Goal: Task Accomplishment & Management: Manage account settings

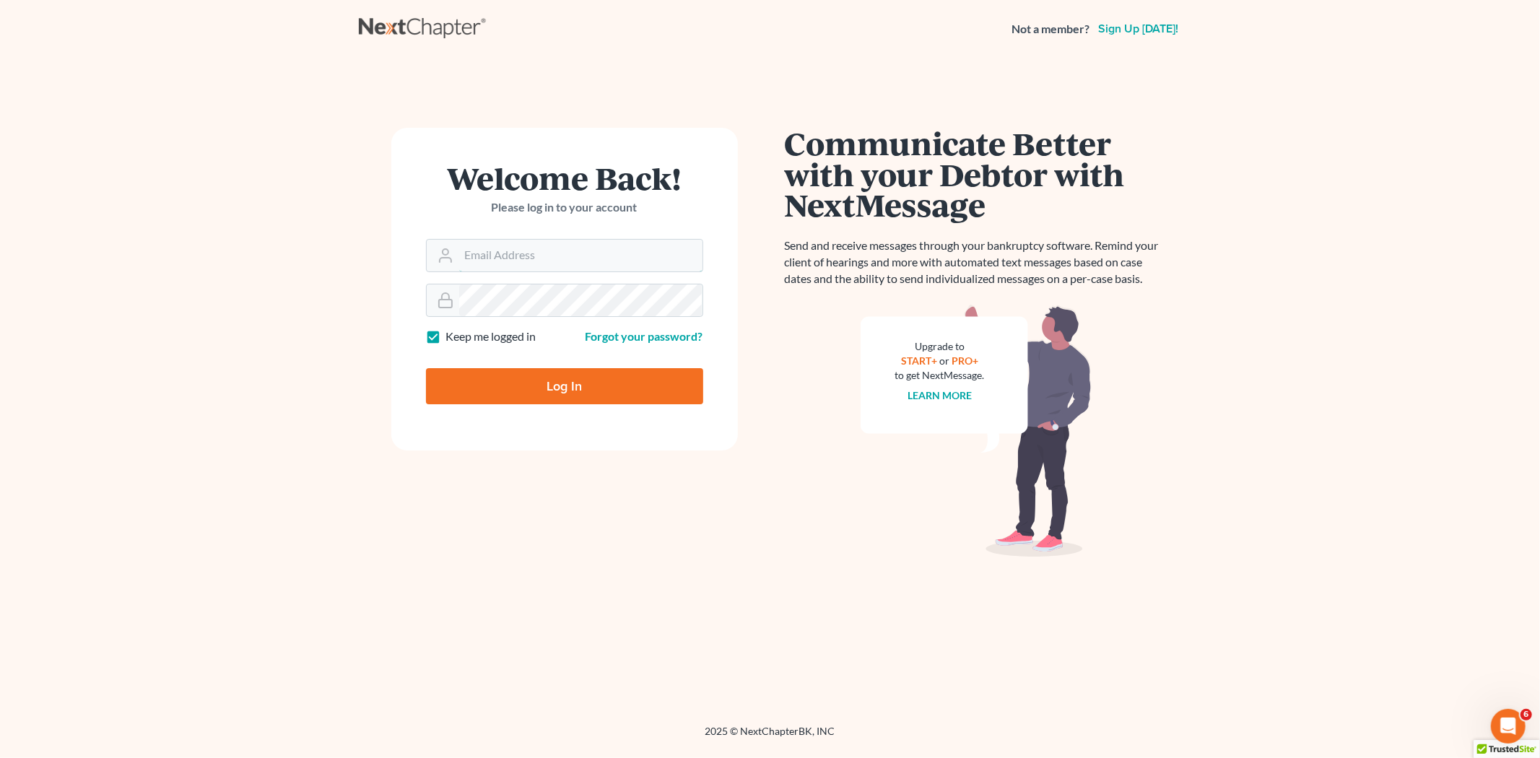
type input "lcueva@wellerlegalgroup.com"
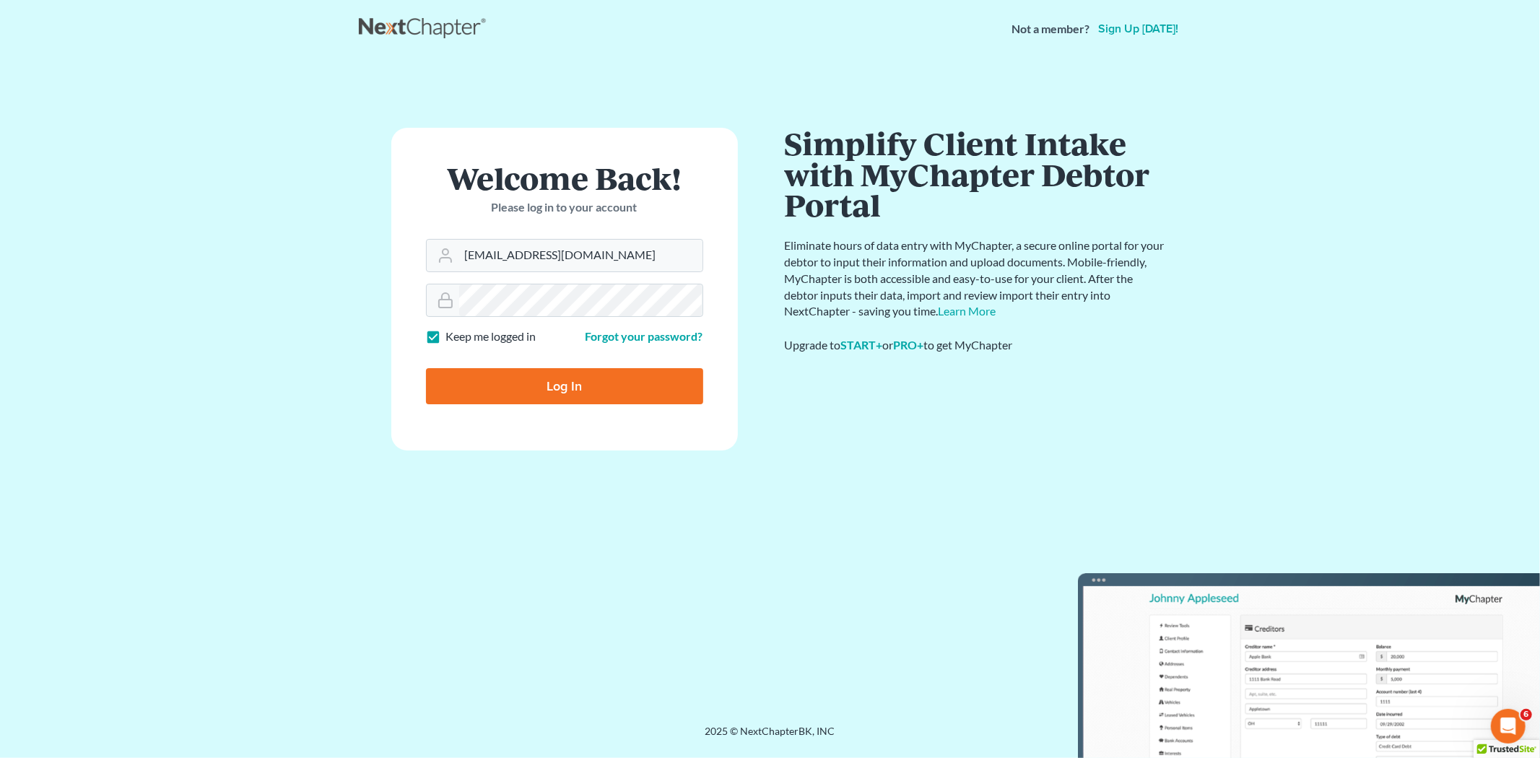
click at [614, 392] on input "Log In" at bounding box center [564, 386] width 277 height 36
type input "Thinking..."
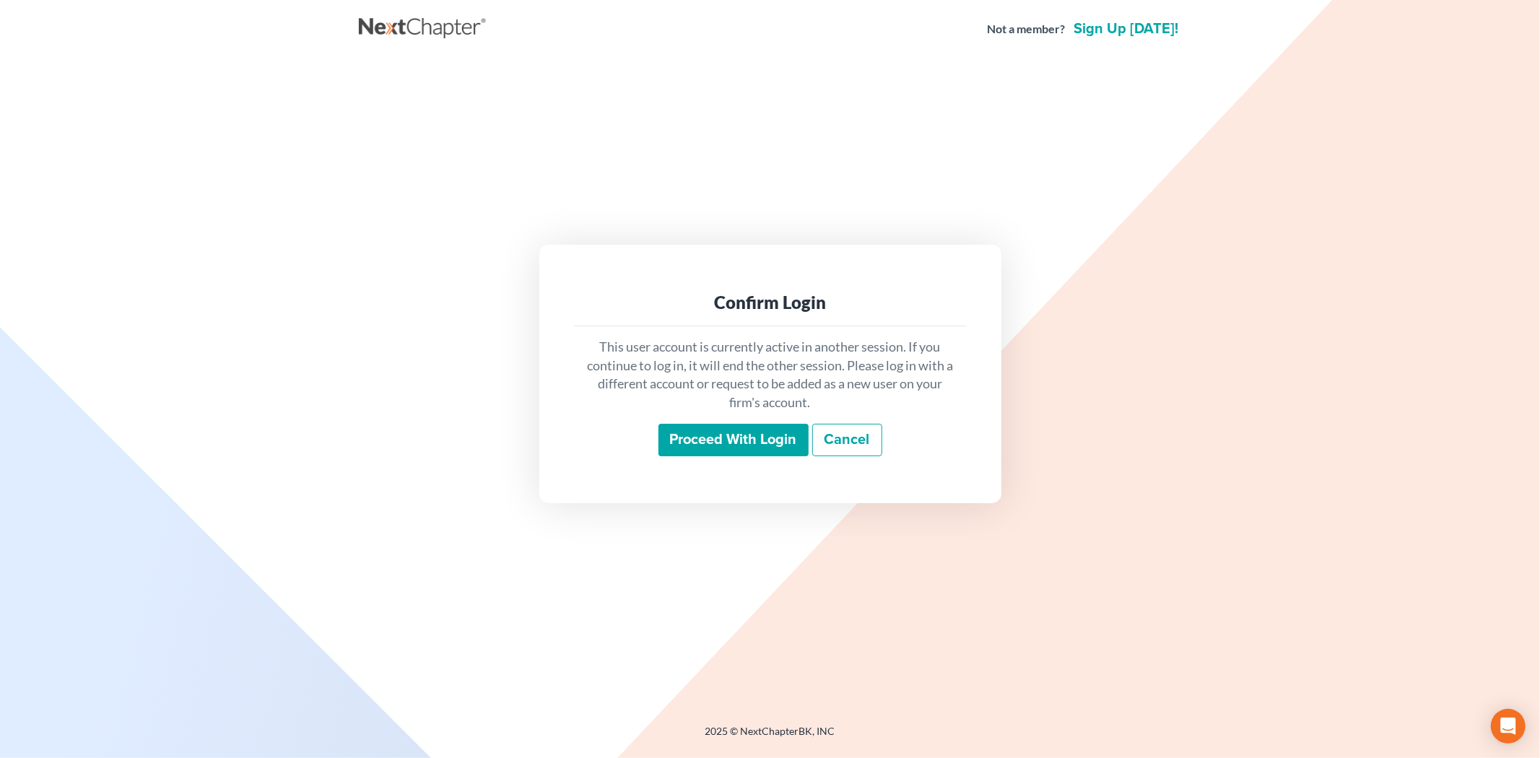
click at [691, 431] on input "Proceed with login" at bounding box center [733, 440] width 150 height 33
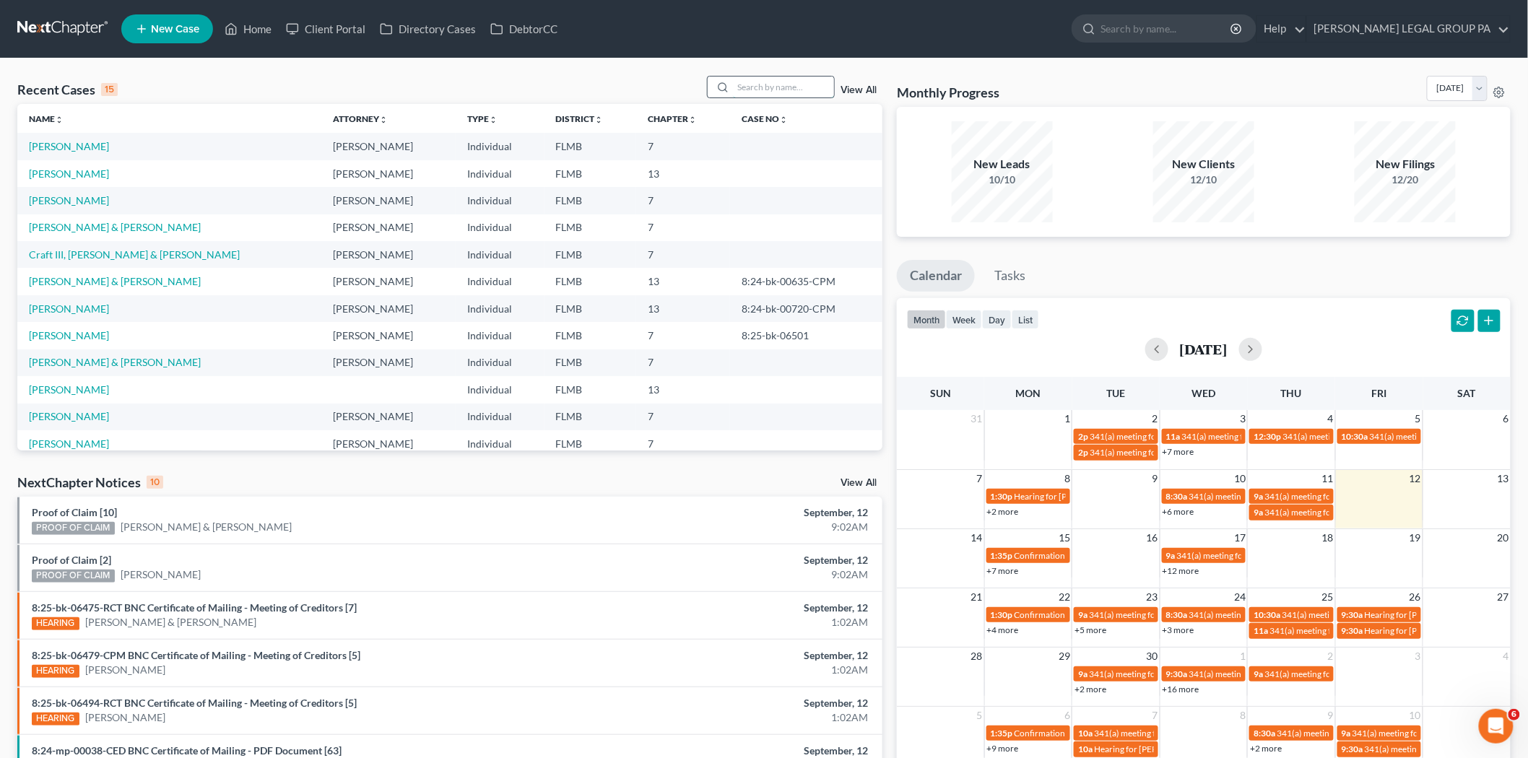
click at [804, 81] on input "search" at bounding box center [783, 87] width 101 height 21
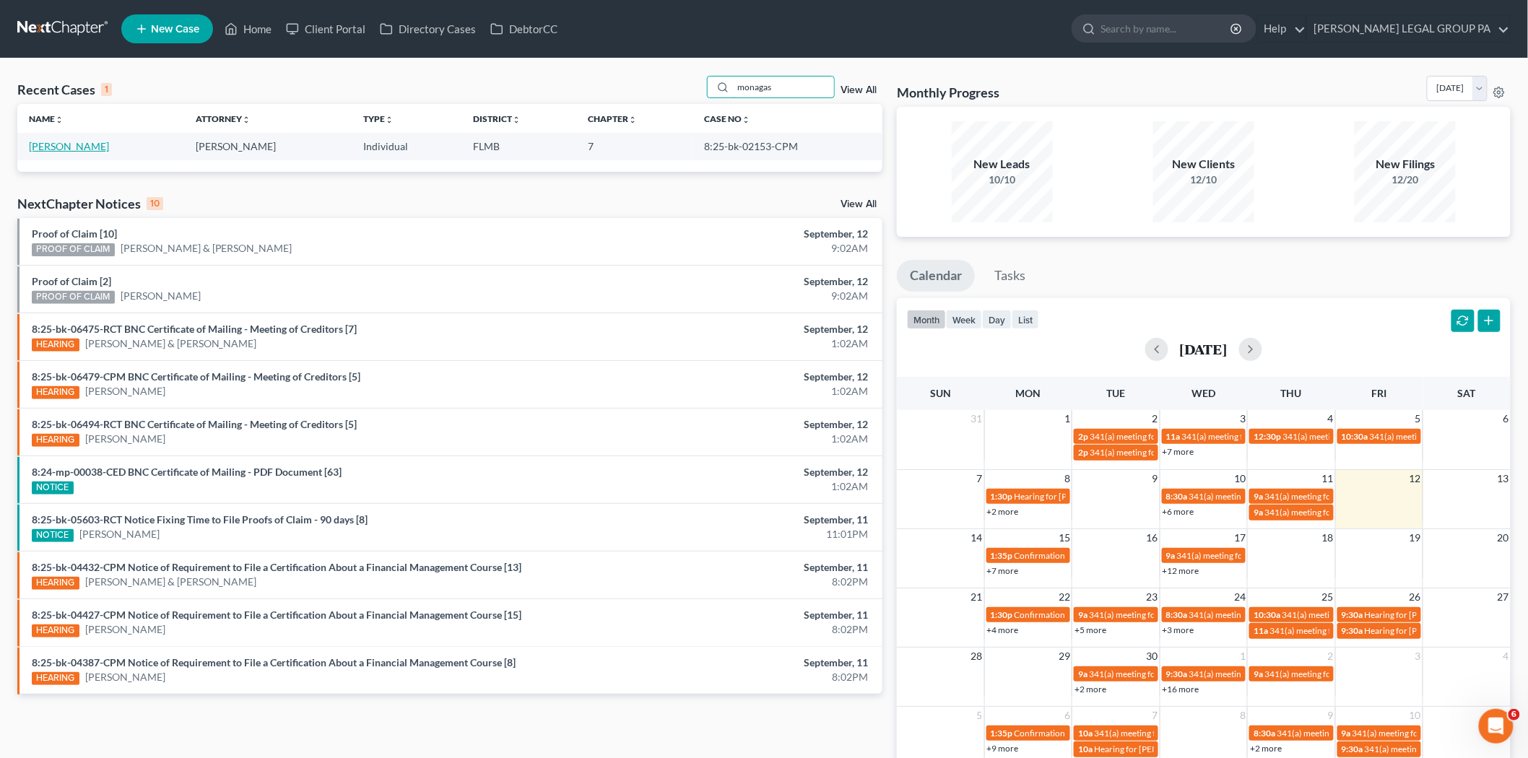
type input "monagas"
click at [56, 147] on link "Monagas, Elaine" at bounding box center [69, 146] width 80 height 12
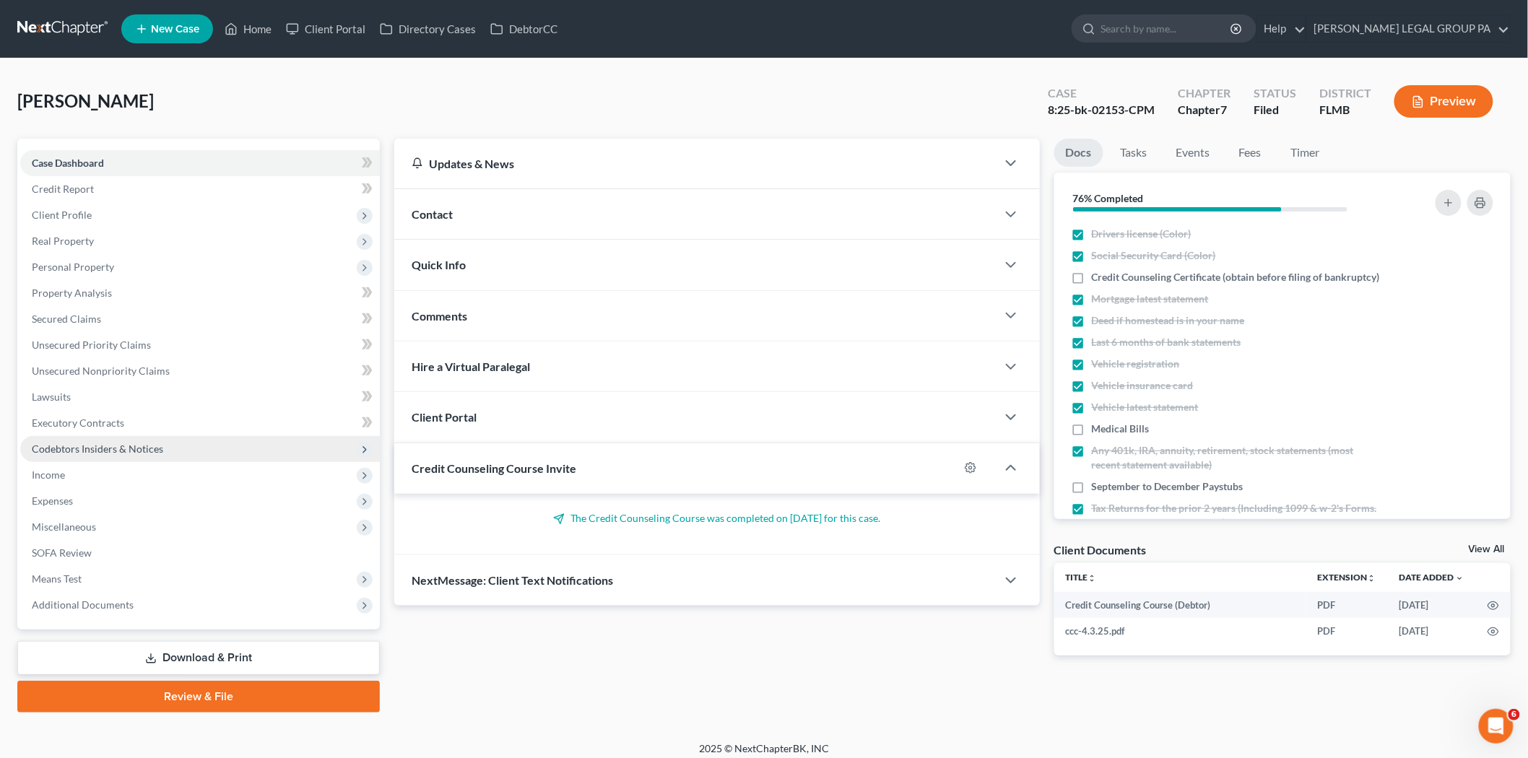
scroll to position [8, 0]
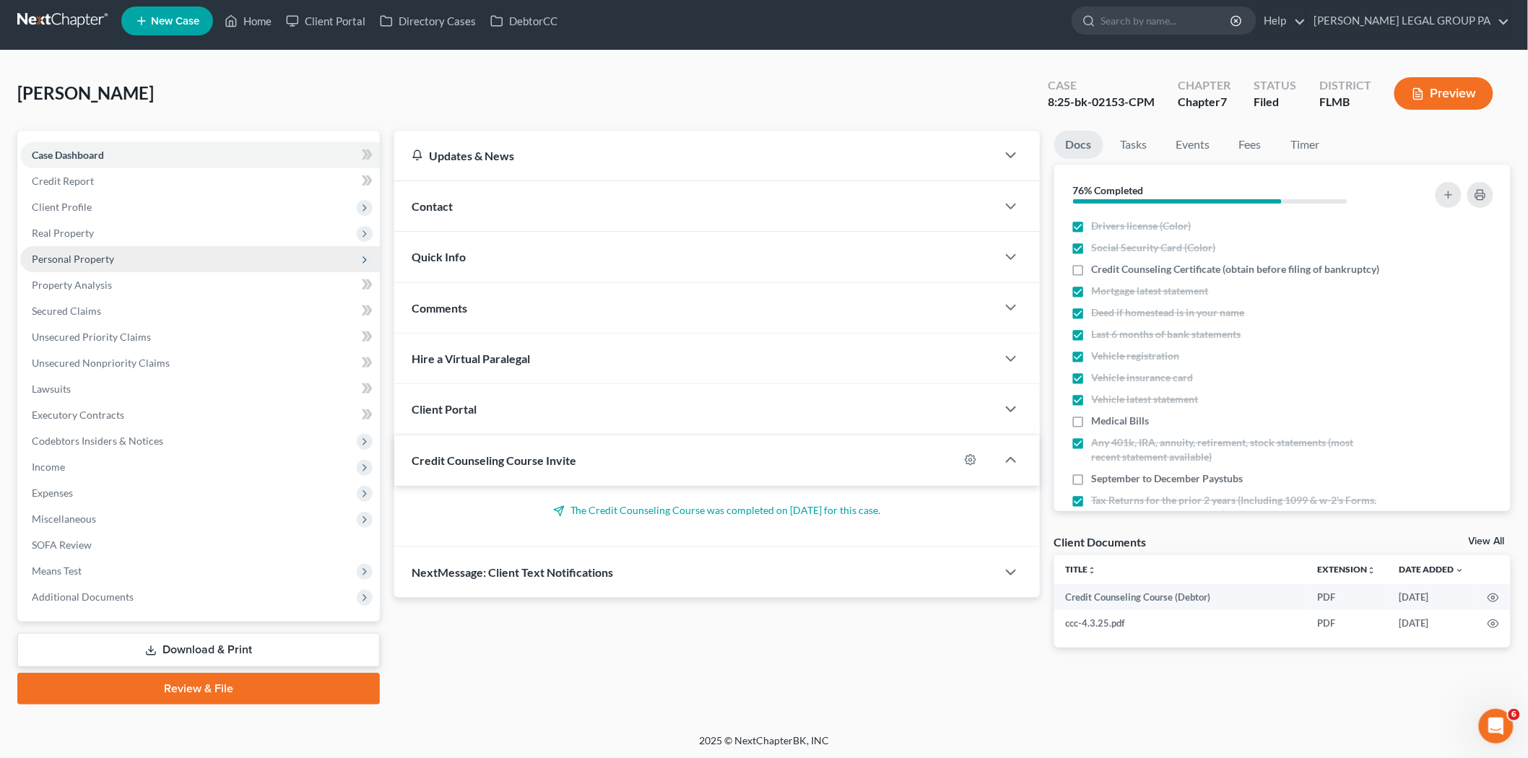
click at [119, 253] on span "Personal Property" at bounding box center [200, 259] width 360 height 26
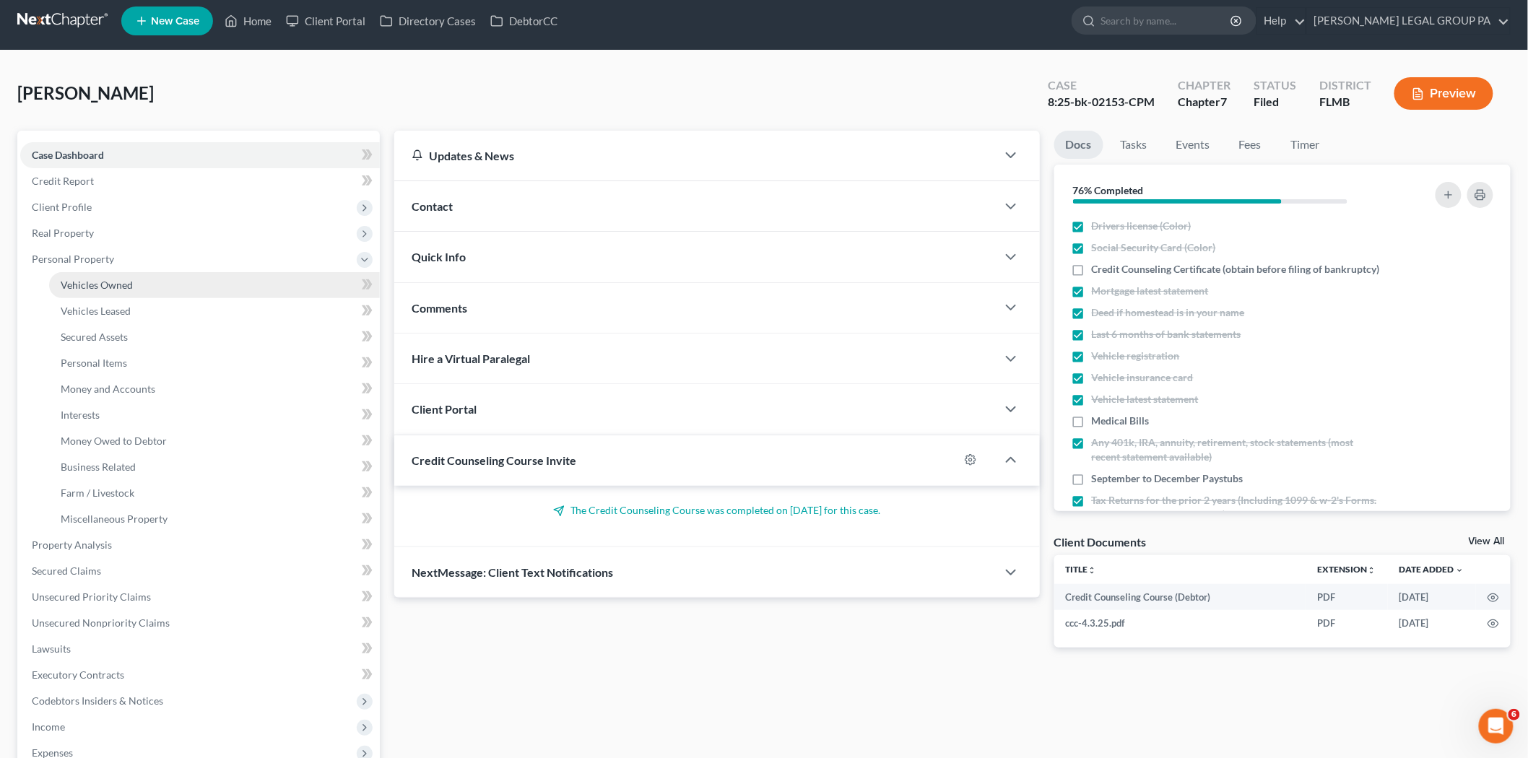
click at [116, 289] on span "Vehicles Owned" at bounding box center [97, 285] width 72 height 12
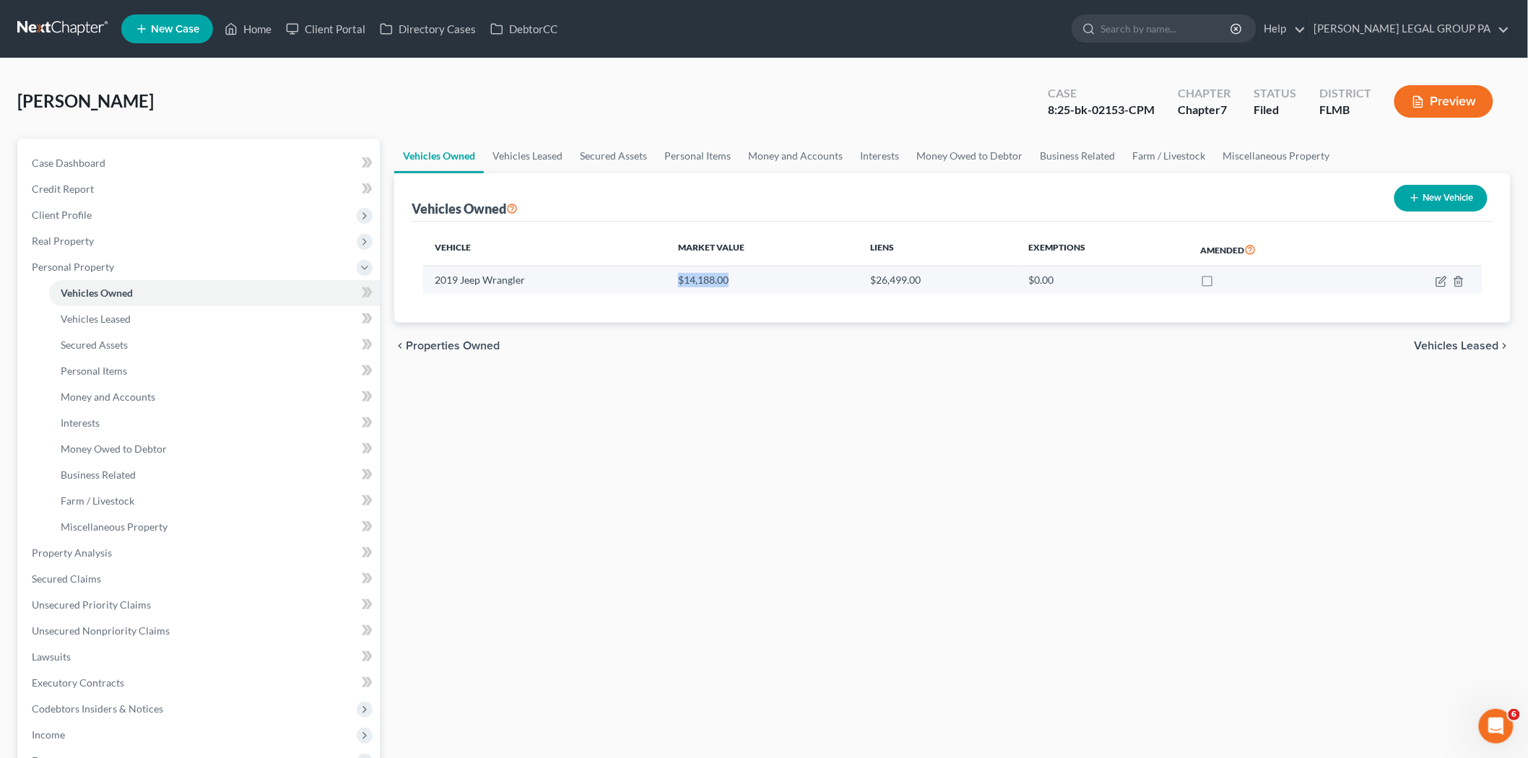
drag, startPoint x: 731, startPoint y: 277, endPoint x: 640, endPoint y: 280, distance: 90.3
click at [640, 280] on tr "2019 Jeep Wrangler $14,188.00 $26,499.00 $0.00" at bounding box center [952, 279] width 1058 height 27
click at [852, 495] on div "Vehicles Owned Vehicles Leased Secured Assets Personal Items Money and Accounts…" at bounding box center [952, 556] width 1131 height 834
drag, startPoint x: 73, startPoint y: 27, endPoint x: 260, endPoint y: 84, distance: 195.7
click at [260, 84] on div "Monagas, Elaine Upgraded Case 8:25-bk-02153-CPM Chapter Chapter 7 Status Filed …" at bounding box center [763, 107] width 1493 height 63
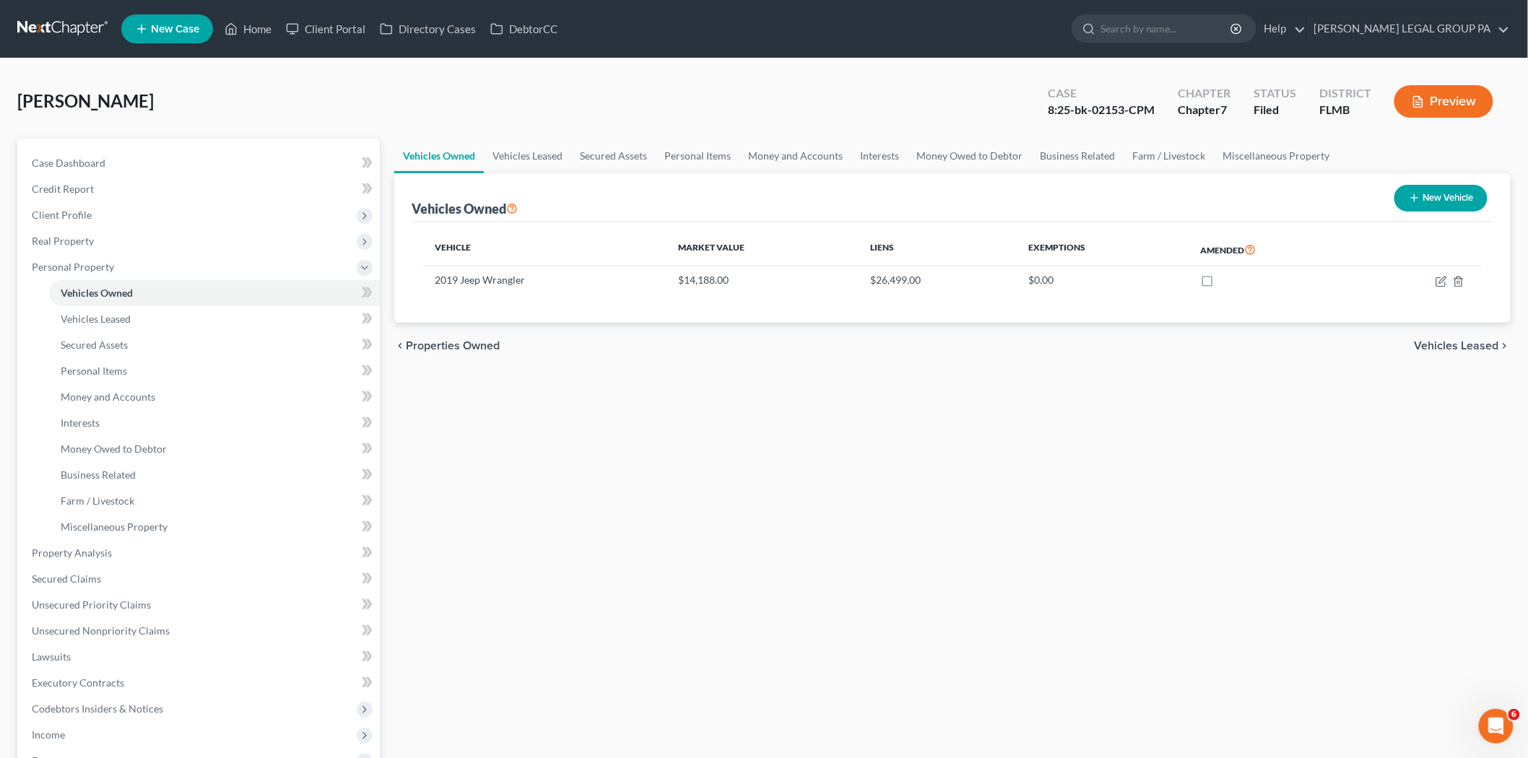
click at [82, 37] on link at bounding box center [63, 29] width 92 height 26
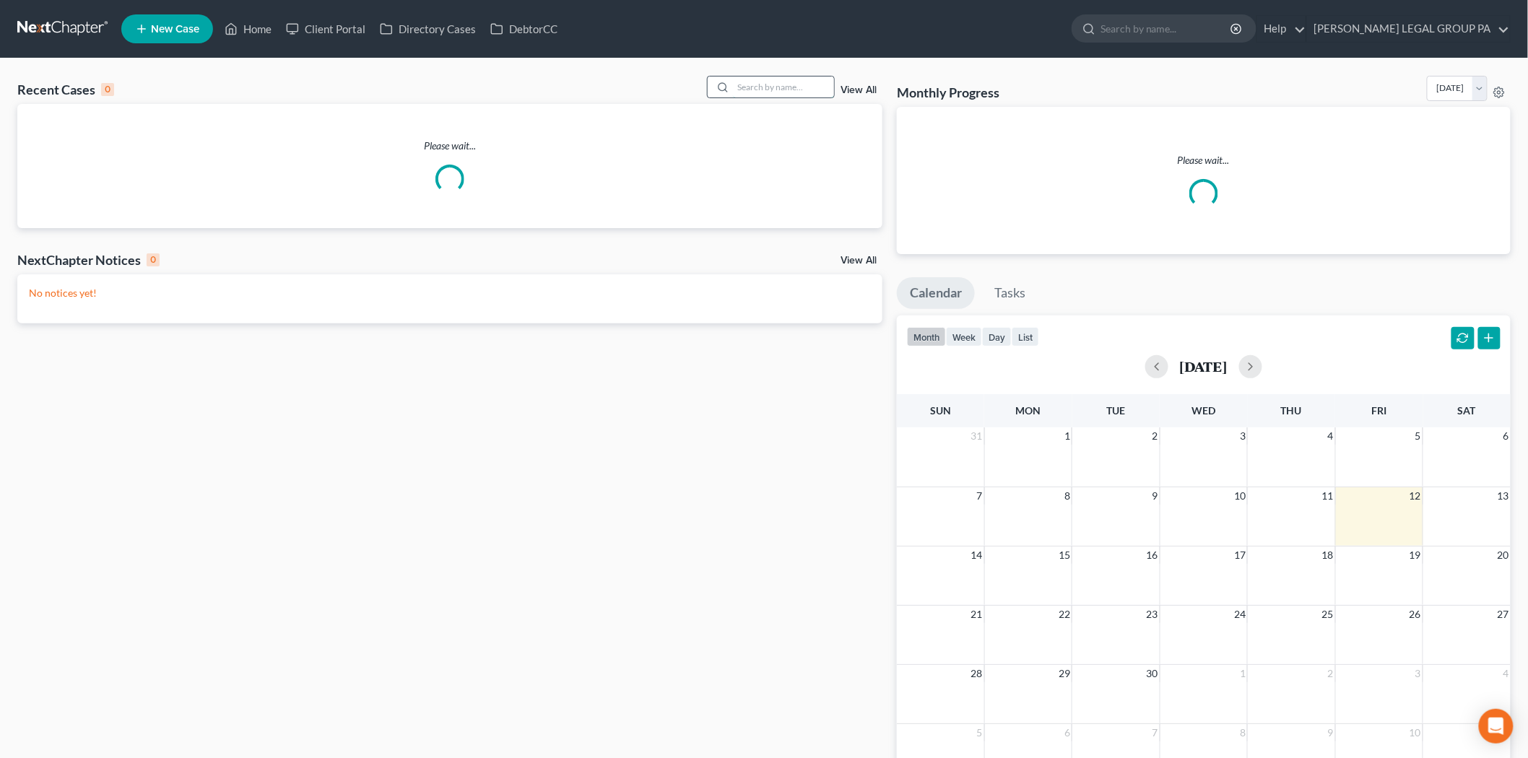
click at [759, 85] on input "search" at bounding box center [783, 87] width 101 height 21
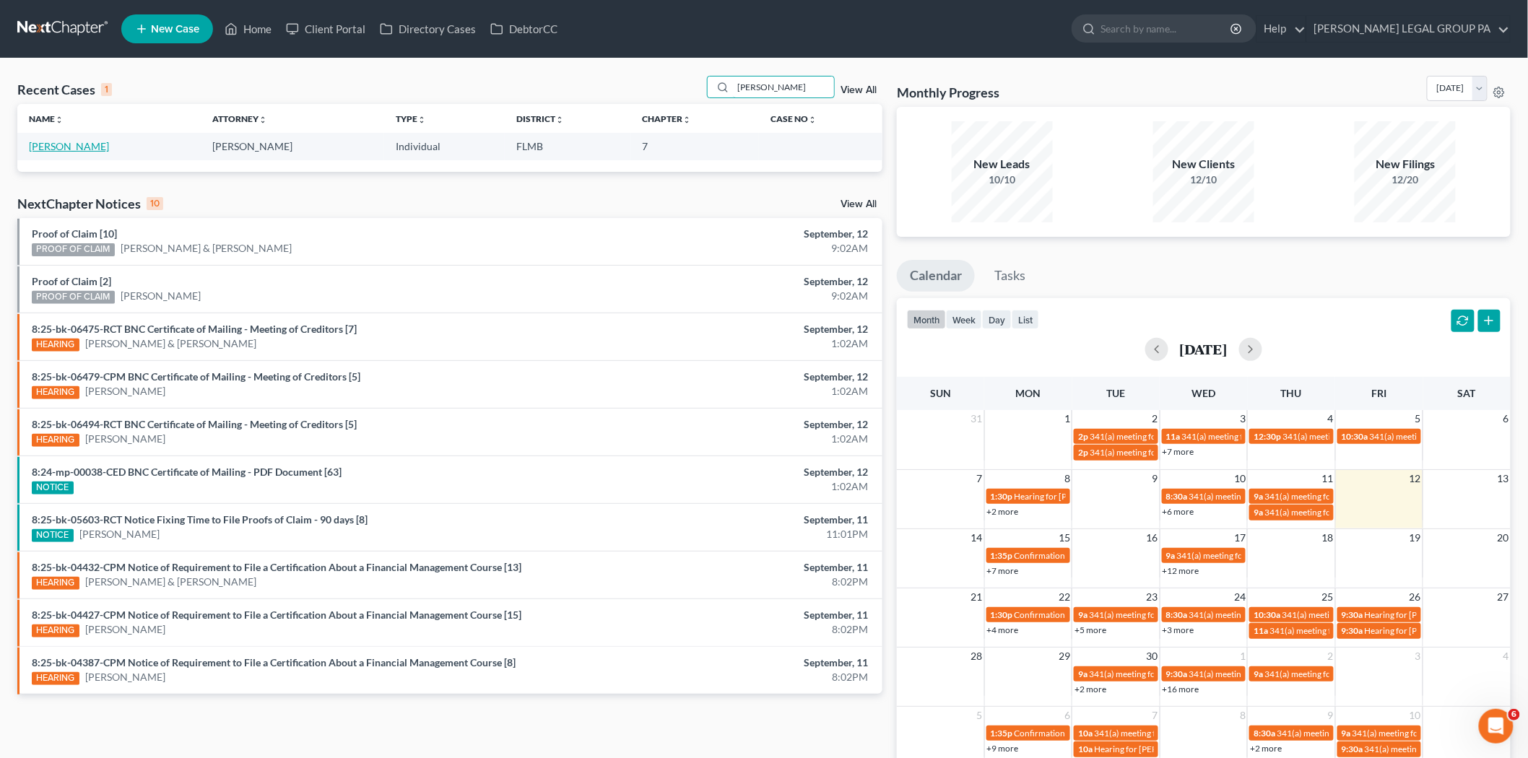
type input "steven smith"
click at [69, 149] on link "Smith, Steven" at bounding box center [69, 146] width 80 height 12
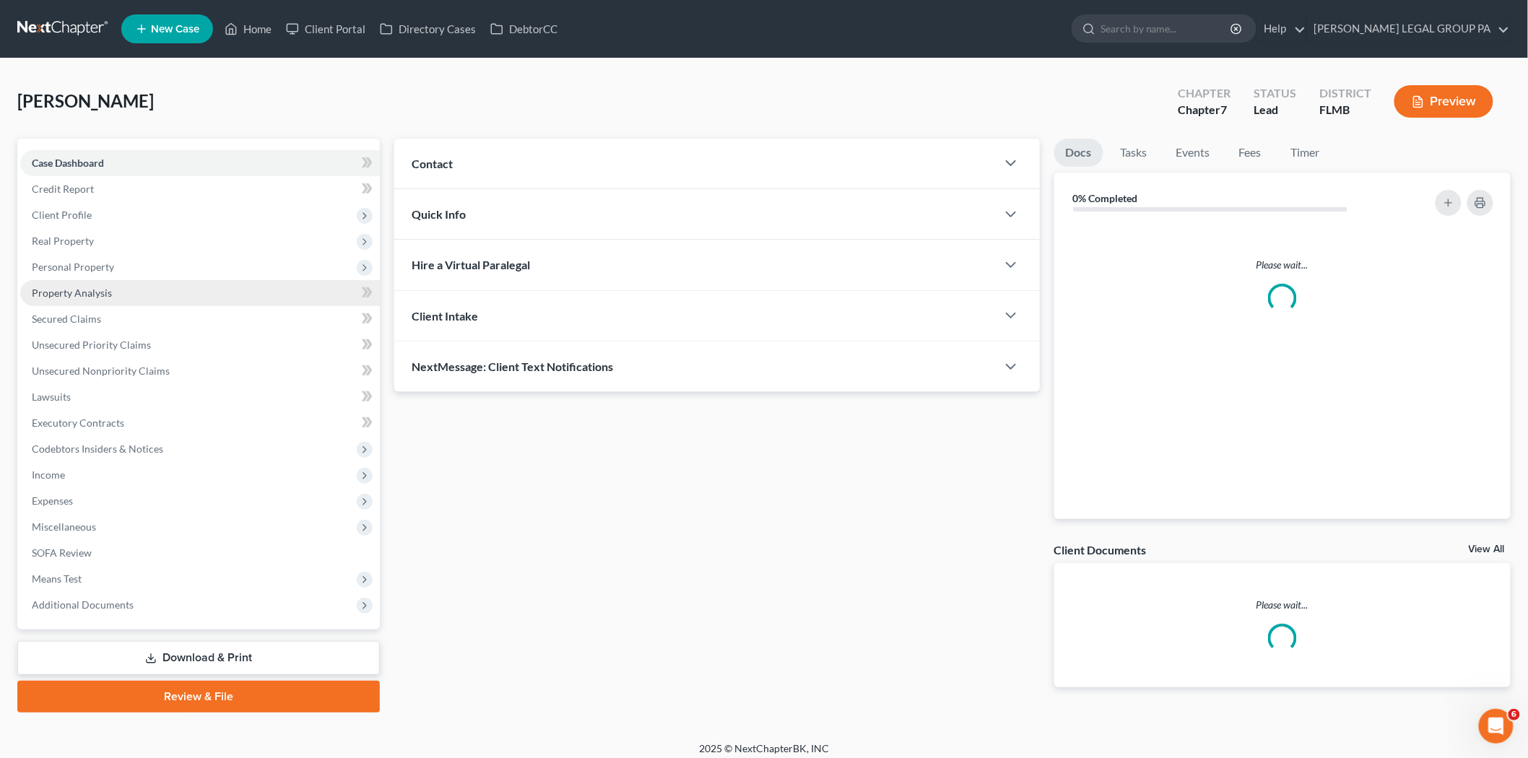
scroll to position [8, 0]
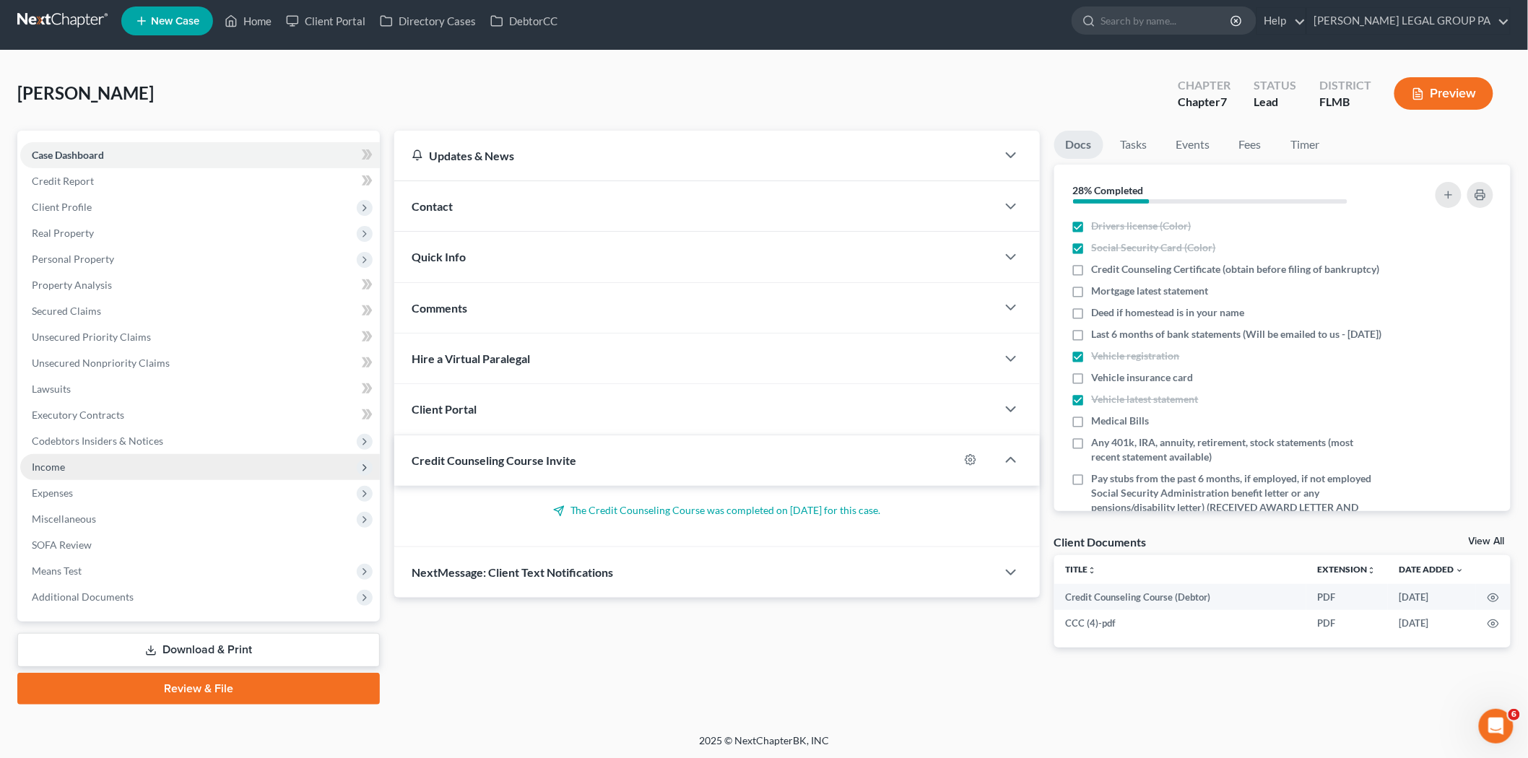
click at [134, 476] on span "Income" at bounding box center [200, 467] width 360 height 26
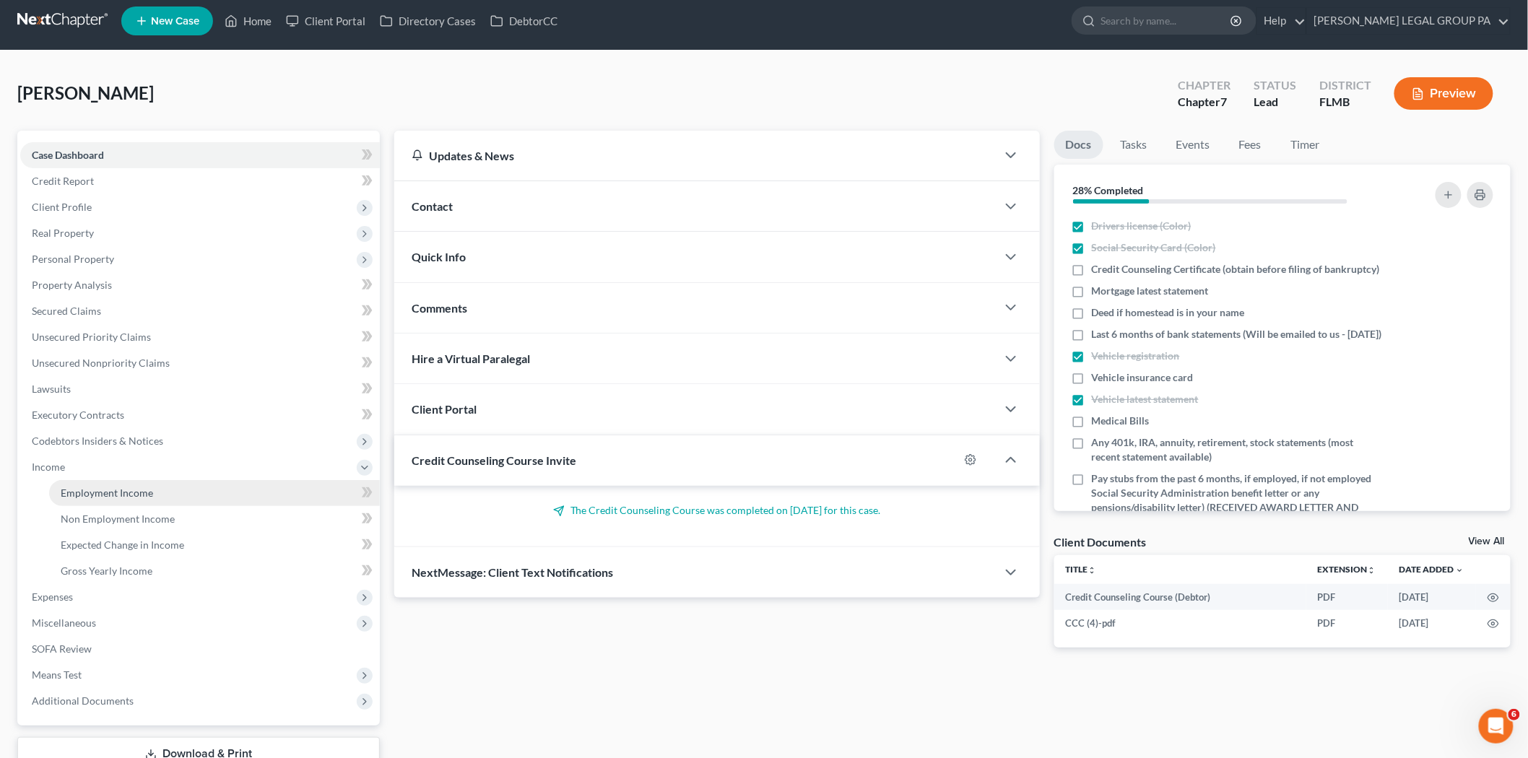
click at [134, 484] on link "Employment Income" at bounding box center [214, 493] width 331 height 26
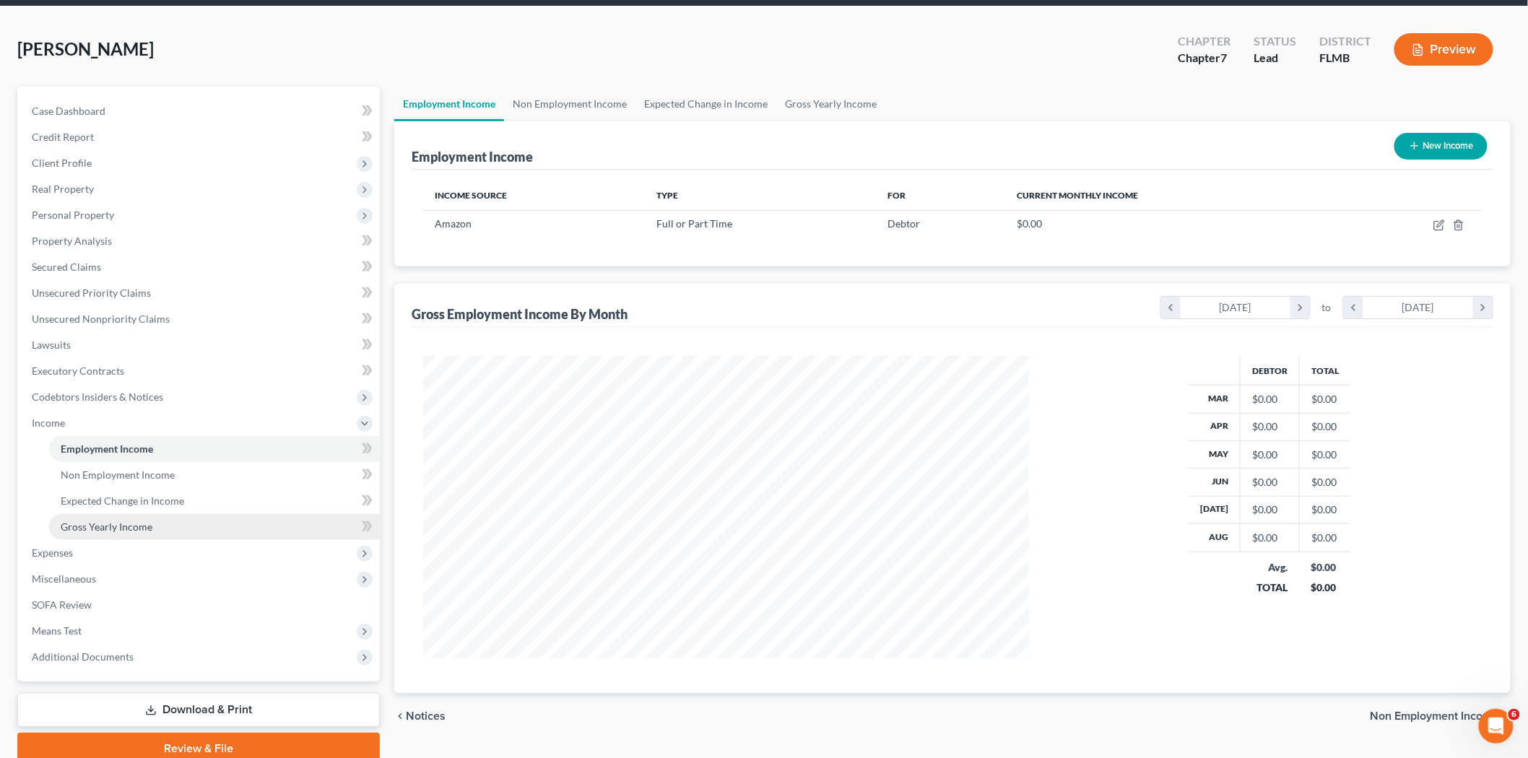
scroll to position [80, 0]
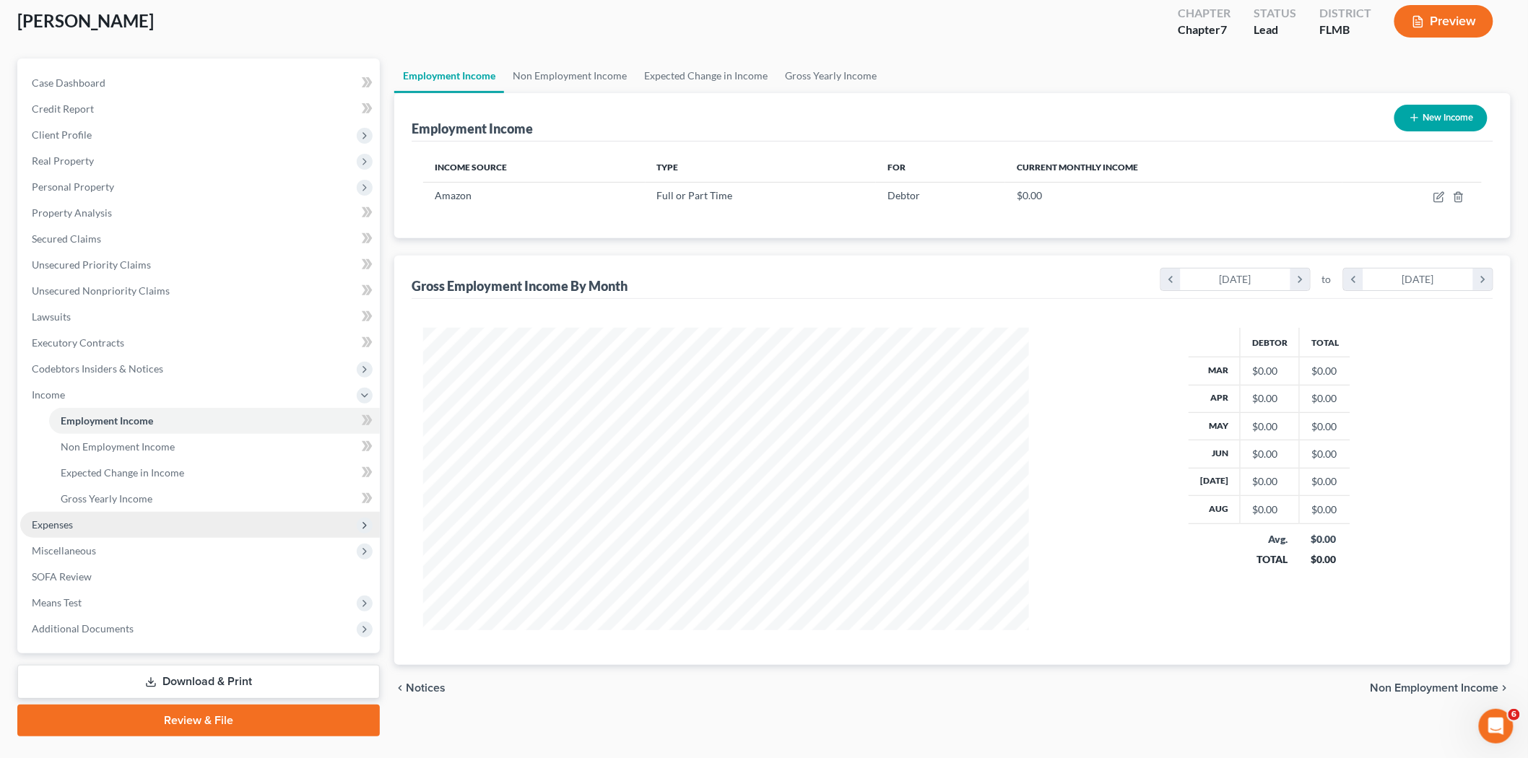
click at [126, 523] on span "Expenses" at bounding box center [200, 525] width 360 height 26
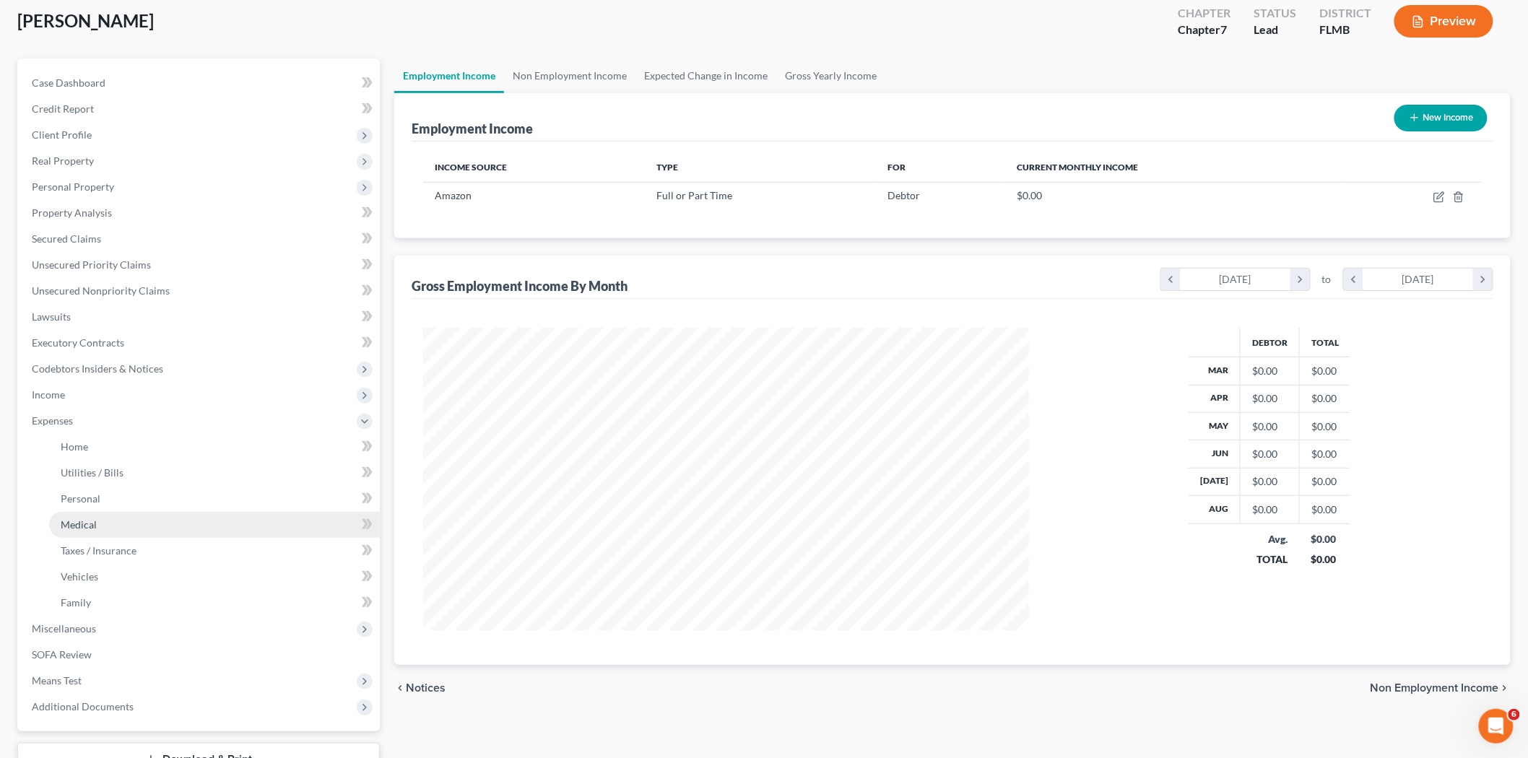
click at [129, 524] on link "Medical" at bounding box center [214, 525] width 331 height 26
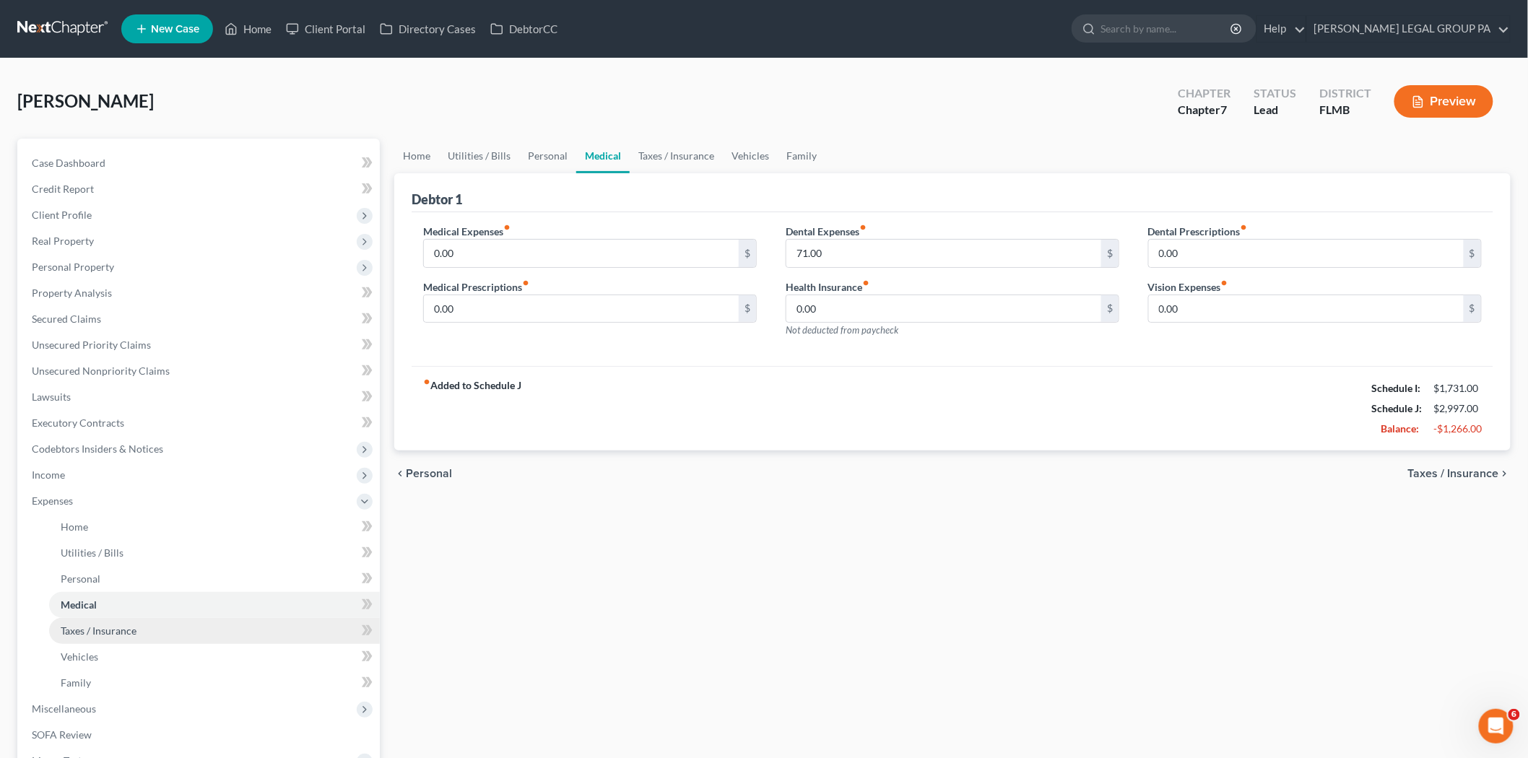
click at [155, 640] on link "Taxes / Insurance" at bounding box center [214, 631] width 331 height 26
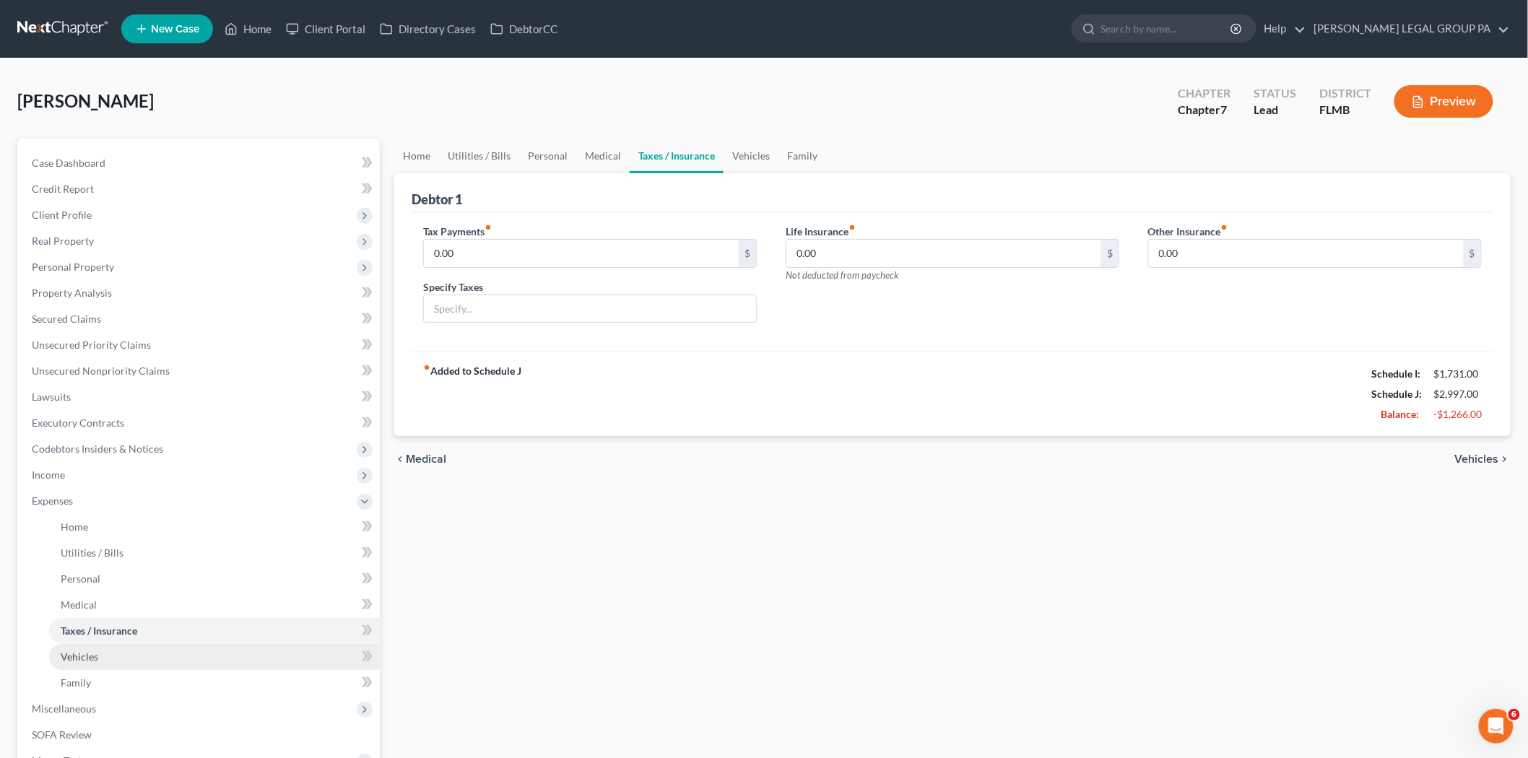
click at [149, 655] on link "Vehicles" at bounding box center [214, 657] width 331 height 26
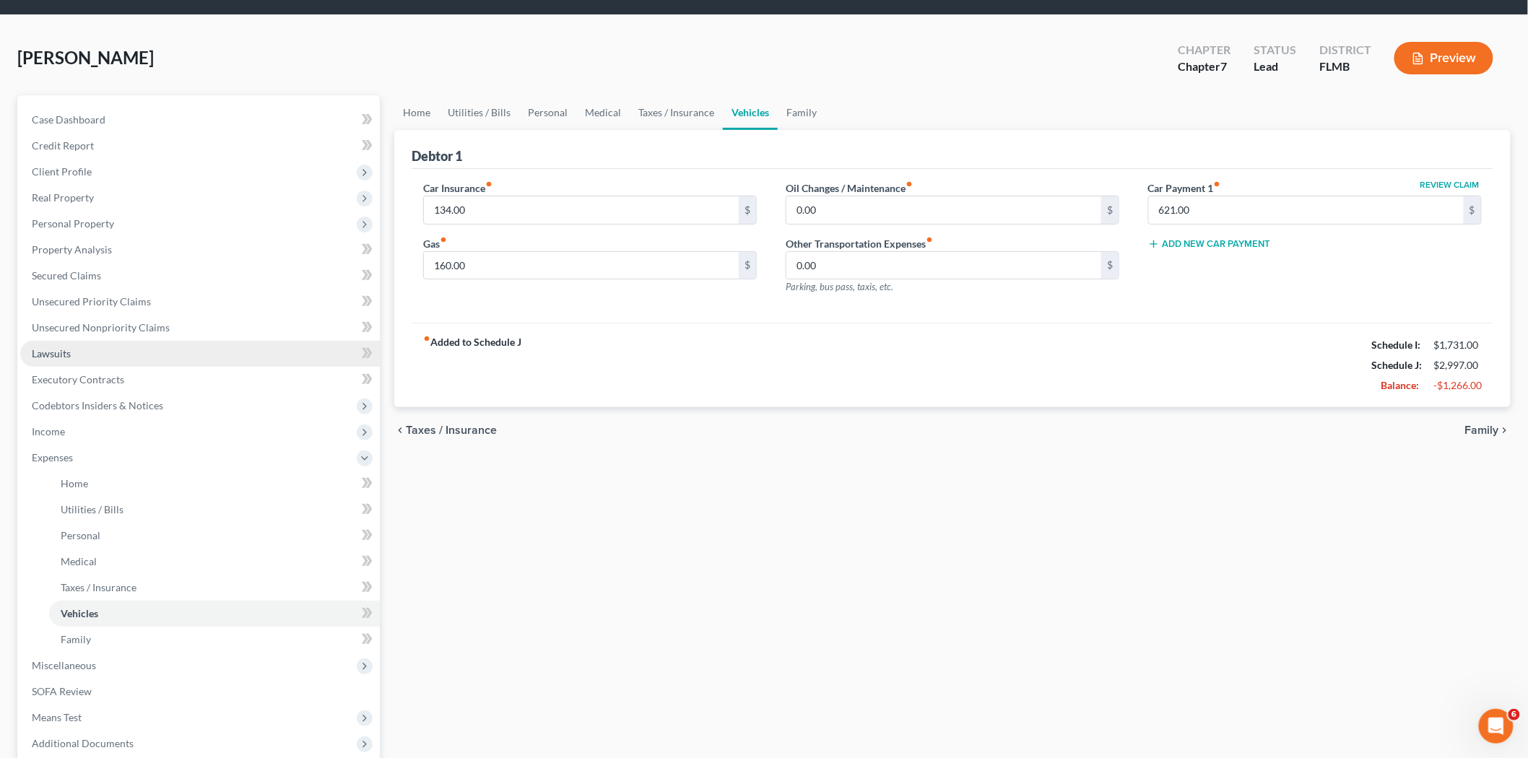
scroll to position [80, 0]
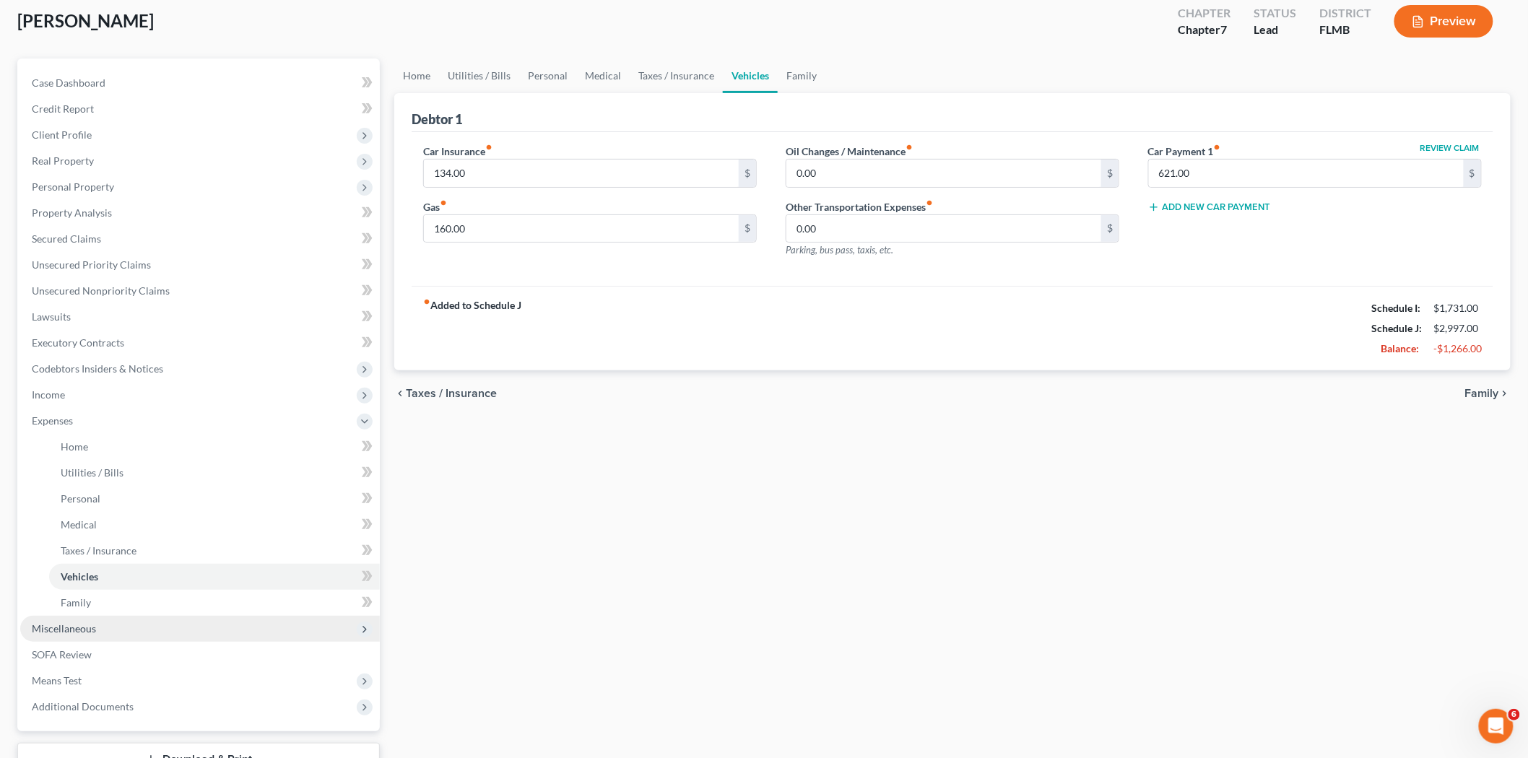
click at [156, 627] on span "Miscellaneous" at bounding box center [200, 629] width 360 height 26
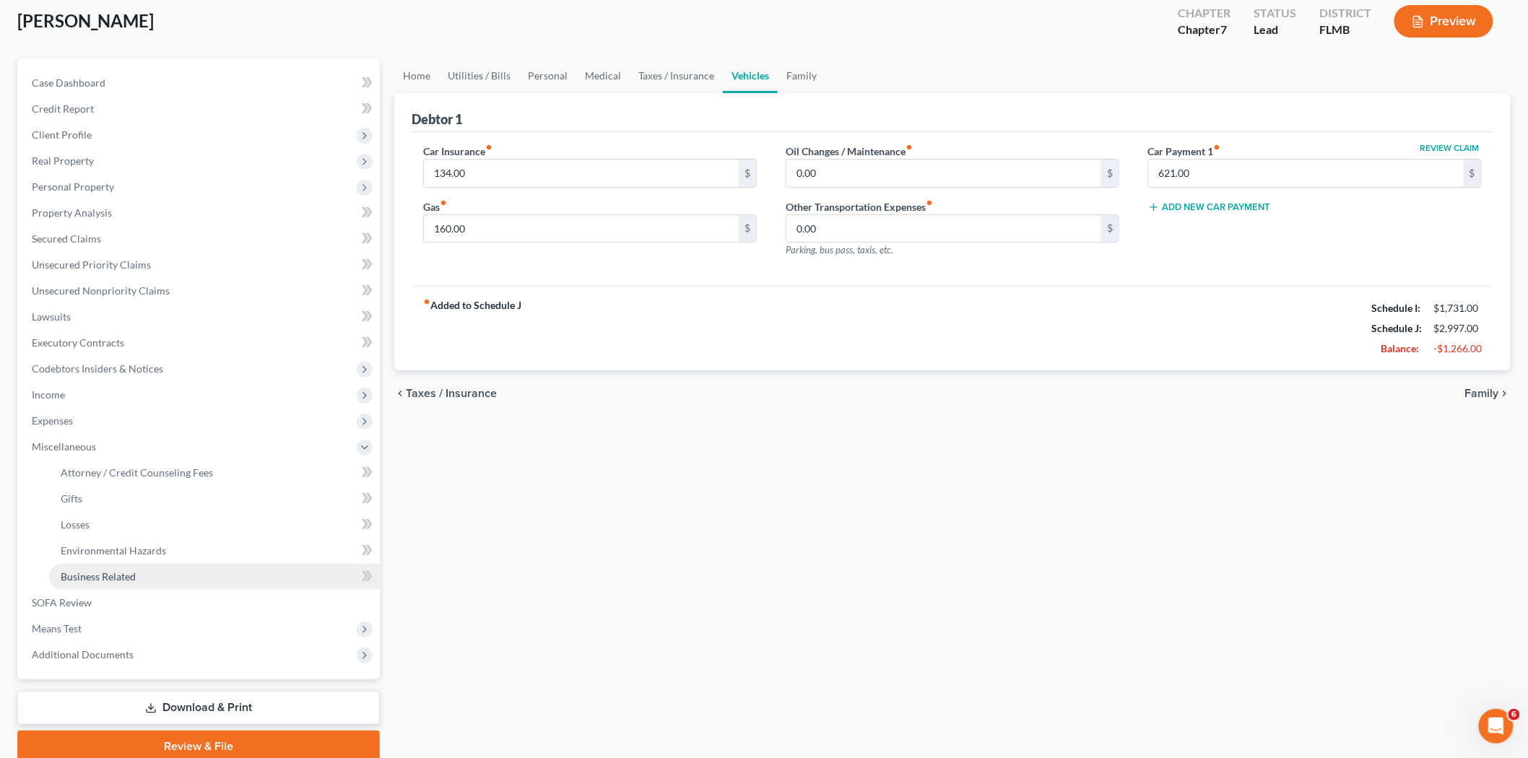
click at [157, 578] on link "Business Related" at bounding box center [214, 577] width 331 height 26
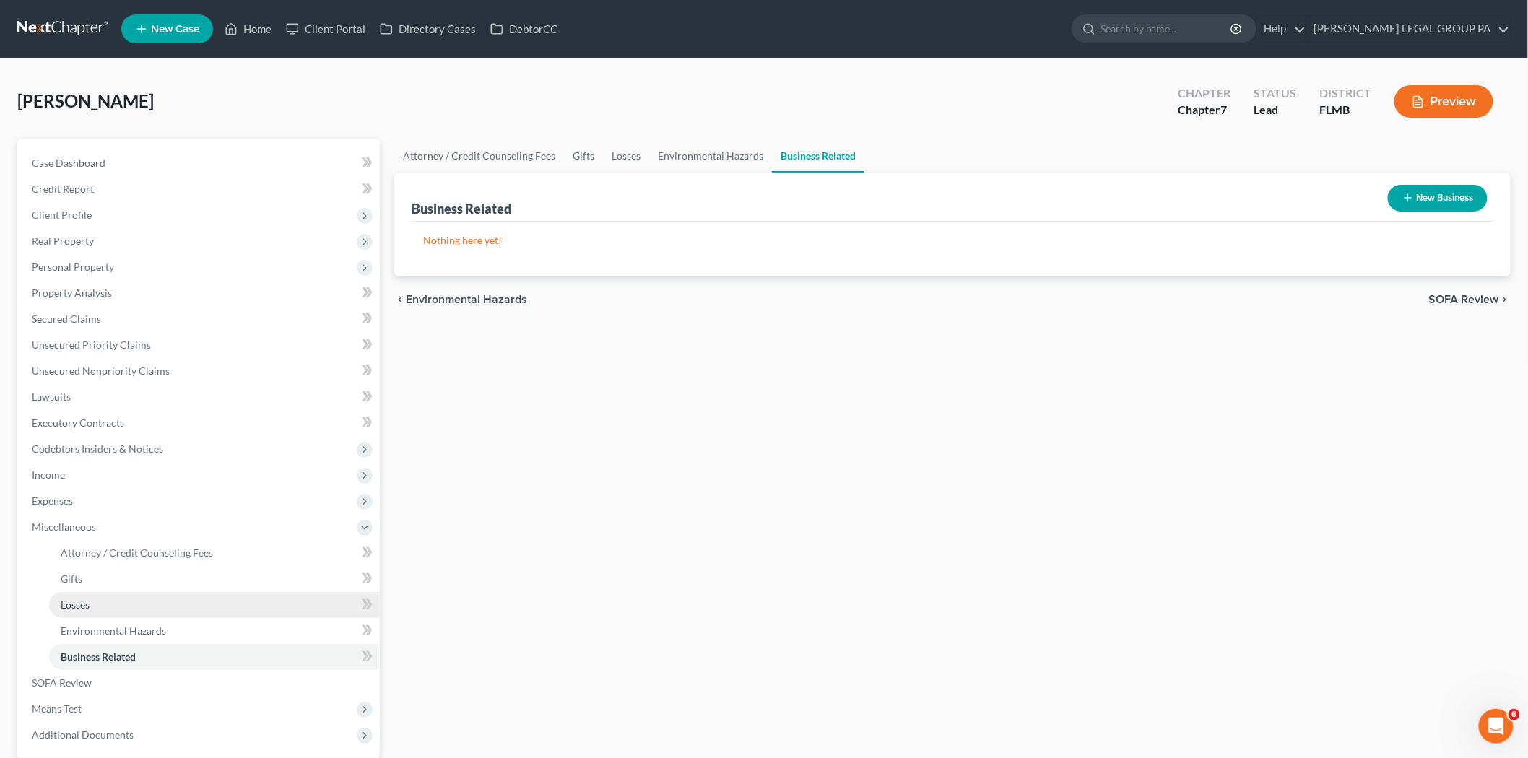
click at [149, 601] on link "Losses" at bounding box center [214, 605] width 331 height 26
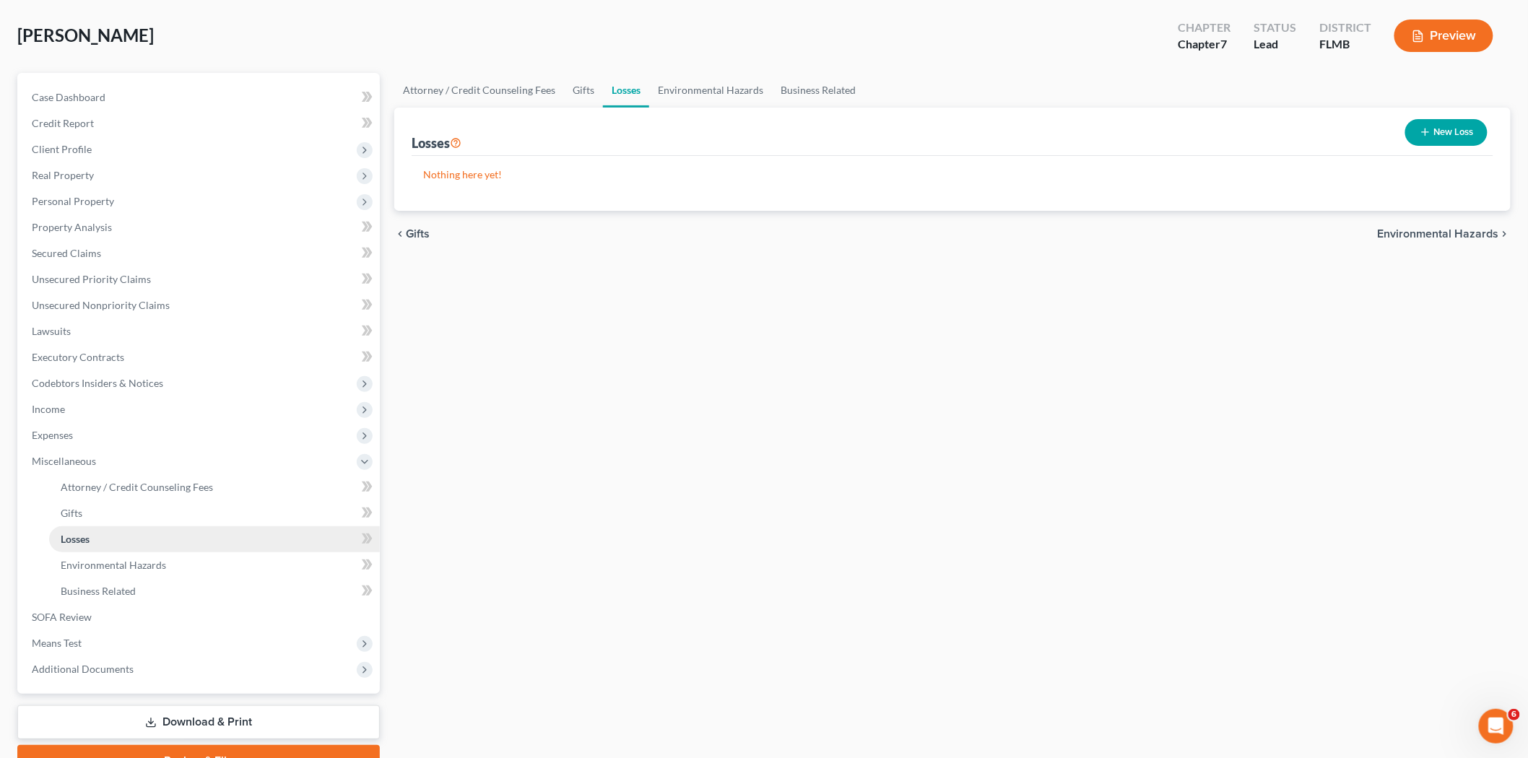
scroll to position [138, 0]
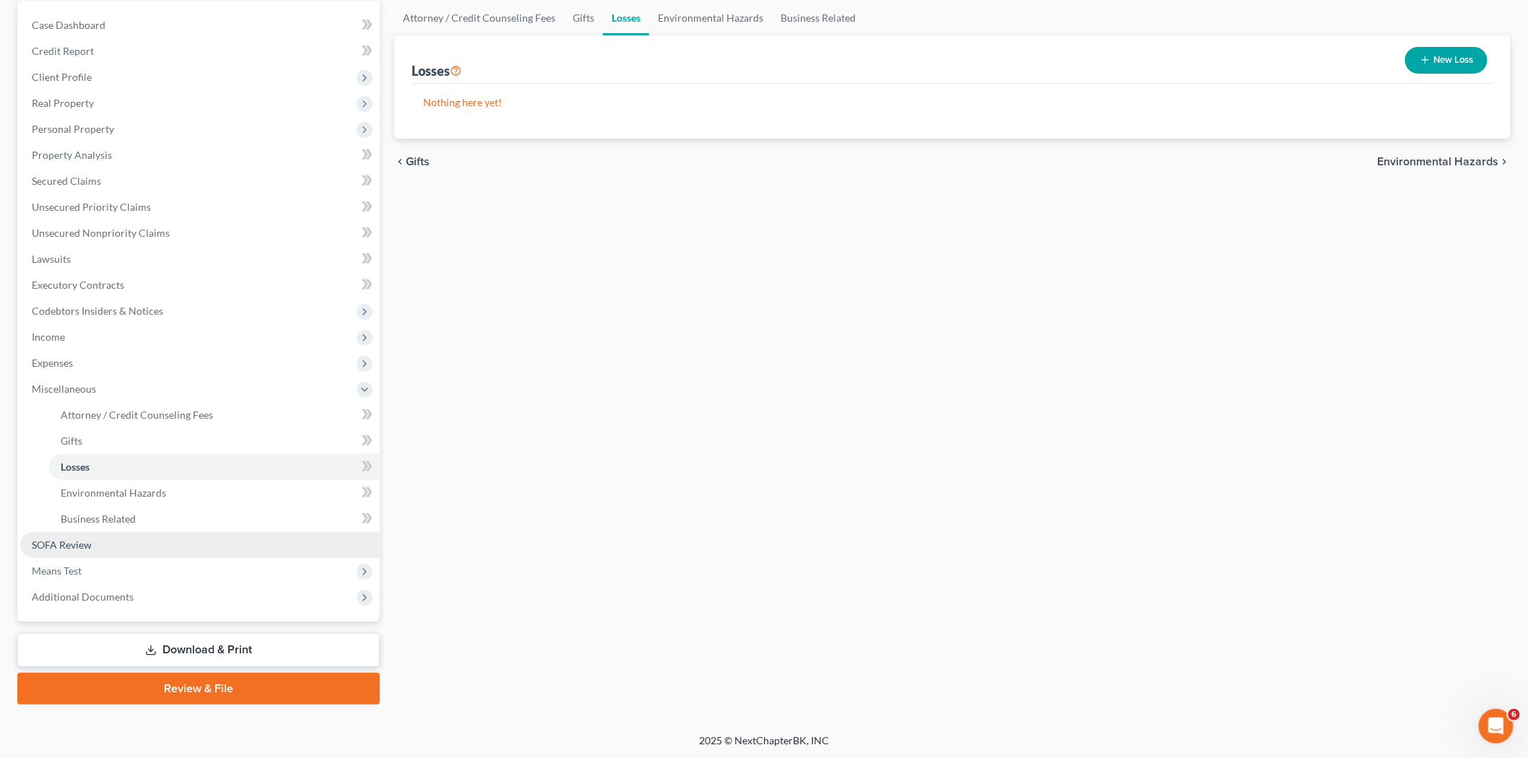
click at [90, 554] on link "SOFA Review" at bounding box center [200, 545] width 360 height 26
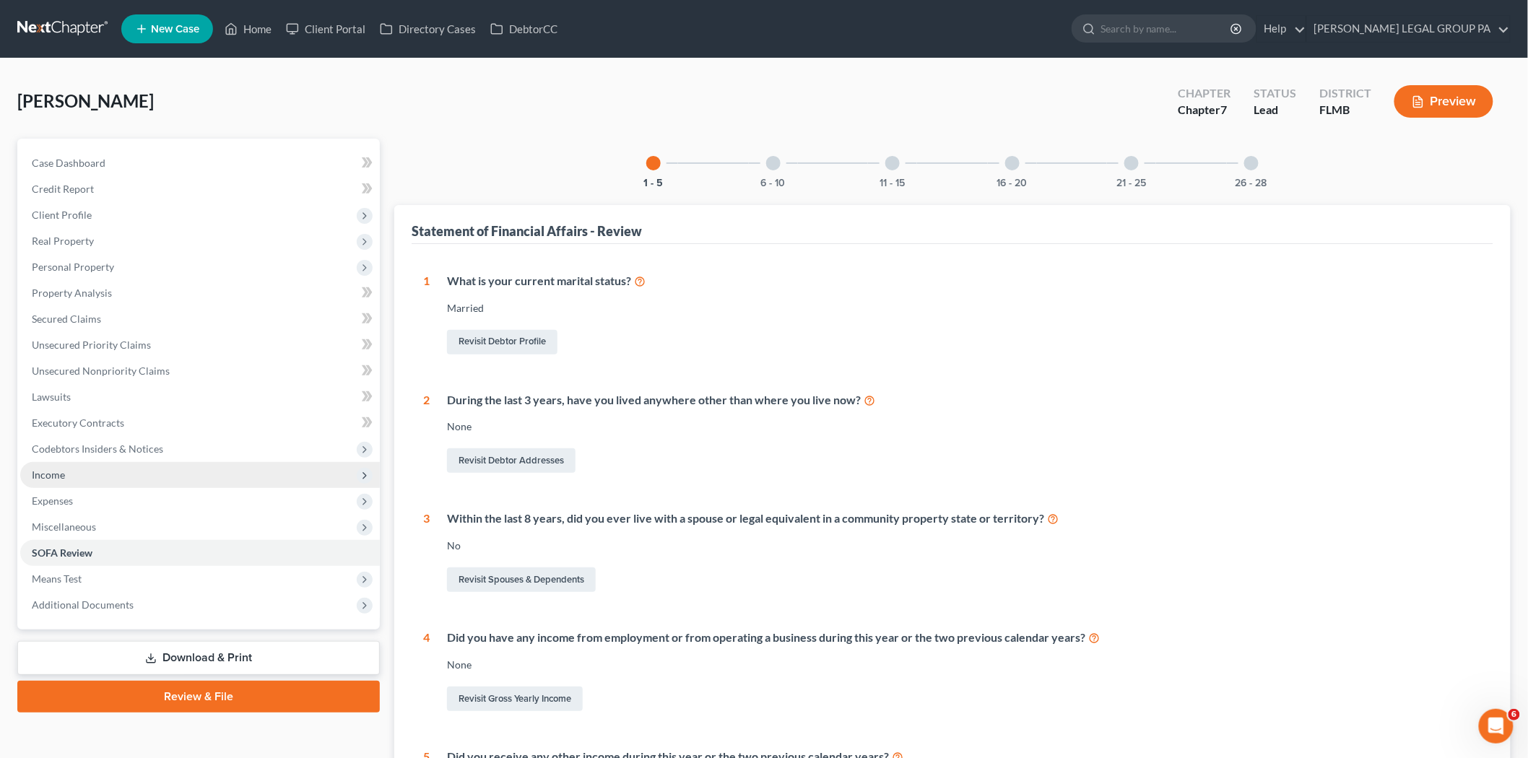
click at [127, 464] on span "Income" at bounding box center [200, 475] width 360 height 26
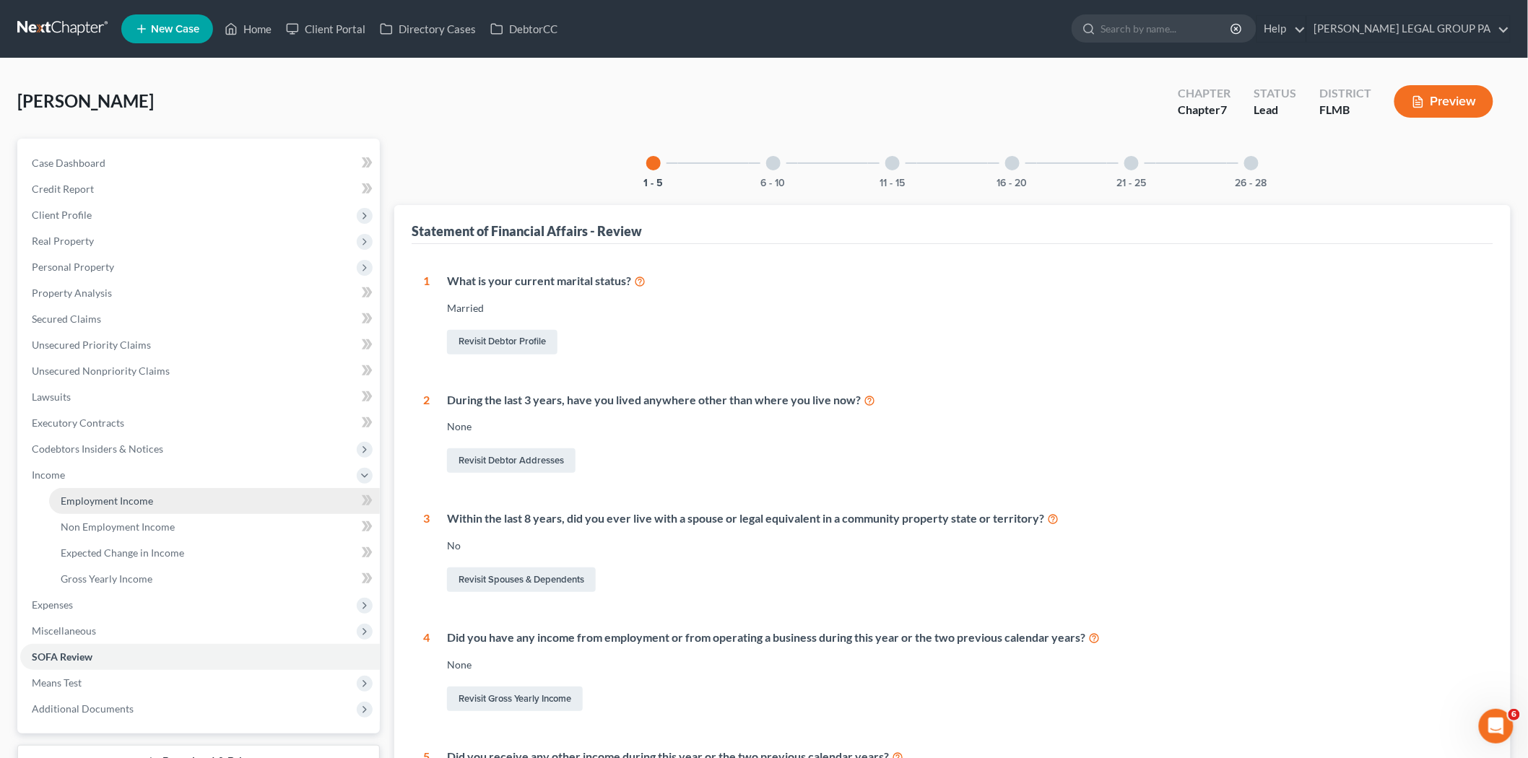
click at [111, 504] on span "Employment Income" at bounding box center [107, 501] width 92 height 12
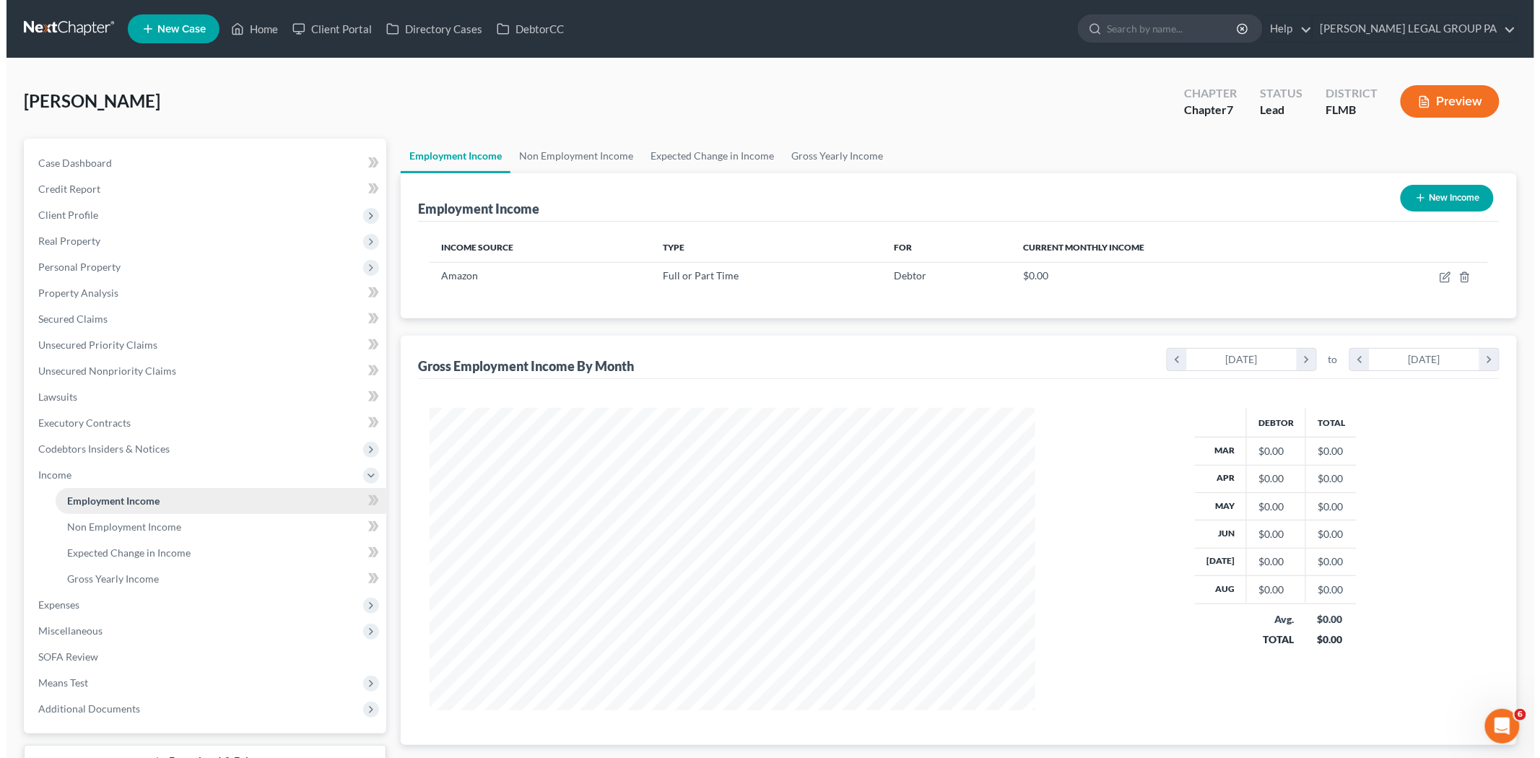
scroll to position [302, 634]
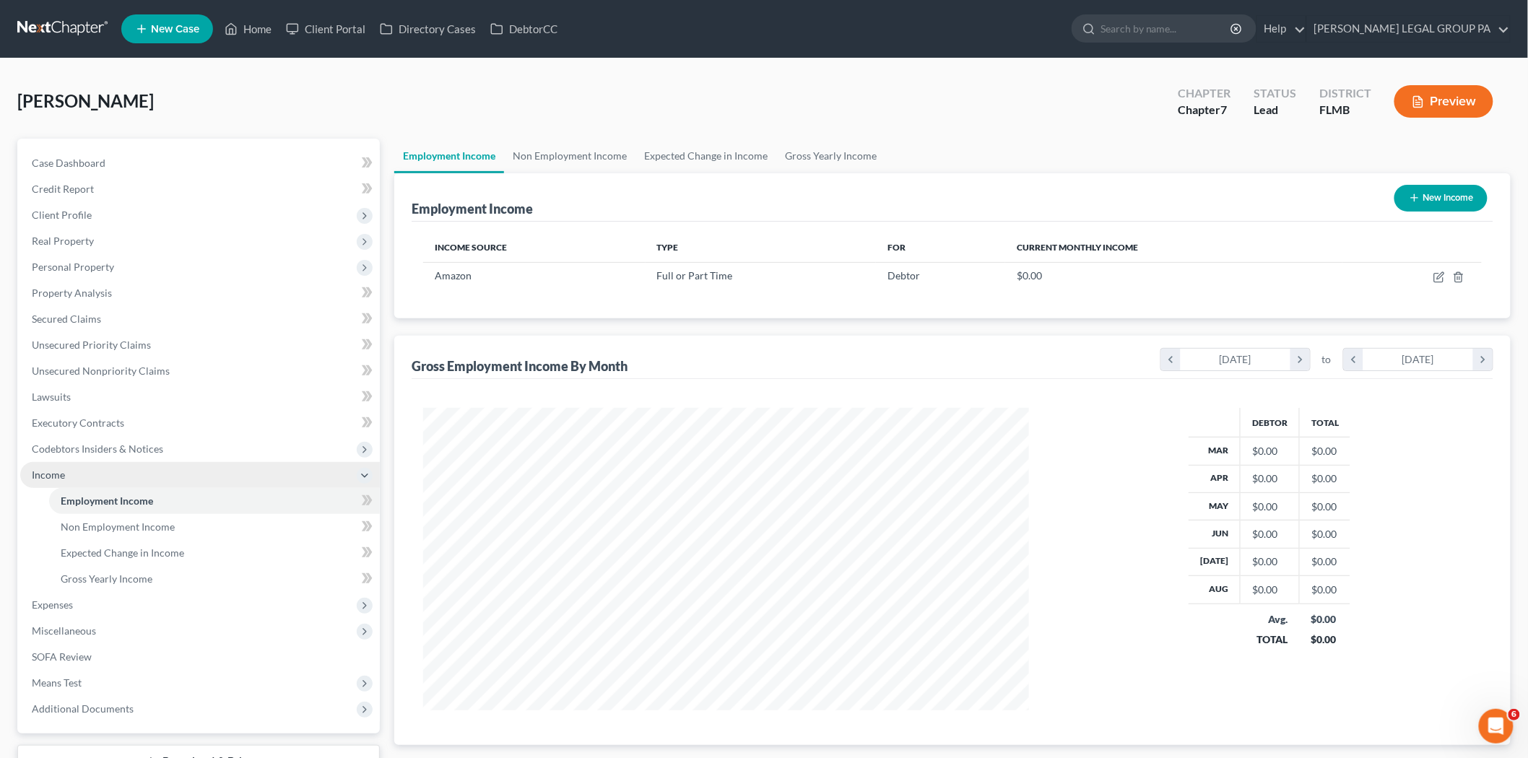
click at [123, 471] on span "Income" at bounding box center [200, 475] width 360 height 26
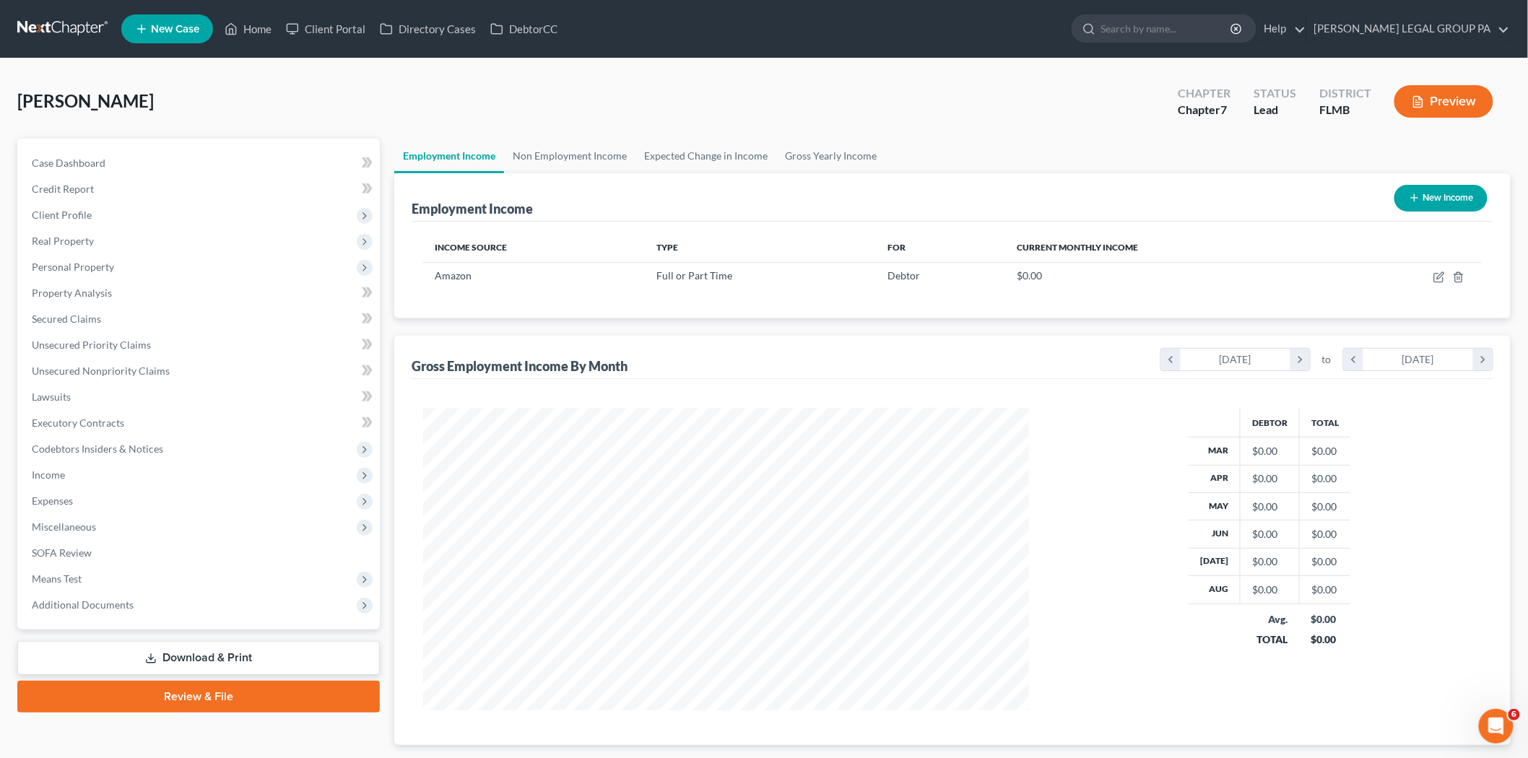
click at [118, 500] on span "Expenses" at bounding box center [200, 501] width 360 height 26
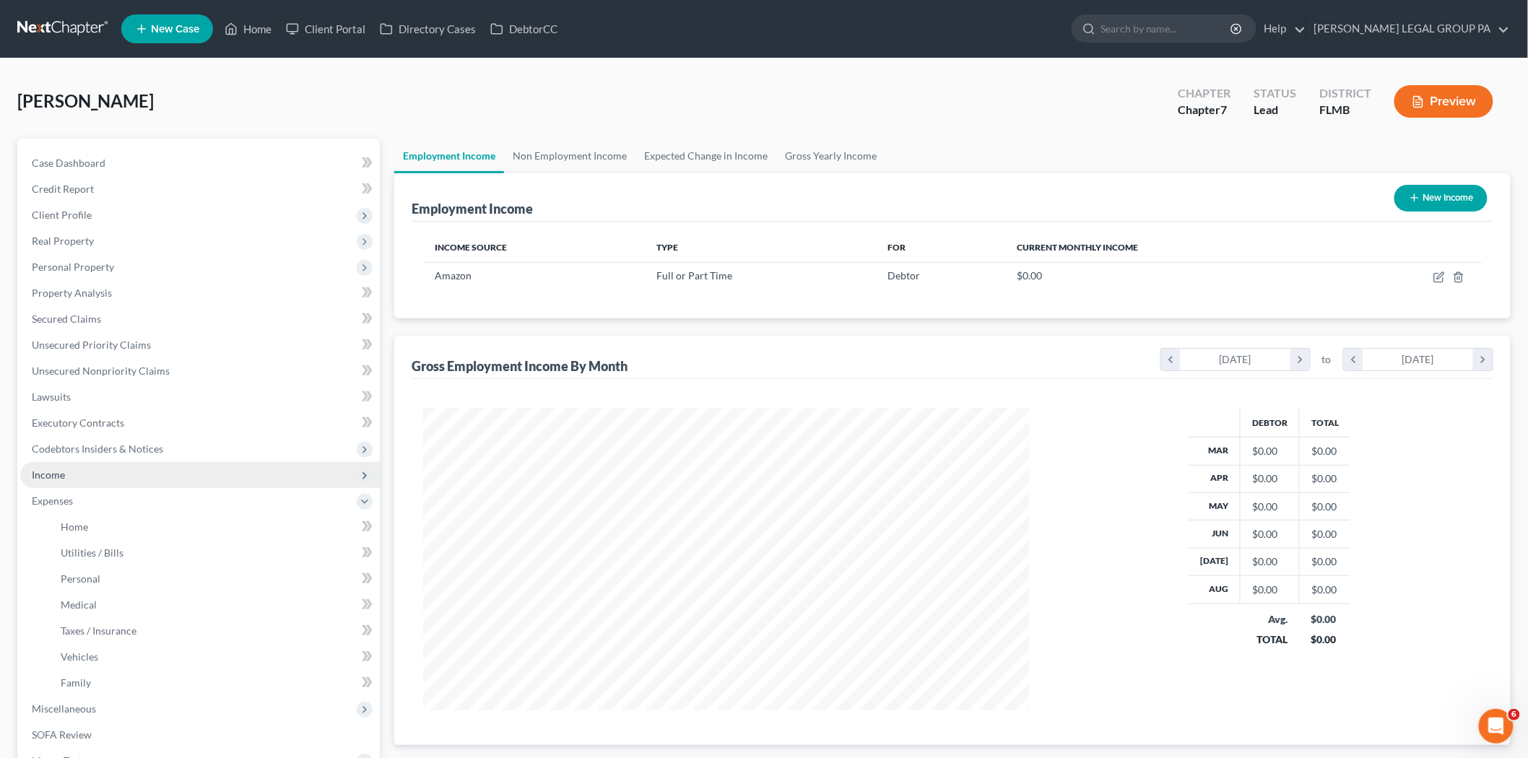
click at [116, 481] on span "Income" at bounding box center [200, 475] width 360 height 26
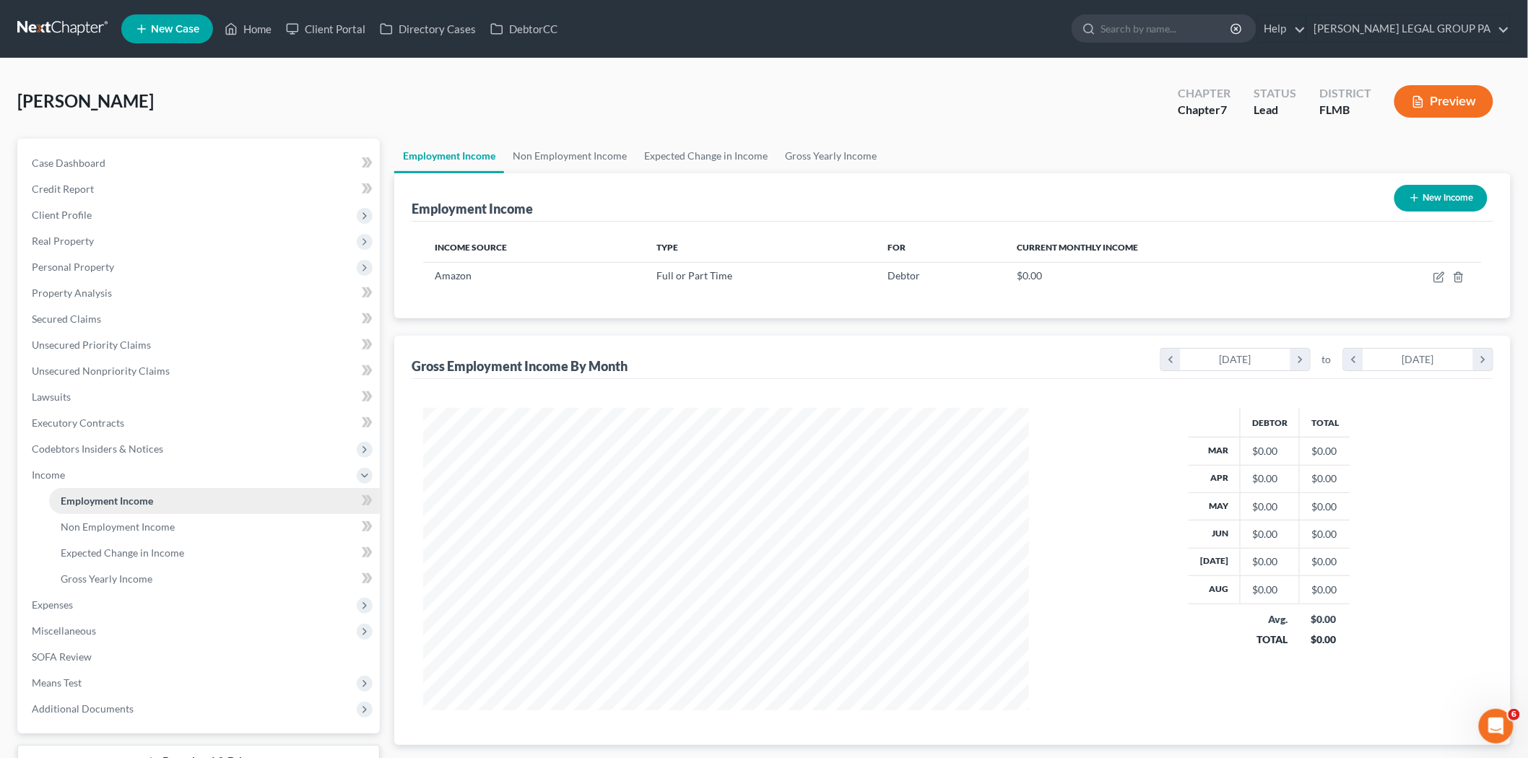
click at [114, 495] on span "Employment Income" at bounding box center [107, 501] width 92 height 12
click at [1437, 279] on icon "button" at bounding box center [1439, 277] width 12 height 12
select select "0"
select select "3"
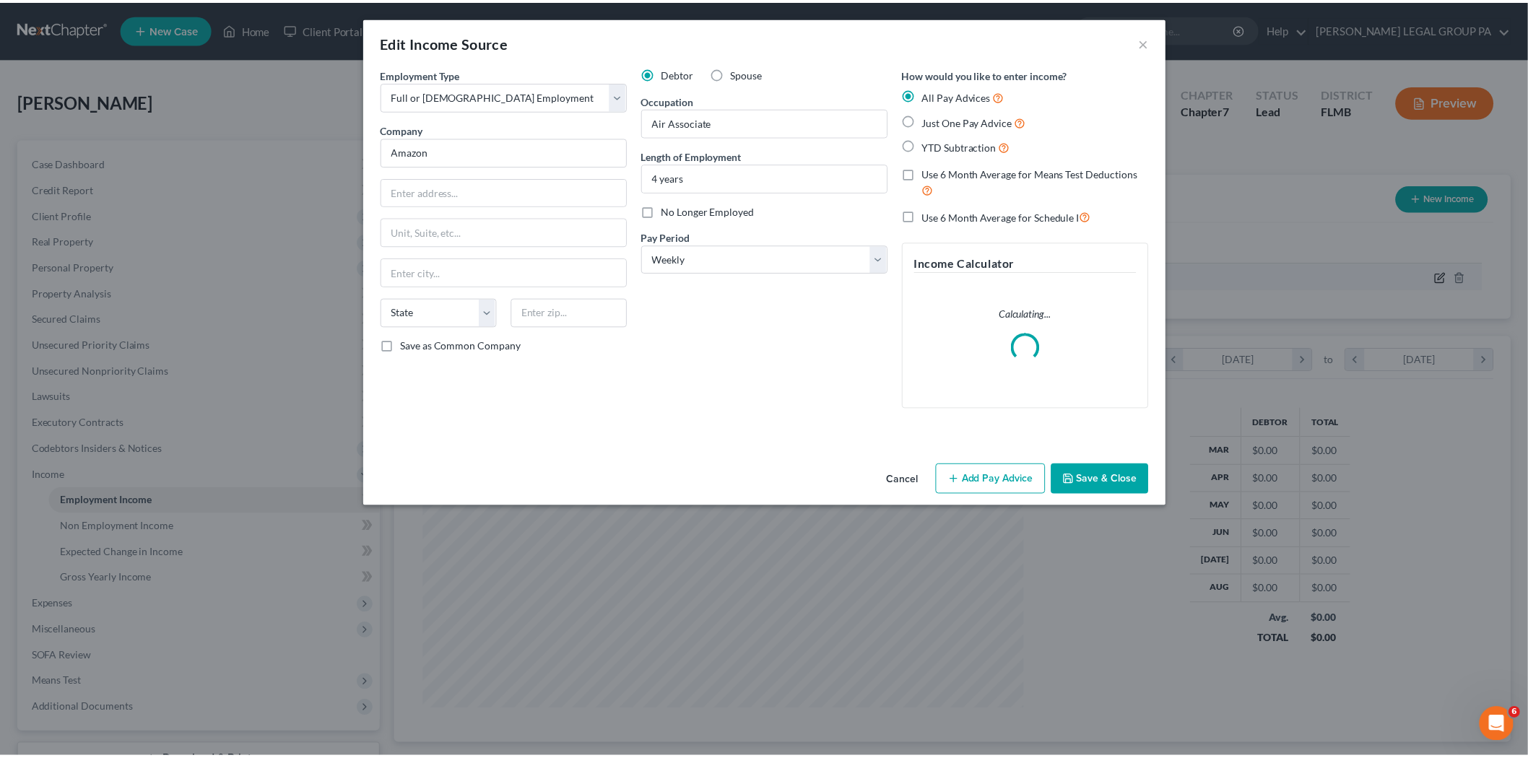
scroll to position [305, 640]
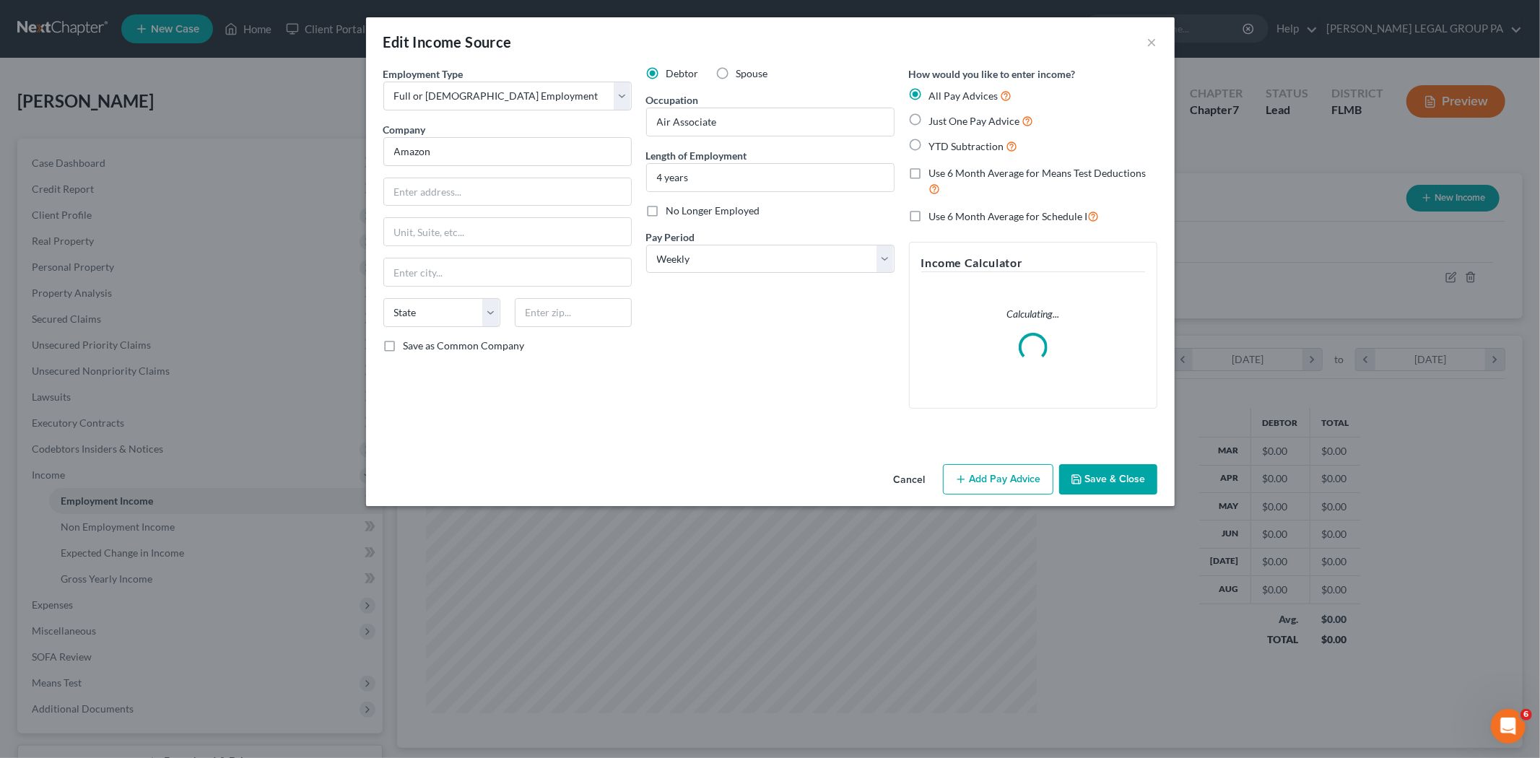
click at [1069, 468] on button "Save & Close" at bounding box center [1108, 479] width 98 height 30
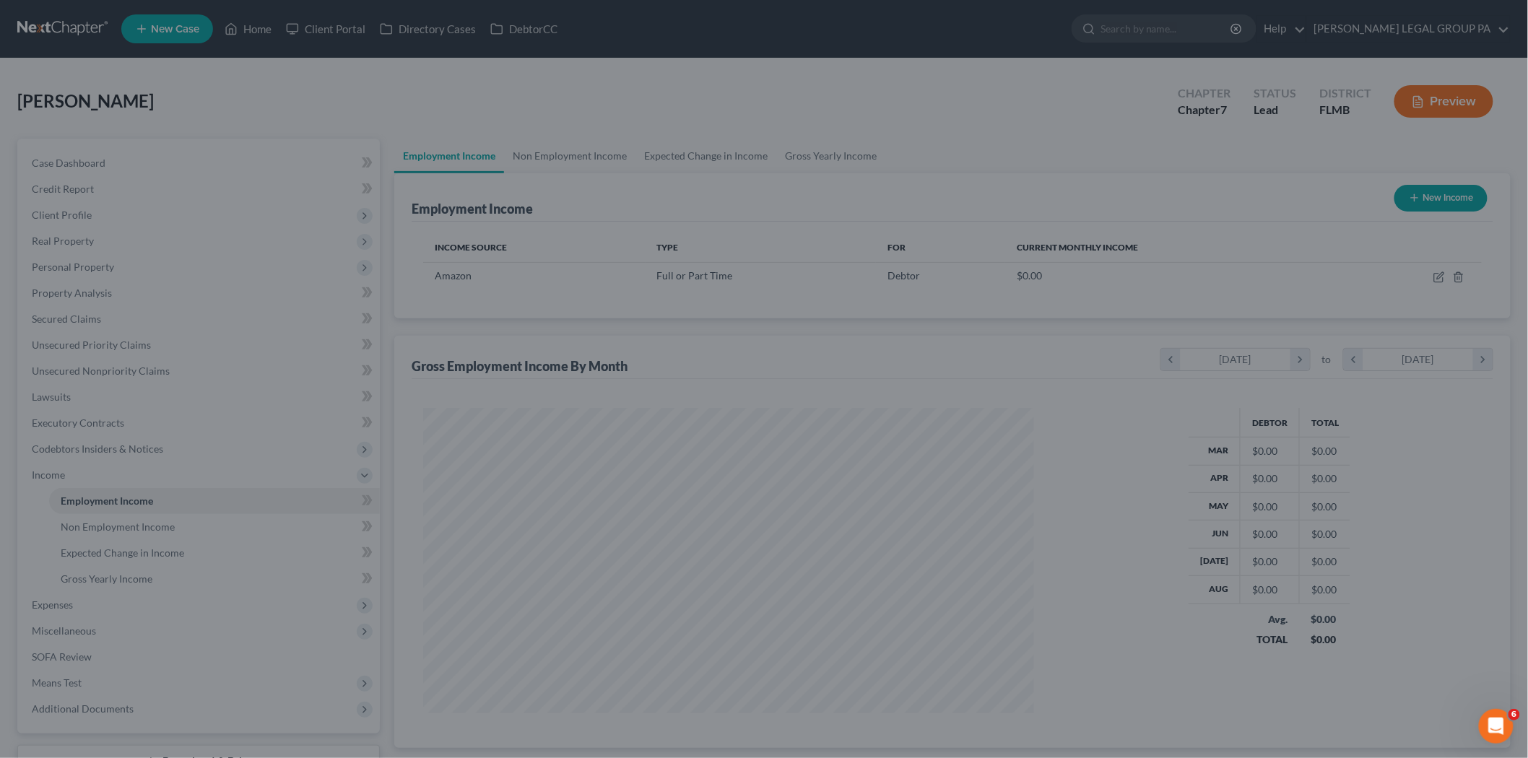
scroll to position [721664, 721332]
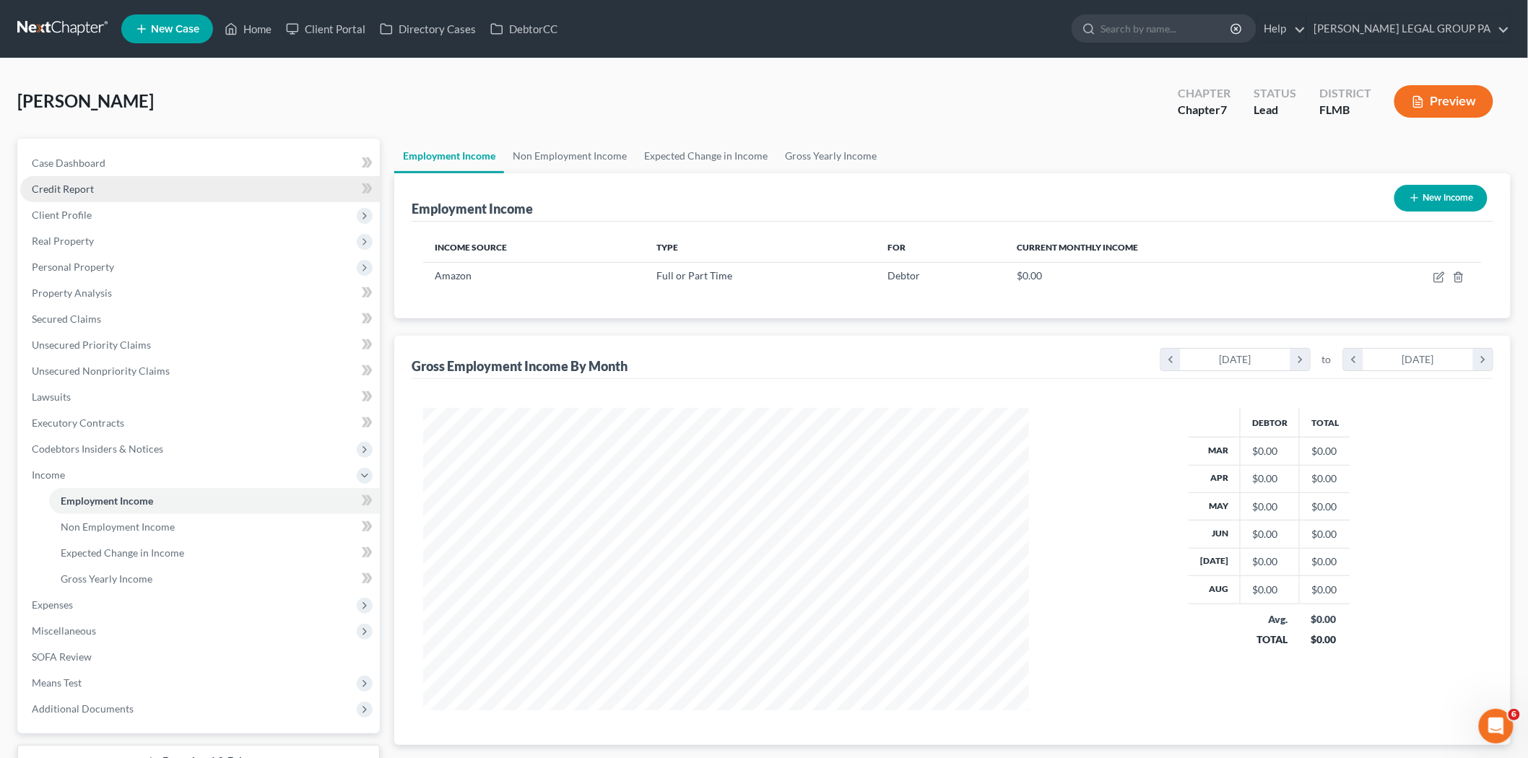
click at [120, 189] on link "Credit Report" at bounding box center [200, 189] width 360 height 26
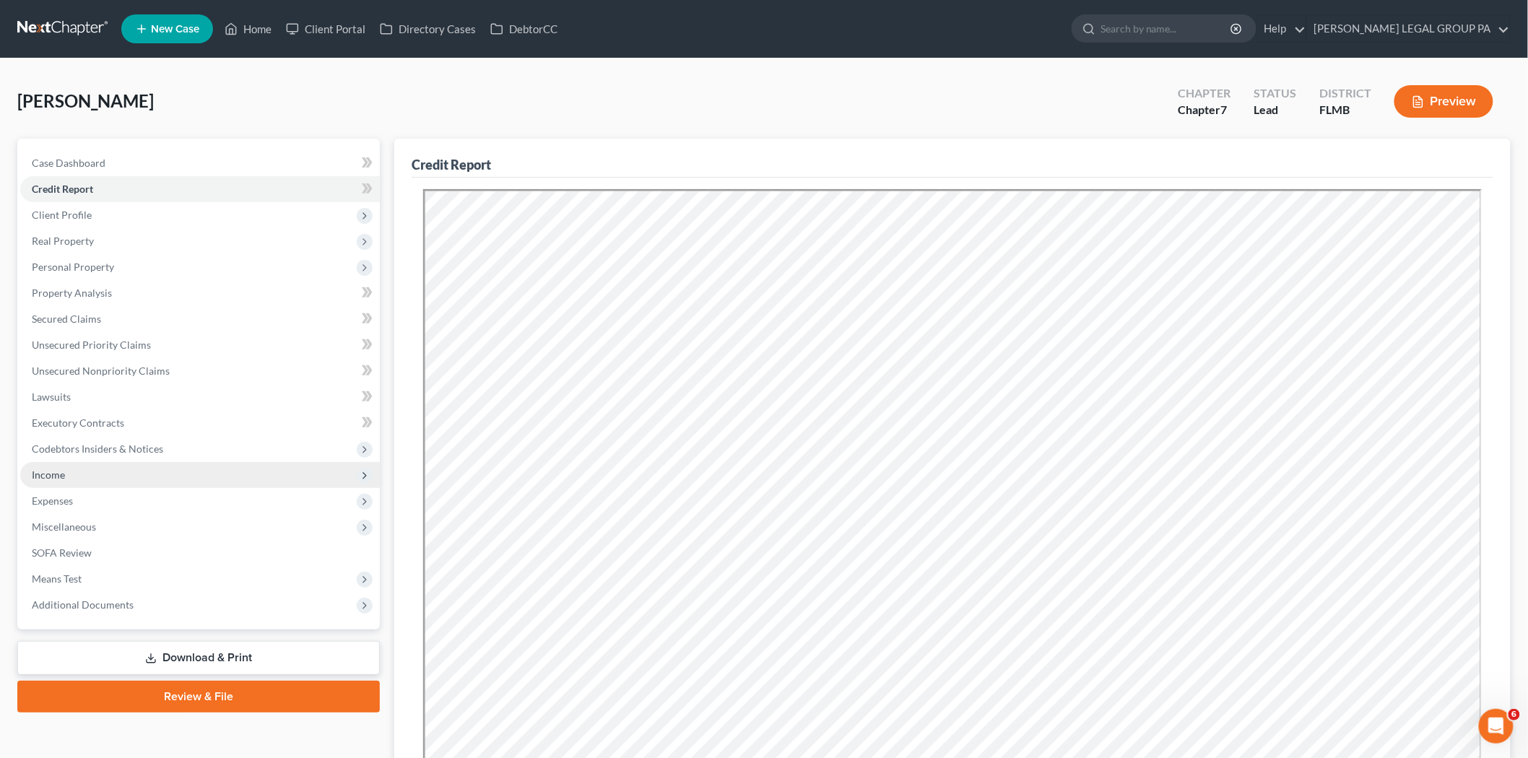
click at [112, 476] on span "Income" at bounding box center [200, 475] width 360 height 26
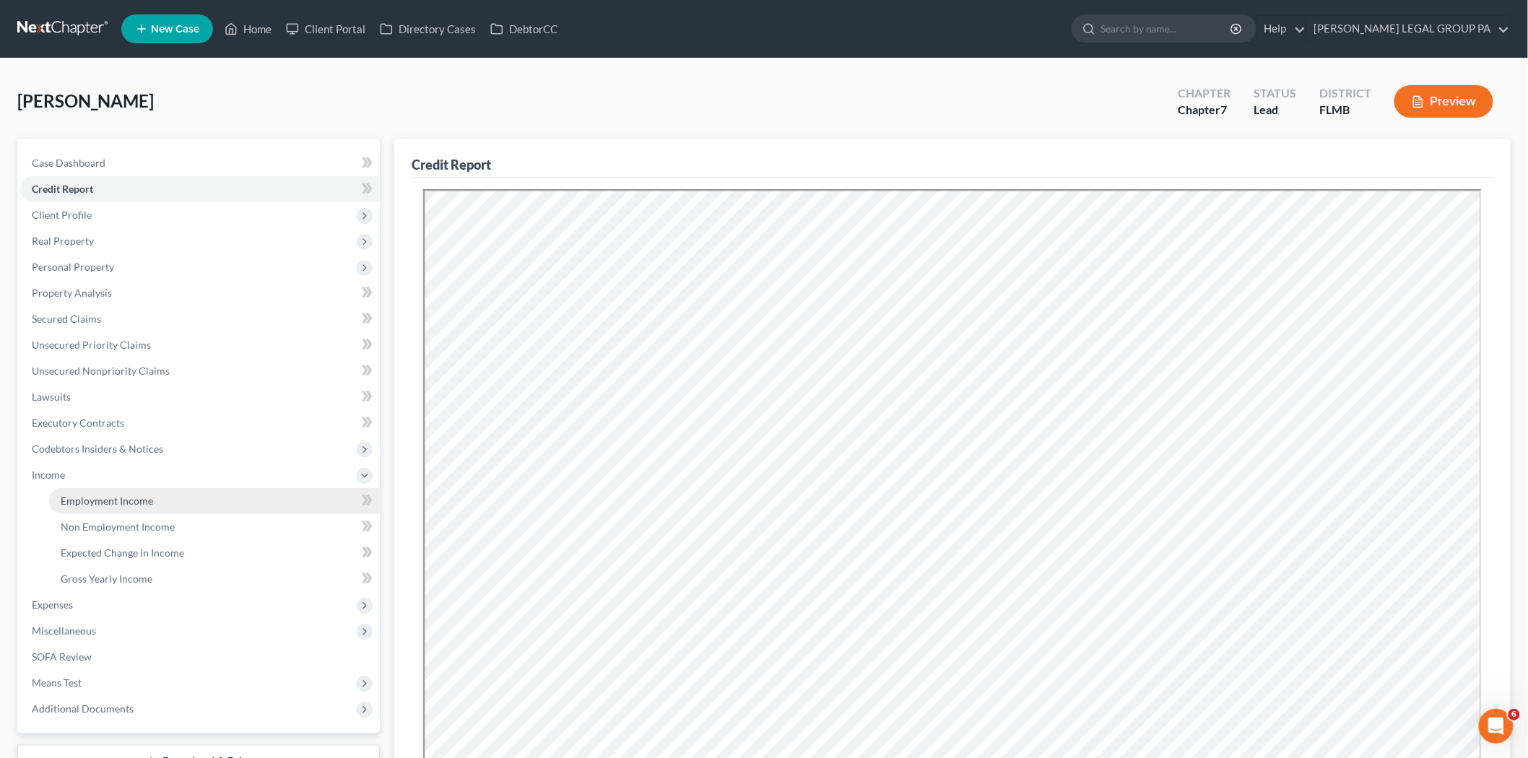
click at [188, 496] on link "Employment Income" at bounding box center [214, 501] width 331 height 26
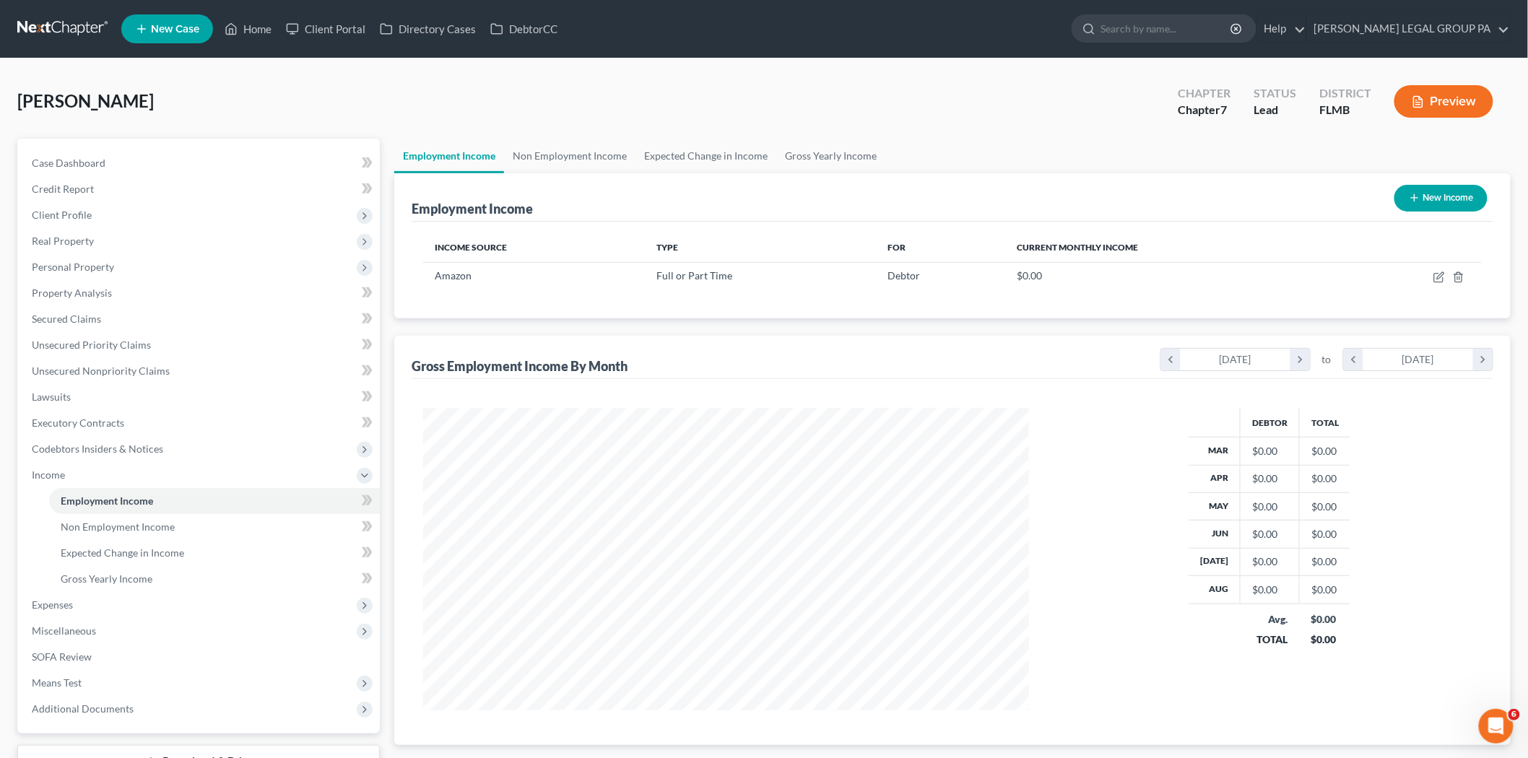
scroll to position [302, 634]
click at [104, 242] on span "Real Property" at bounding box center [200, 241] width 360 height 26
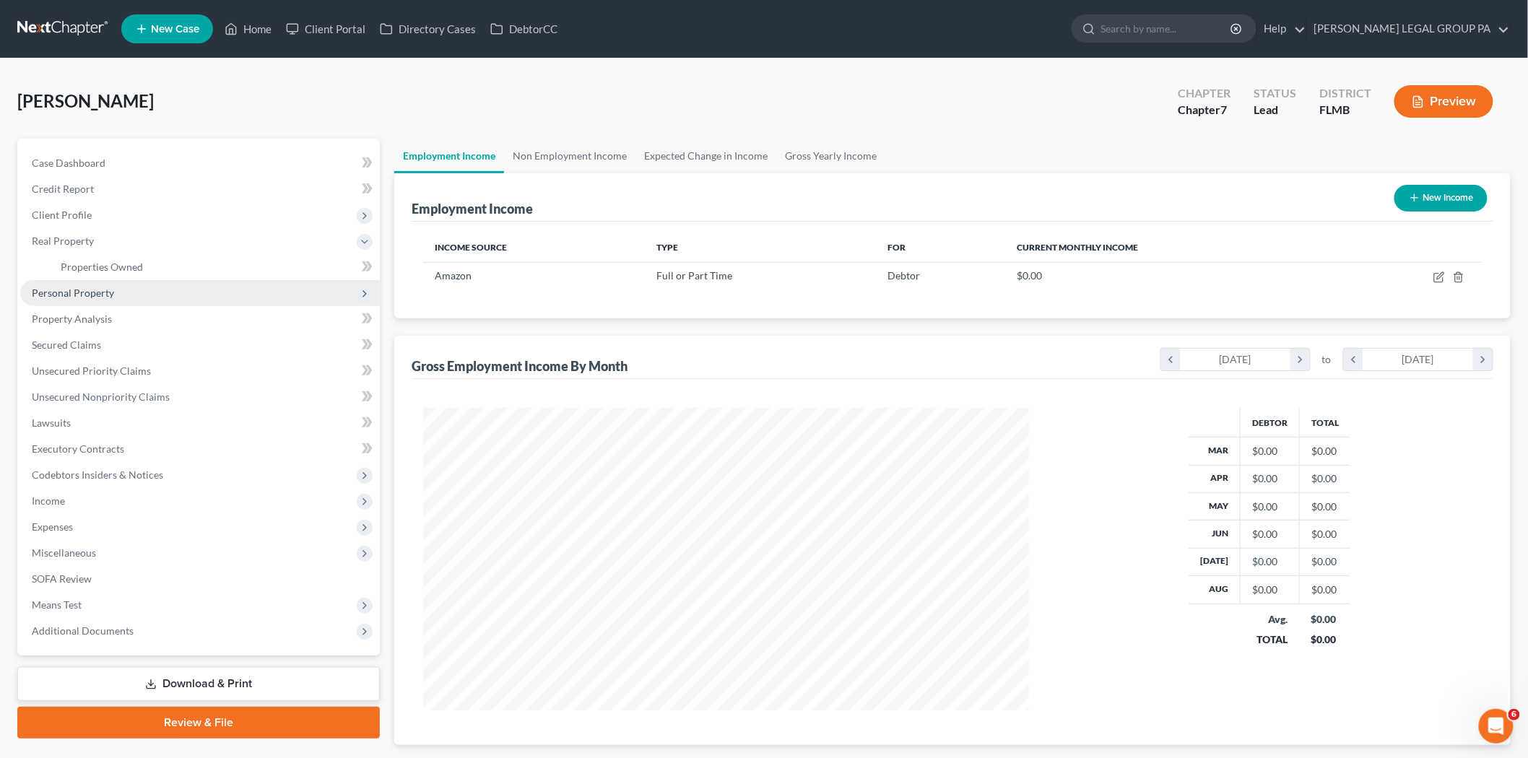
click at [101, 296] on span "Personal Property" at bounding box center [73, 293] width 82 height 12
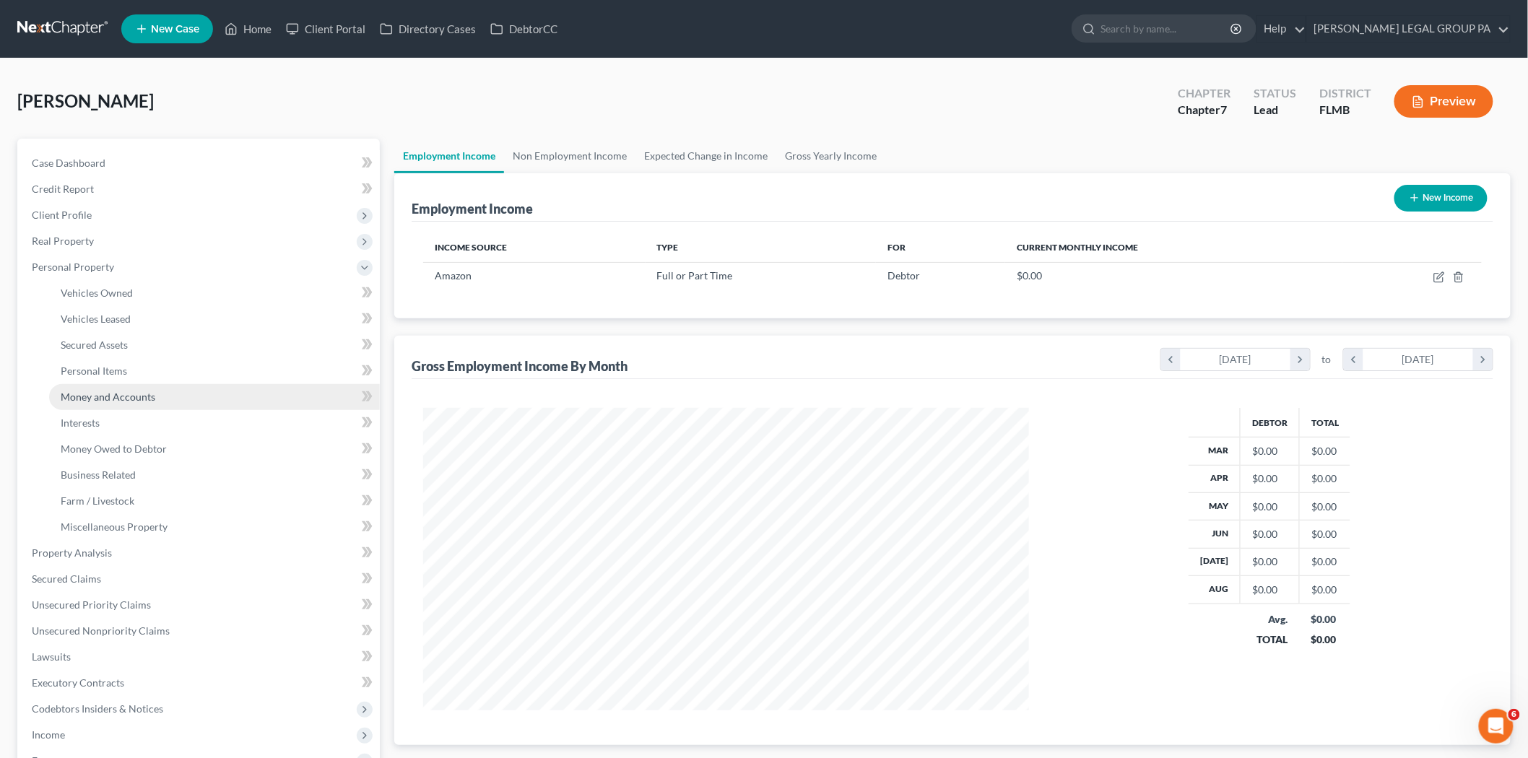
click at [173, 399] on link "Money and Accounts" at bounding box center [214, 397] width 331 height 26
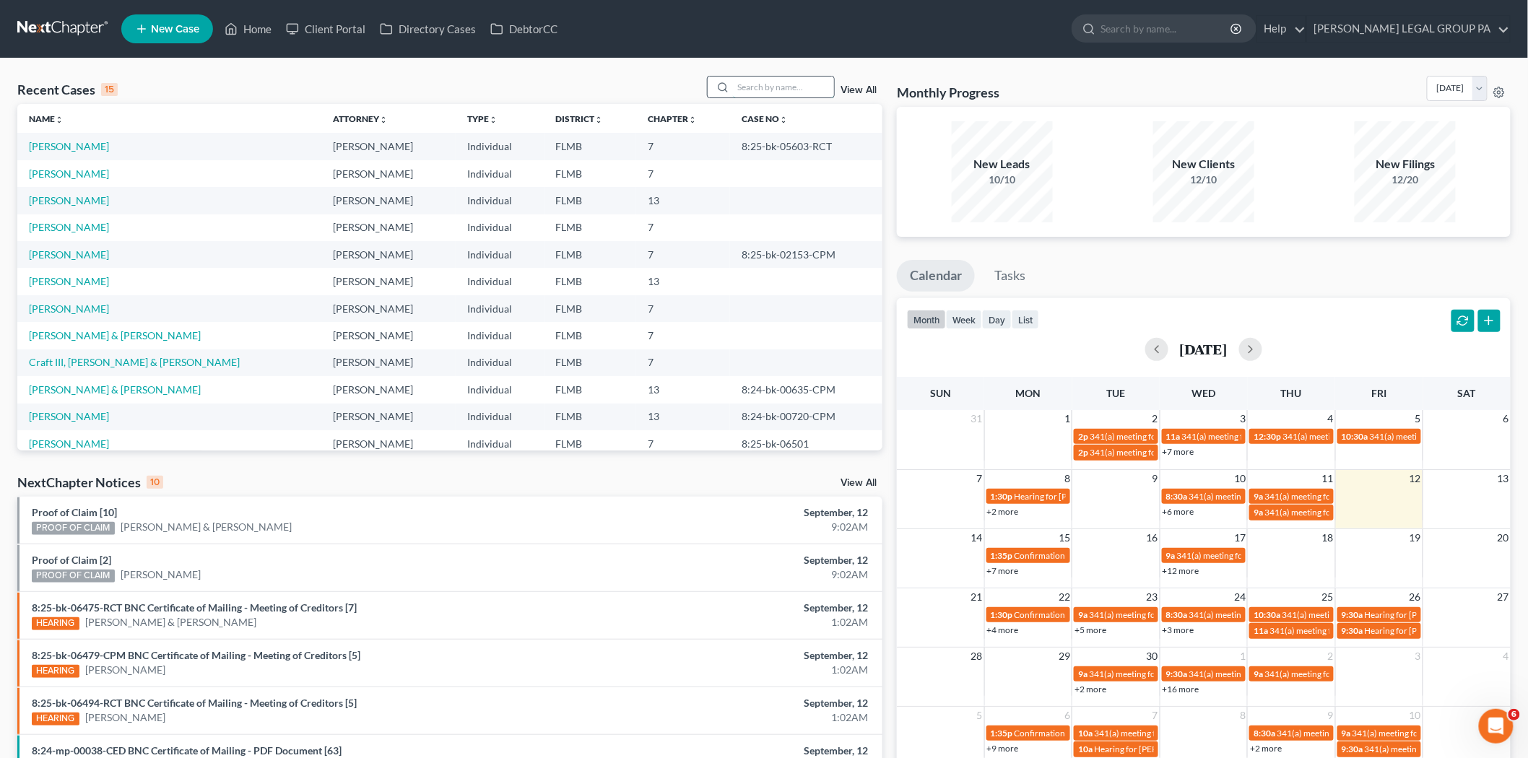
click at [791, 83] on input "search" at bounding box center [783, 87] width 101 height 21
type input "n"
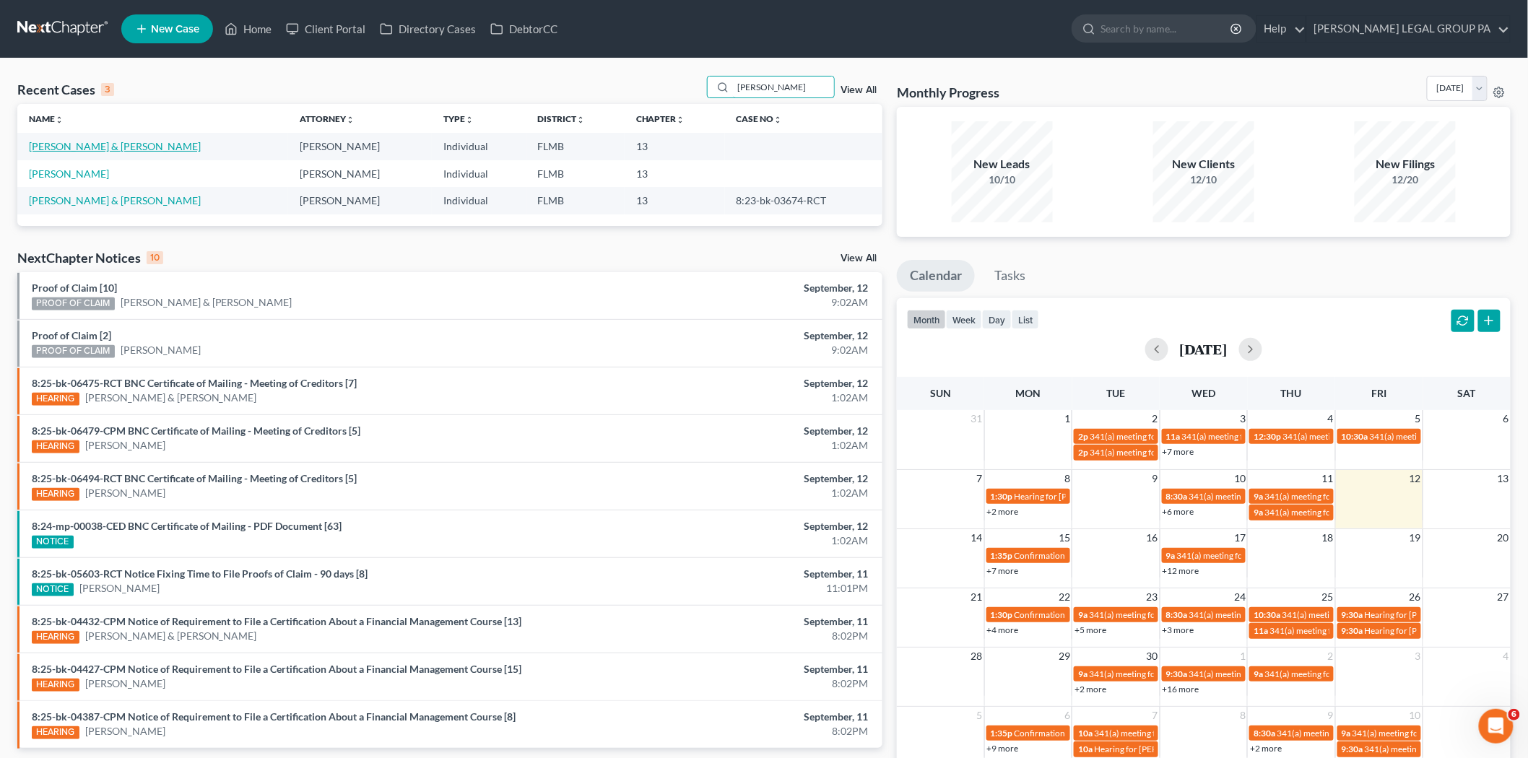
type input "vazquez"
click at [83, 141] on link "[PERSON_NAME] & [PERSON_NAME]" at bounding box center [115, 146] width 172 height 12
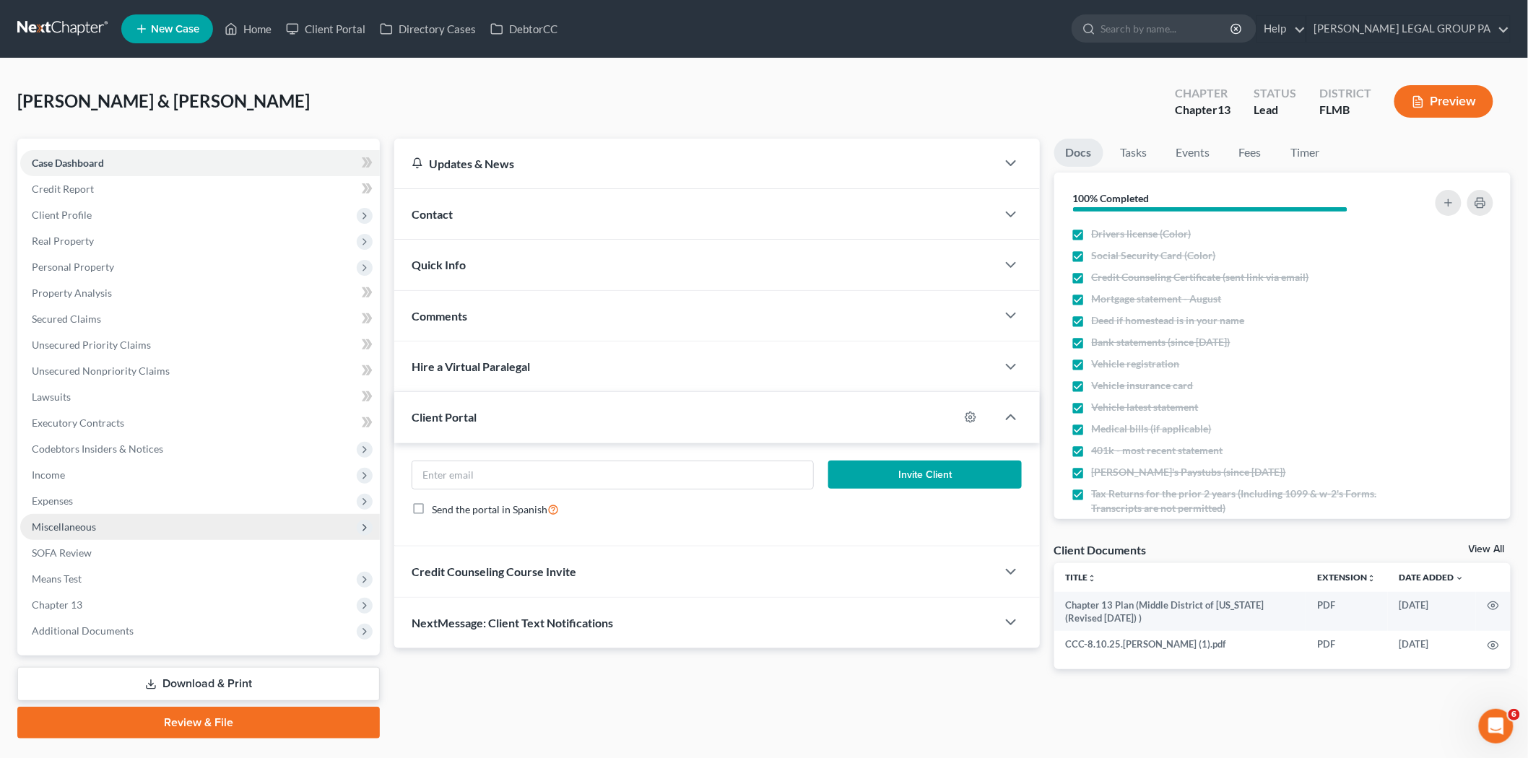
scroll to position [33, 0]
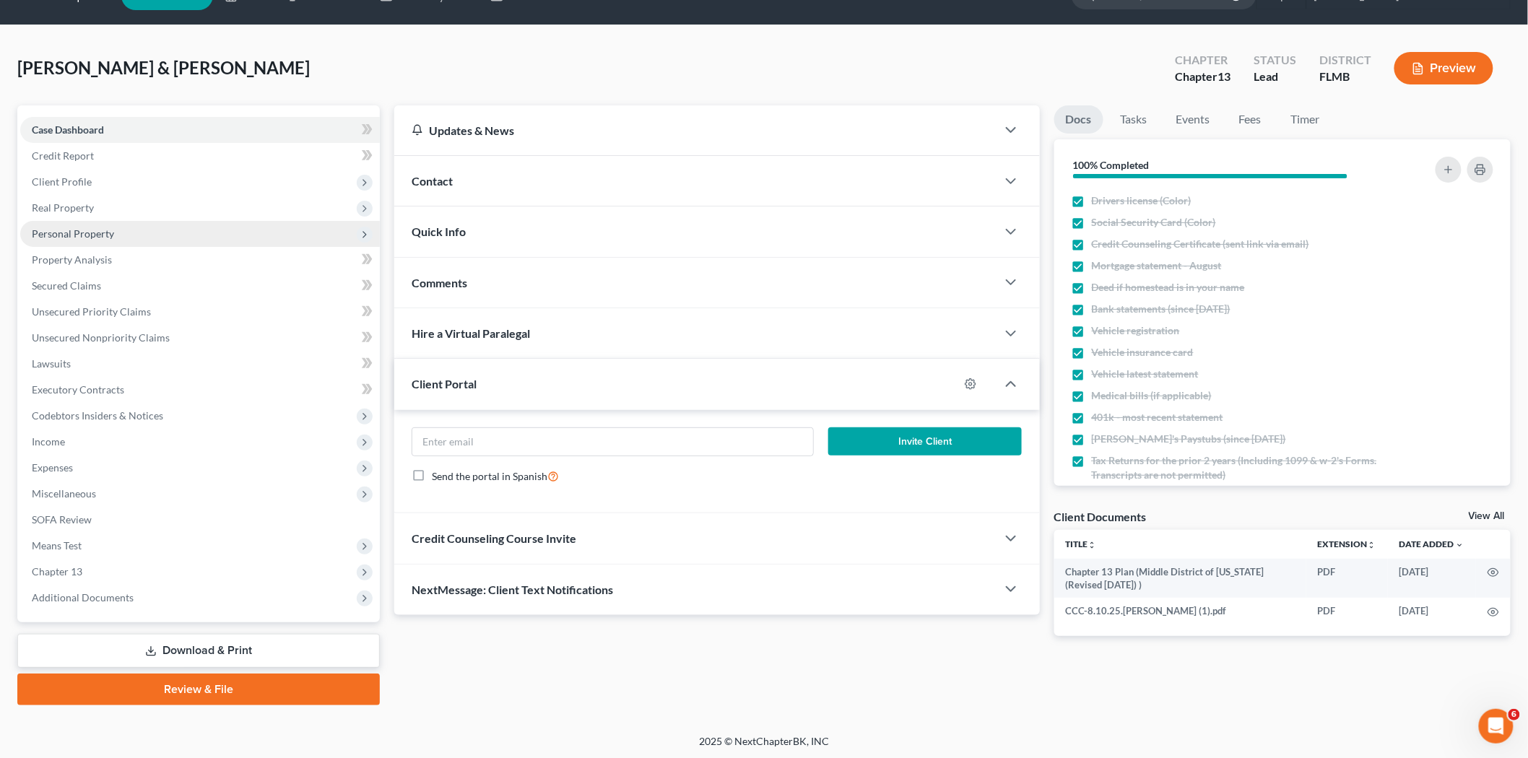
click at [118, 229] on span "Personal Property" at bounding box center [200, 234] width 360 height 26
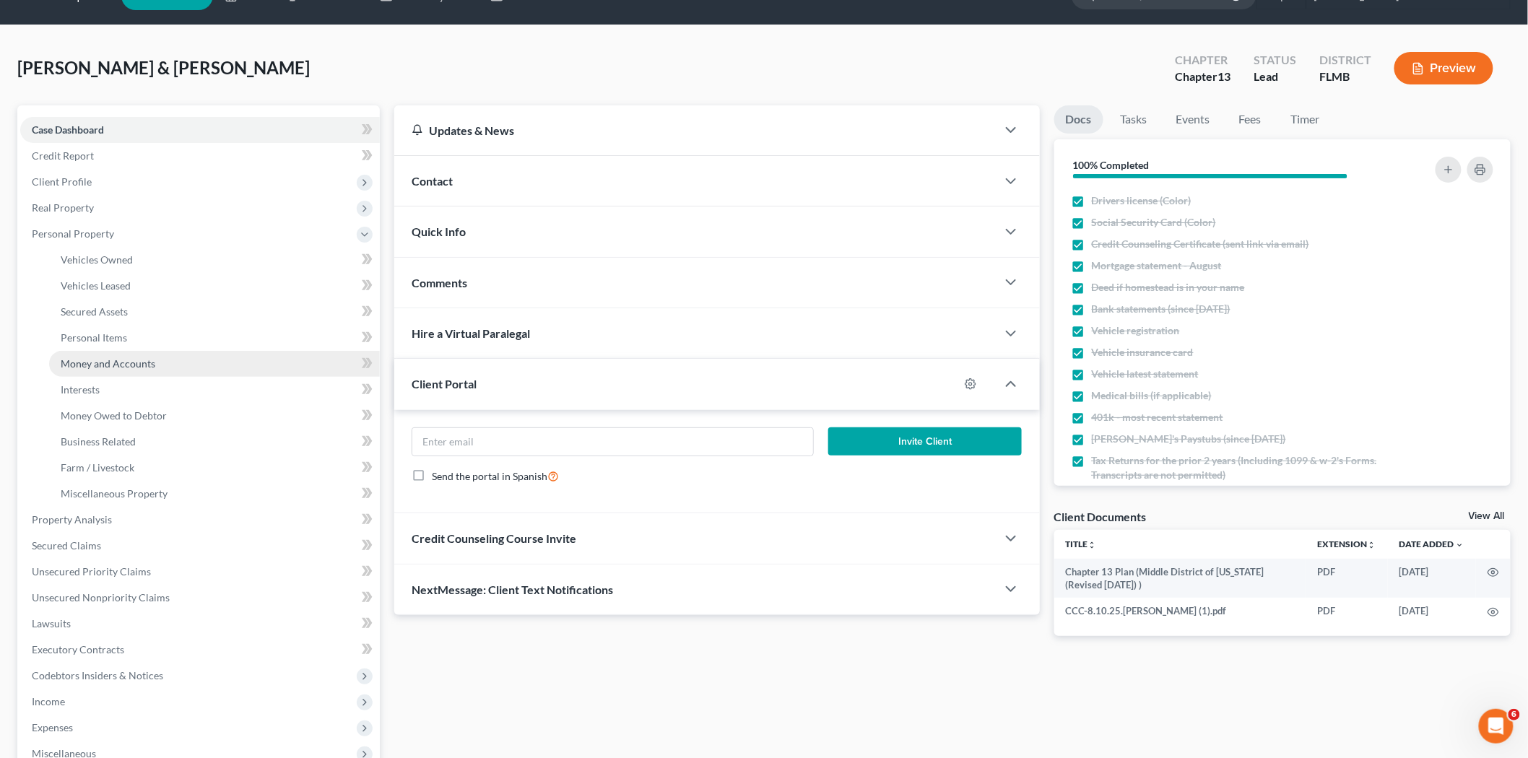
click at [131, 361] on span "Money and Accounts" at bounding box center [108, 363] width 95 height 12
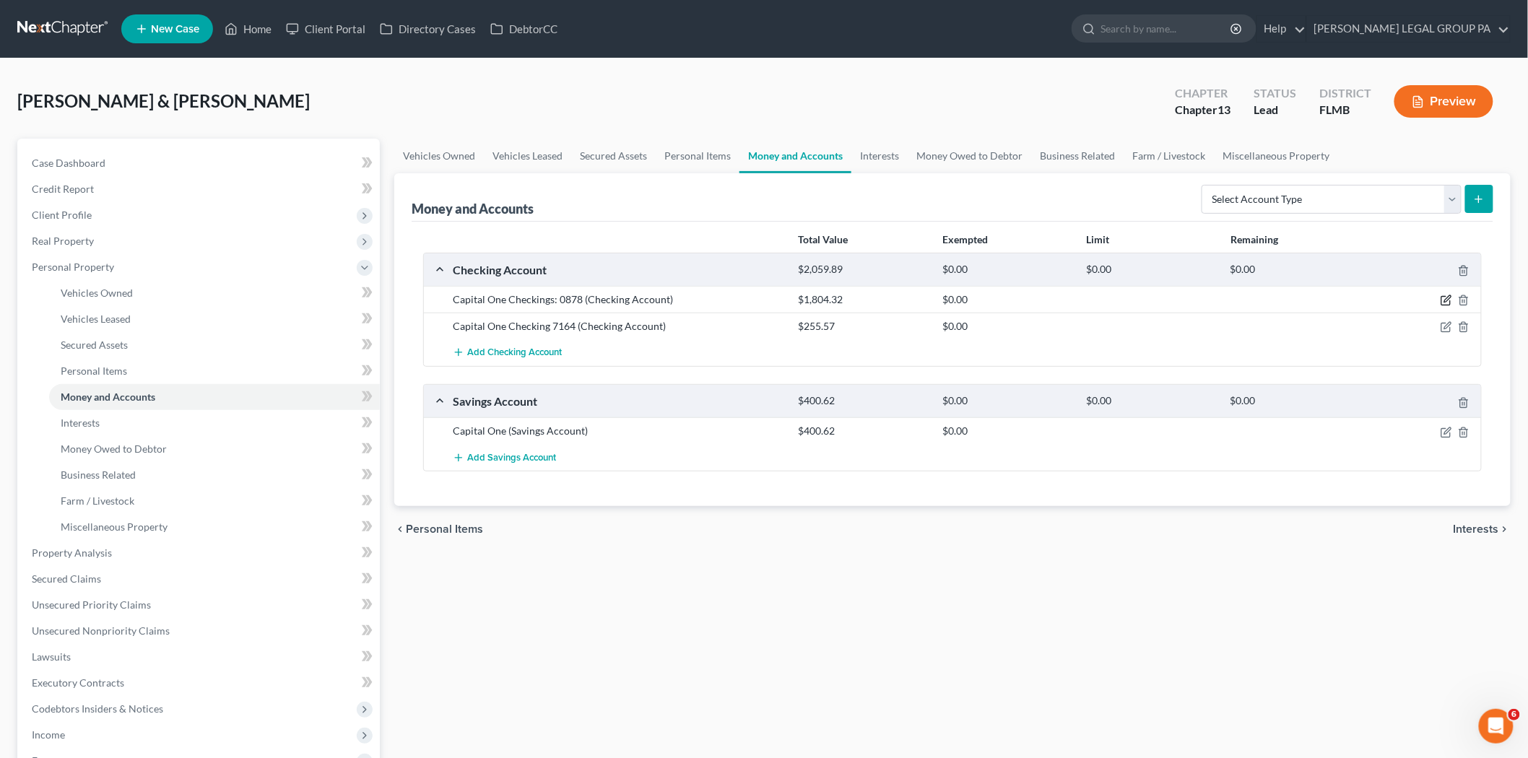
click at [1450, 297] on icon "button" at bounding box center [1447, 299] width 6 height 6
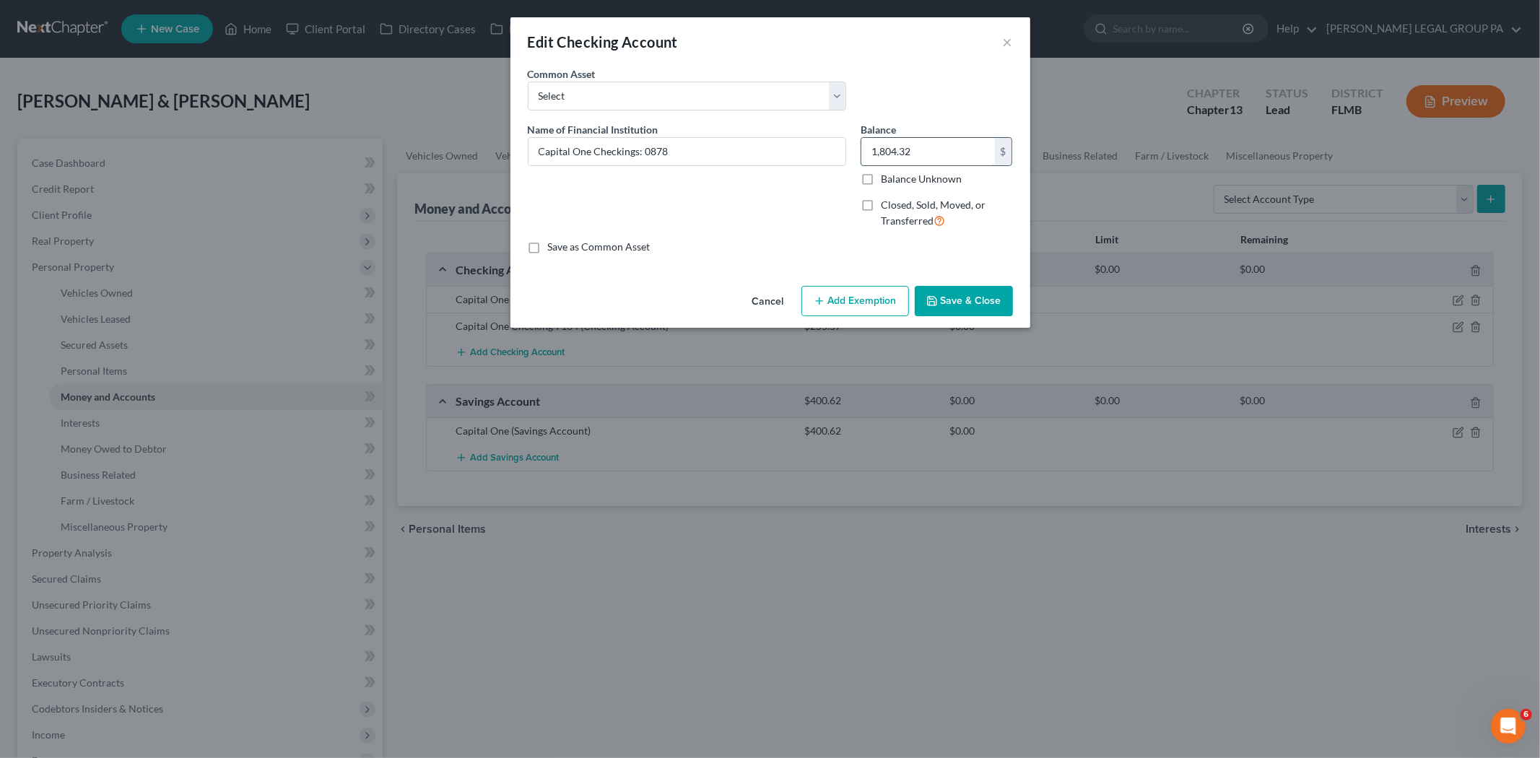
click at [921, 155] on input "1,804.32" at bounding box center [928, 151] width 134 height 27
type input "4.32"
click at [934, 302] on polyline "button" at bounding box center [931, 304] width 5 height 4
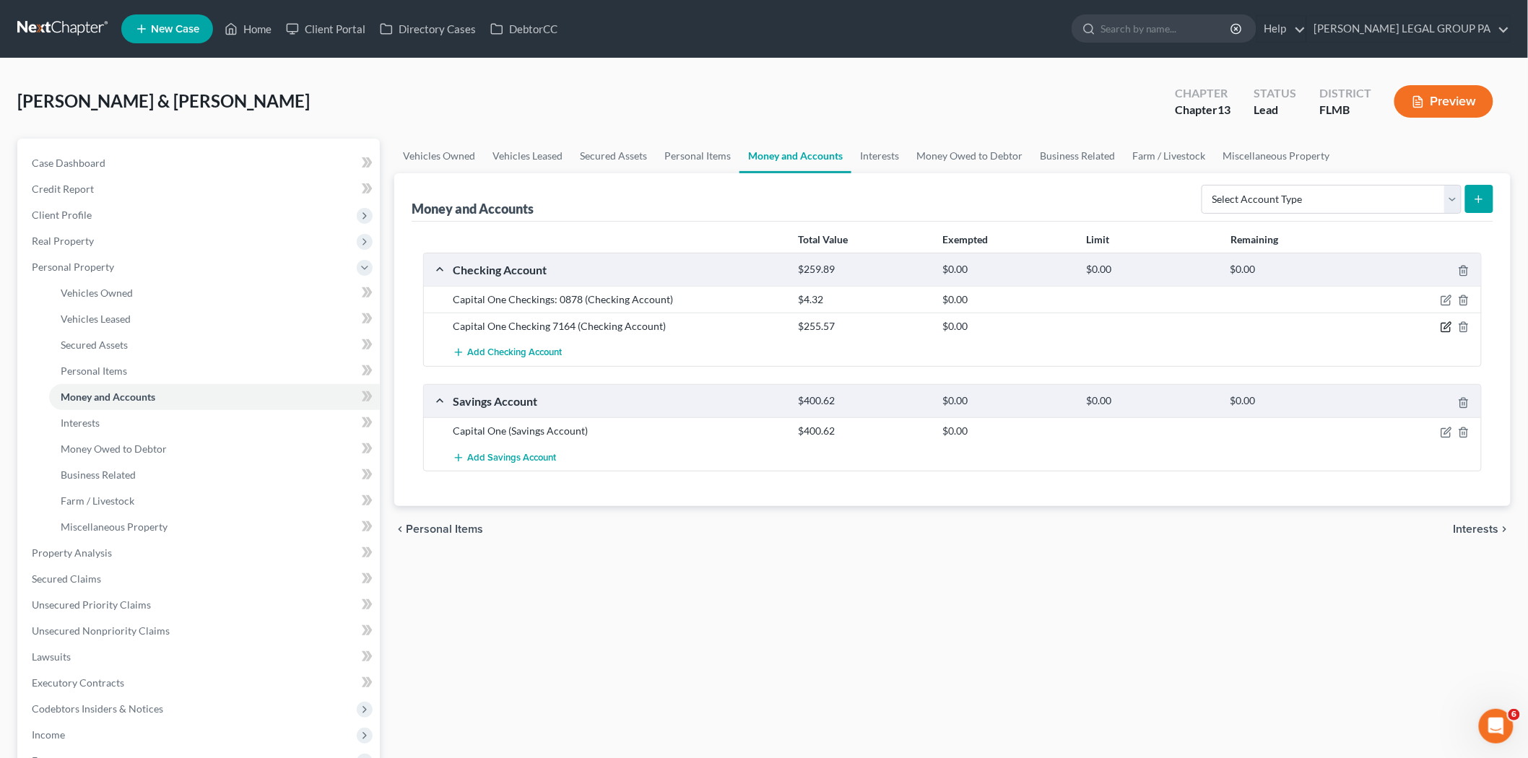
click at [1448, 321] on icon "button" at bounding box center [1446, 327] width 12 height 12
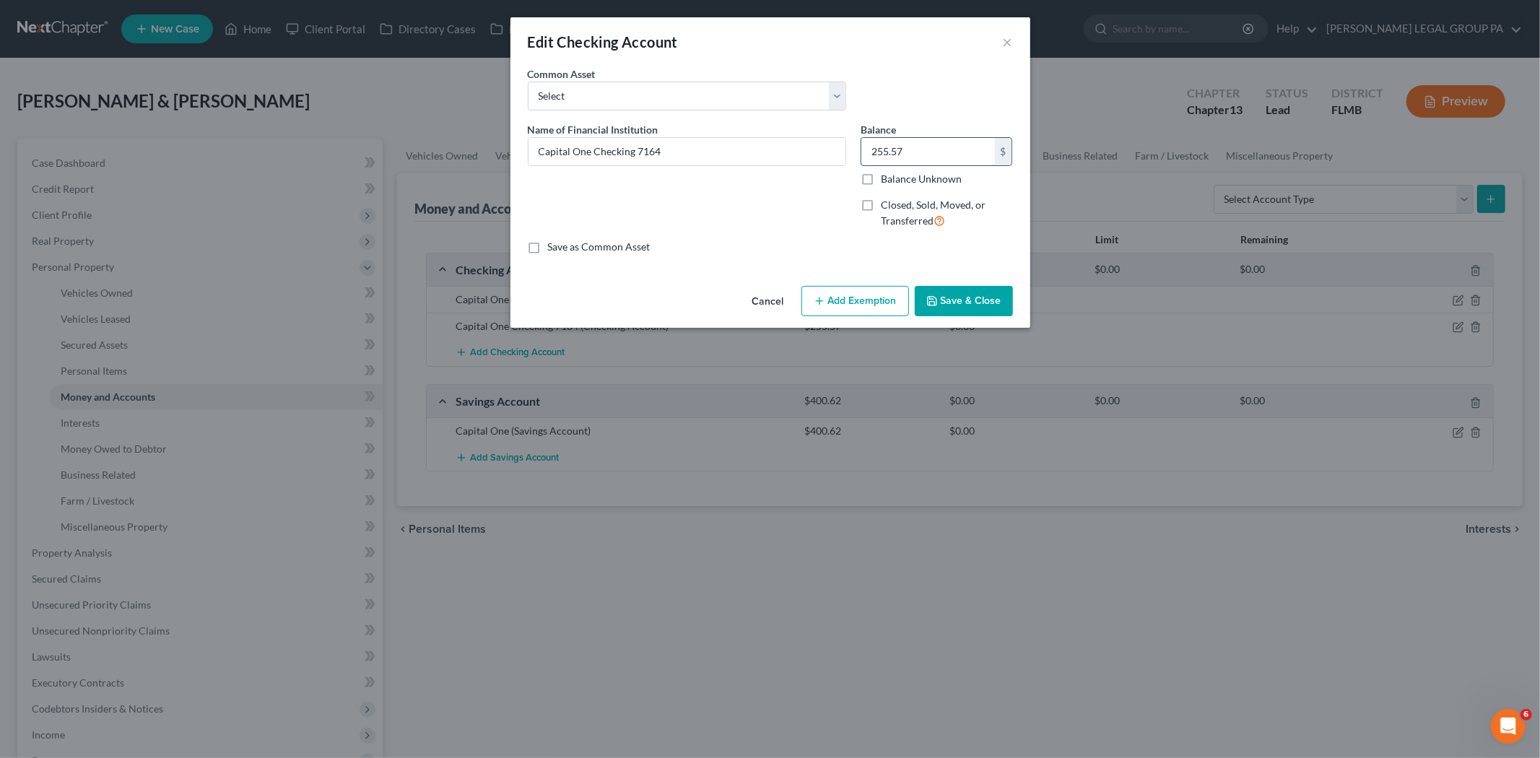
click at [941, 161] on input "255.57" at bounding box center [928, 151] width 134 height 27
type input "184.93"
click at [969, 303] on button "Save & Close" at bounding box center [964, 301] width 98 height 30
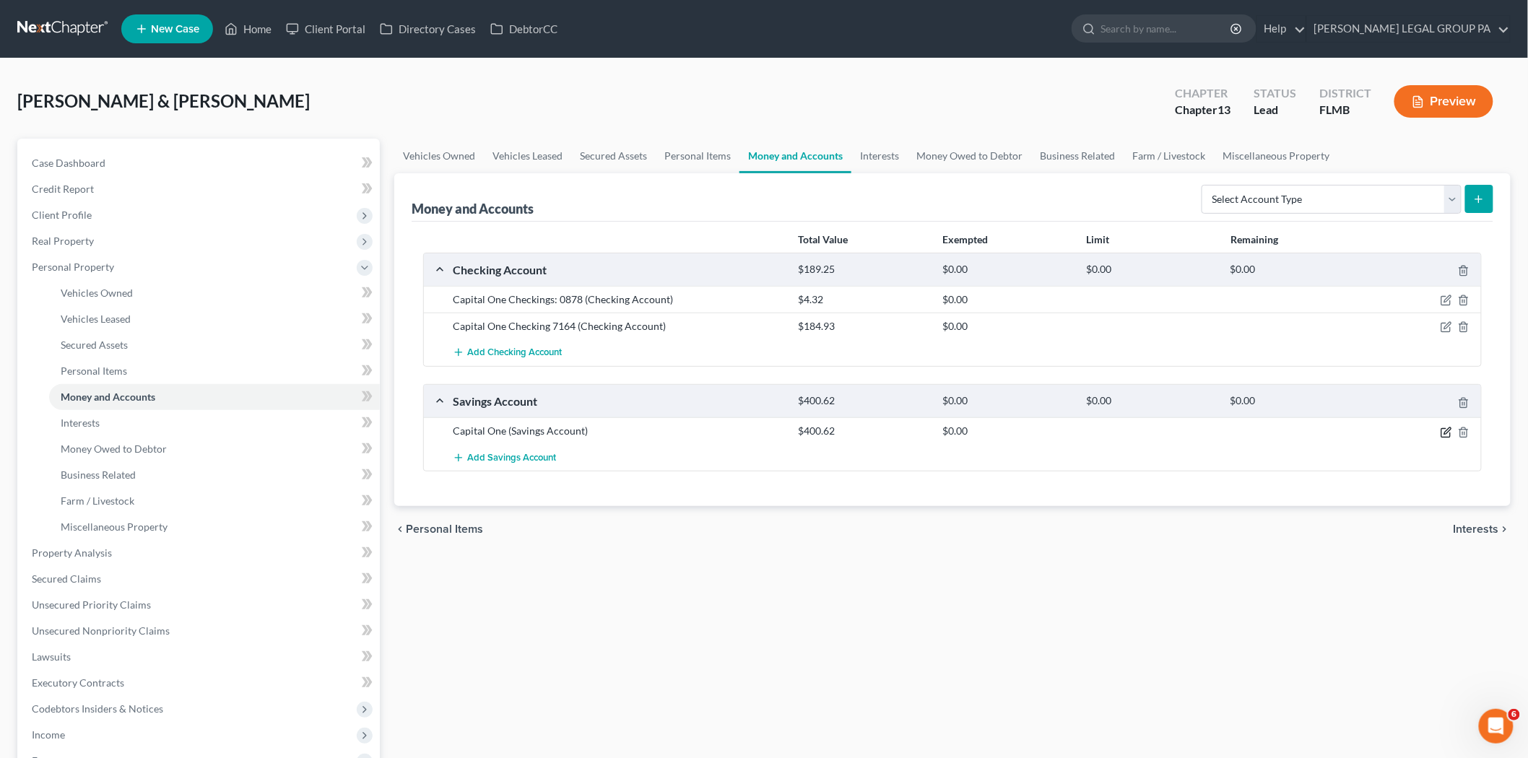
click at [1447, 433] on icon "button" at bounding box center [1447, 430] width 6 height 6
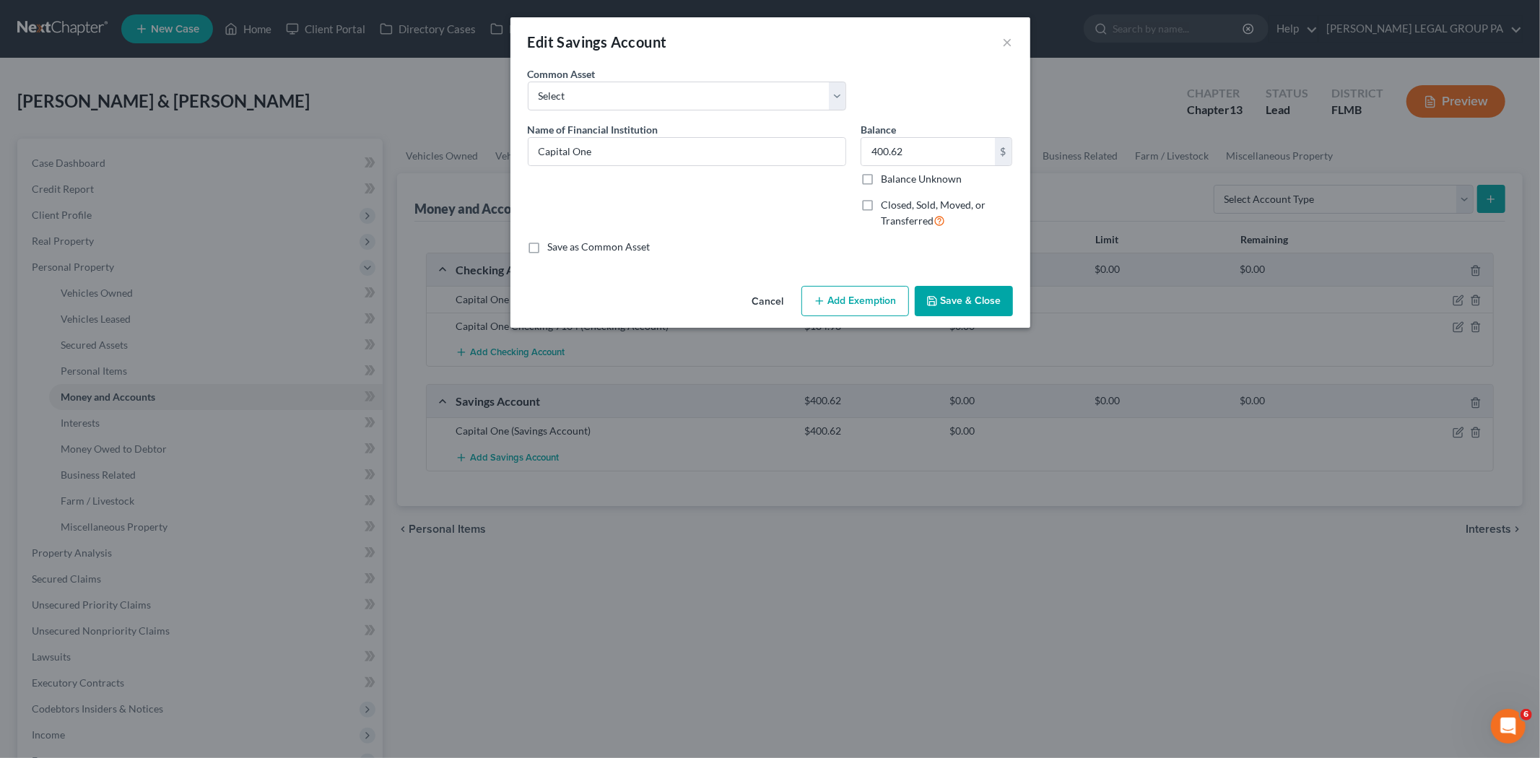
click at [775, 303] on button "Cancel" at bounding box center [768, 301] width 55 height 29
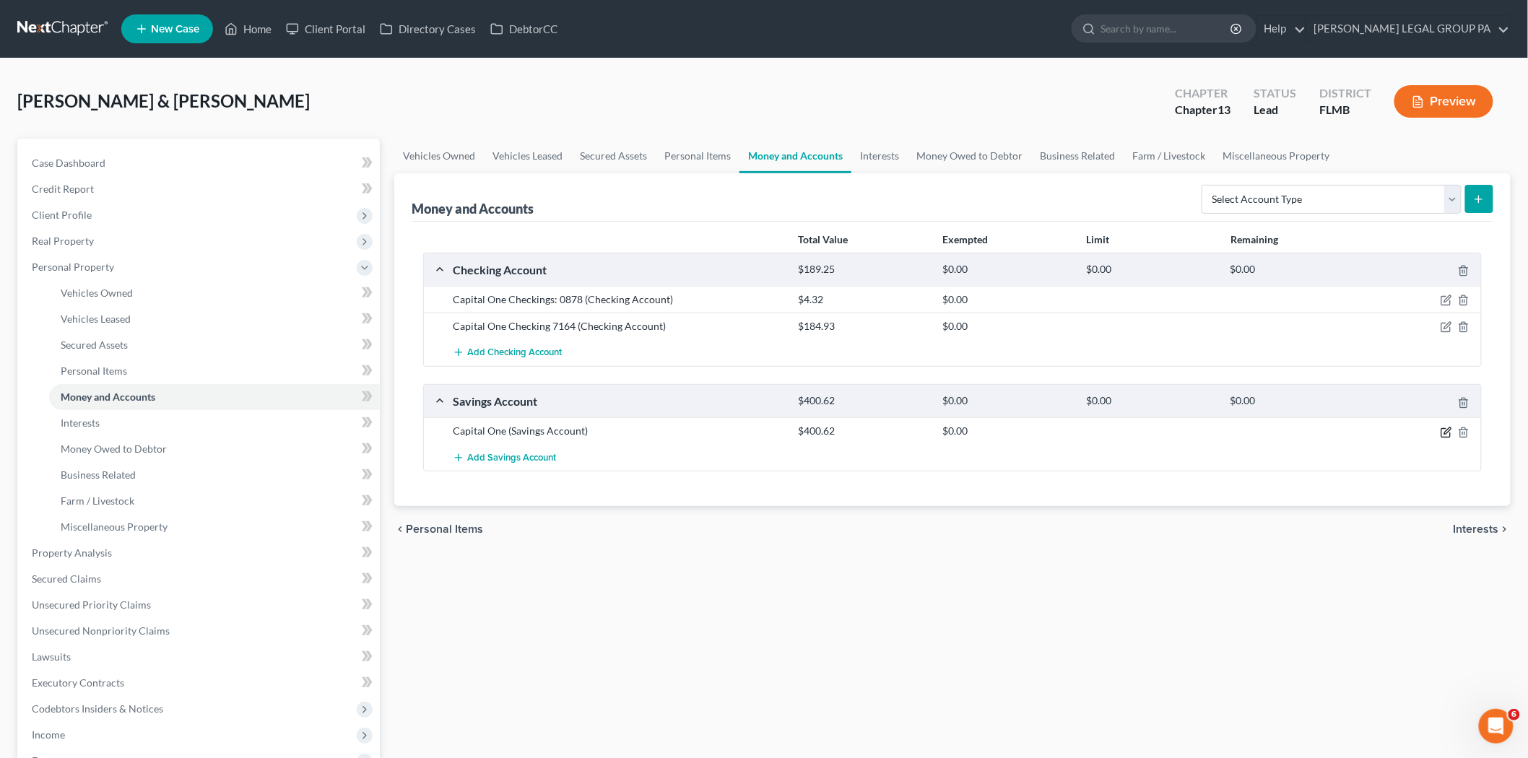
click at [1442, 431] on icon "button" at bounding box center [1446, 433] width 12 height 12
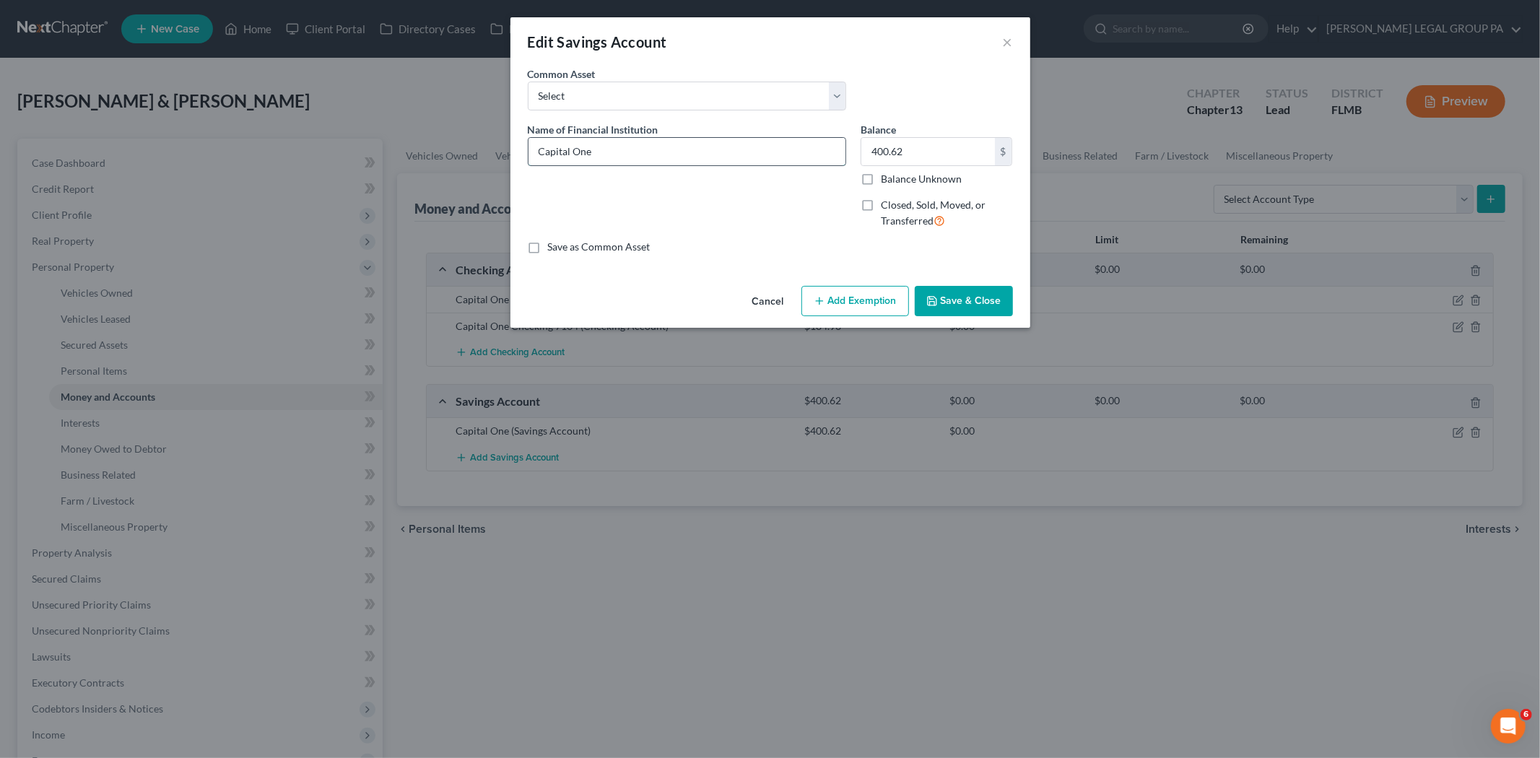
click at [619, 155] on input "Capital One" at bounding box center [686, 151] width 317 height 27
type input "Capital One: 0014"
click at [895, 155] on input "400.62" at bounding box center [928, 151] width 134 height 27
type input "4.27"
click at [960, 296] on button "Save & Close" at bounding box center [964, 301] width 98 height 30
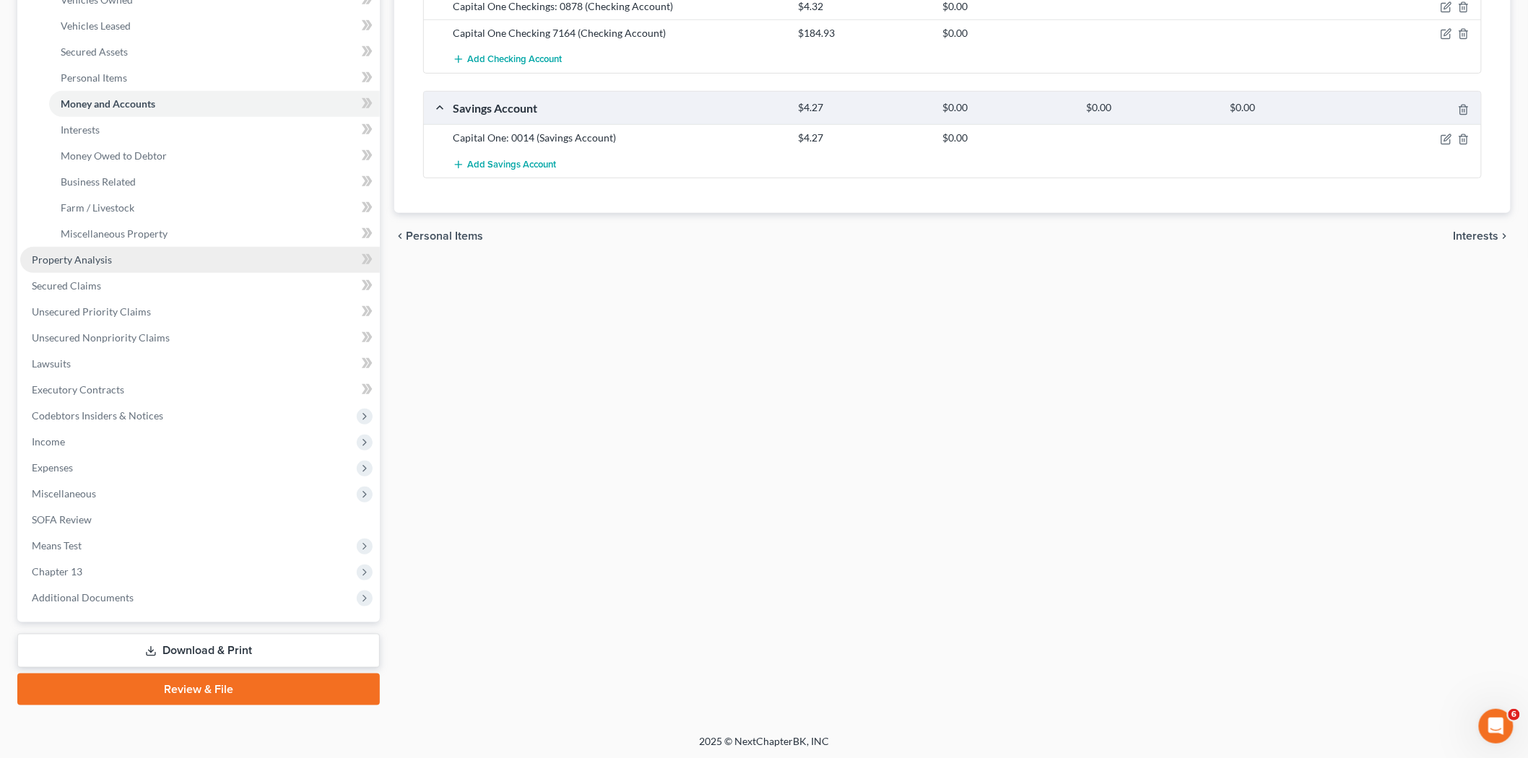
click at [73, 266] on link "Property Analysis" at bounding box center [200, 260] width 360 height 26
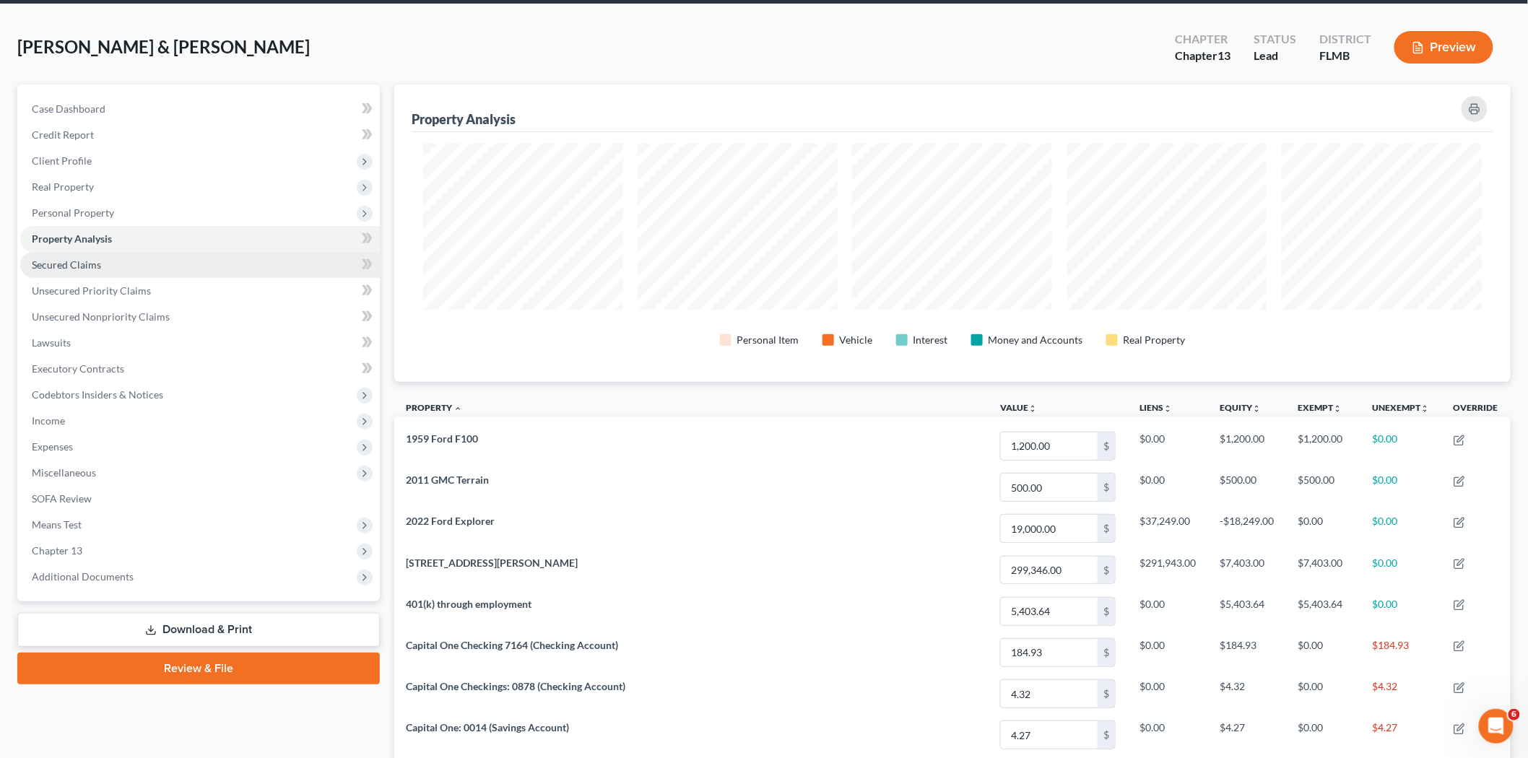
scroll to position [41, 0]
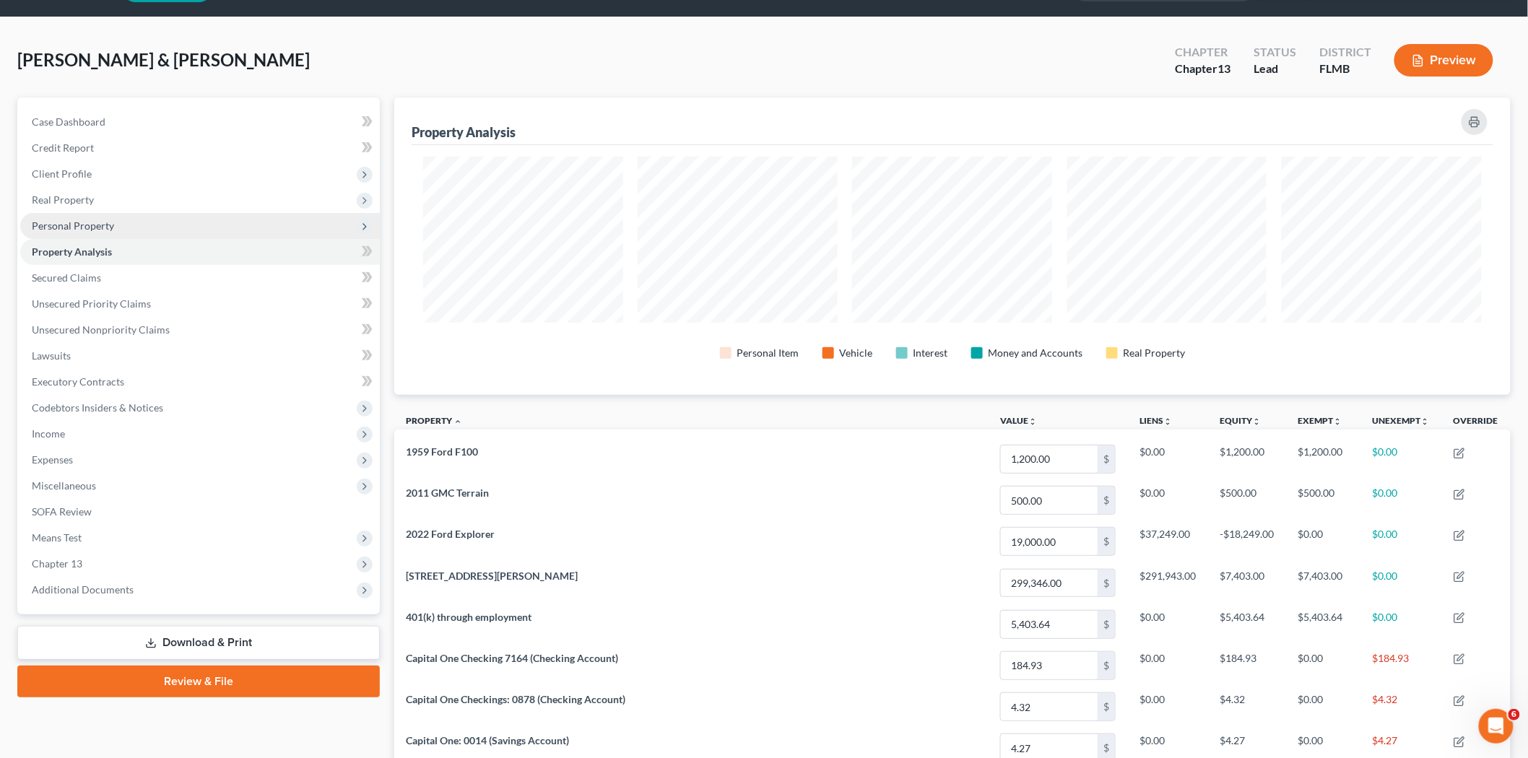
click at [77, 221] on span "Personal Property" at bounding box center [73, 225] width 82 height 12
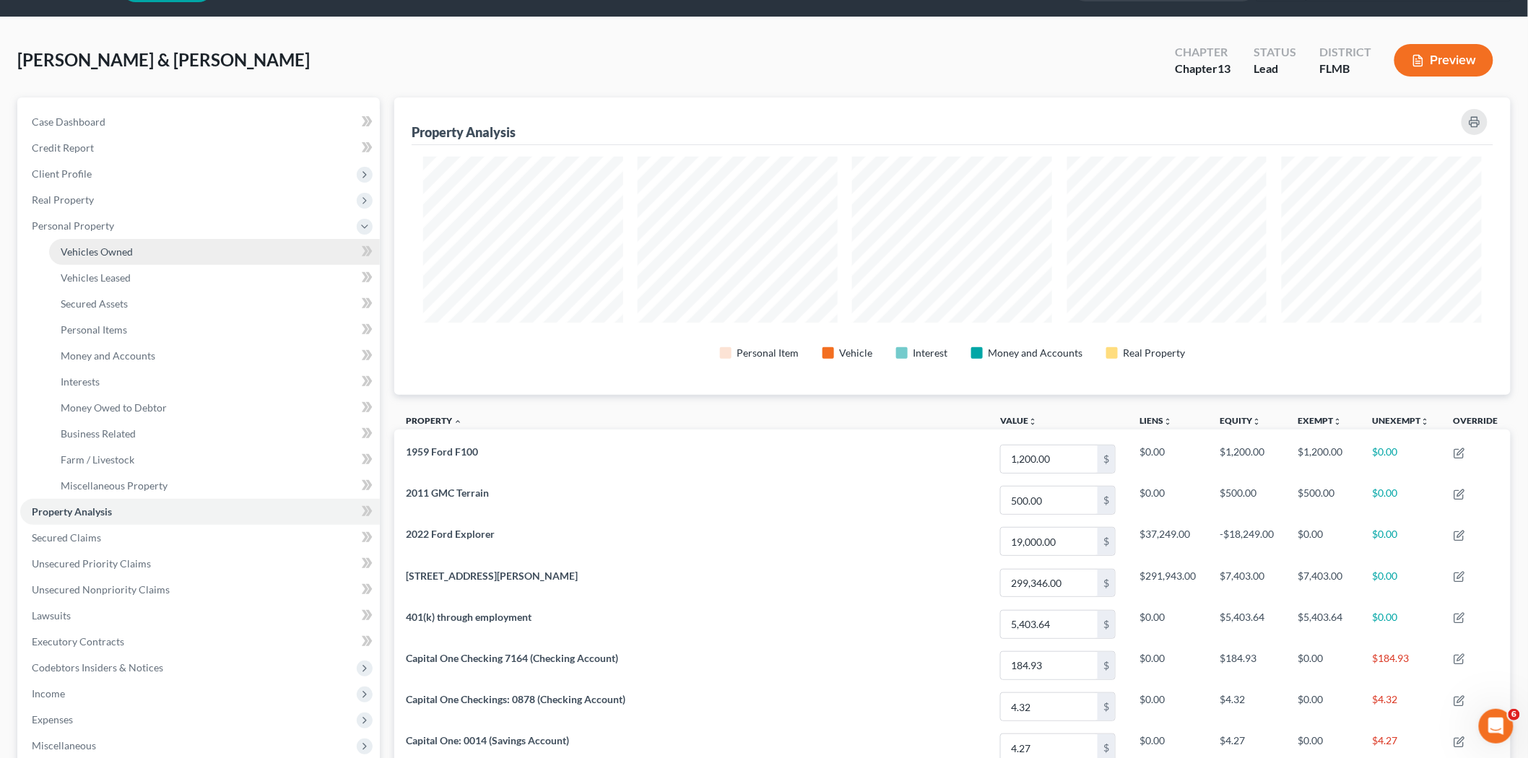
click at [92, 250] on span "Vehicles Owned" at bounding box center [97, 251] width 72 height 12
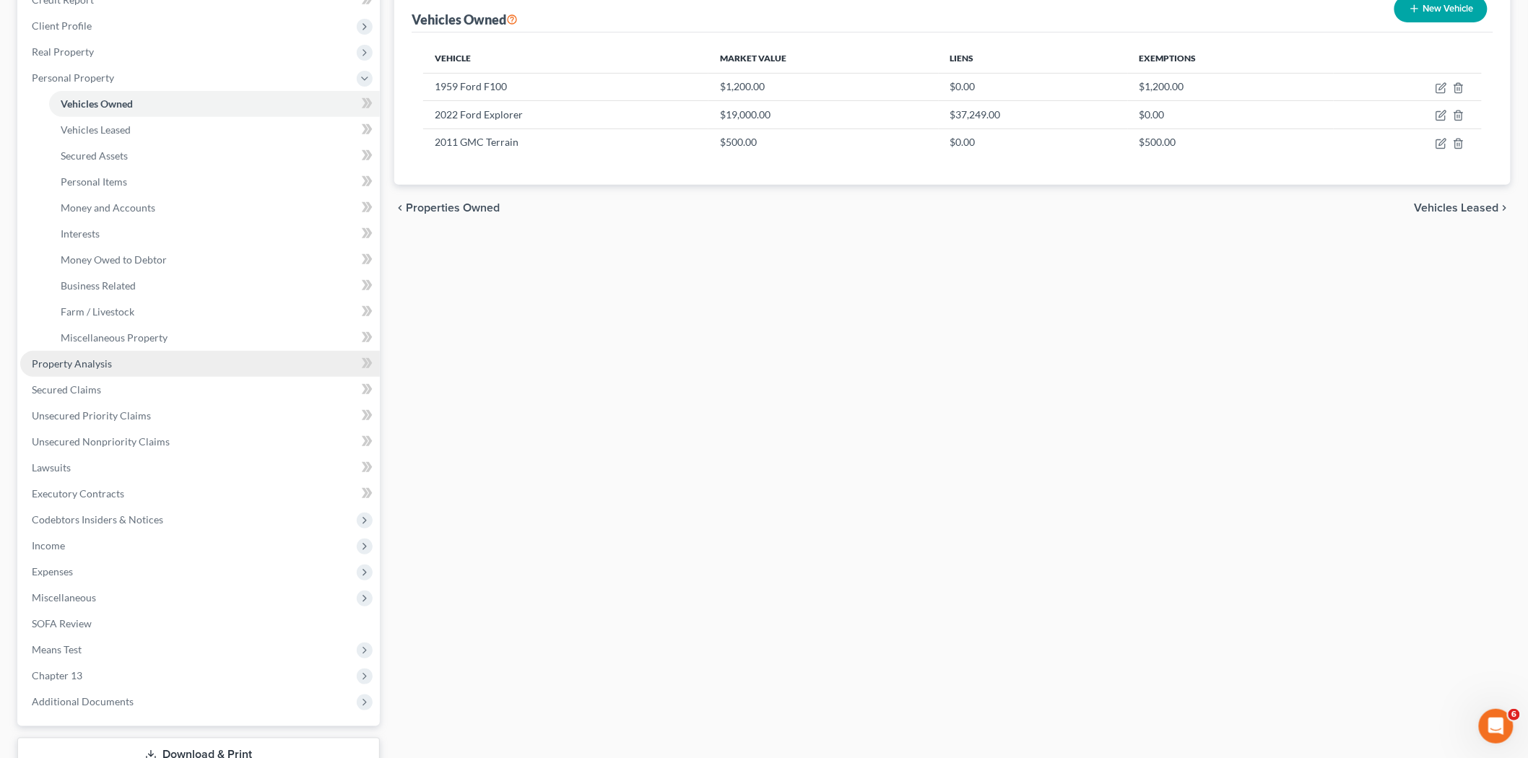
scroll to position [160, 0]
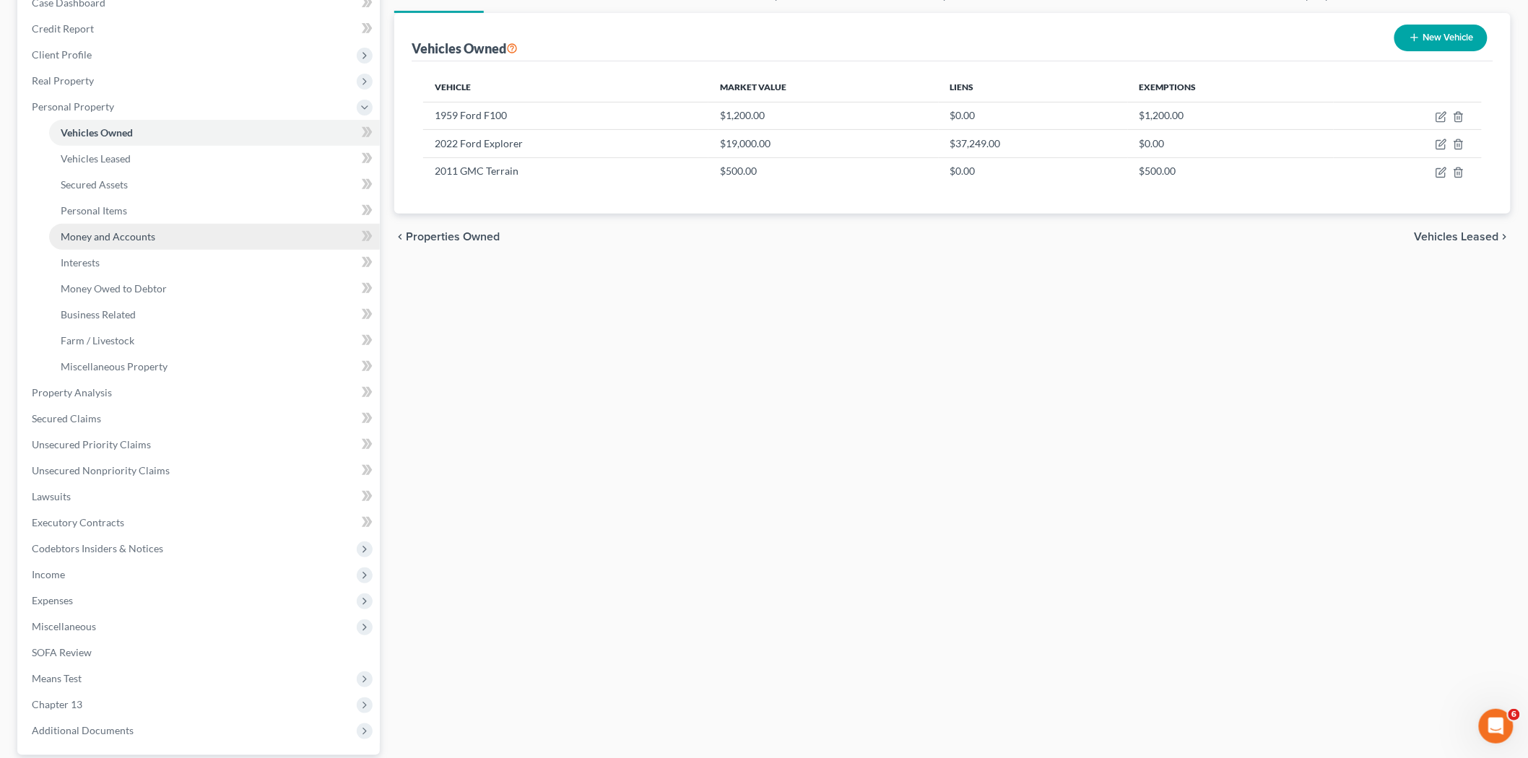
click at [131, 244] on link "Money and Accounts" at bounding box center [214, 237] width 331 height 26
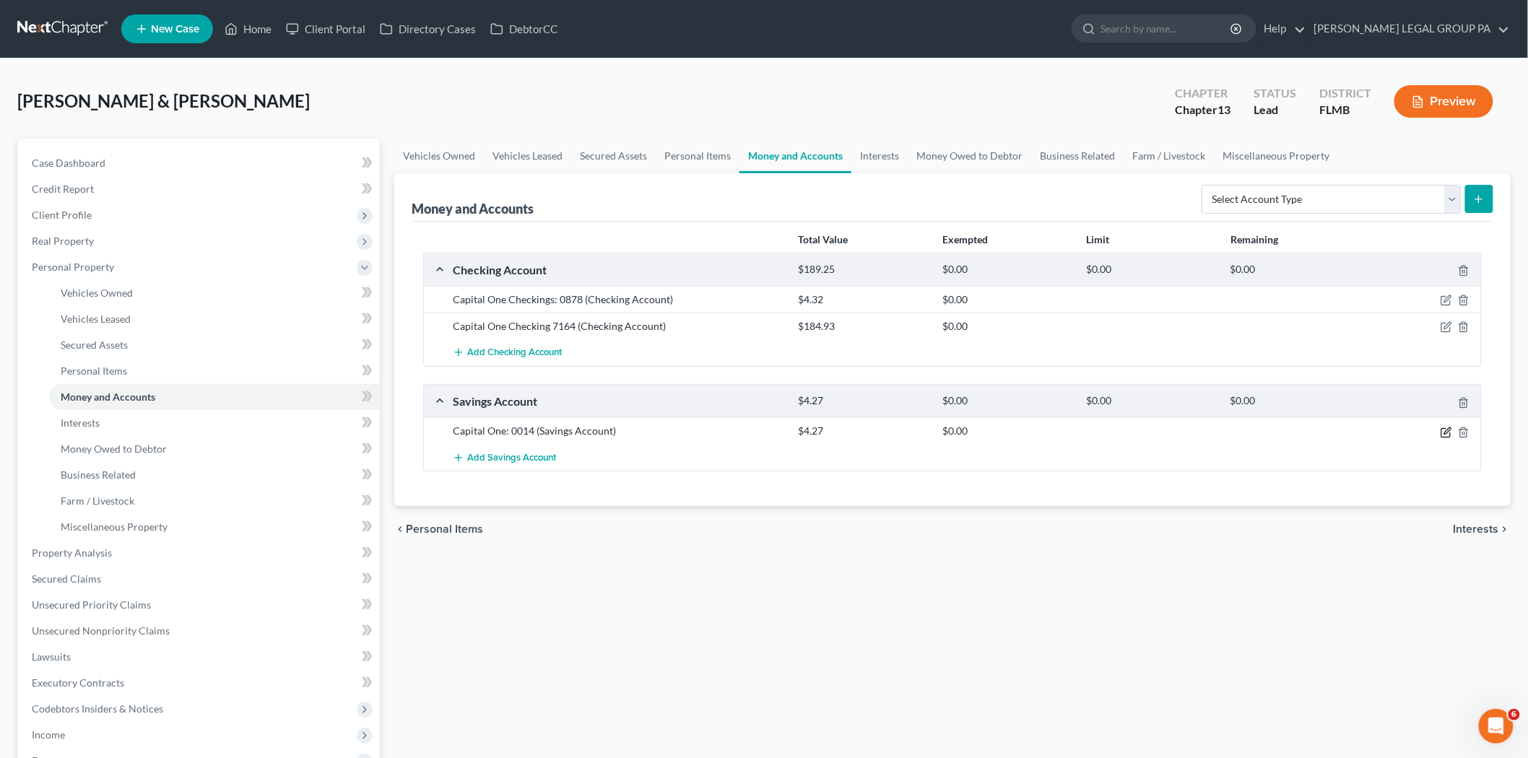
click at [1440, 430] on icon "button" at bounding box center [1446, 433] width 12 height 12
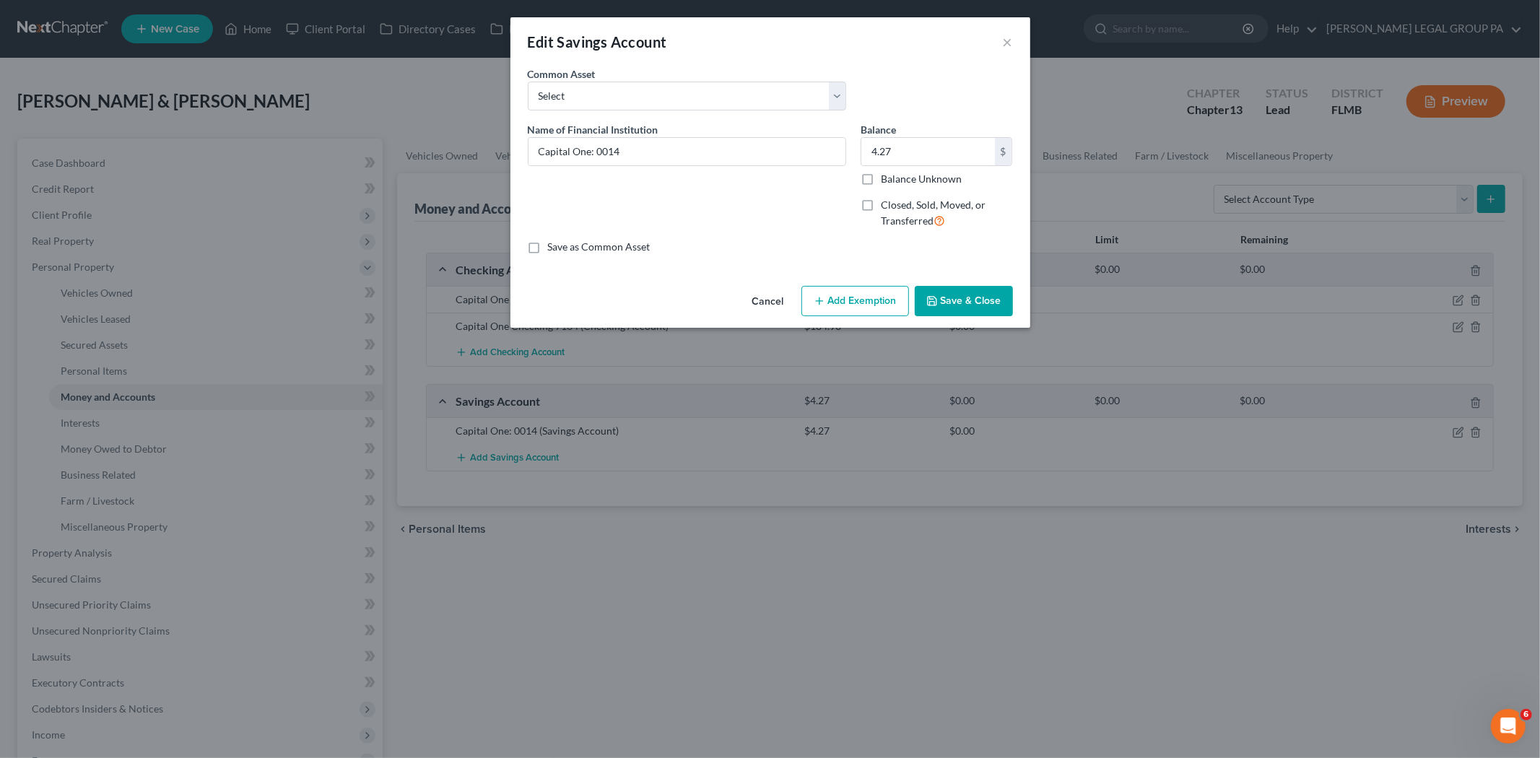
click at [856, 305] on button "Add Exemption" at bounding box center [855, 301] width 108 height 30
select select "2"
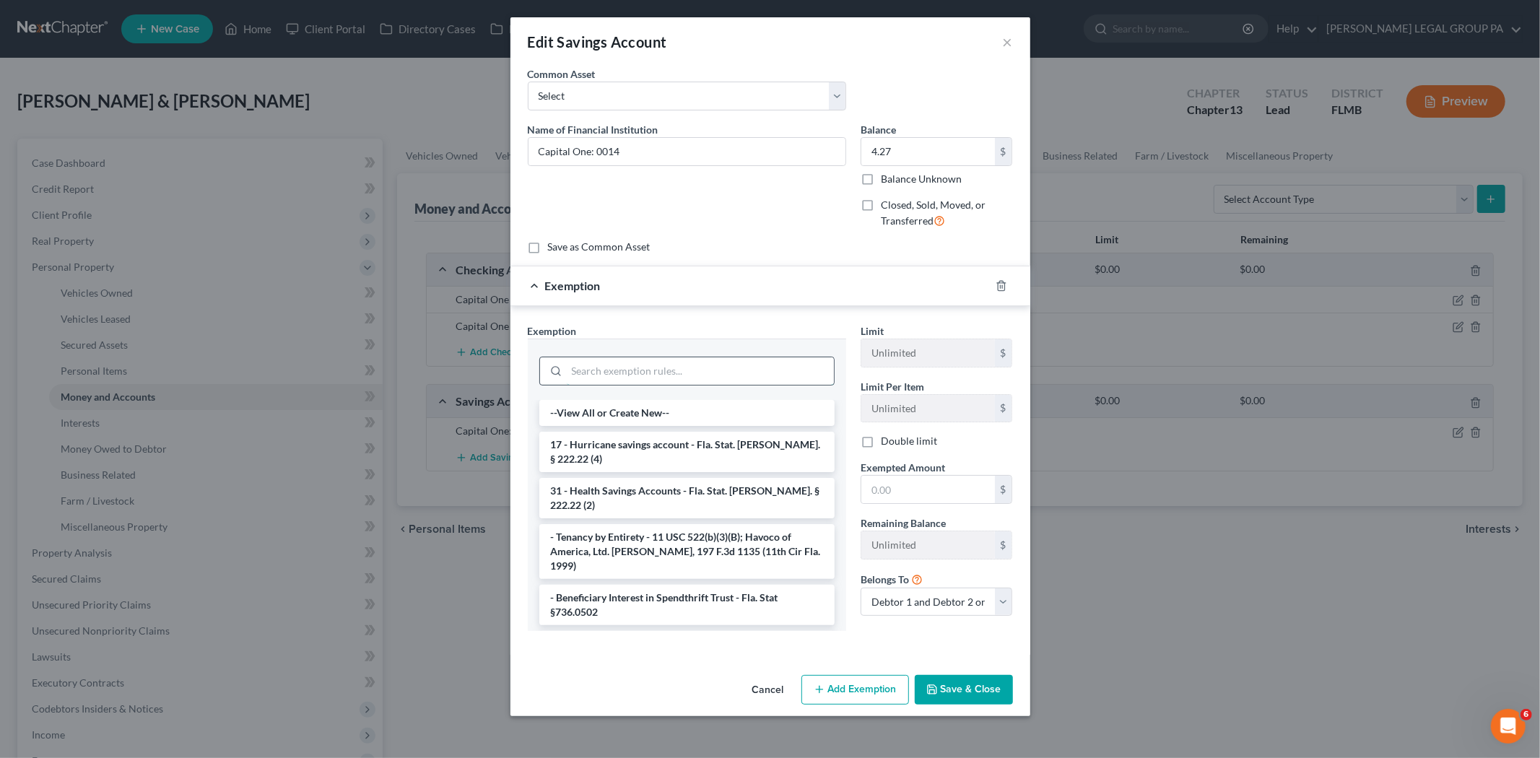
click at [658, 371] on input "search" at bounding box center [700, 370] width 267 height 27
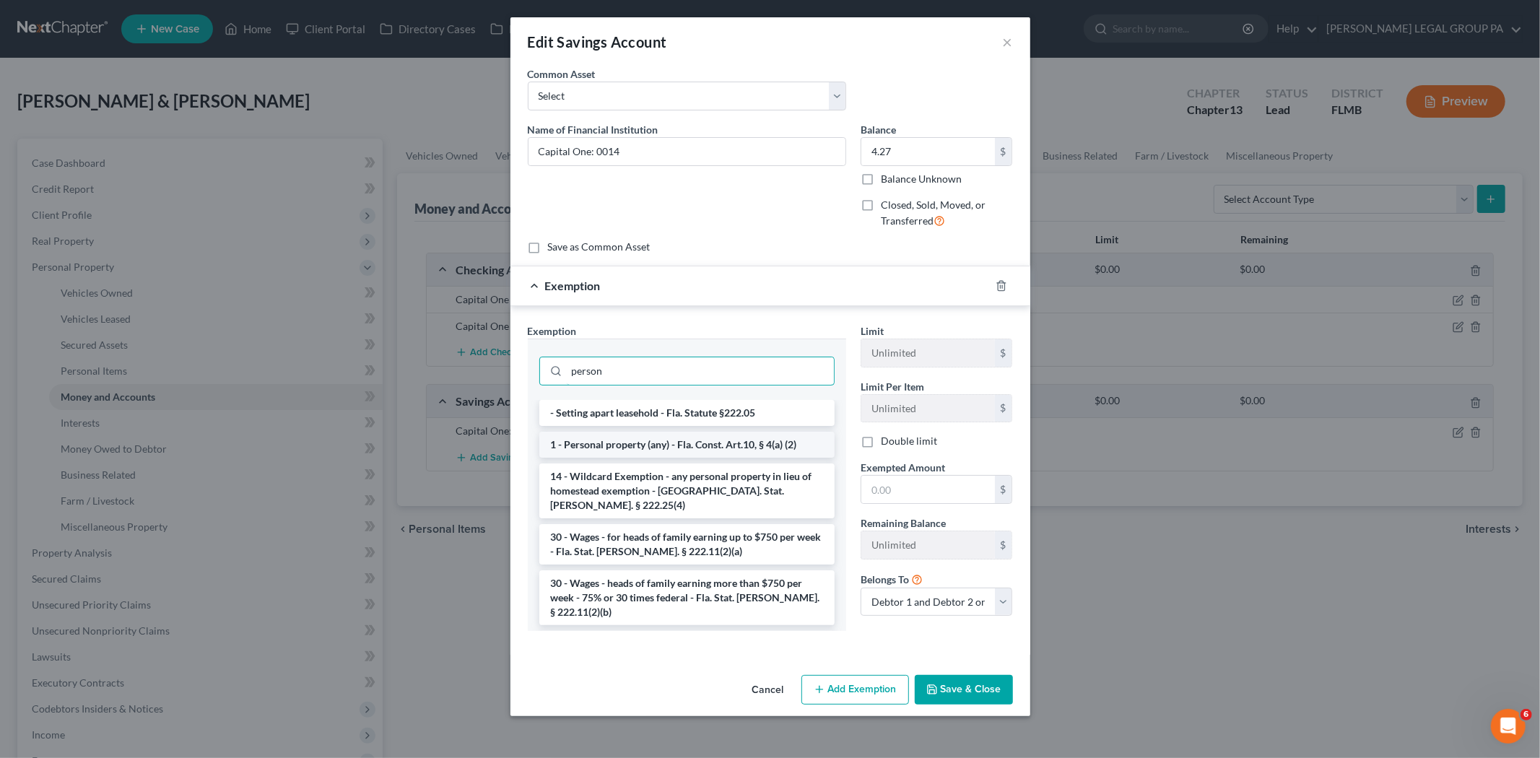
type input "person"
click at [703, 435] on li "1 - Personal property (any) - Fla. Const. Art.10, § 4(a) (2)" at bounding box center [686, 445] width 295 height 26
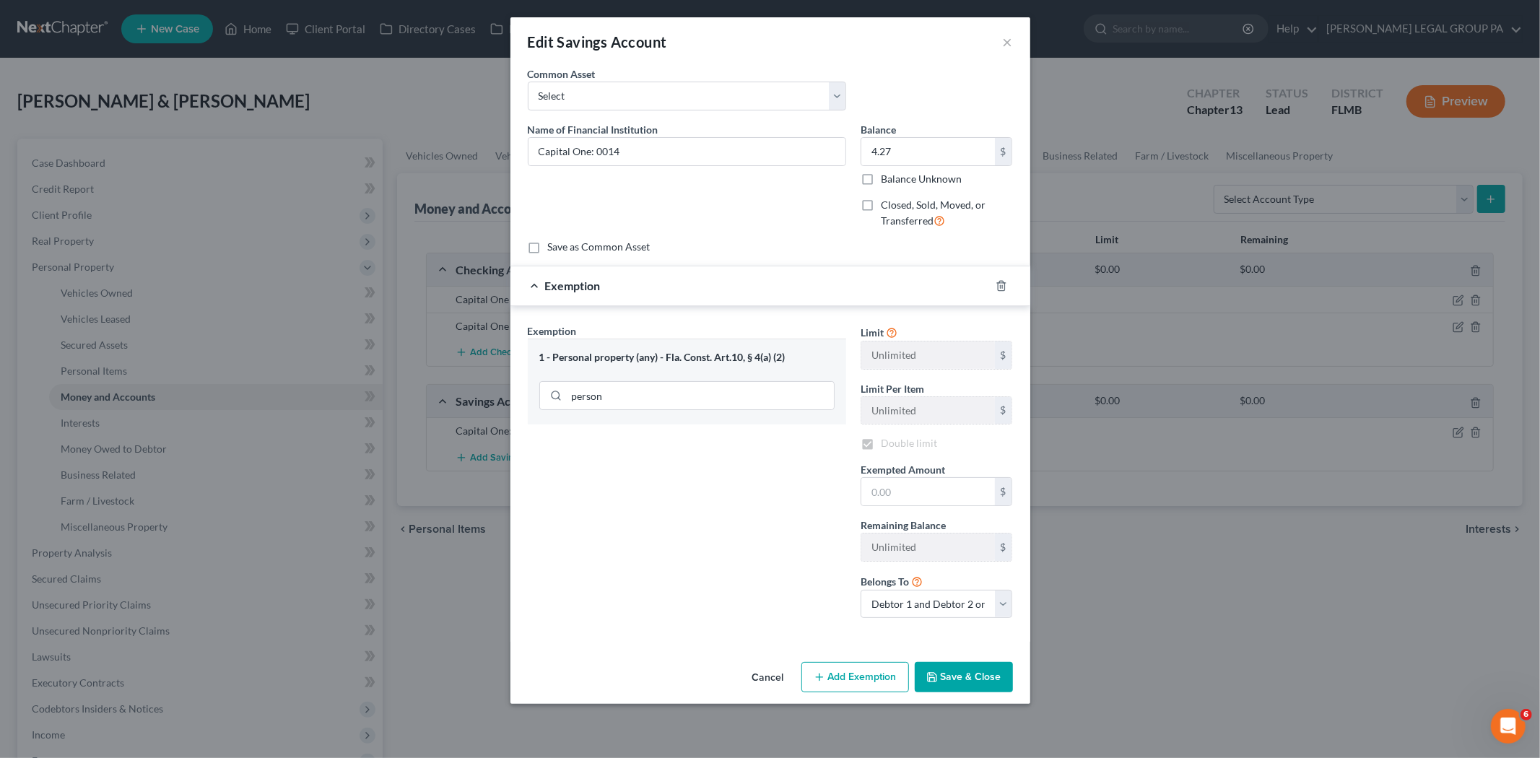
checkbox input "true"
click at [923, 496] on input "text" at bounding box center [928, 491] width 134 height 27
type input "4.27"
click at [969, 675] on button "Save & Close" at bounding box center [964, 677] width 98 height 30
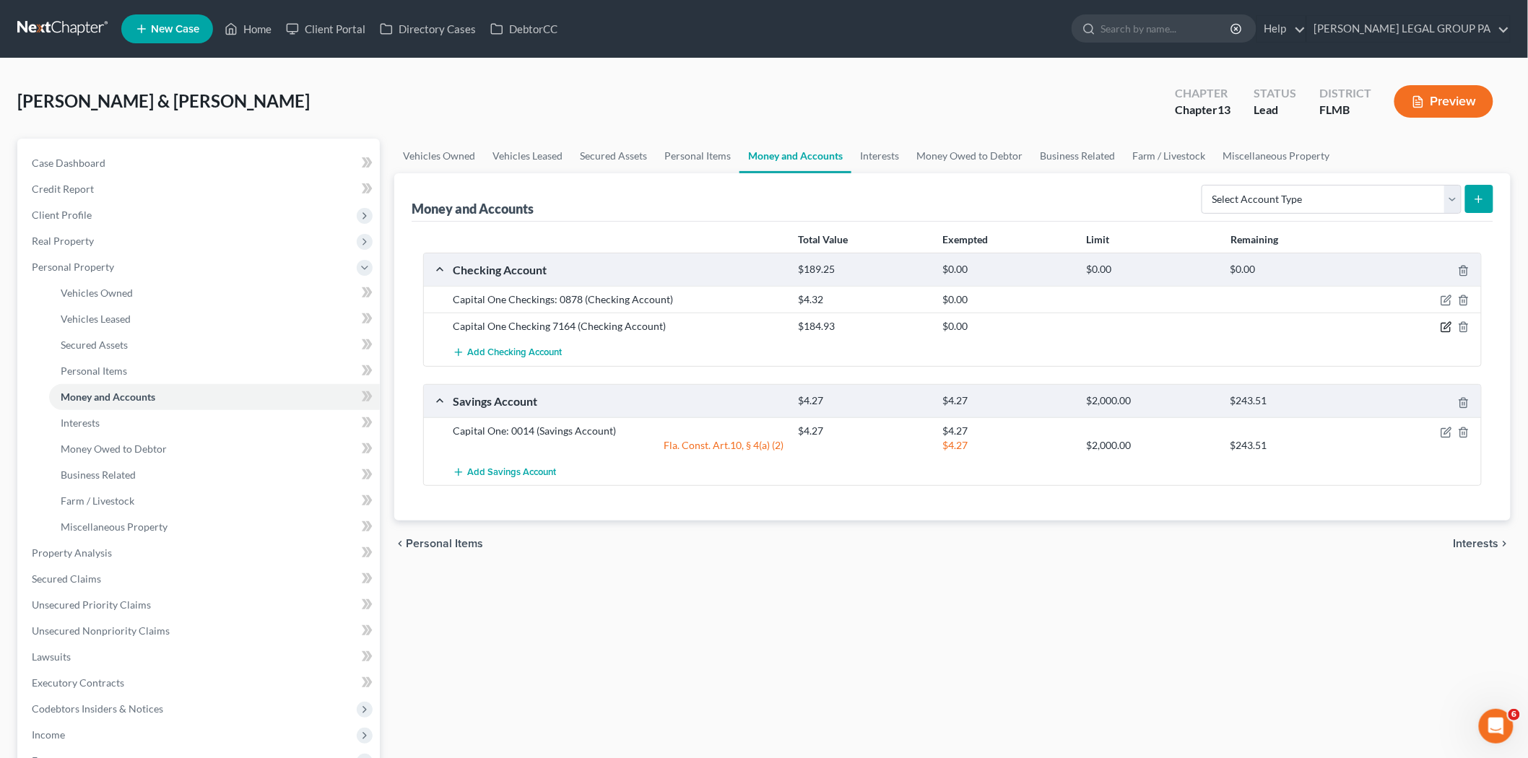
click at [1441, 328] on icon "button" at bounding box center [1445, 327] width 9 height 9
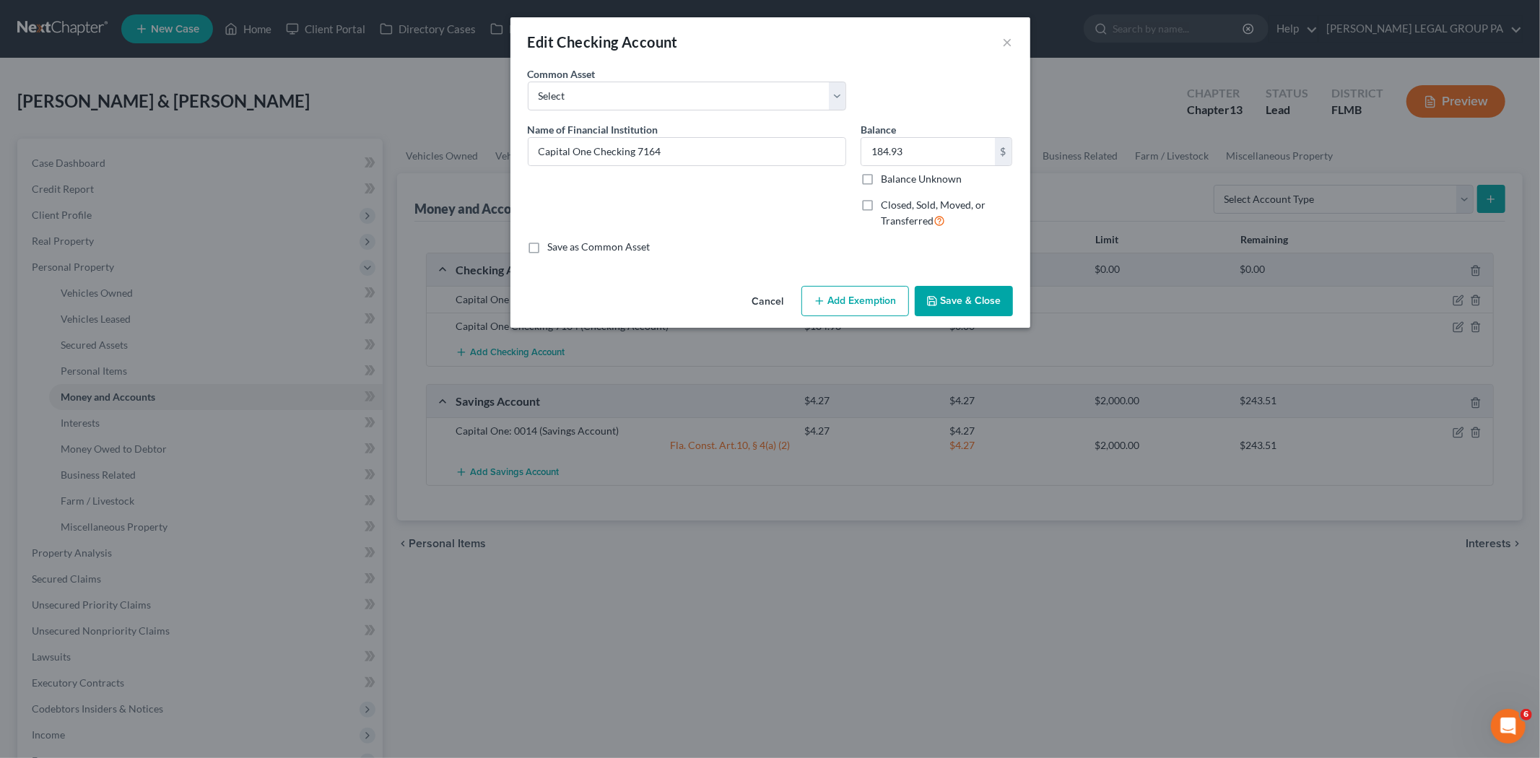
click at [824, 300] on icon "button" at bounding box center [820, 301] width 12 height 12
select select "2"
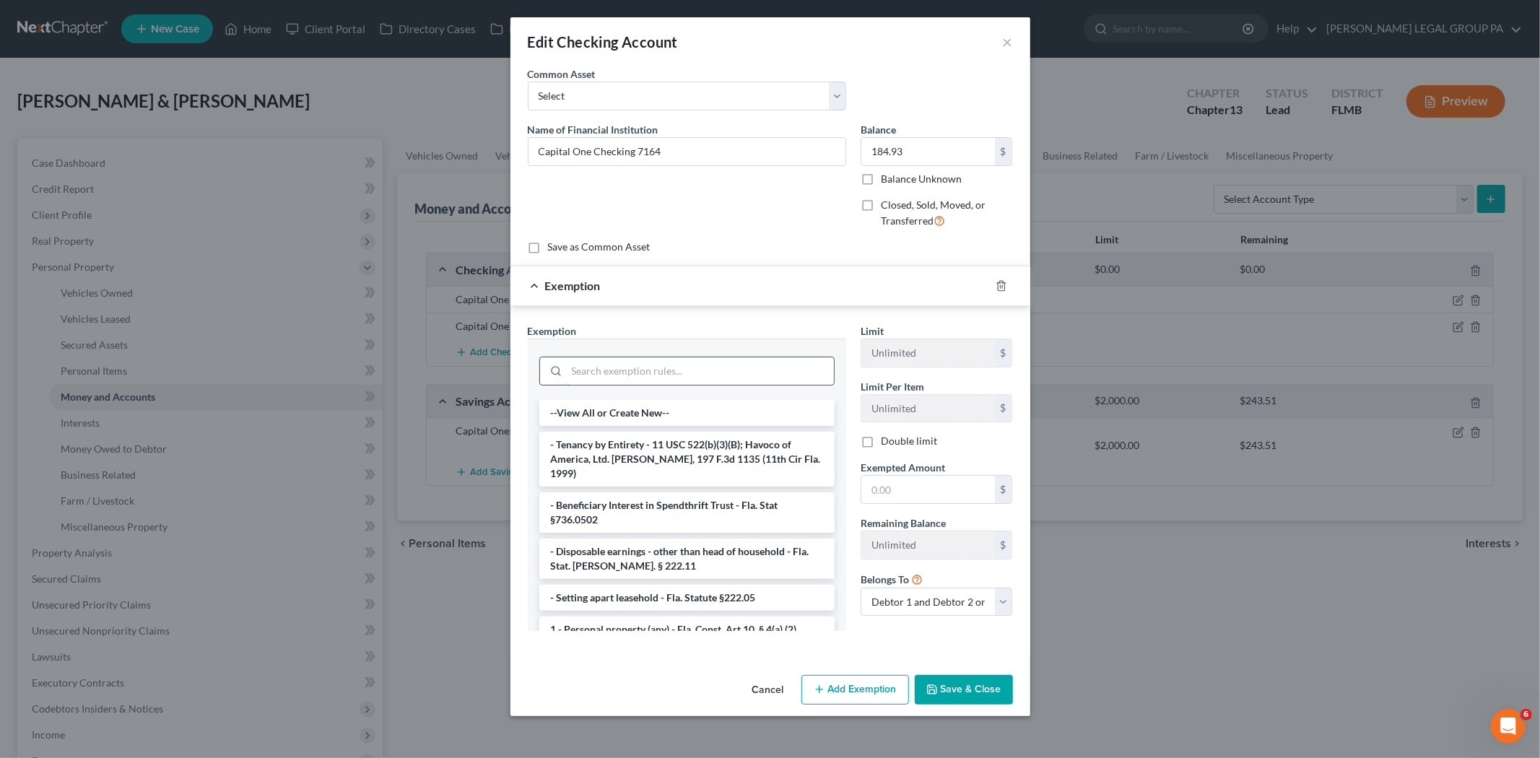
click at [637, 366] on input "search" at bounding box center [700, 370] width 267 height 27
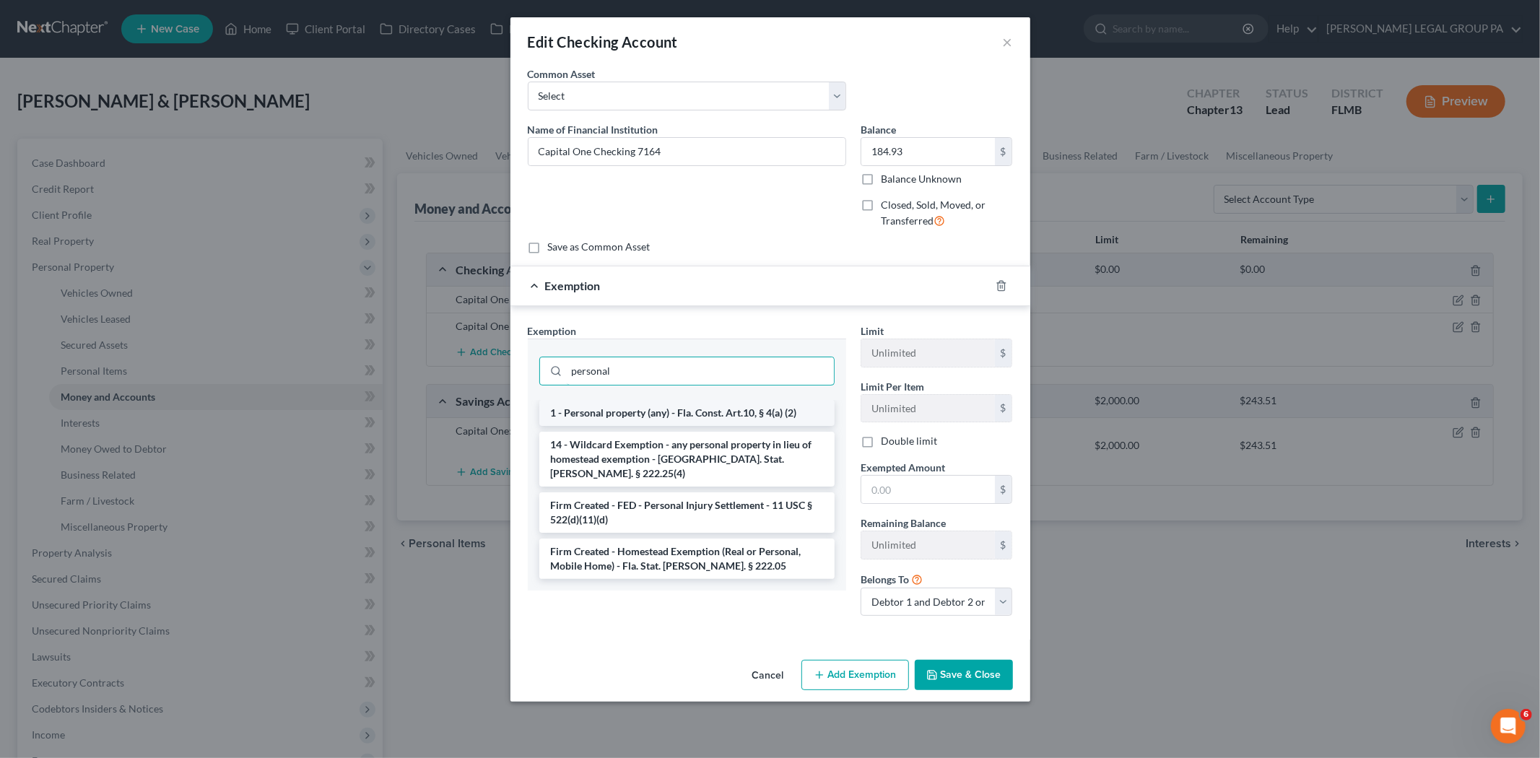
type input "personal"
click at [639, 404] on li "1 - Personal property (any) - Fla. Const. Art.10, § 4(a) (2)" at bounding box center [686, 413] width 295 height 26
checkbox input "true"
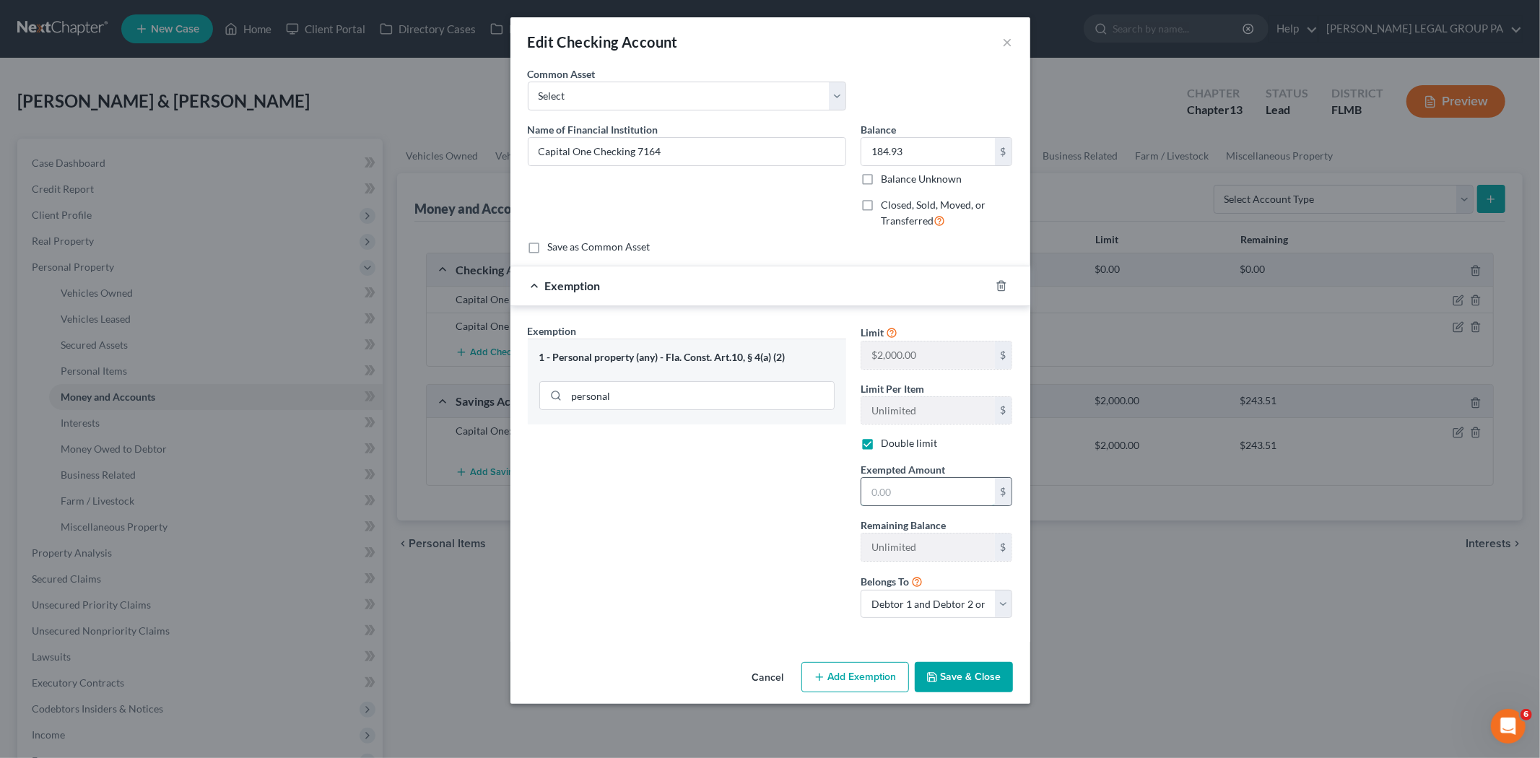
click at [890, 488] on input "text" at bounding box center [928, 491] width 134 height 27
type input "184.93"
click at [979, 679] on button "Save & Close" at bounding box center [964, 677] width 98 height 30
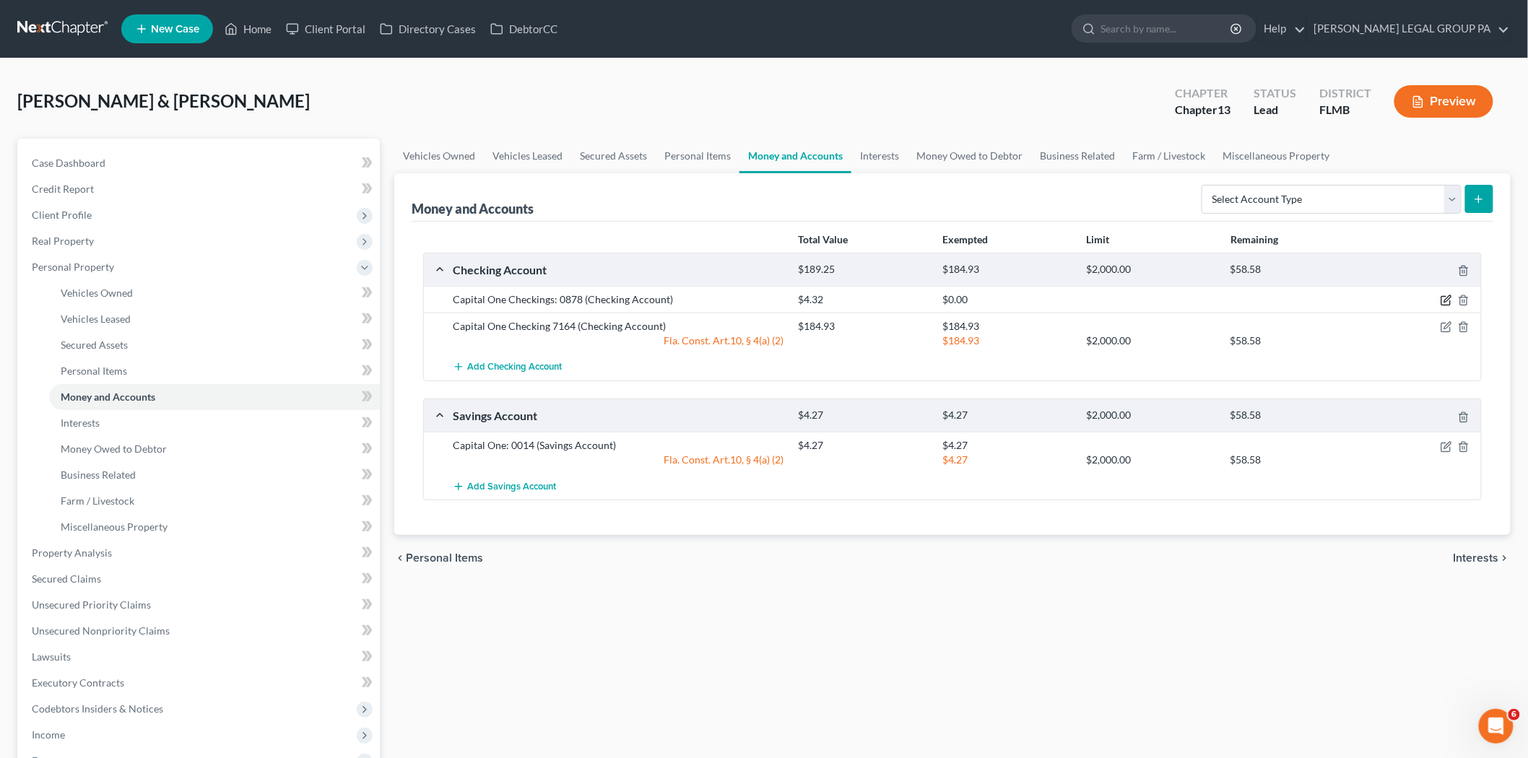
click at [1444, 302] on icon "button" at bounding box center [1446, 301] width 12 height 12
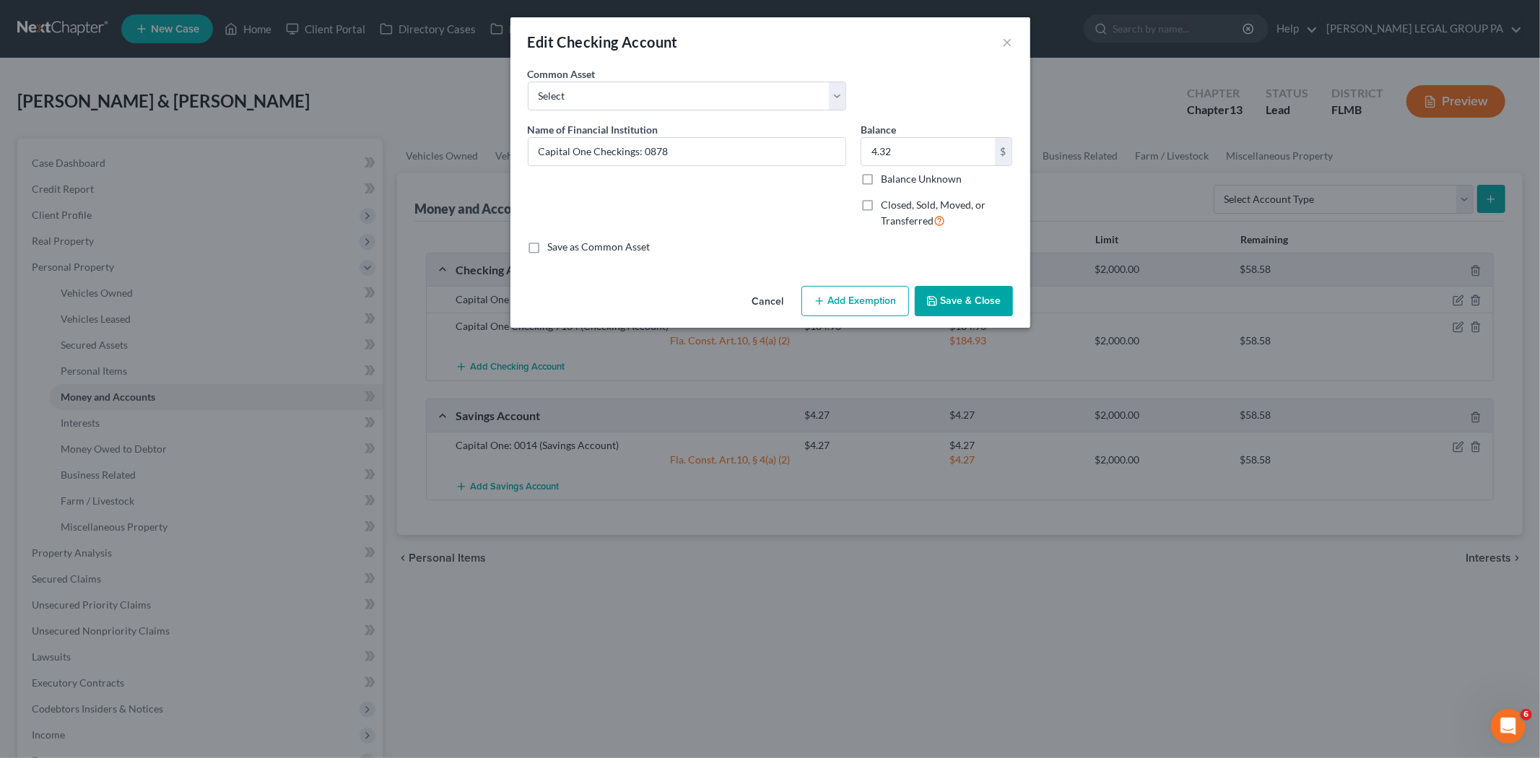
click at [850, 297] on button "Add Exemption" at bounding box center [855, 301] width 108 height 30
select select "2"
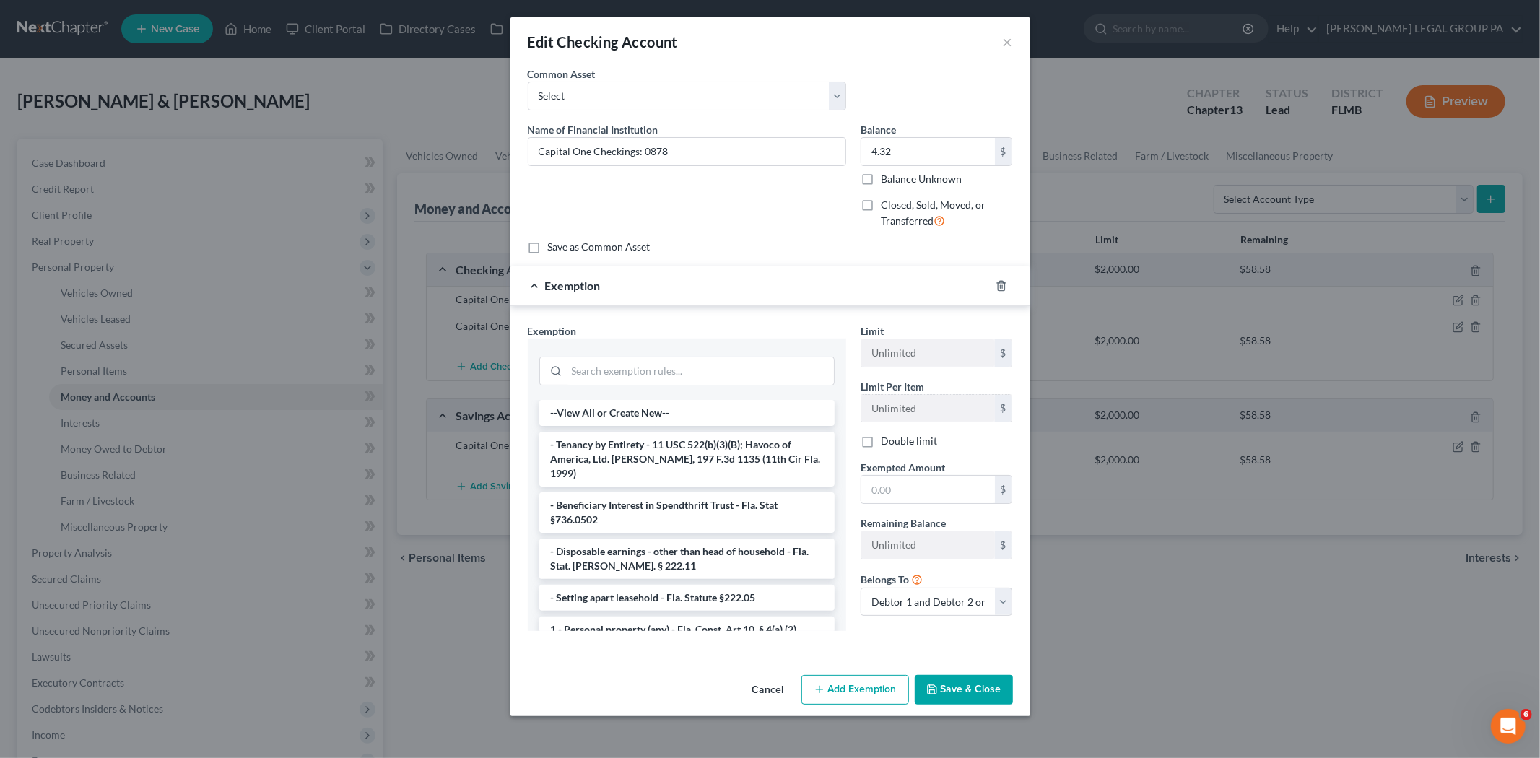
click at [656, 351] on div at bounding box center [686, 370] width 295 height 38
click at [656, 359] on input "search" at bounding box center [700, 370] width 267 height 27
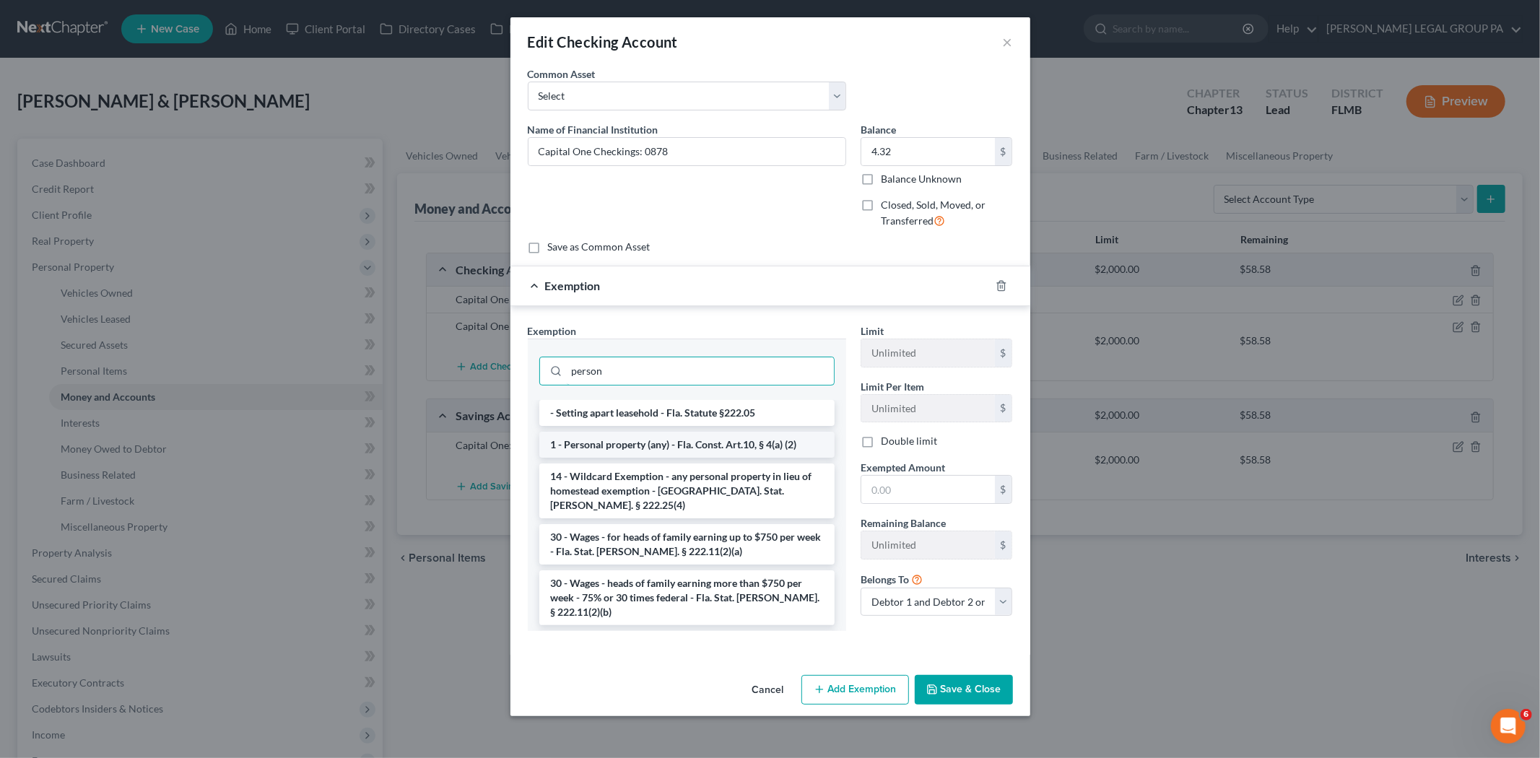
type input "person"
click at [681, 438] on li "1 - Personal property (any) - Fla. Const. Art.10, § 4(a) (2)" at bounding box center [686, 445] width 295 height 26
checkbox input "true"
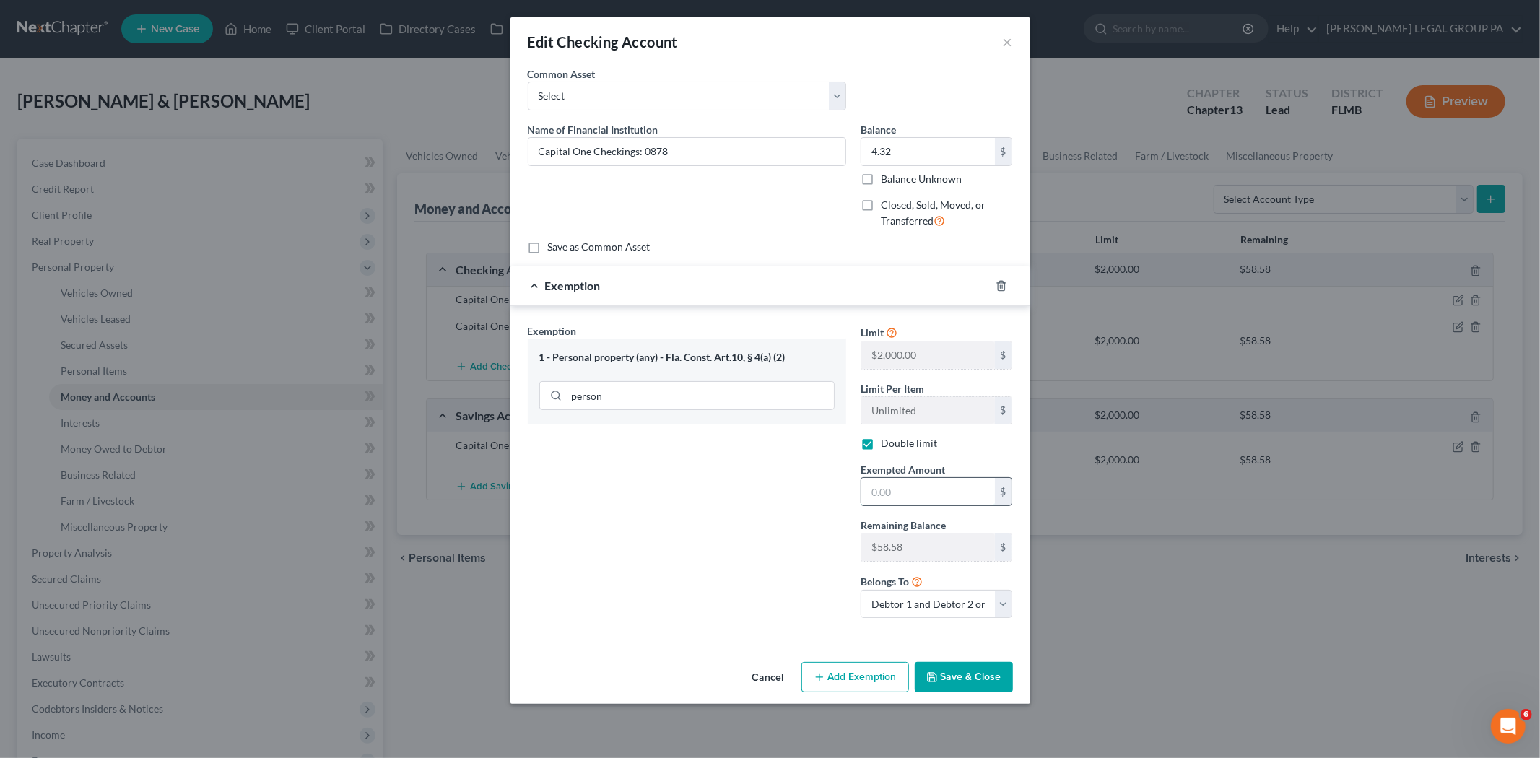
click at [905, 482] on input "text" at bounding box center [928, 491] width 134 height 27
type input "4.32"
click at [969, 686] on button "Save & Close" at bounding box center [964, 677] width 98 height 30
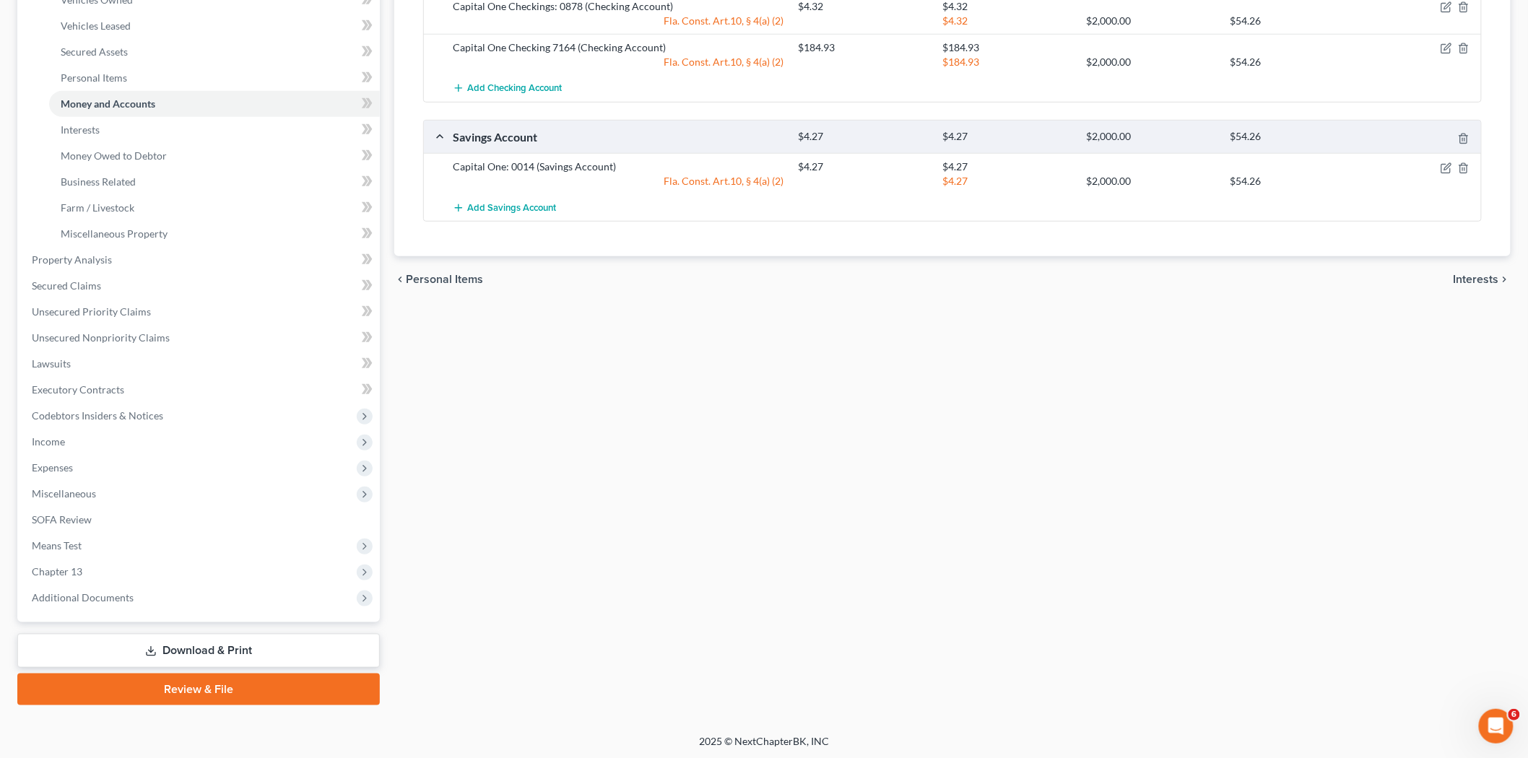
click at [178, 650] on link "Download & Print" at bounding box center [198, 651] width 362 height 34
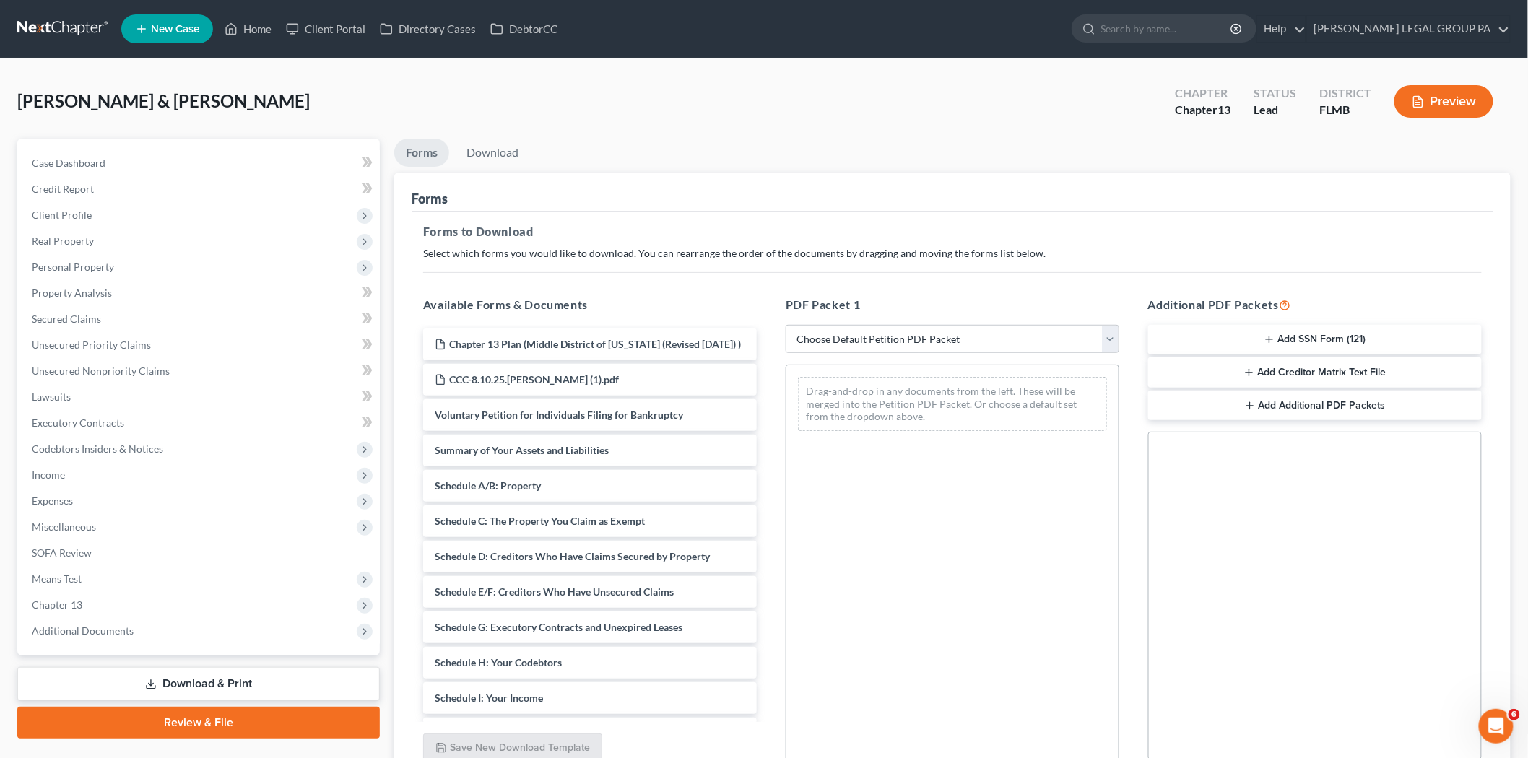
click at [1369, 329] on button "Add SSN Form (121)" at bounding box center [1315, 340] width 334 height 30
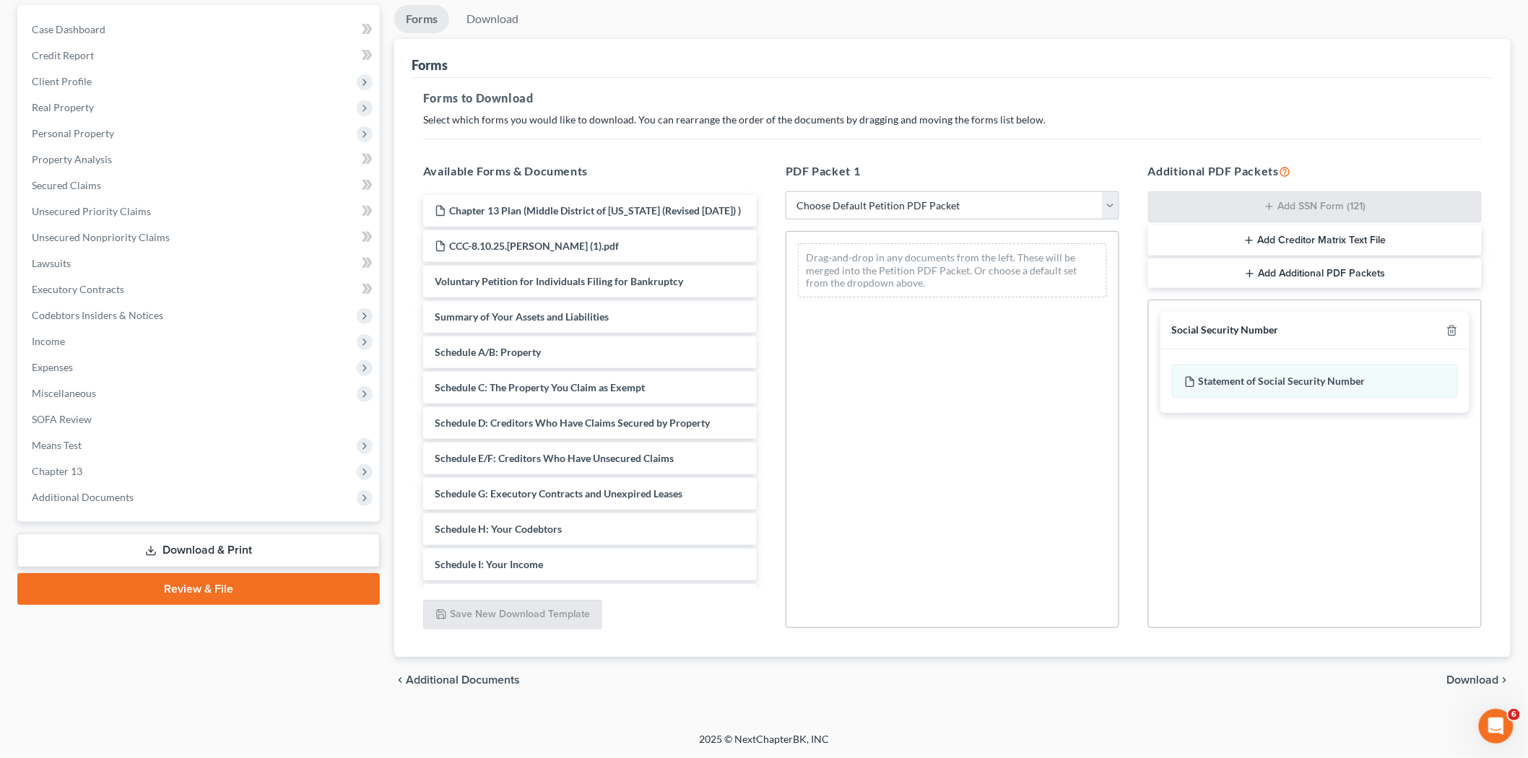
click at [1481, 683] on span "Download" at bounding box center [1473, 680] width 52 height 12
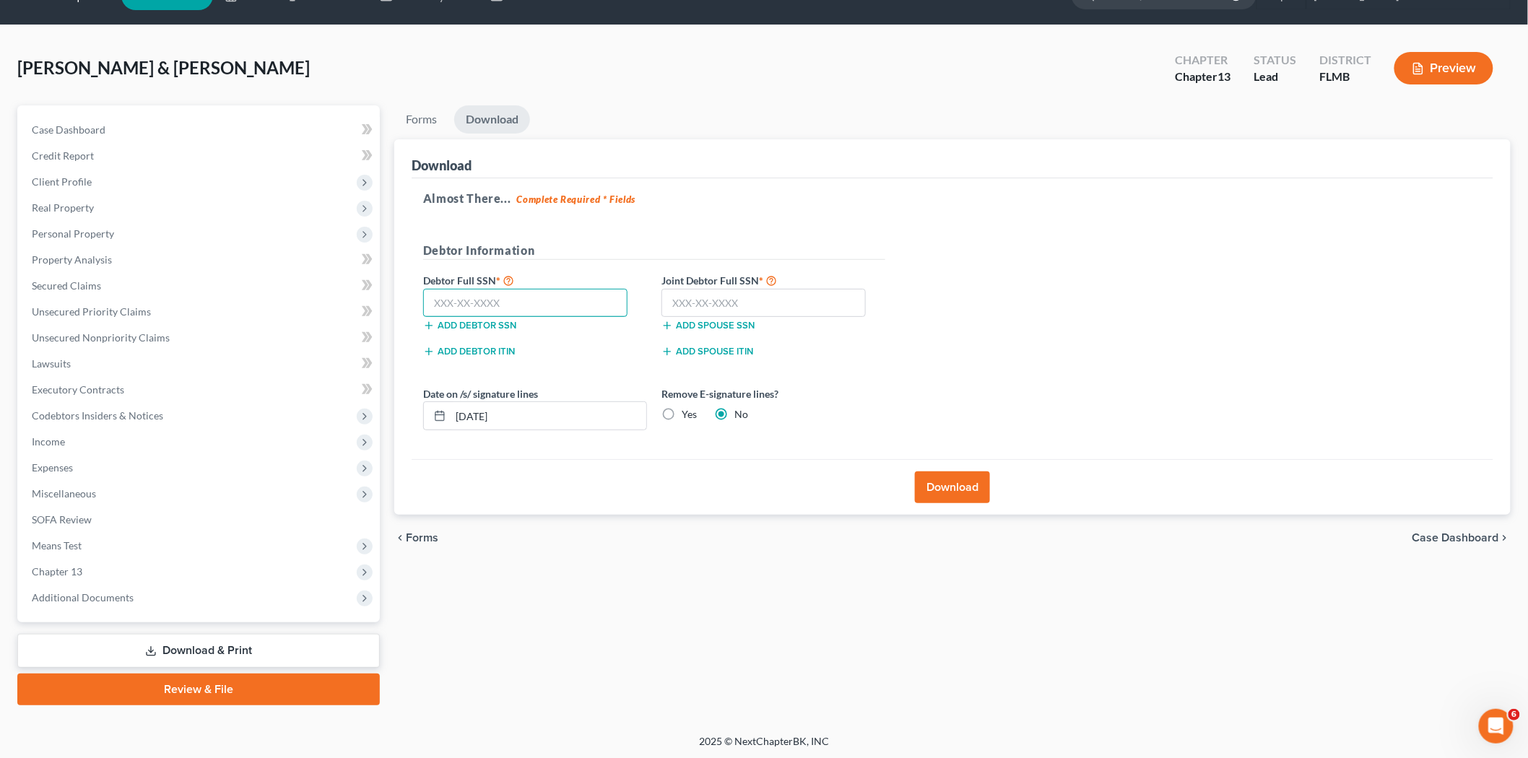
click at [558, 304] on input "text" at bounding box center [525, 303] width 204 height 29
type input "581-93-8460"
click at [710, 309] on input "text" at bounding box center [763, 303] width 204 height 29
type input "133-66-7204"
click at [983, 482] on button "Download" at bounding box center [952, 487] width 75 height 32
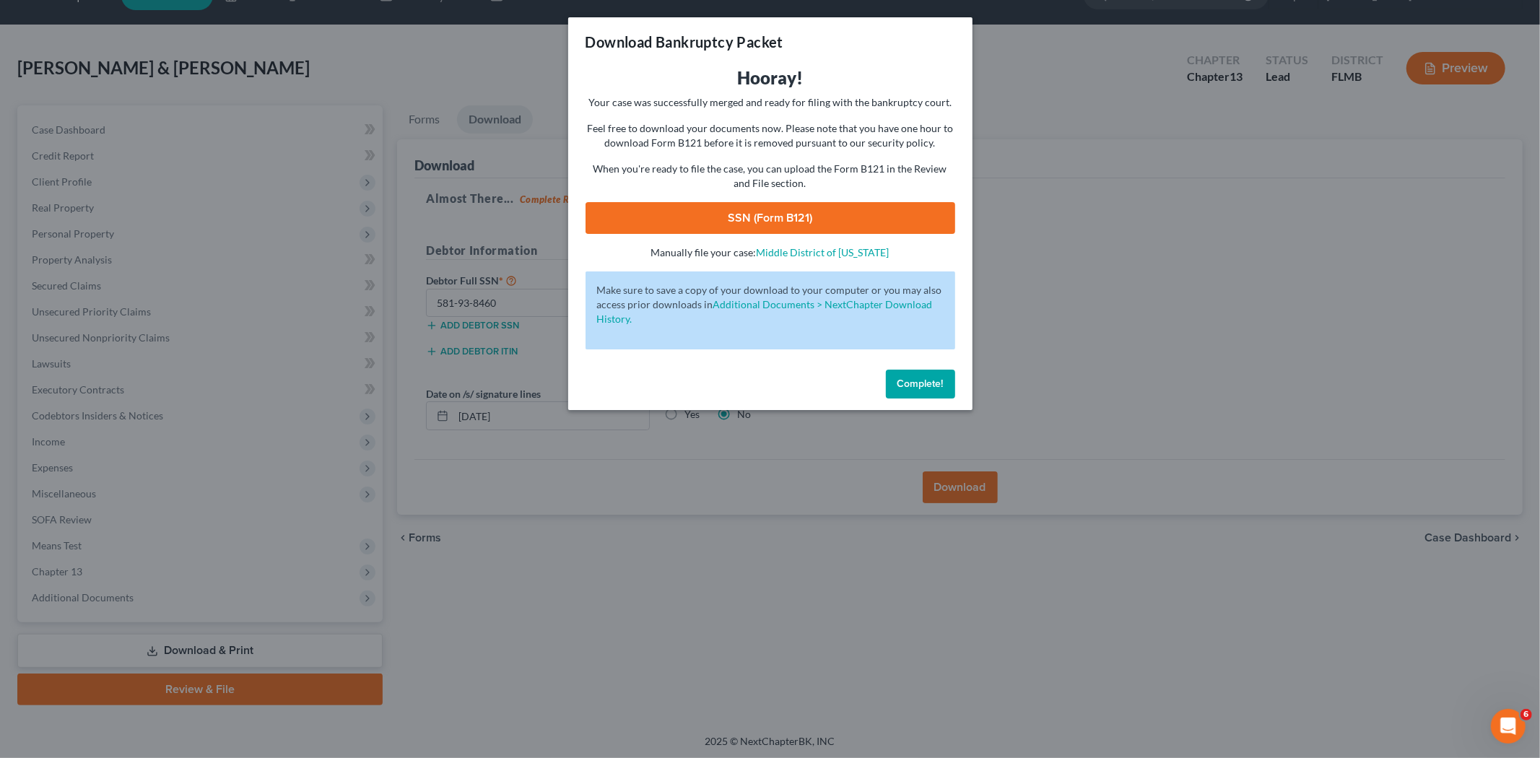
click at [749, 214] on link "SSN (Form B121)" at bounding box center [771, 218] width 370 height 32
click at [920, 378] on span "Complete!" at bounding box center [920, 384] width 46 height 12
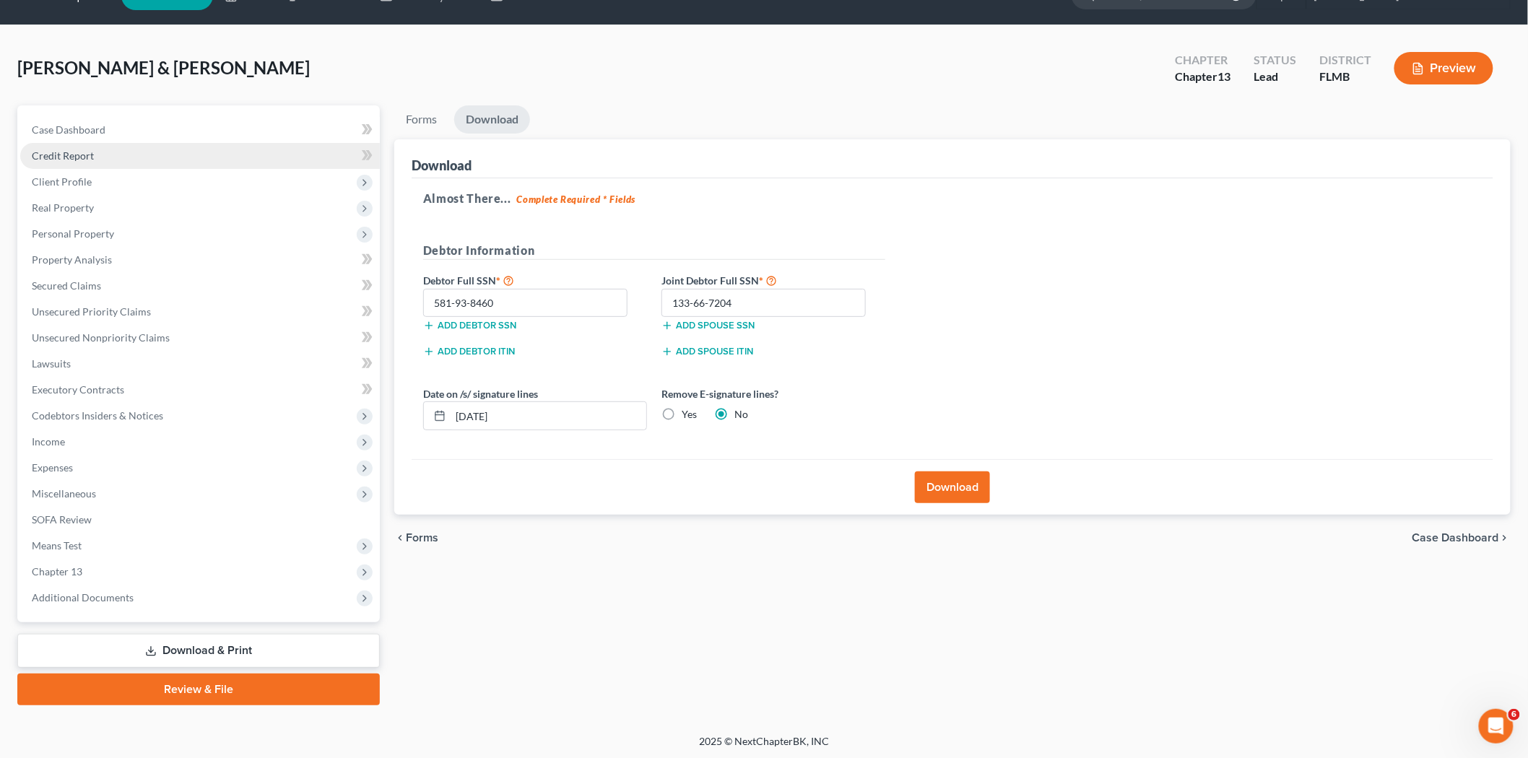
click at [126, 155] on link "Credit Report" at bounding box center [200, 156] width 360 height 26
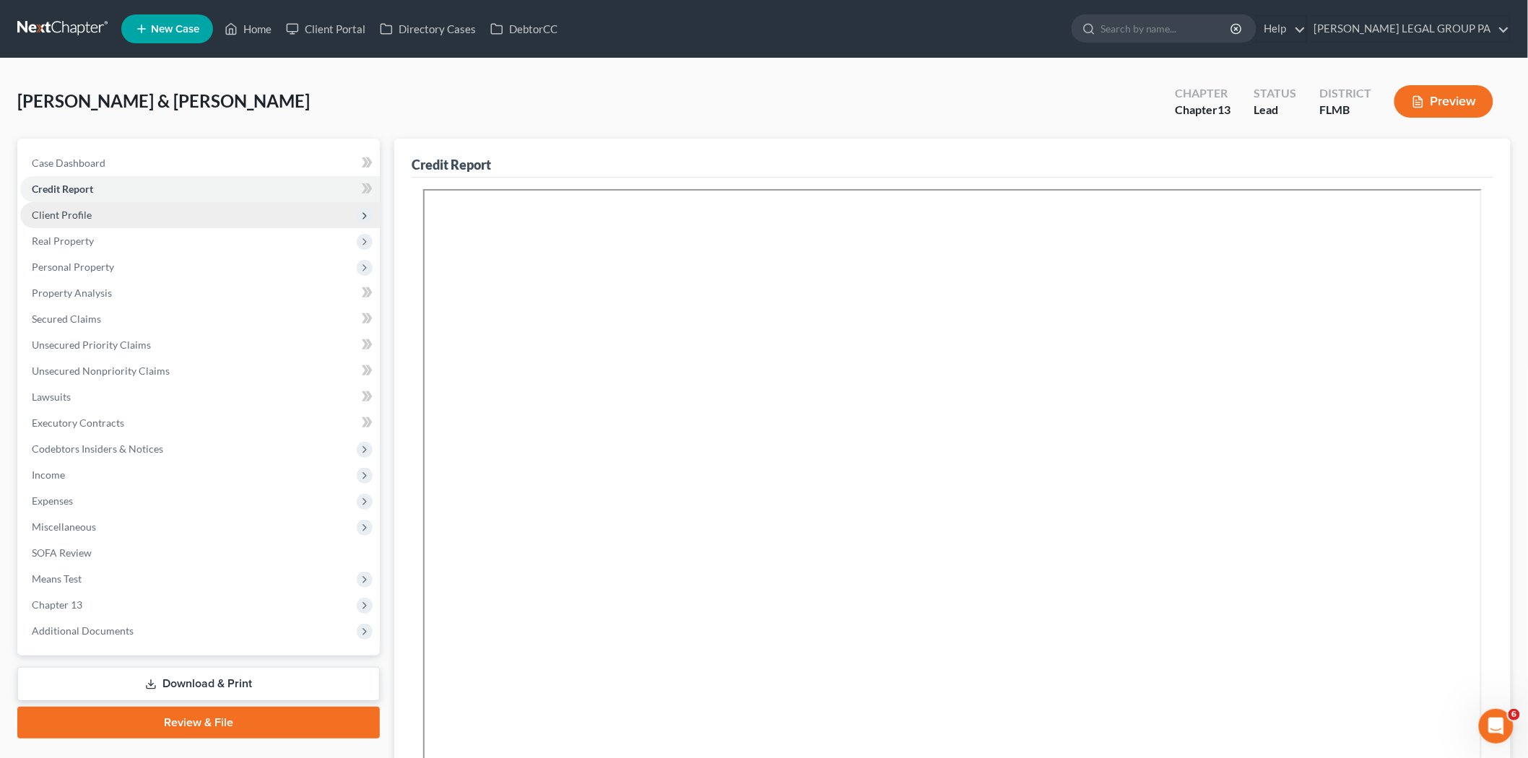
click at [134, 207] on span "Client Profile" at bounding box center [200, 215] width 360 height 26
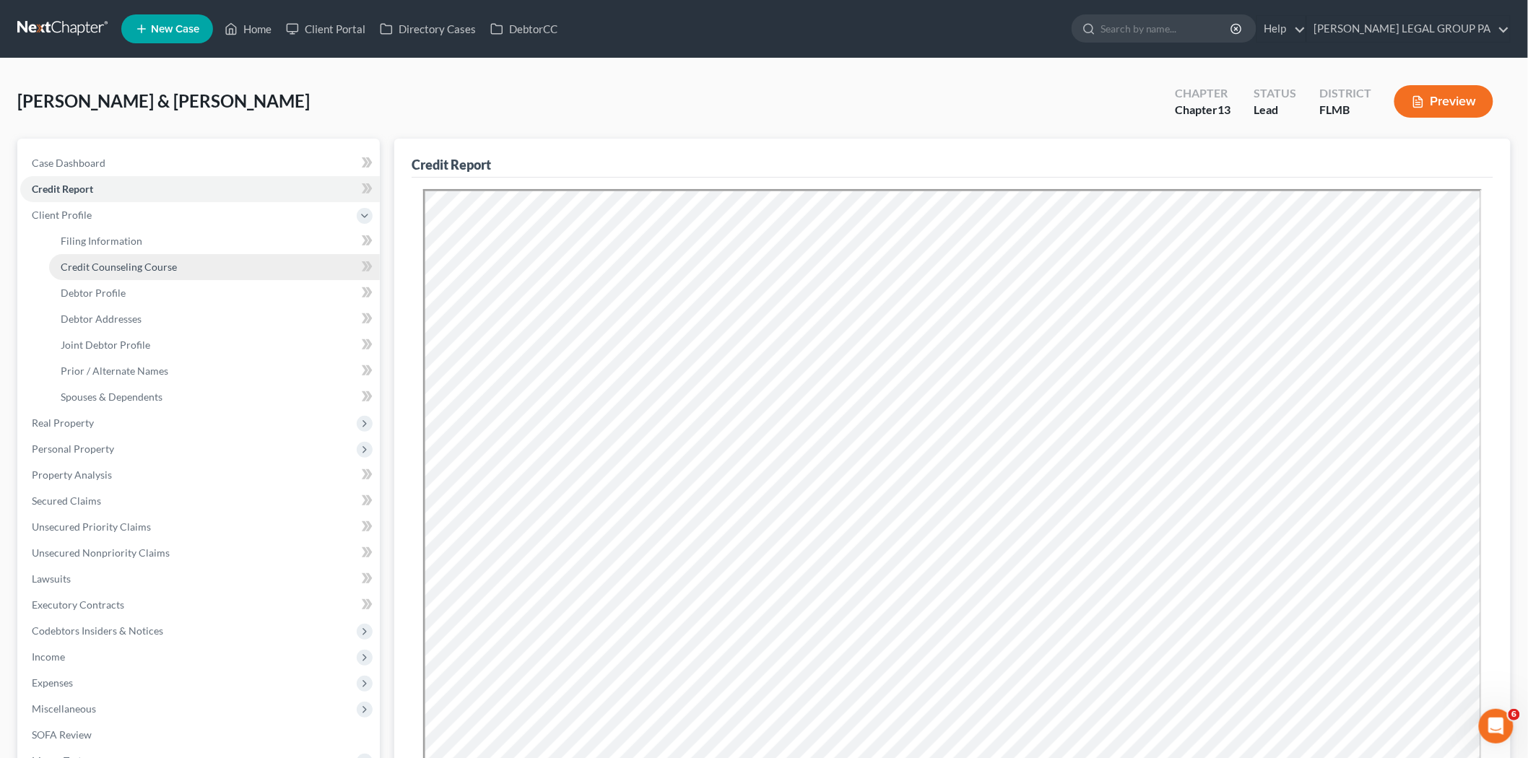
click at [139, 261] on span "Credit Counseling Course" at bounding box center [119, 267] width 116 height 12
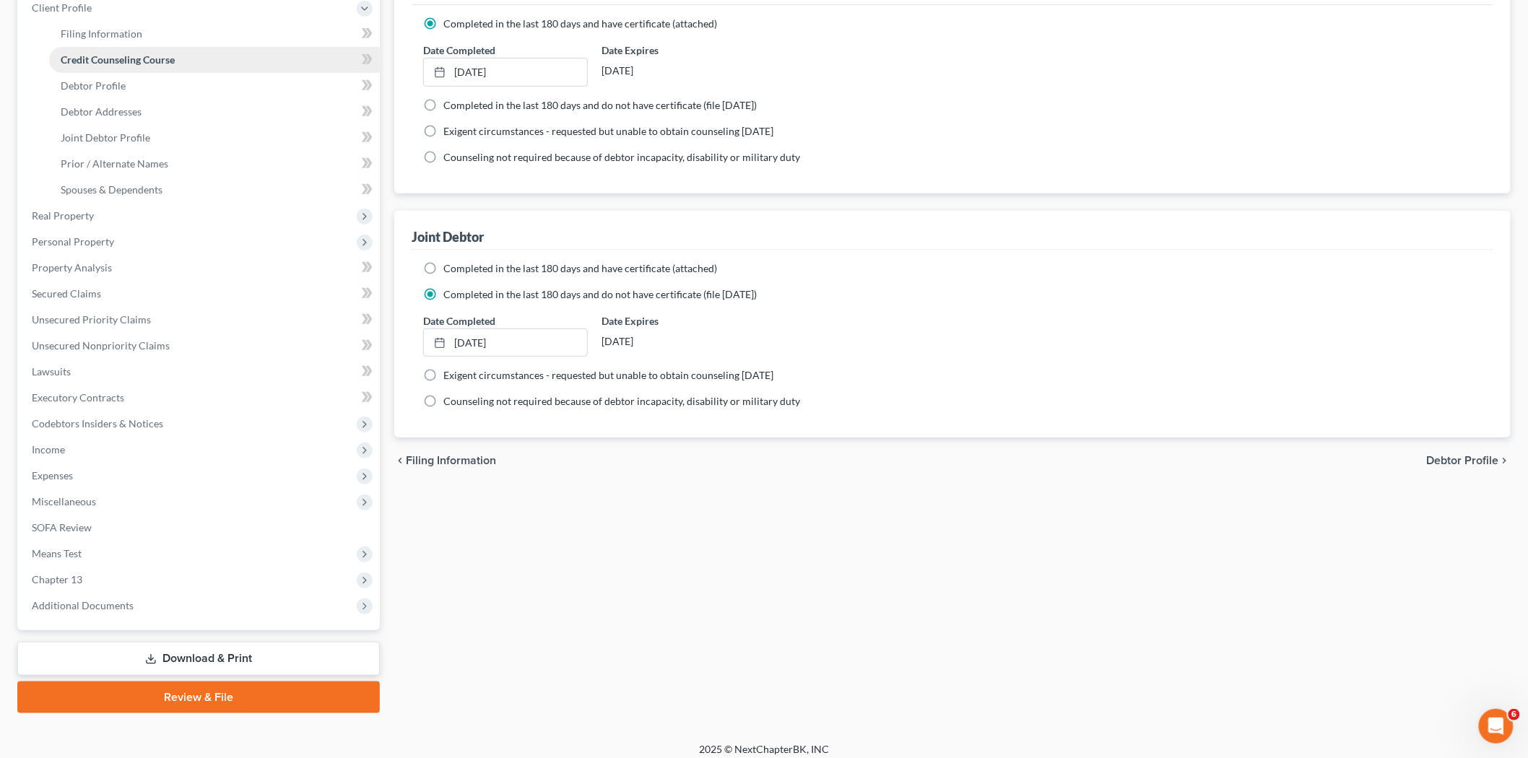
scroll to position [215, 0]
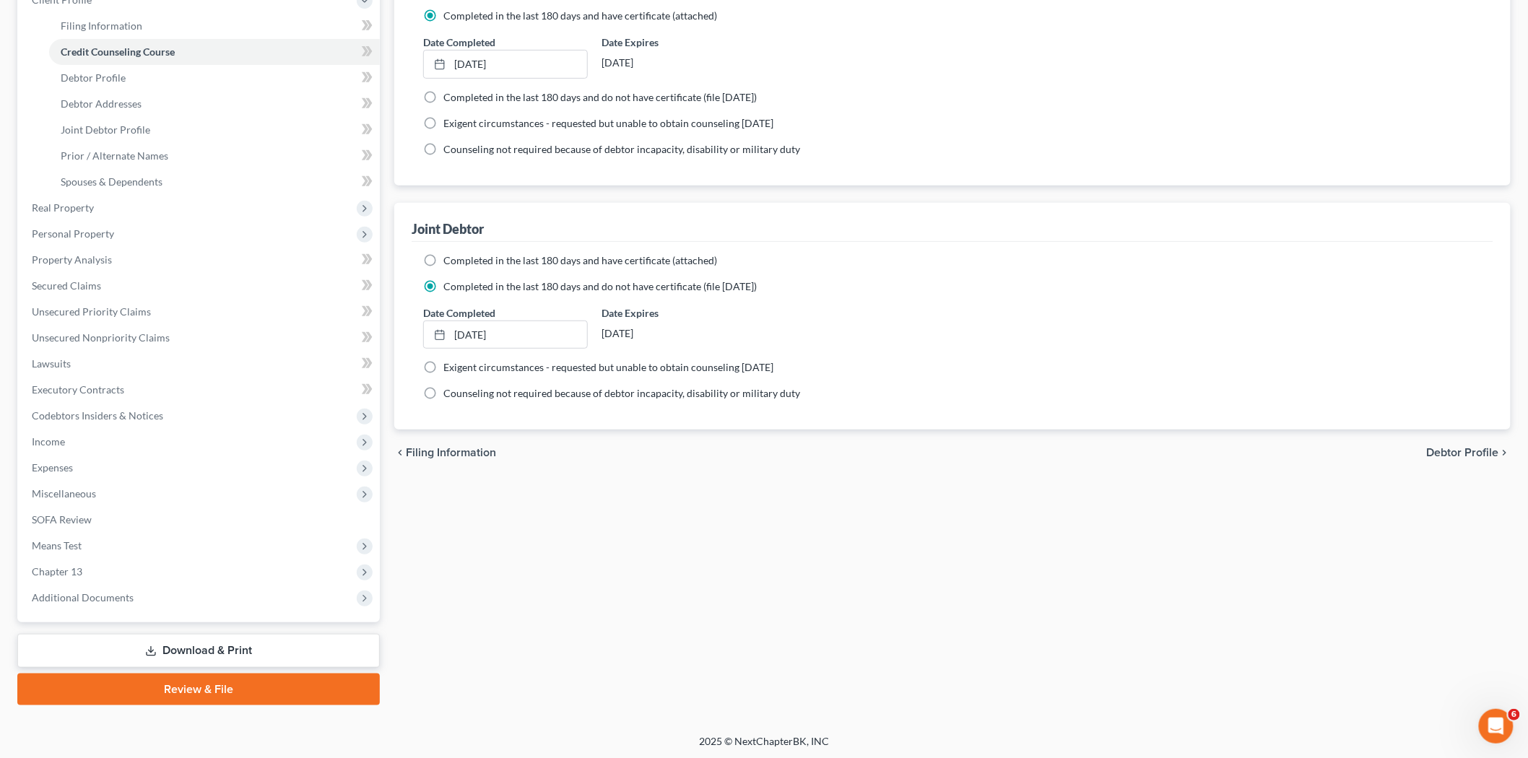
click at [172, 653] on link "Download & Print" at bounding box center [198, 651] width 362 height 34
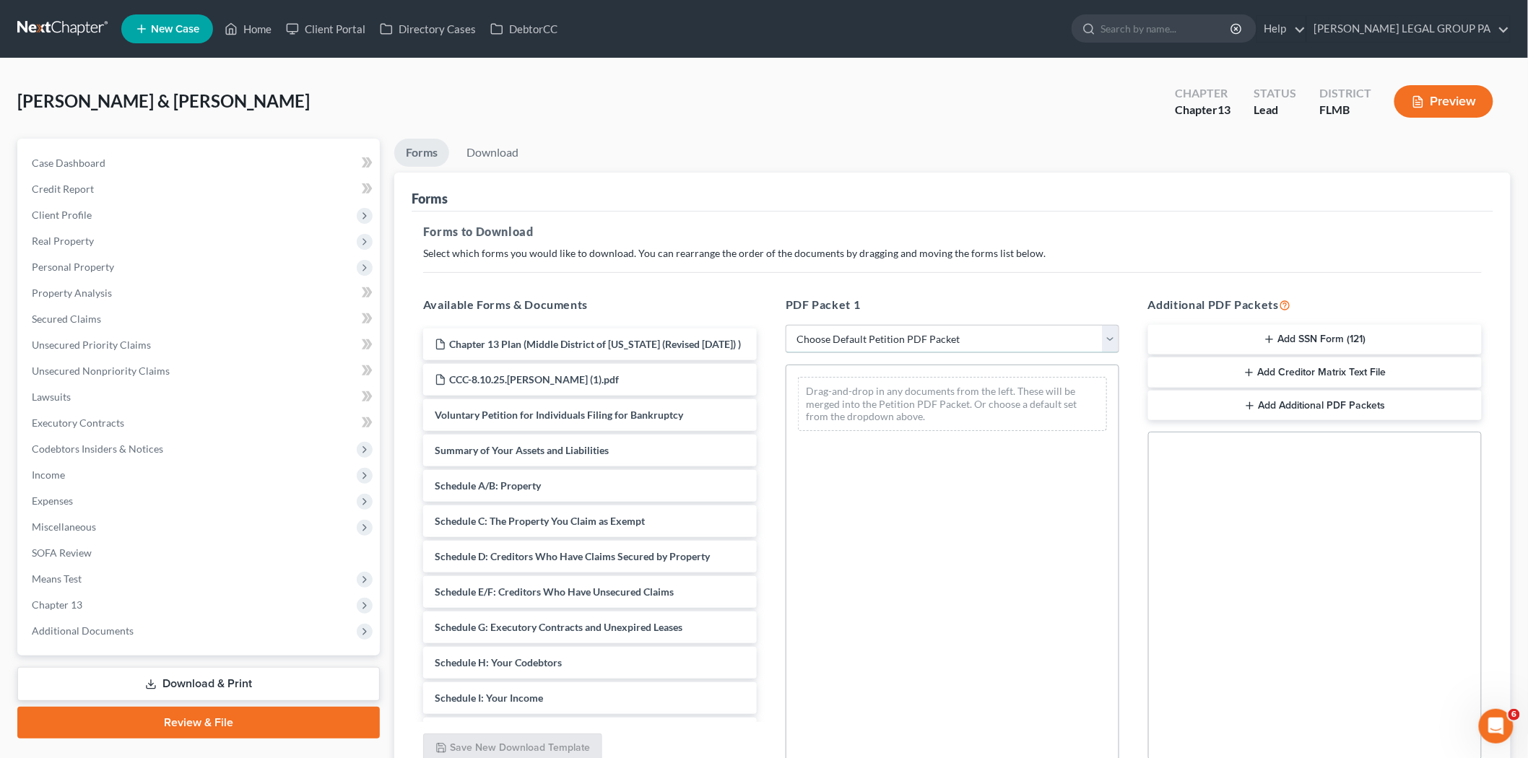
click at [897, 338] on select "Choose Default Petition PDF Packet Complete Bankruptcy Petition (all forms and …" at bounding box center [952, 339] width 334 height 29
select select "0"
click at [785, 325] on select "Choose Default Petition PDF Packet Complete Bankruptcy Petition (all forms and …" at bounding box center [952, 339] width 334 height 29
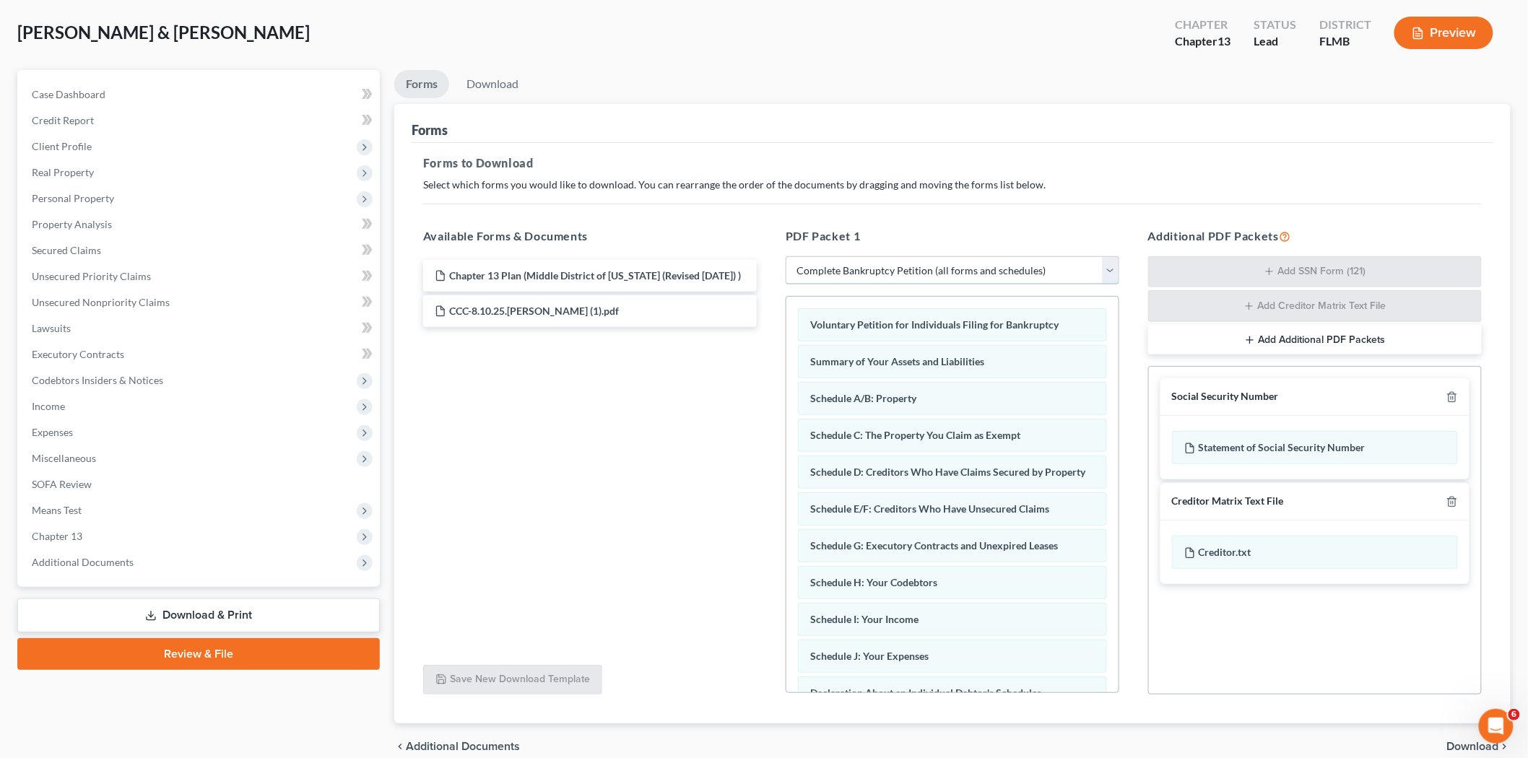
scroll to position [135, 0]
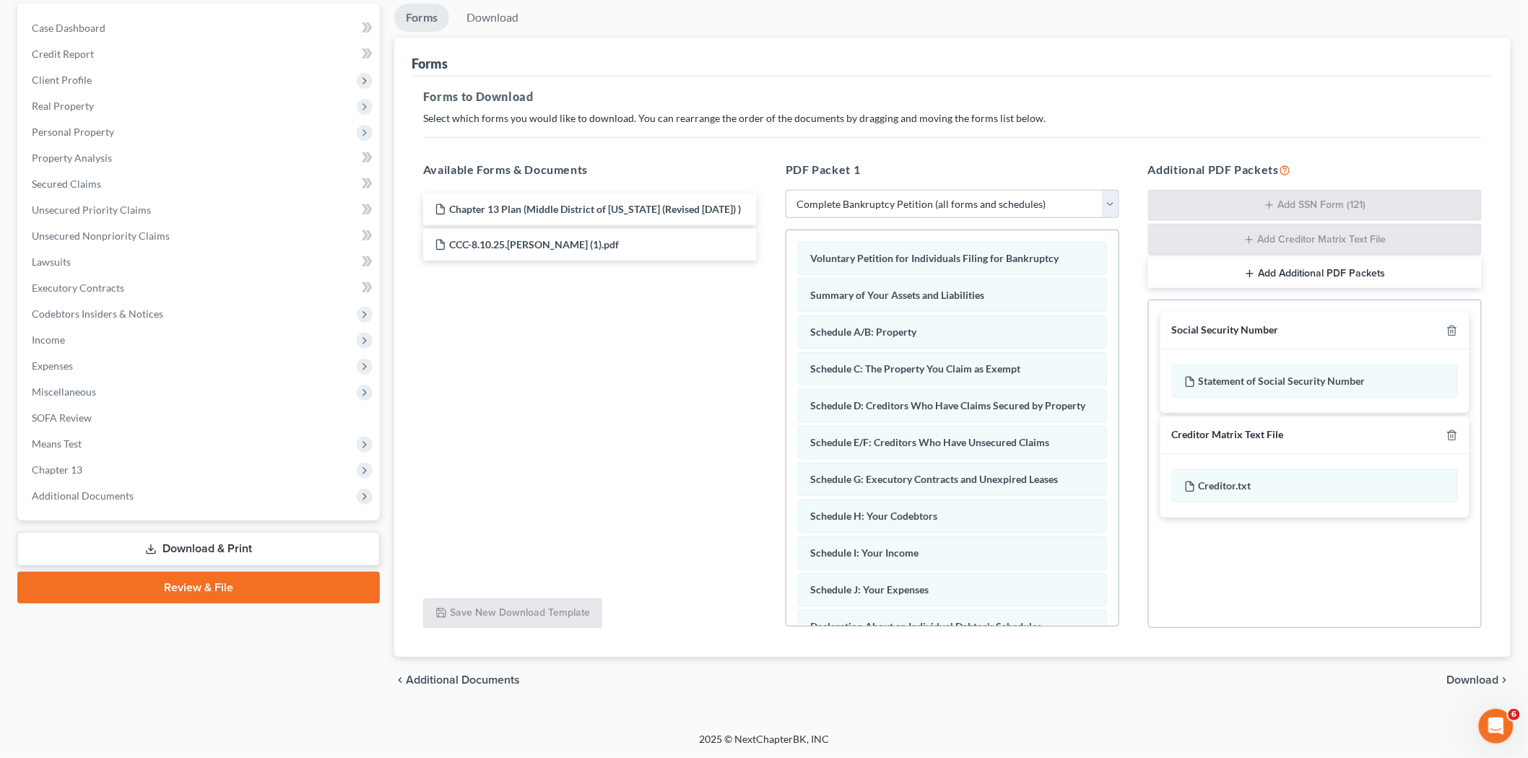
click at [208, 583] on link "Review & File" at bounding box center [198, 588] width 362 height 32
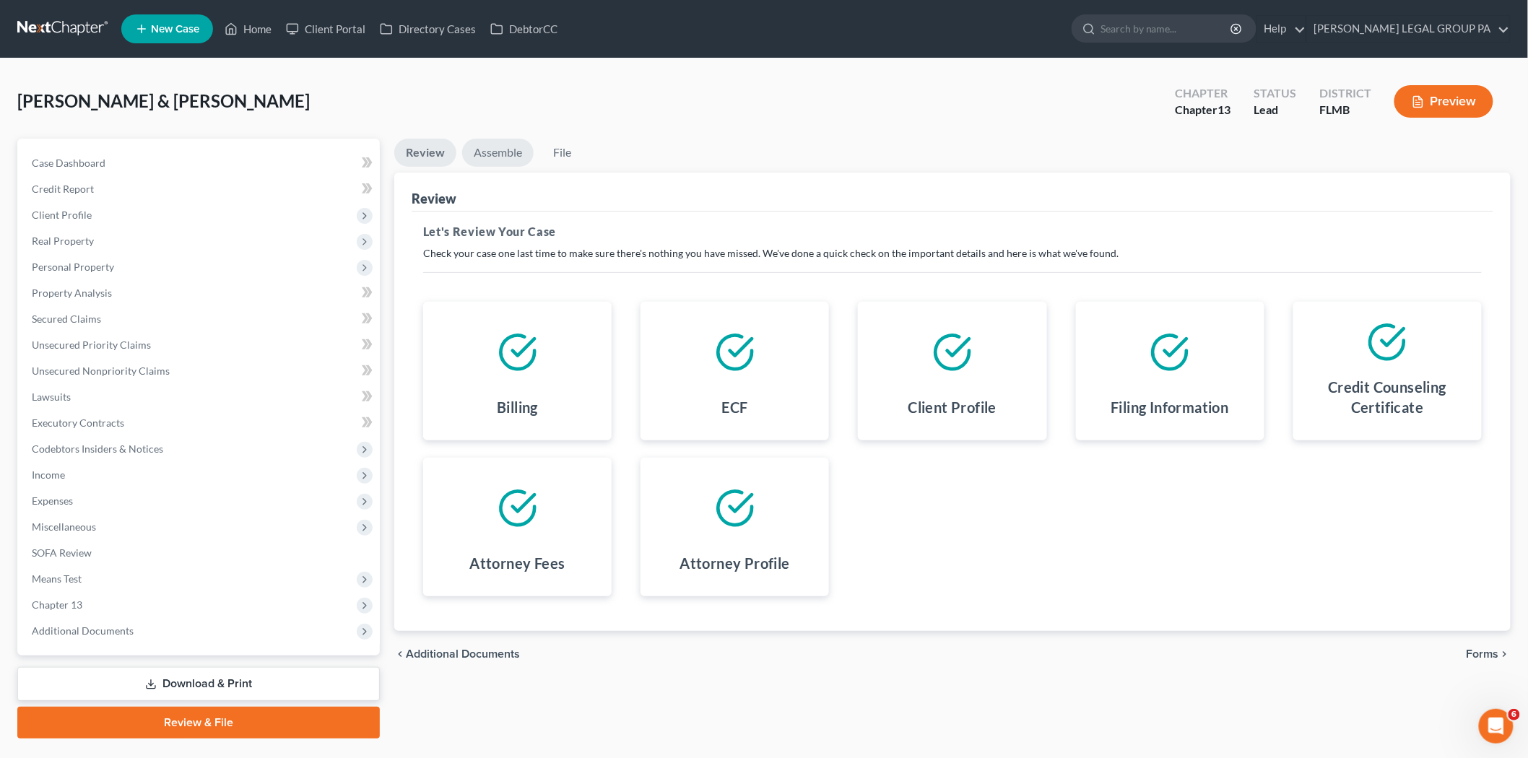
click at [508, 162] on link "Assemble" at bounding box center [497, 153] width 71 height 28
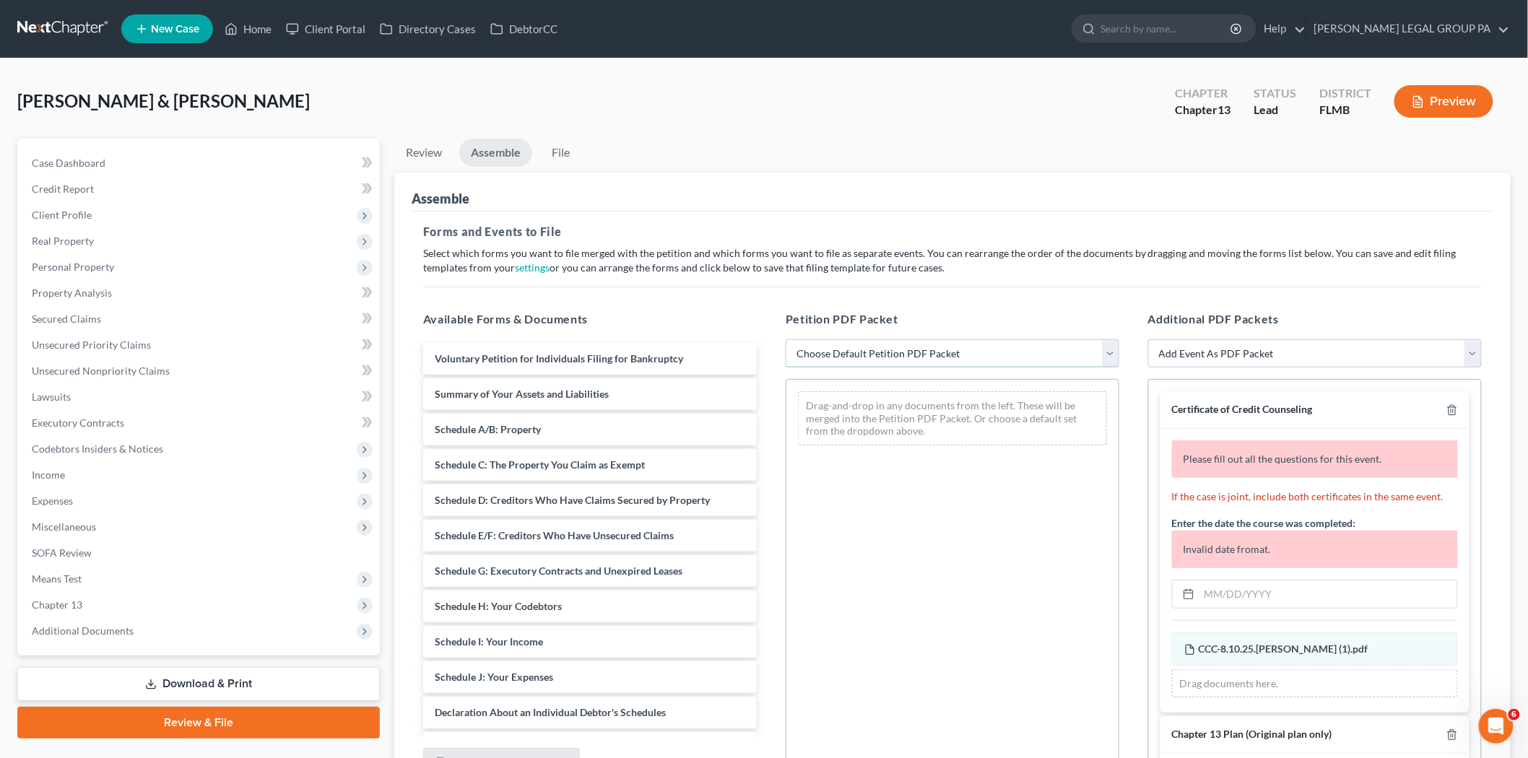
click at [913, 365] on select "Choose Default Petition PDF Packet Complete Bankruptcy Petition (all forms and …" at bounding box center [952, 353] width 334 height 29
select select "0"
click at [785, 339] on select "Choose Default Petition PDF Packet Complete Bankruptcy Petition (all forms and …" at bounding box center [952, 353] width 334 height 29
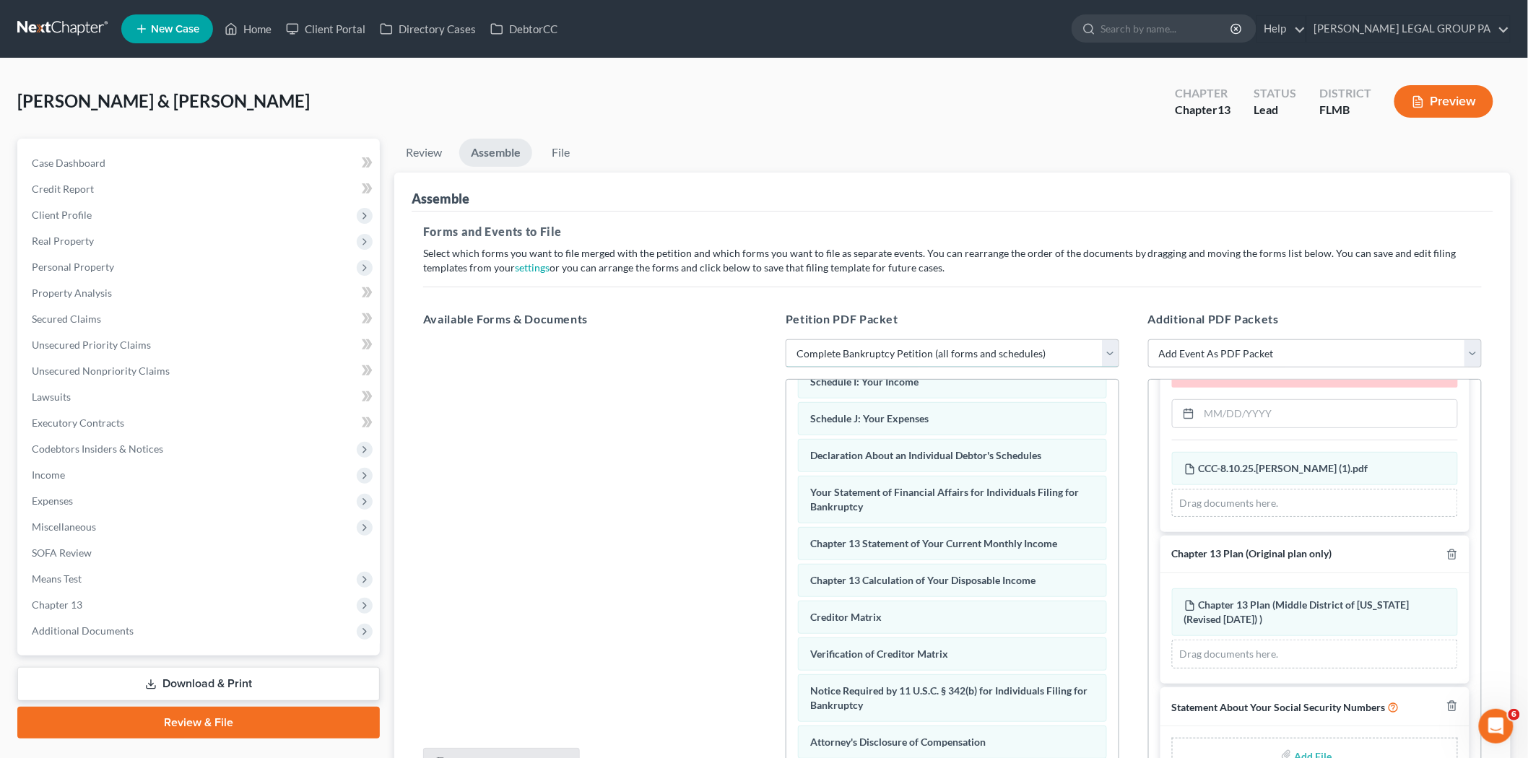
scroll to position [201, 0]
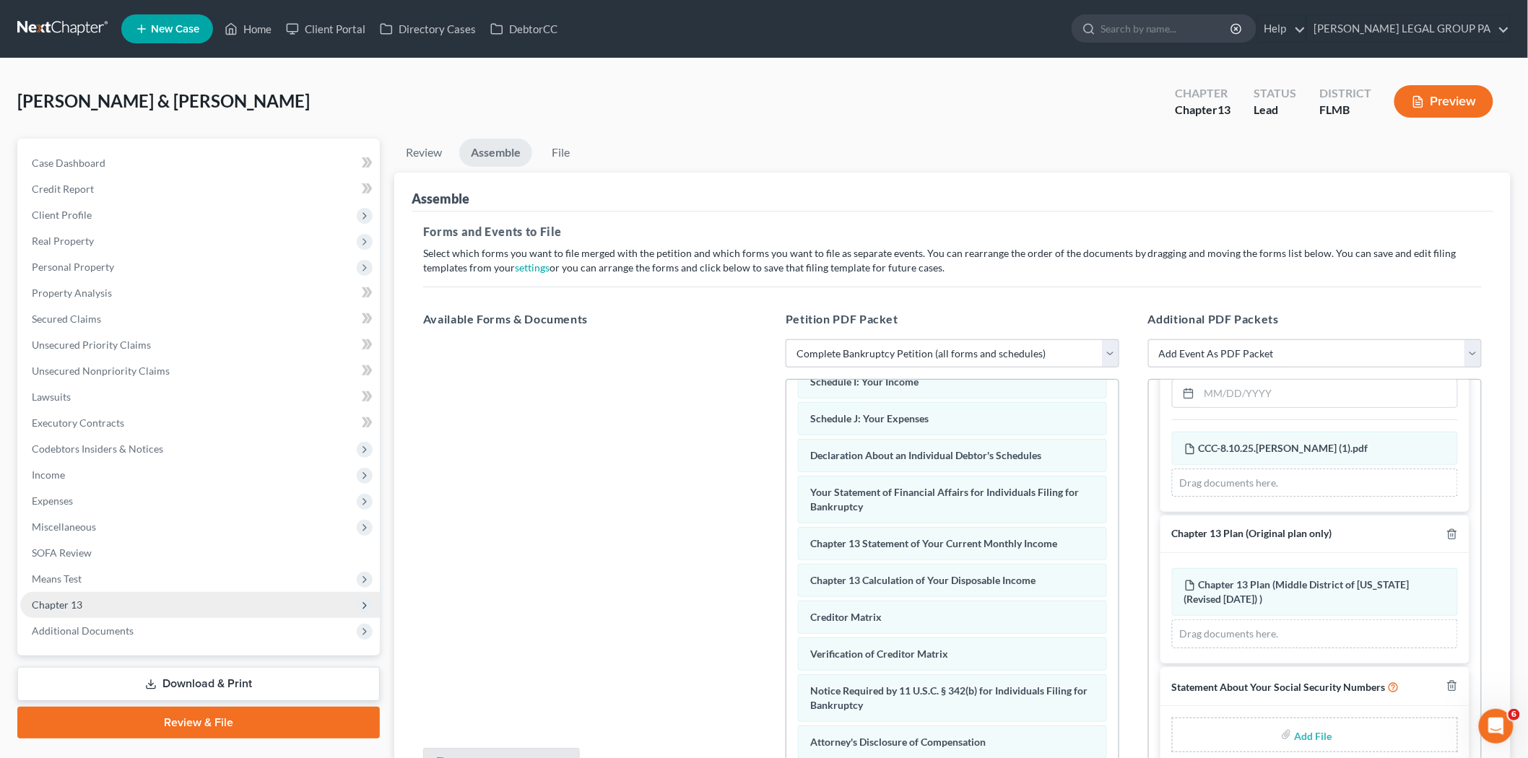
click at [149, 614] on span "Chapter 13" at bounding box center [200, 605] width 360 height 26
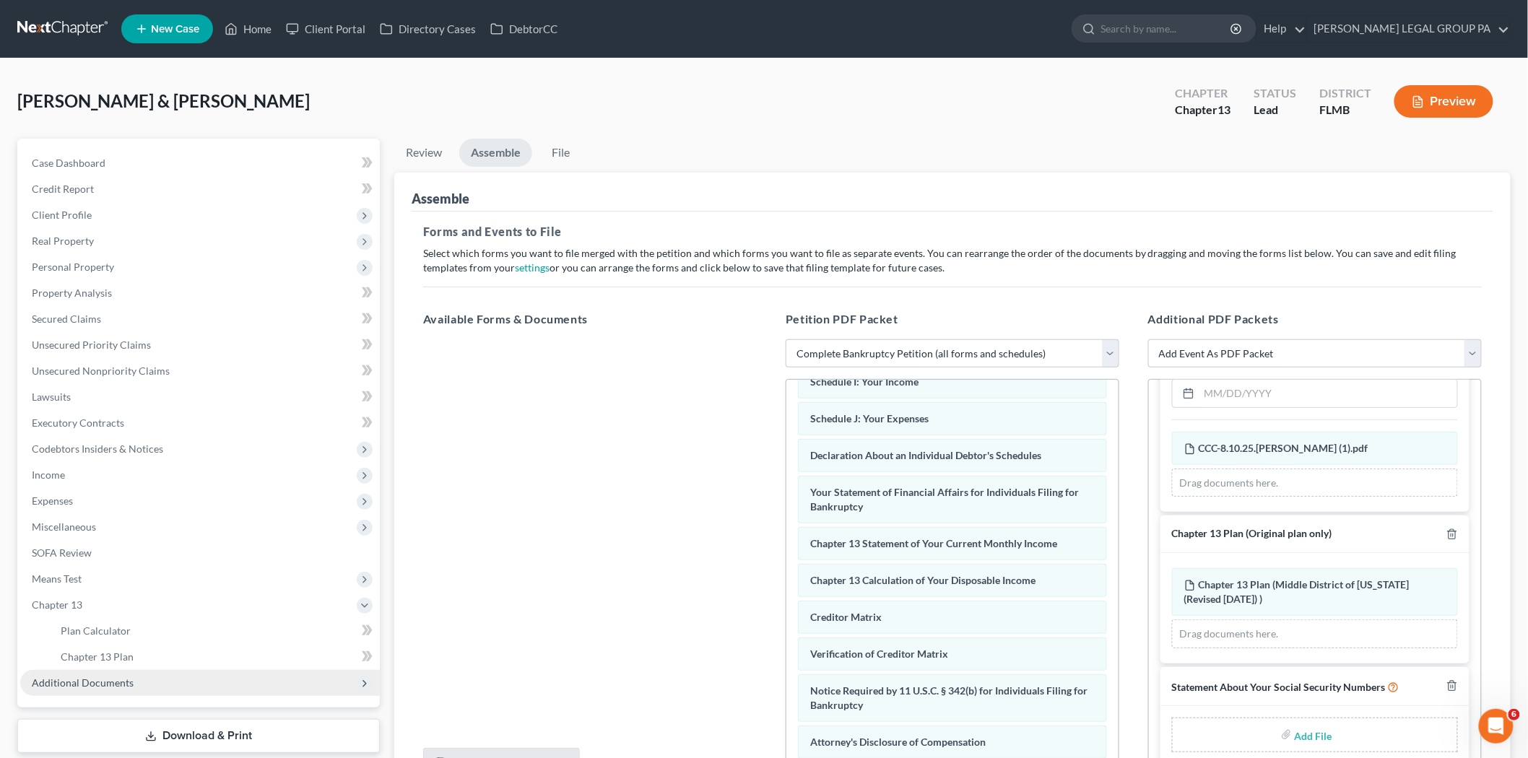
click at [139, 670] on span "Additional Documents" at bounding box center [200, 683] width 360 height 26
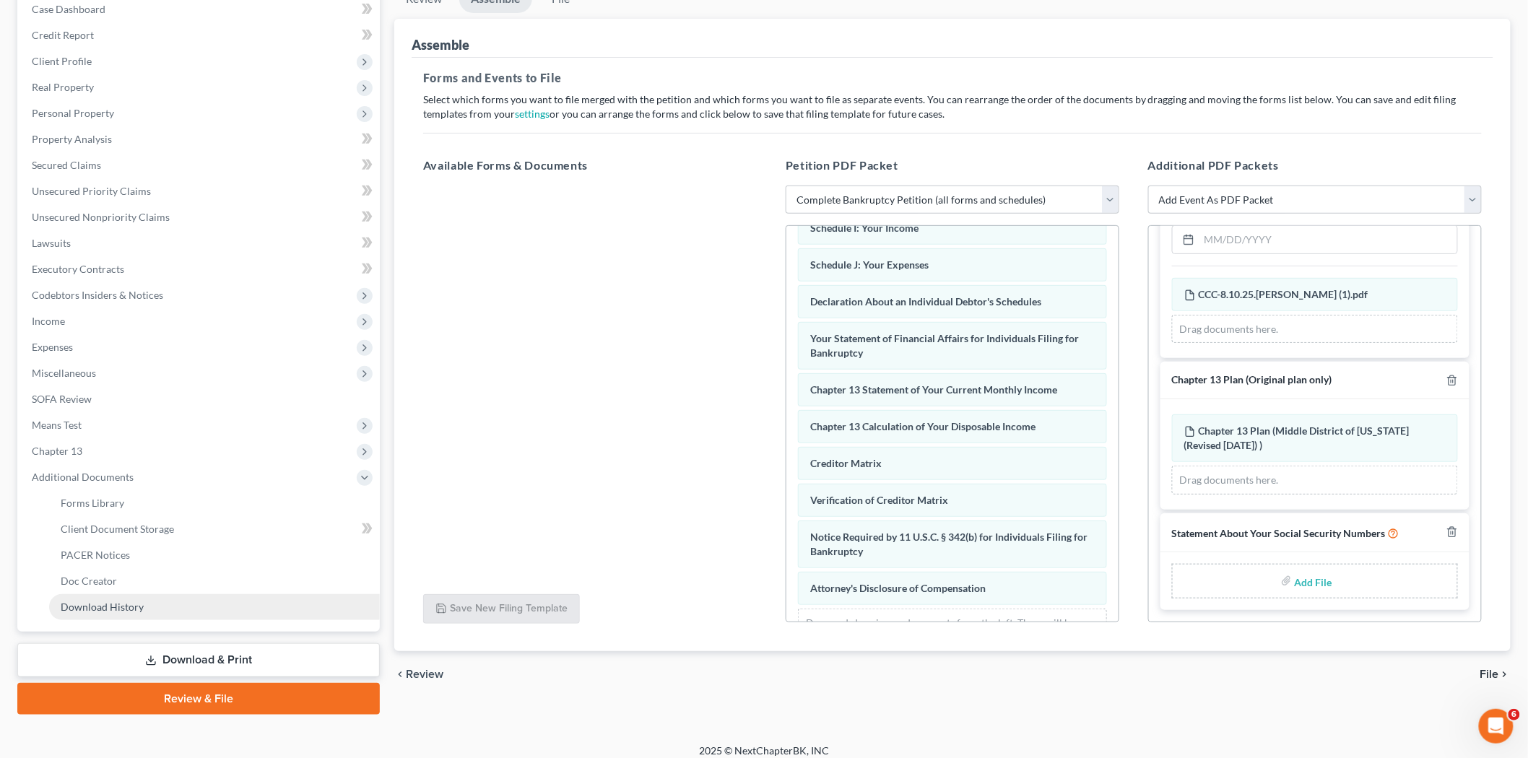
scroll to position [163, 0]
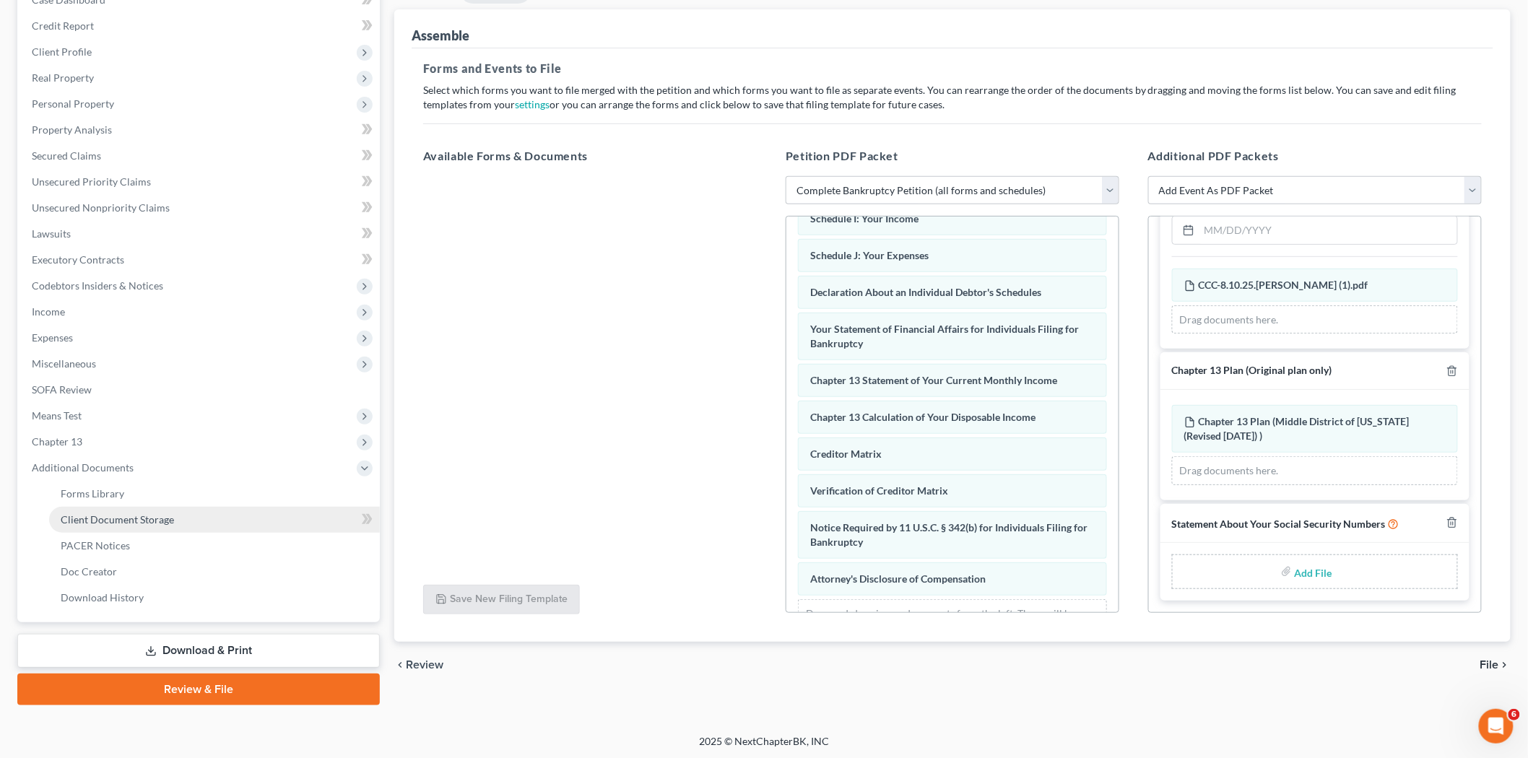
click at [141, 518] on span "Client Document Storage" at bounding box center [117, 519] width 113 height 12
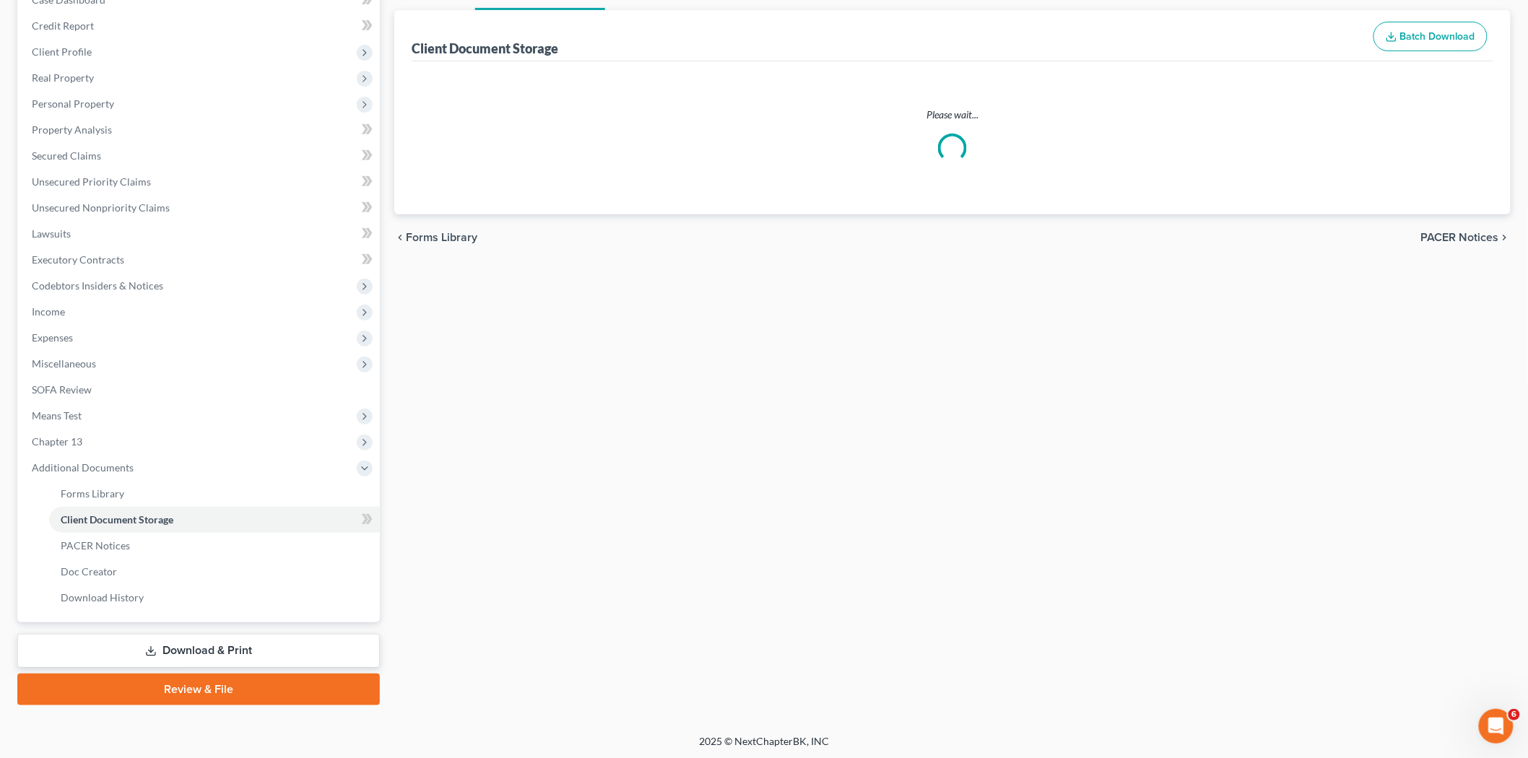
scroll to position [16, 0]
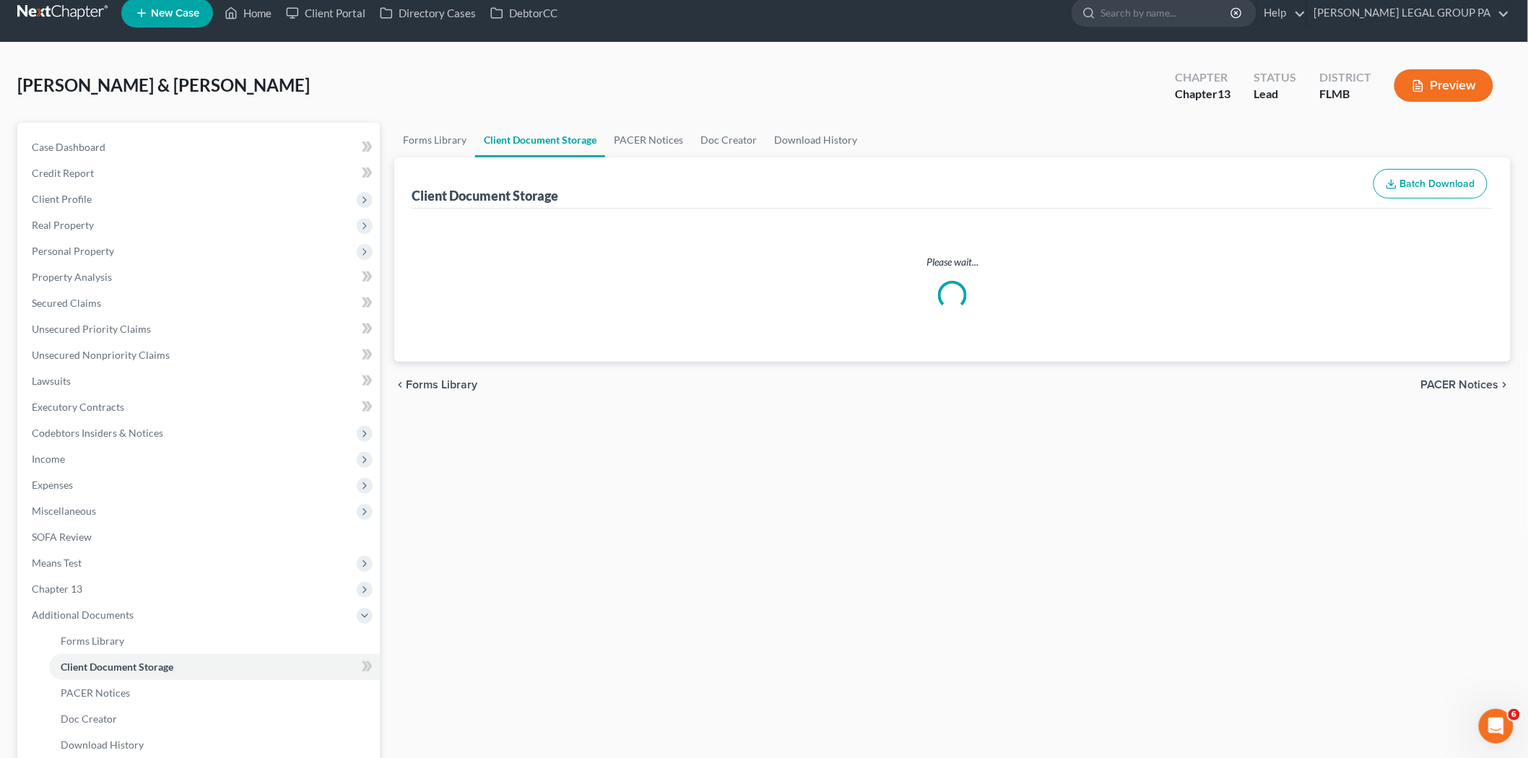
select select "9"
select select "12"
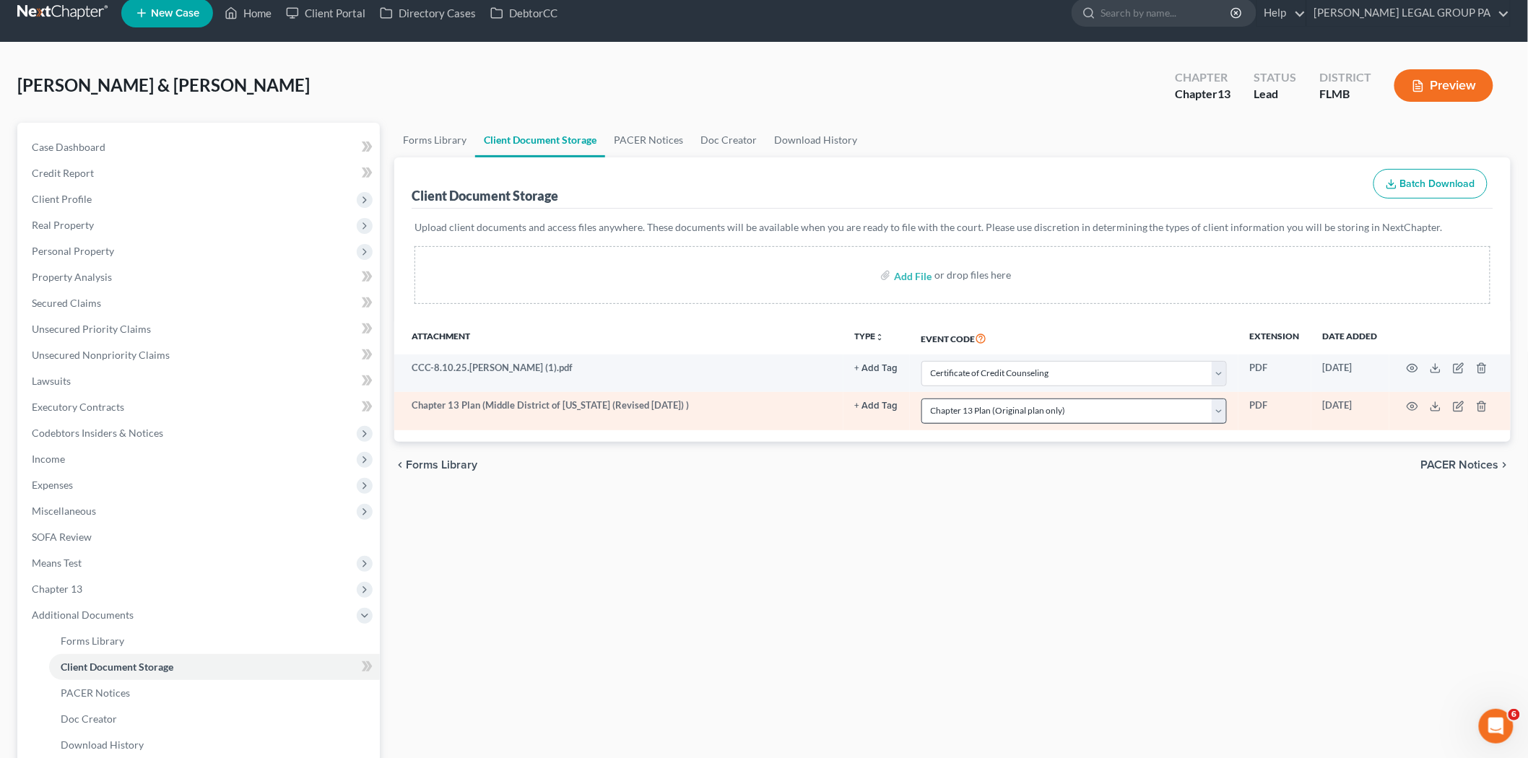
scroll to position [0, 0]
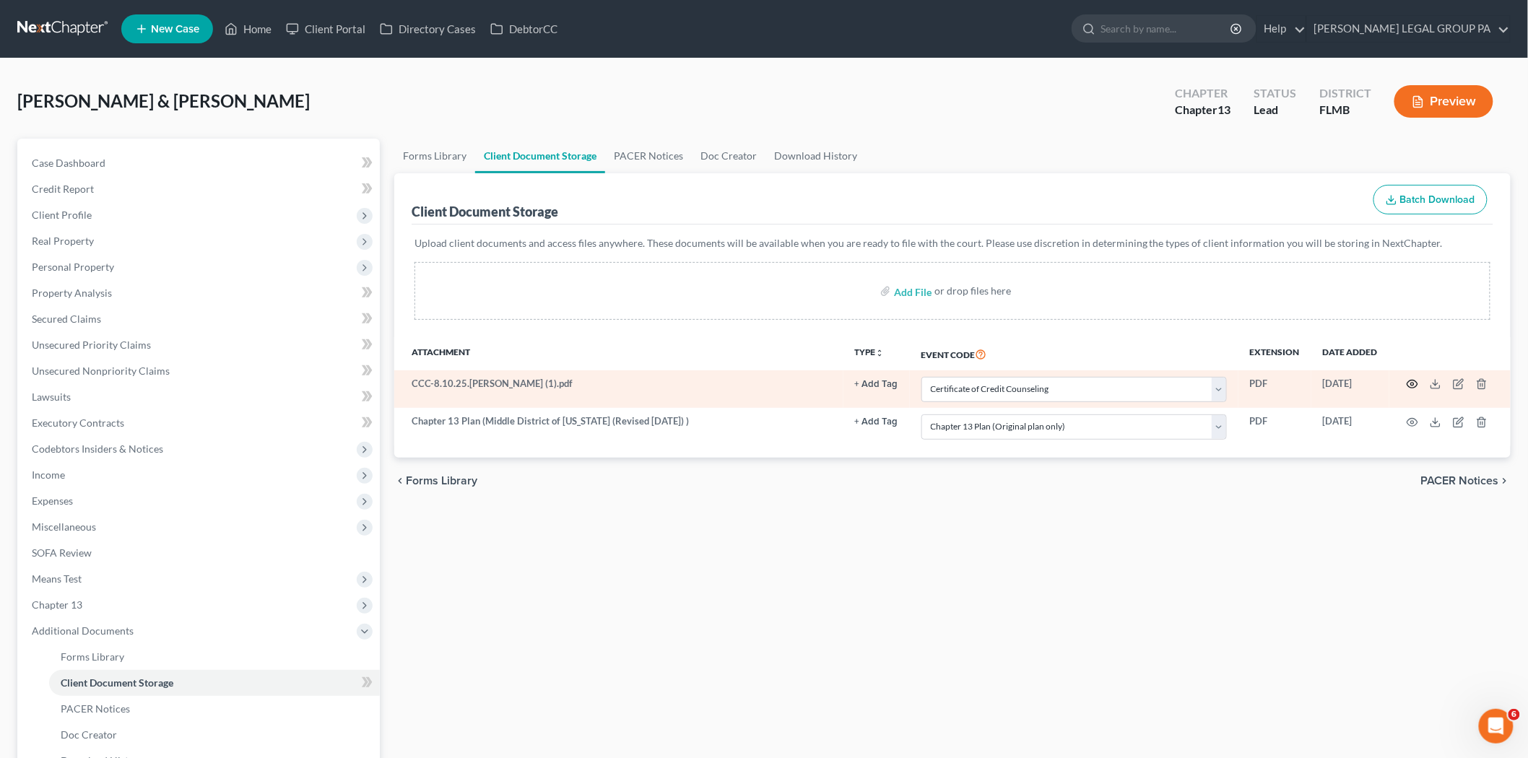
click at [1409, 383] on icon "button" at bounding box center [1412, 384] width 12 height 12
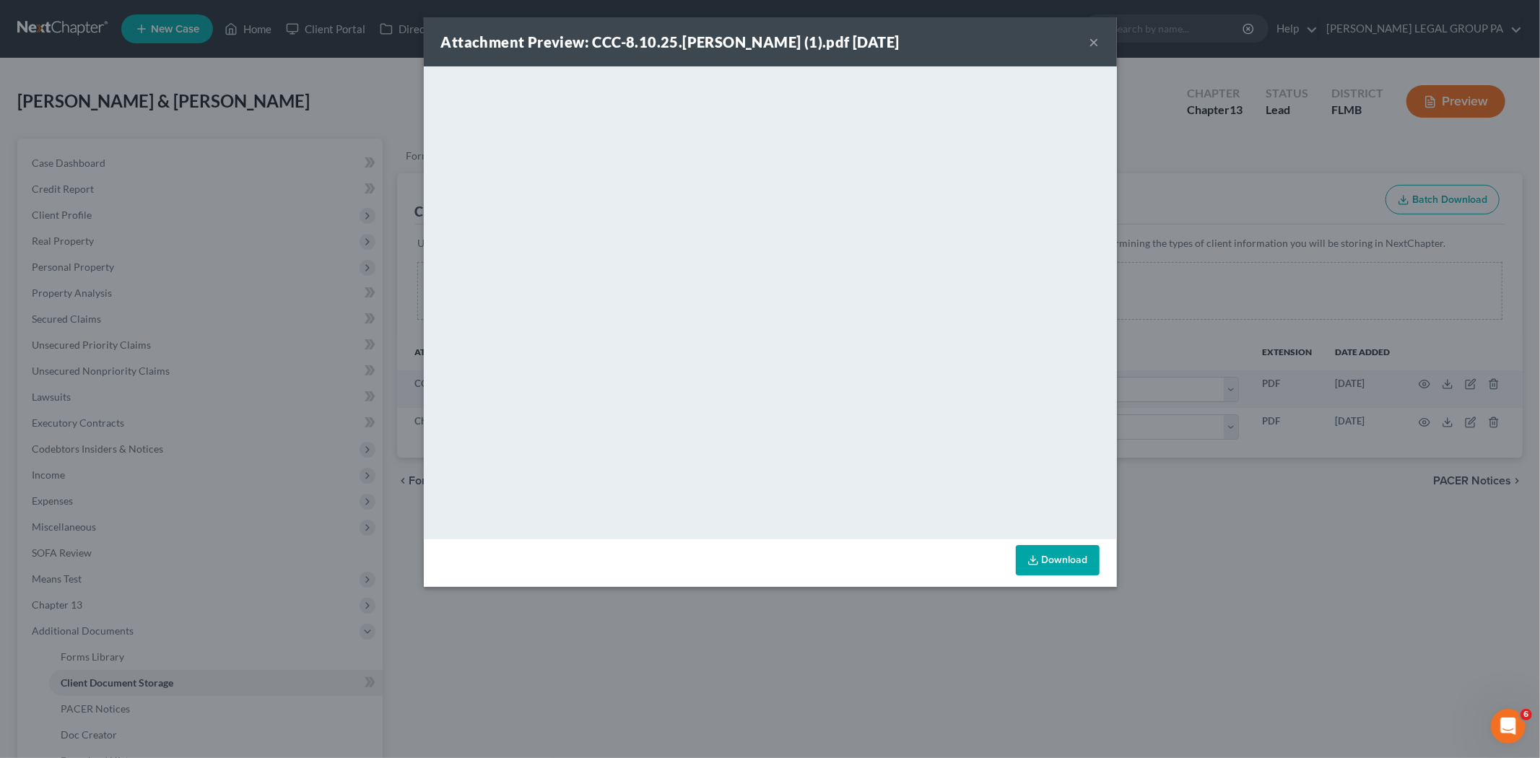
click at [1094, 44] on button "×" at bounding box center [1094, 41] width 10 height 17
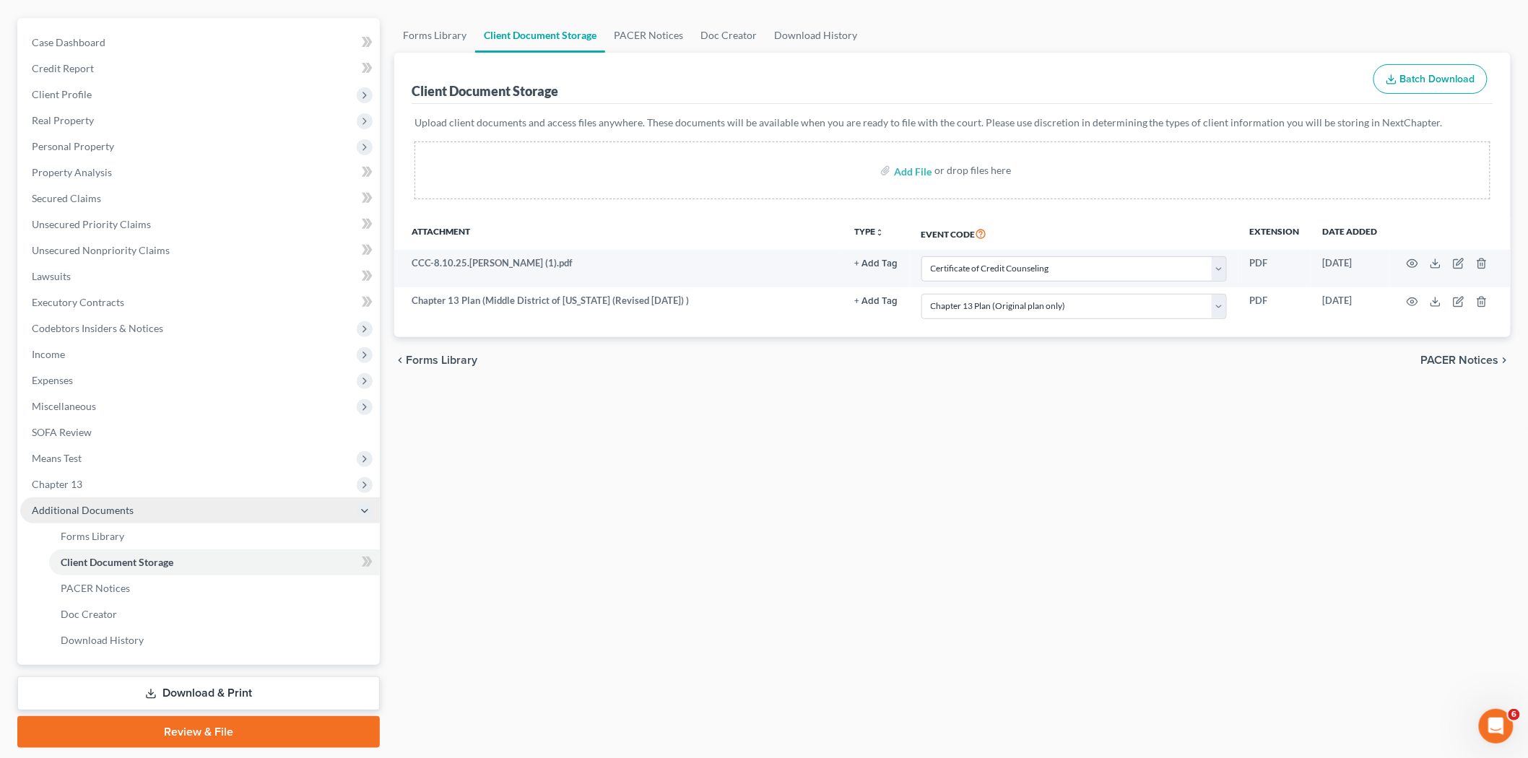
scroll to position [163, 0]
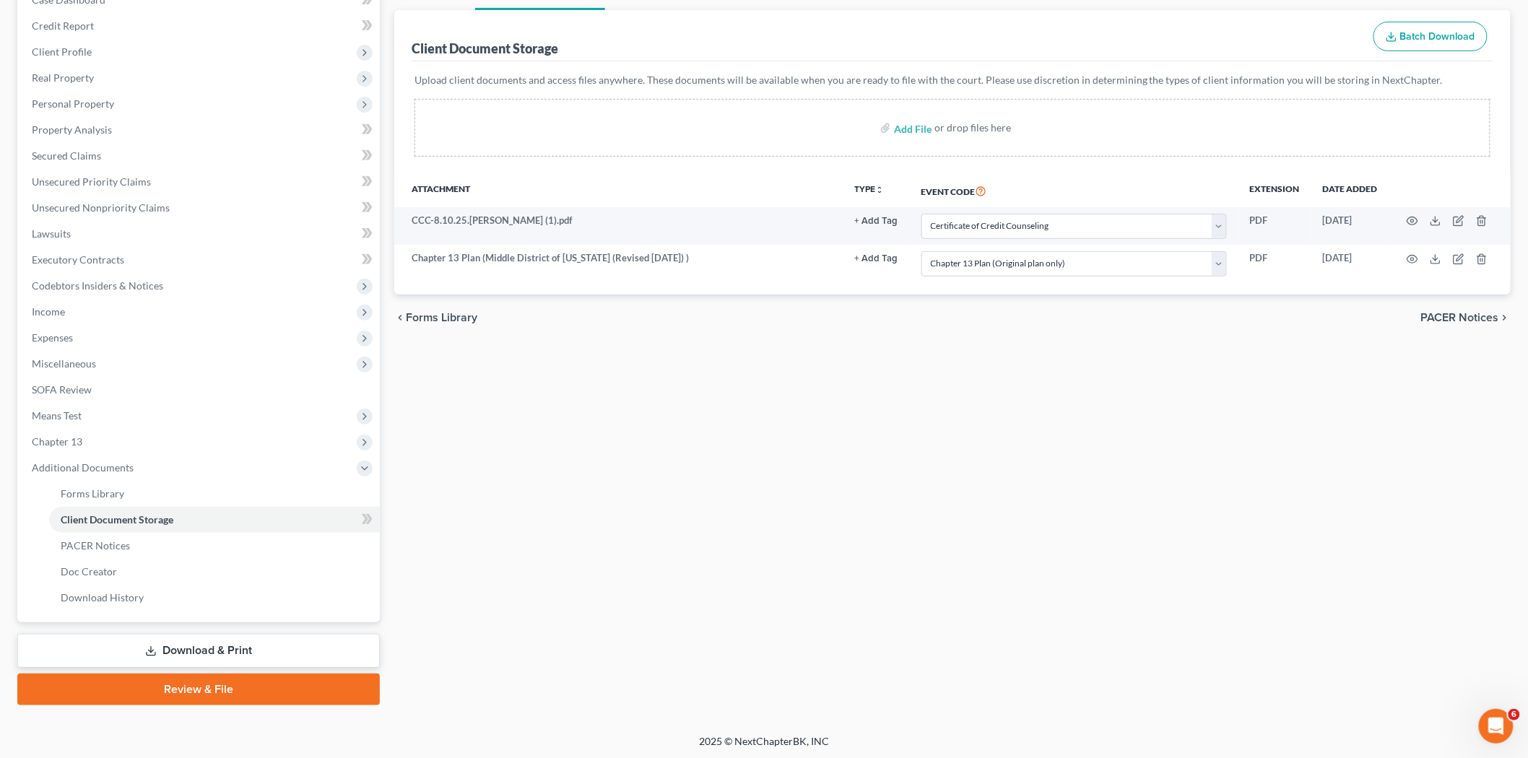
click at [202, 679] on link "Review & File" at bounding box center [198, 690] width 362 height 32
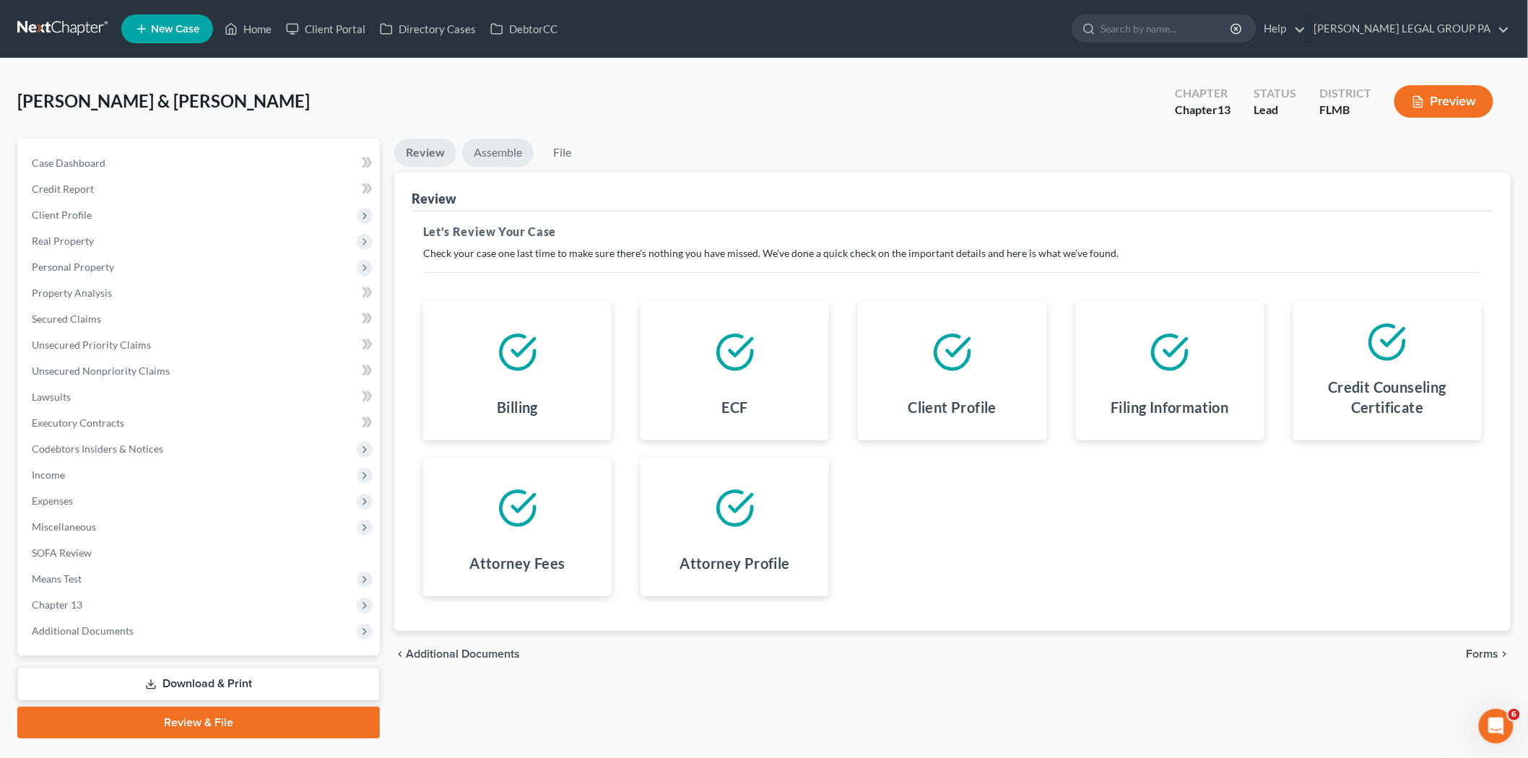
click at [508, 160] on link "Assemble" at bounding box center [497, 153] width 71 height 28
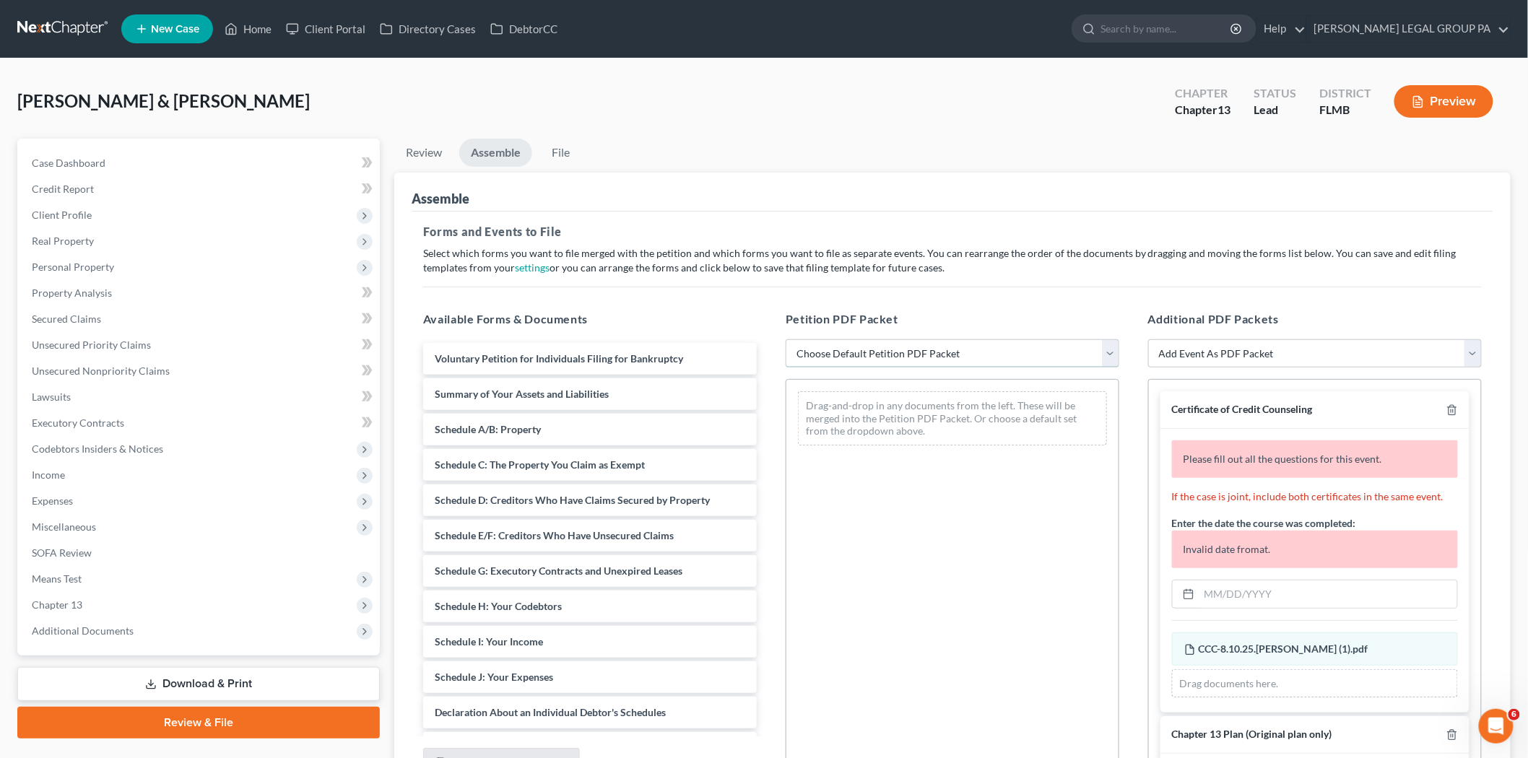
click at [957, 362] on select "Choose Default Petition PDF Packet Complete Bankruptcy Petition (all forms and …" at bounding box center [952, 353] width 334 height 29
select select "0"
click at [785, 339] on select "Choose Default Petition PDF Packet Complete Bankruptcy Petition (all forms and …" at bounding box center [952, 353] width 334 height 29
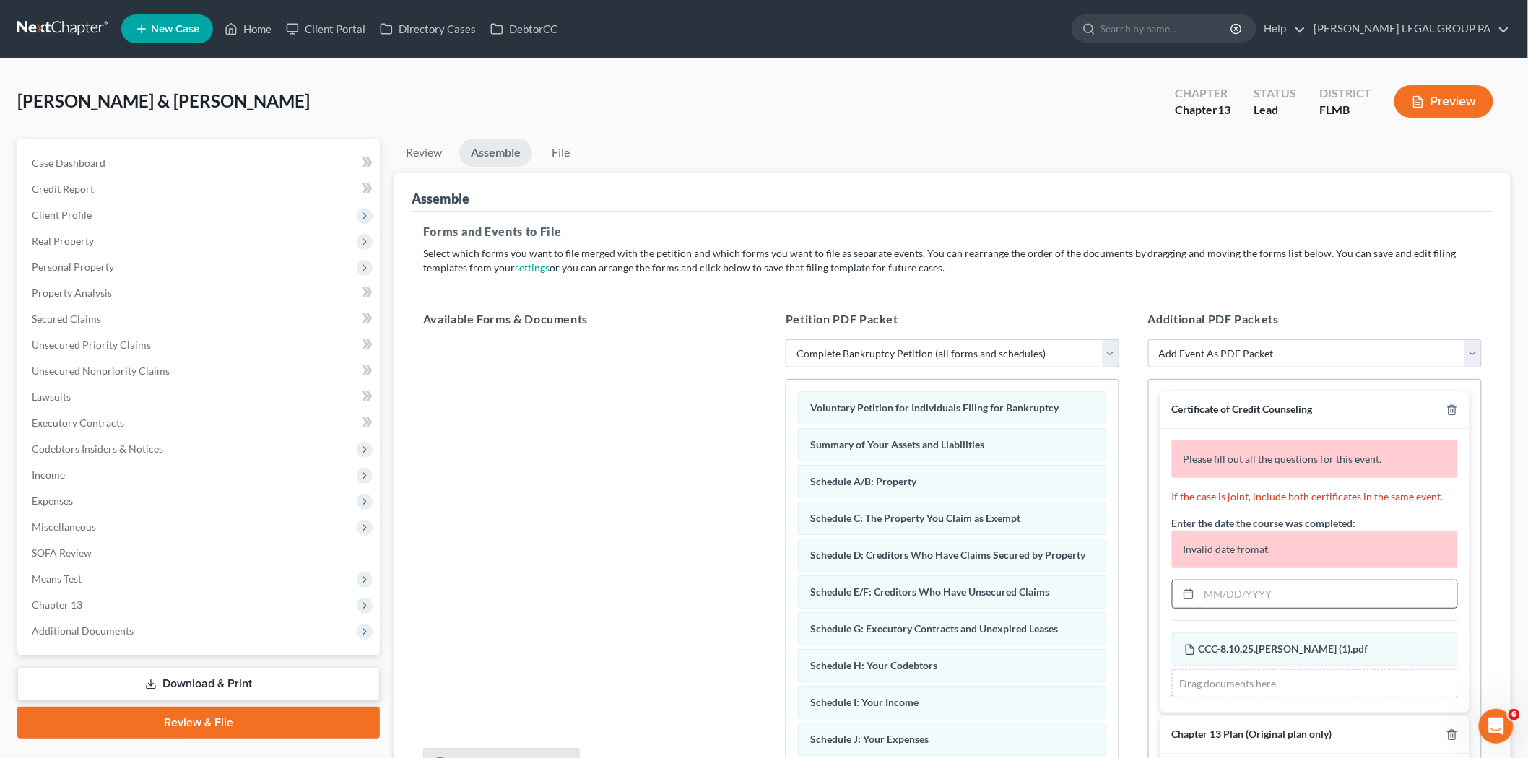
click at [1268, 596] on input "text" at bounding box center [1328, 593] width 258 height 27
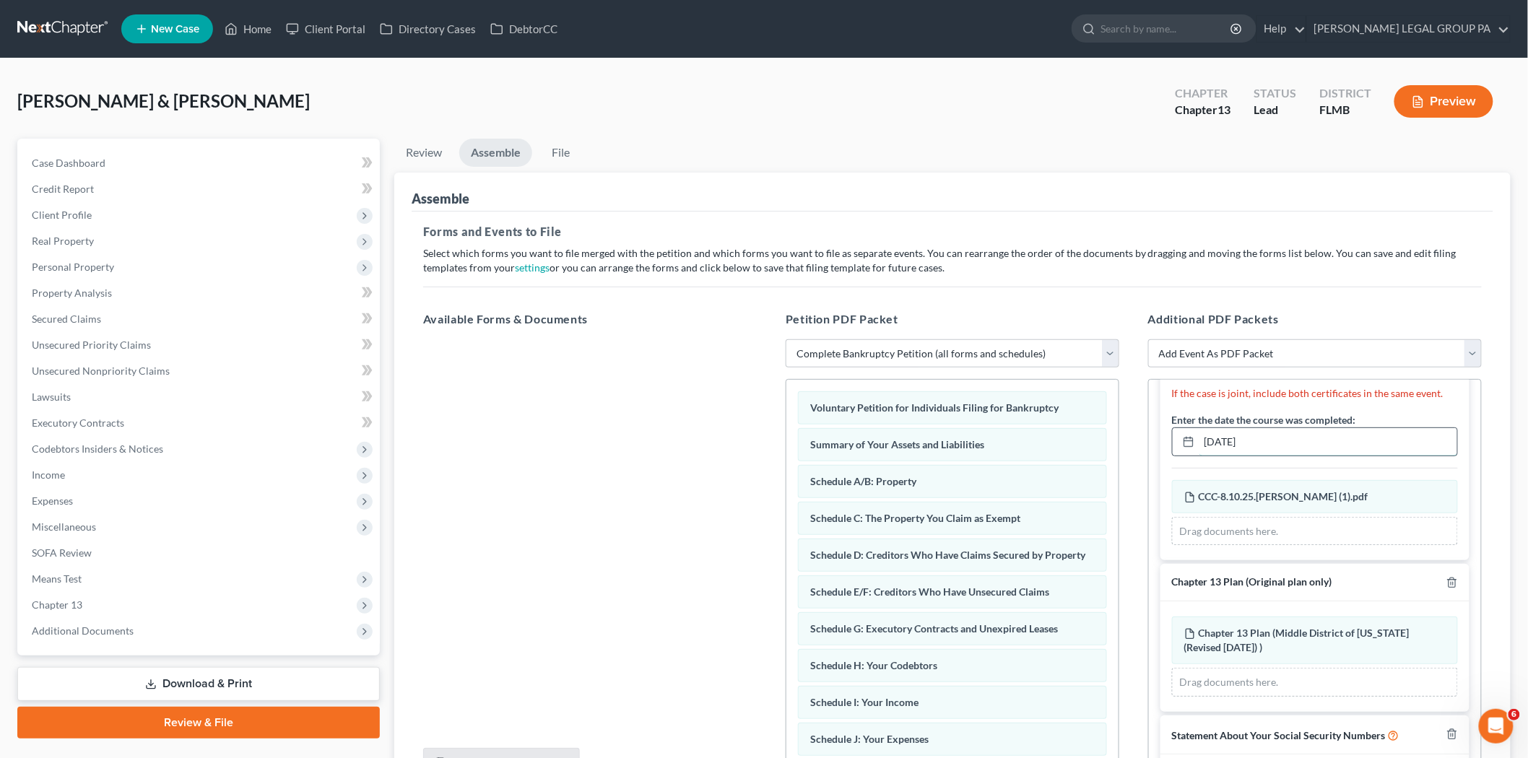
scroll to position [103, 0]
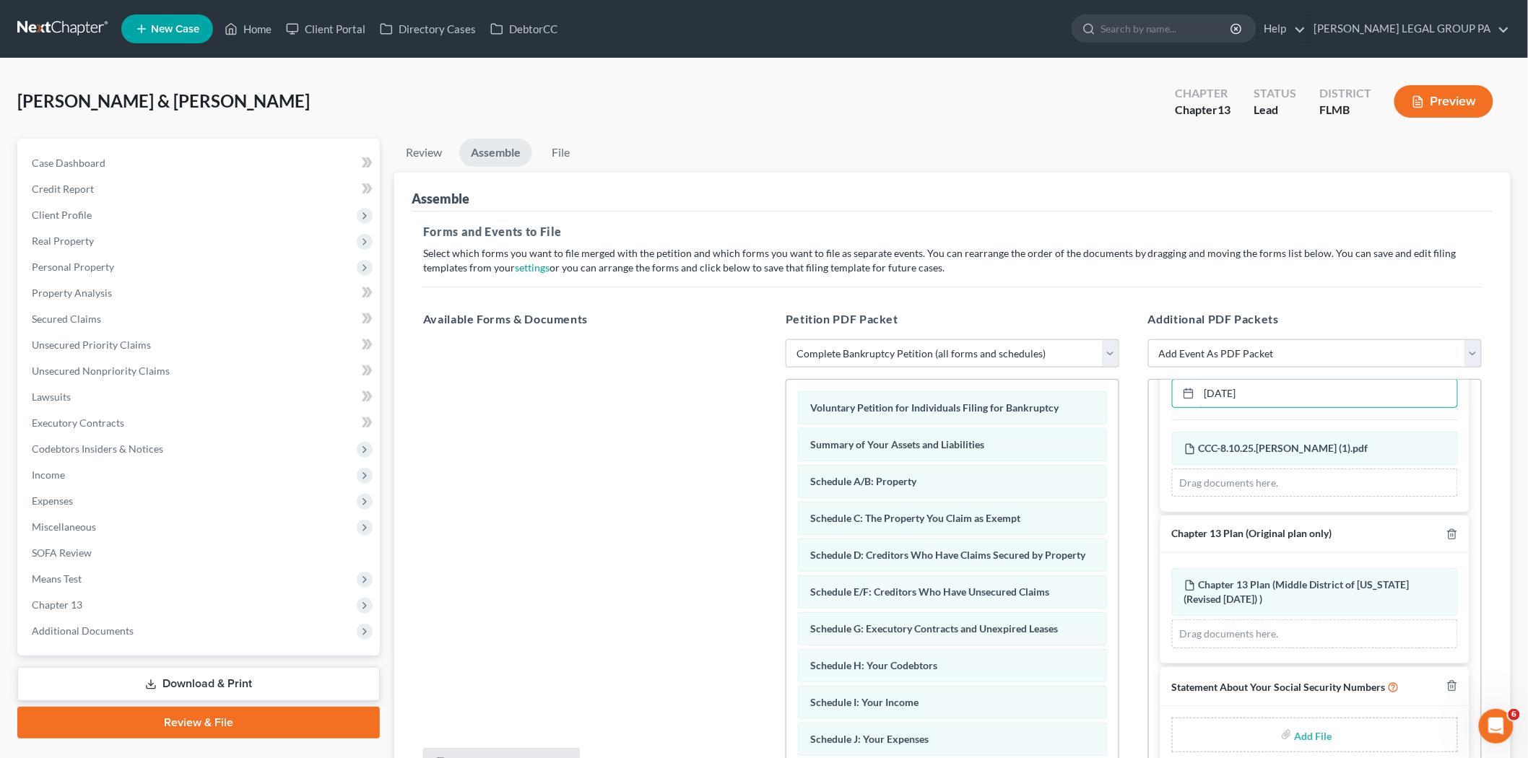
type input "08/10/2025"
click at [1295, 741] on input "file" at bounding box center [1311, 735] width 35 height 26
type input "C:\fakepath\Vazquez - 121.pdf"
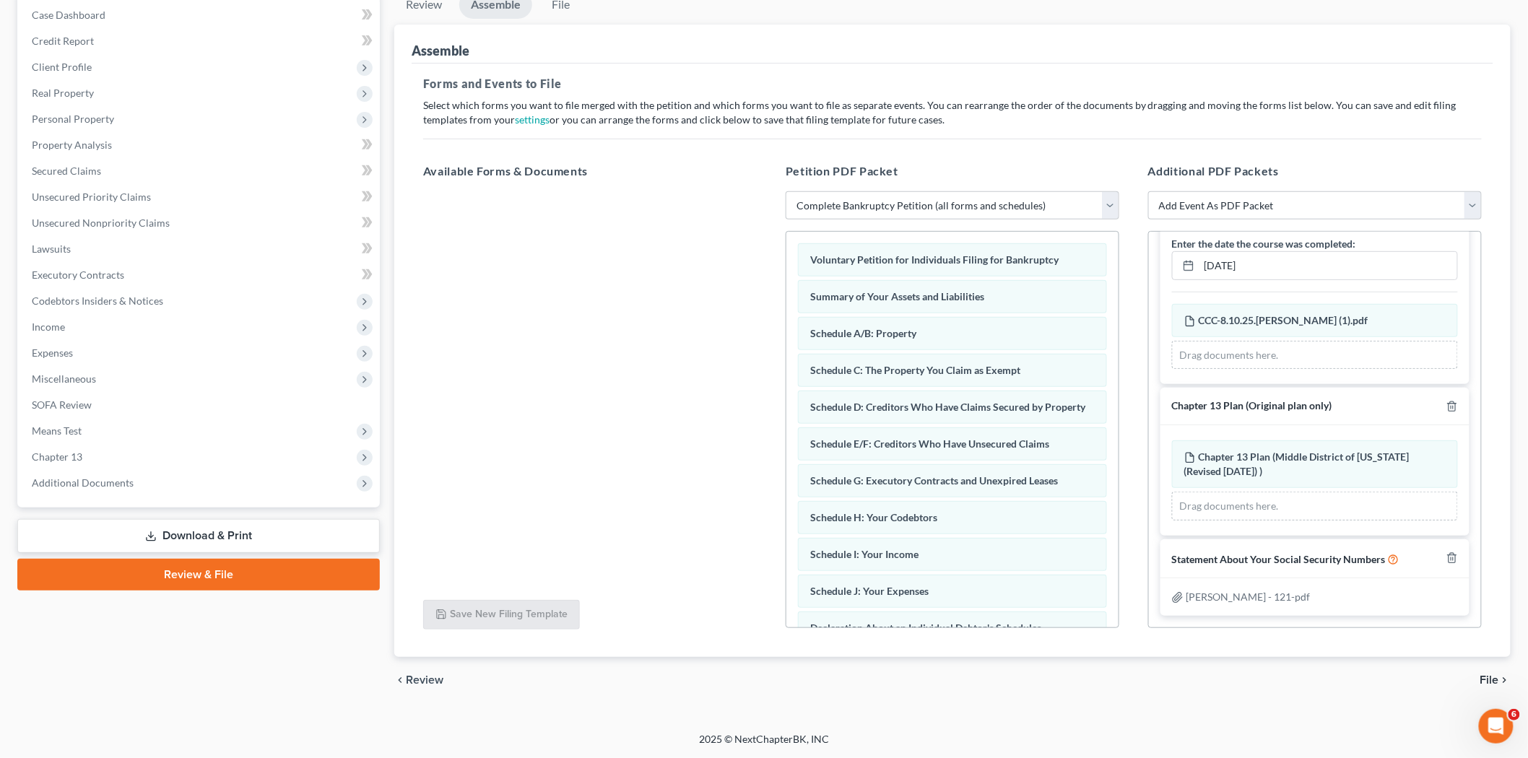
scroll to position [83, 0]
click at [1489, 676] on span "File" at bounding box center [1489, 680] width 19 height 12
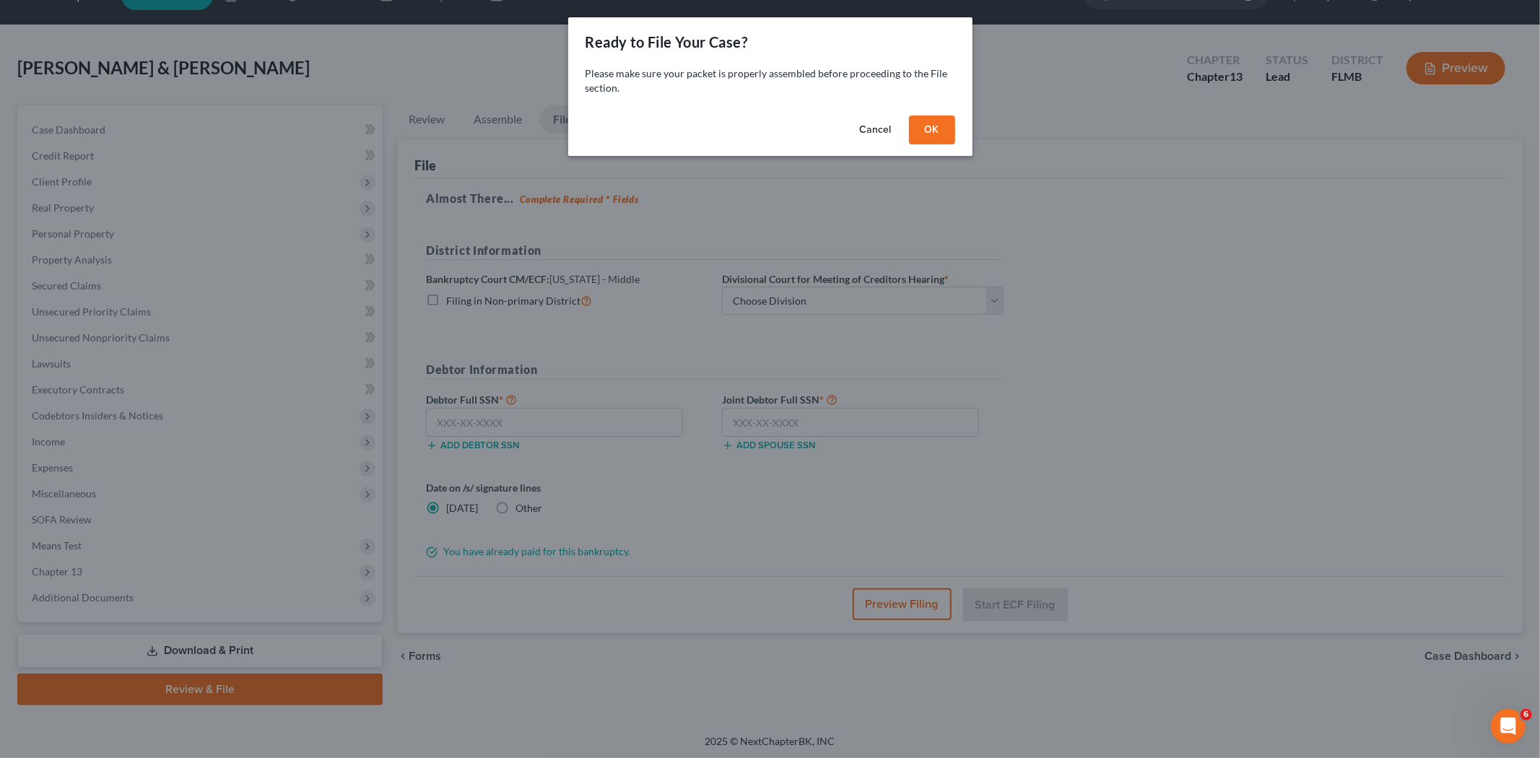
click at [928, 139] on button "OK" at bounding box center [932, 130] width 46 height 29
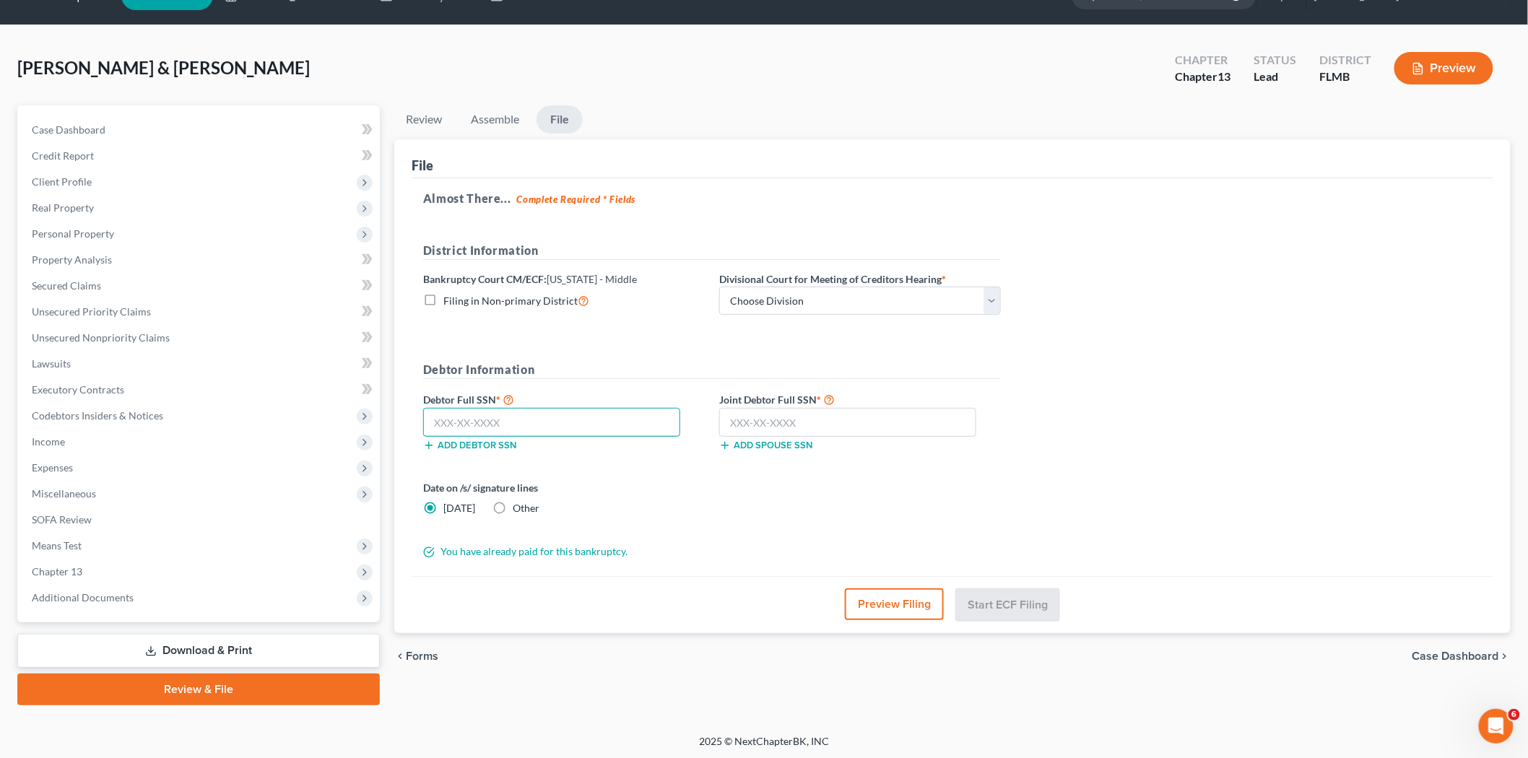
click at [479, 419] on input "text" at bounding box center [551, 422] width 257 height 29
type input "581-93-8460"
click at [785, 413] on input "text" at bounding box center [847, 422] width 257 height 29
type input "133-66-7204"
click at [845, 292] on select "Choose Division Fort Myers Jacksonville Orlando Tampa" at bounding box center [860, 301] width 282 height 29
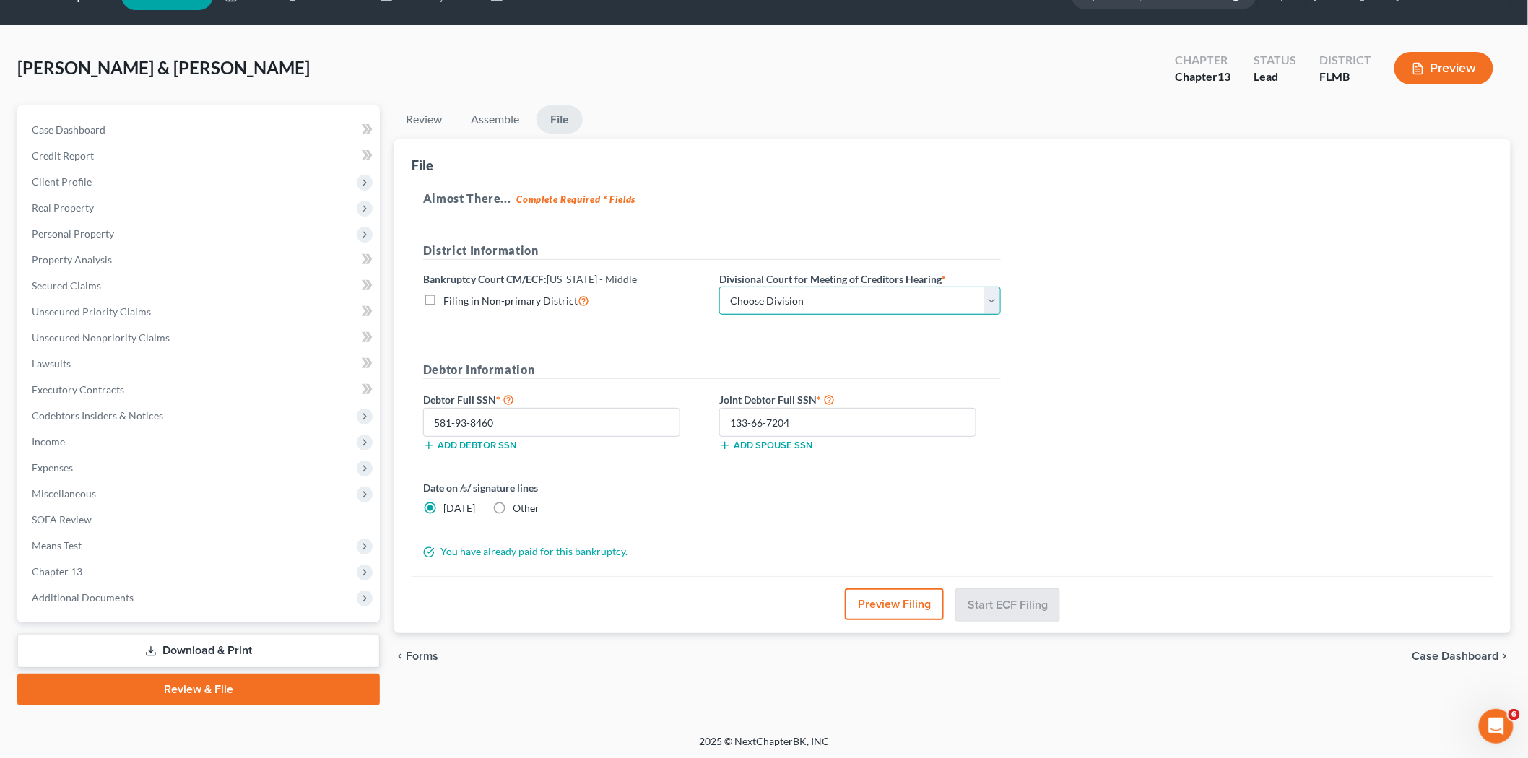
select select "3"
click at [719, 287] on select "Choose Division Fort Myers Jacksonville Orlando Tampa" at bounding box center [860, 301] width 282 height 29
click at [1018, 606] on button "Start ECF Filing" at bounding box center [1007, 604] width 103 height 32
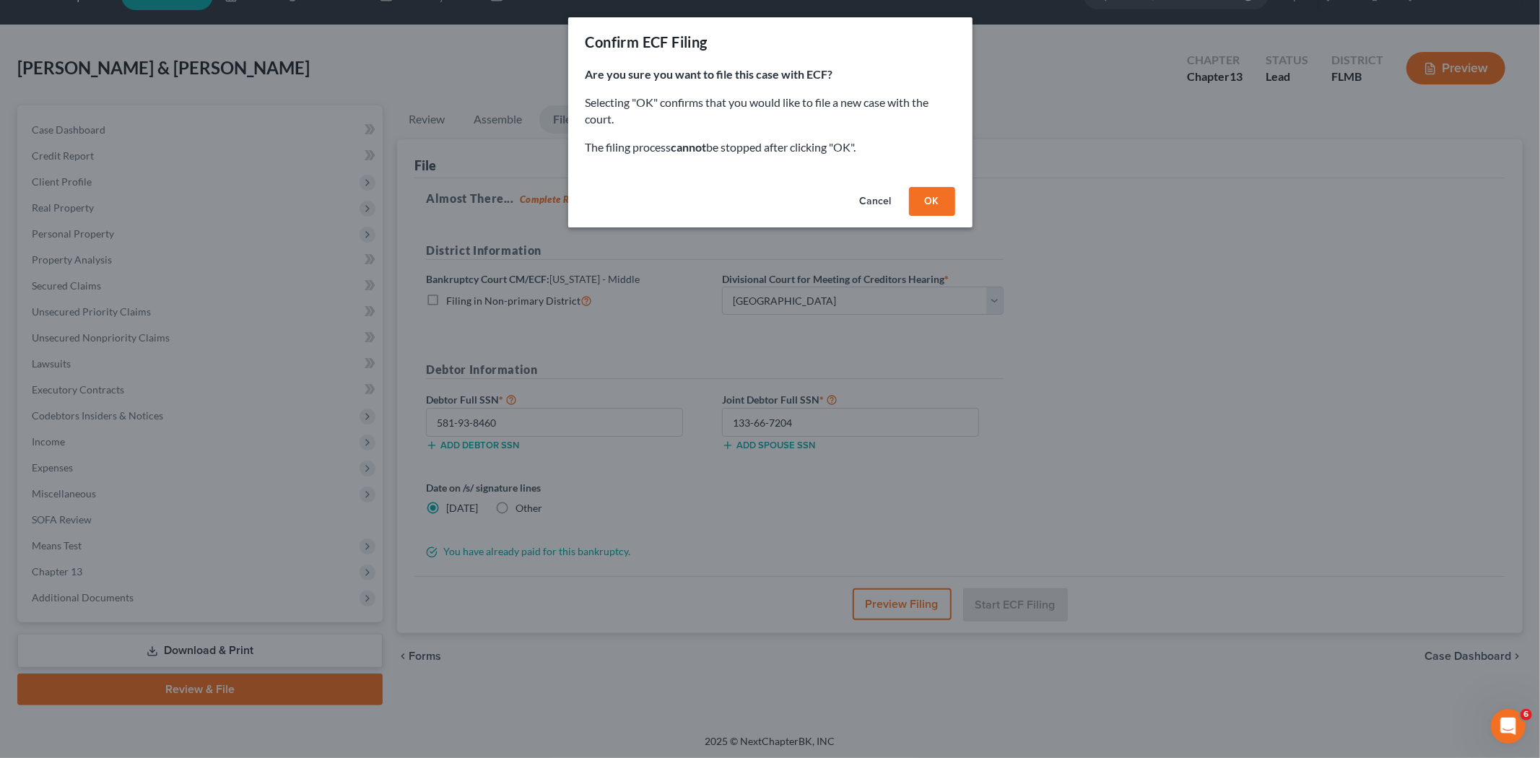
click at [946, 199] on button "OK" at bounding box center [932, 201] width 46 height 29
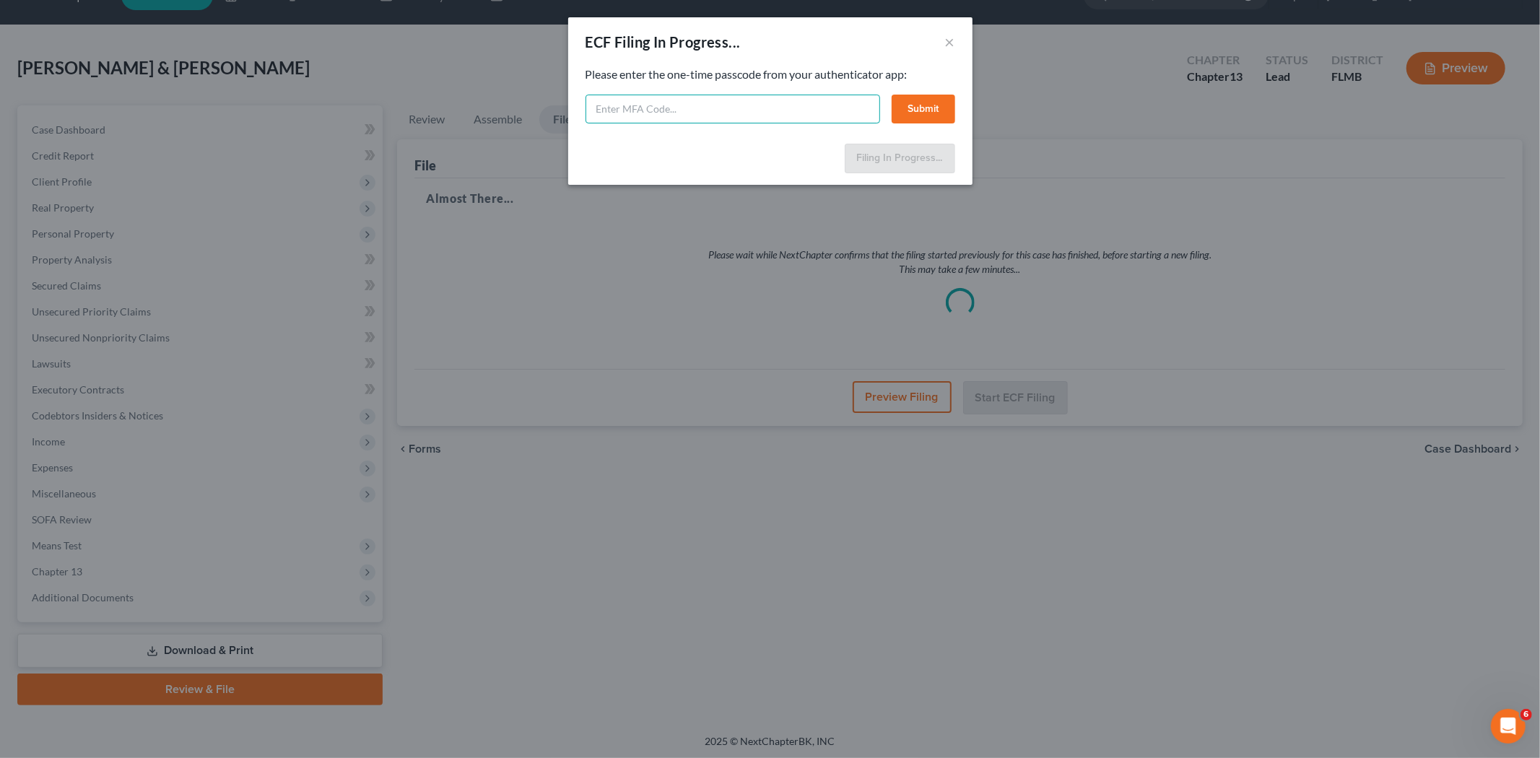
click at [658, 110] on input "text" at bounding box center [733, 109] width 295 height 29
type input "503582"
click at [900, 103] on button "Submit" at bounding box center [924, 109] width 64 height 29
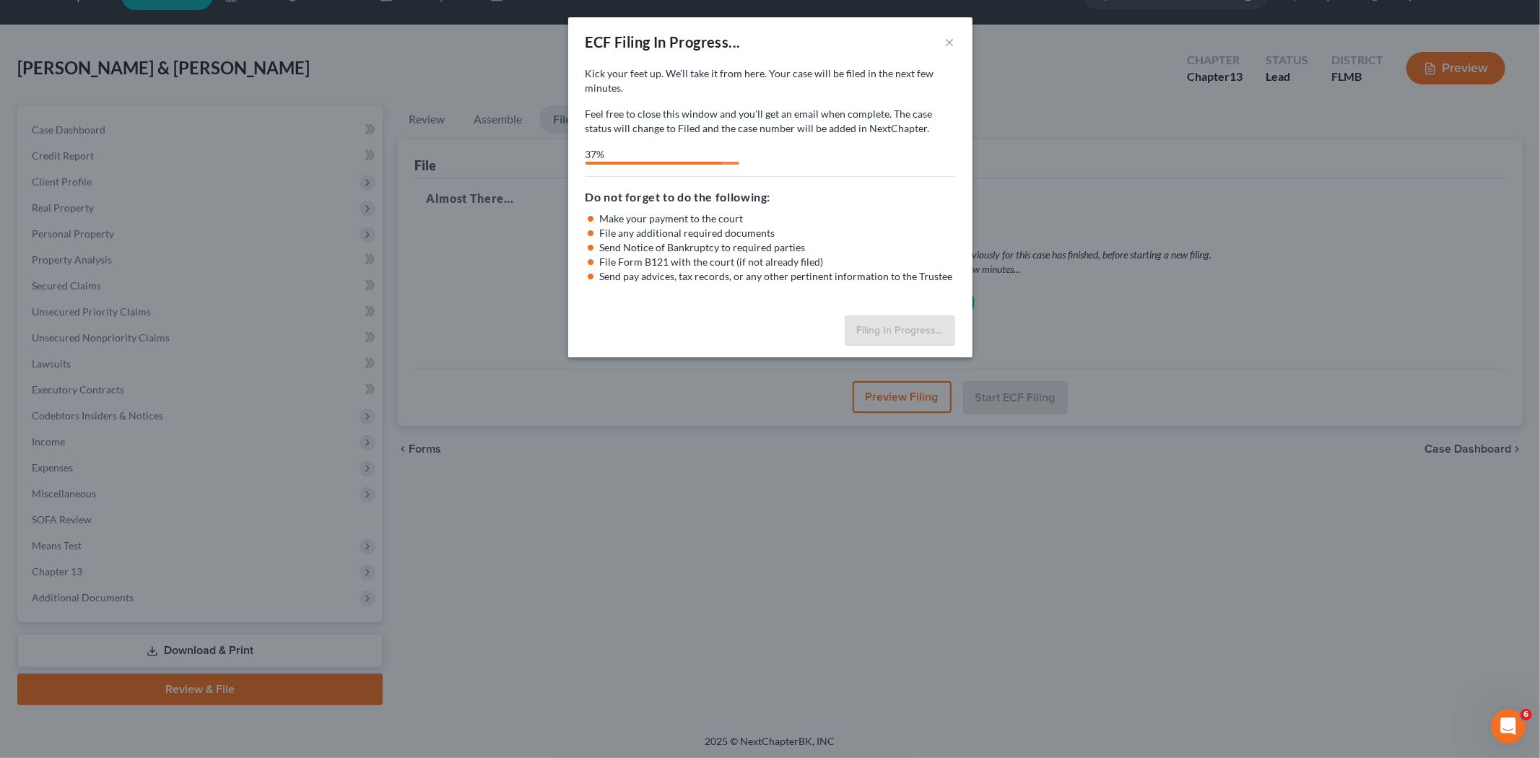
select select "3"
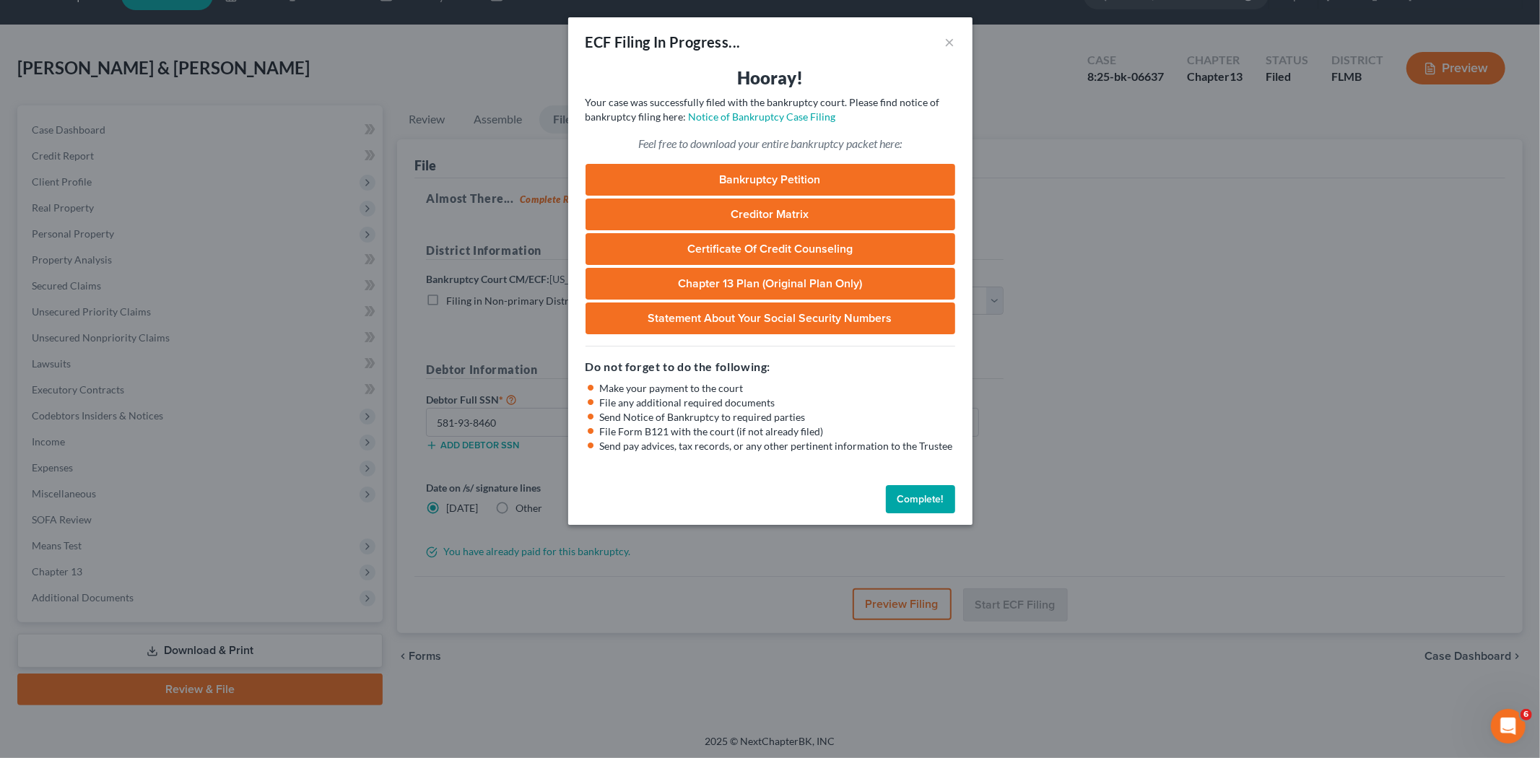
drag, startPoint x: 914, startPoint y: 499, endPoint x: 965, endPoint y: 440, distance: 77.8
click at [914, 499] on button "Complete!" at bounding box center [920, 499] width 69 height 29
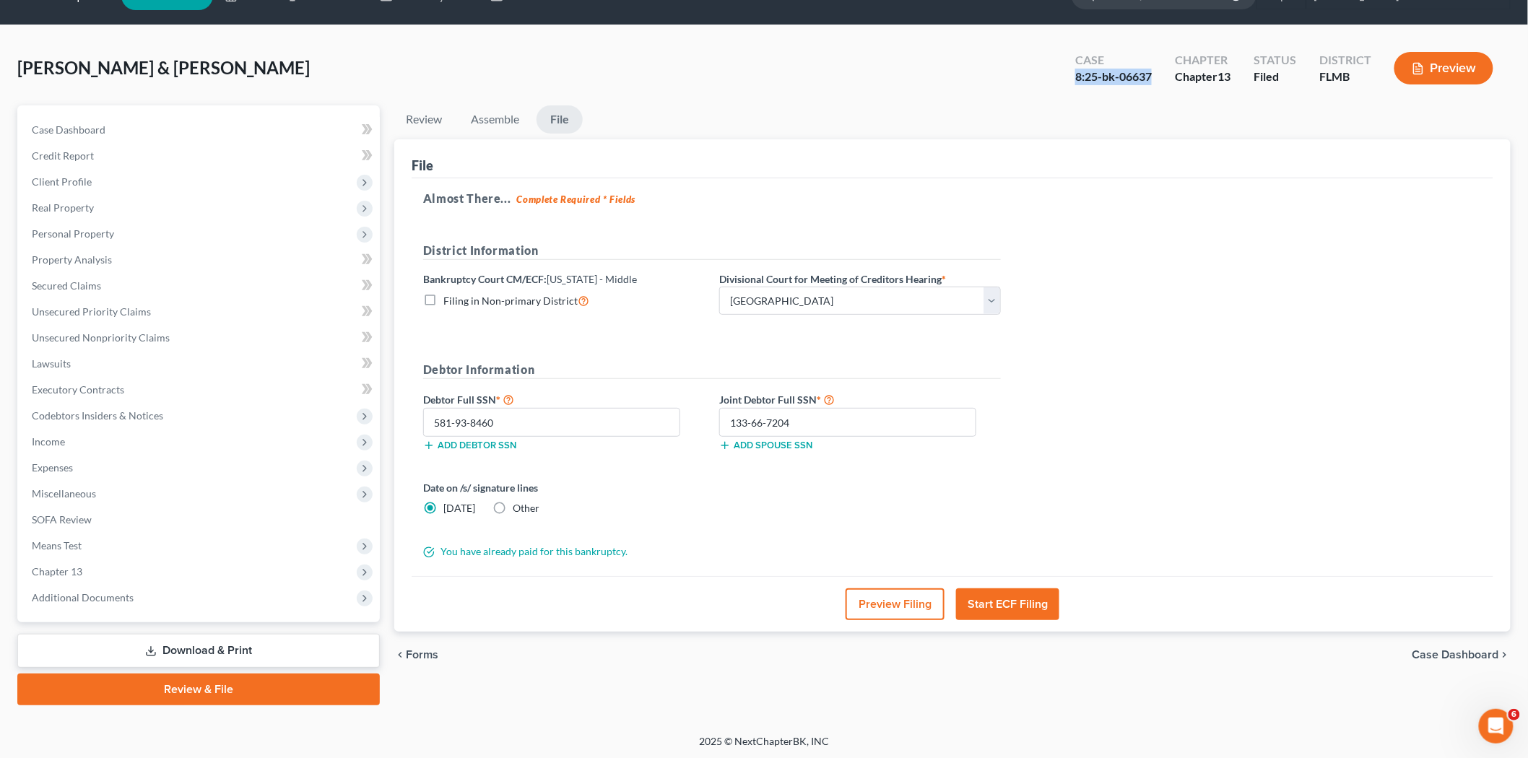
drag, startPoint x: 1063, startPoint y: 75, endPoint x: 1161, endPoint y: 79, distance: 98.3
click at [1161, 79] on div "Case 8:25-bk-06637" at bounding box center [1113, 69] width 100 height 43
copy div "8:25-bk-06637"
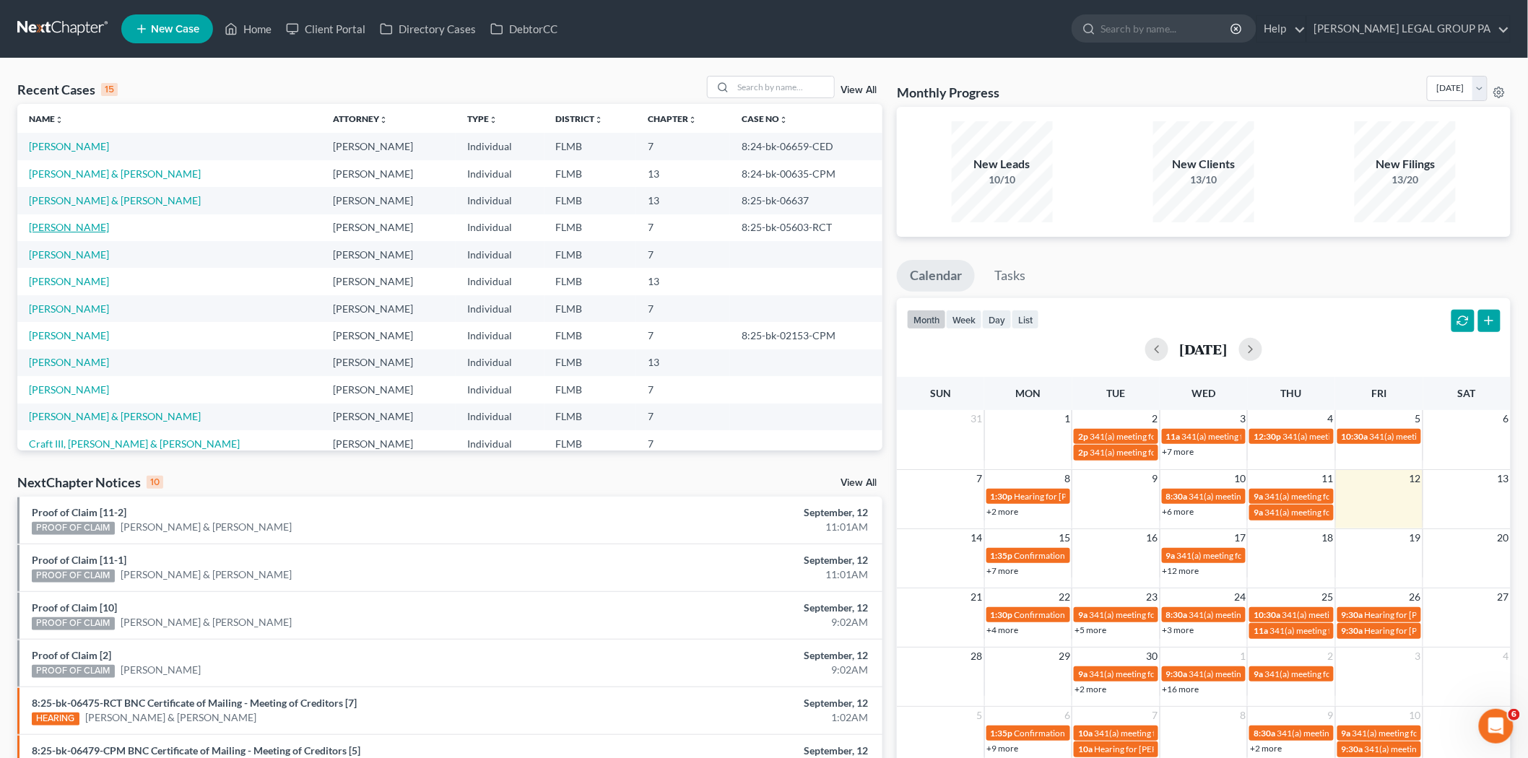
click at [101, 231] on link "[PERSON_NAME]" at bounding box center [69, 227] width 80 height 12
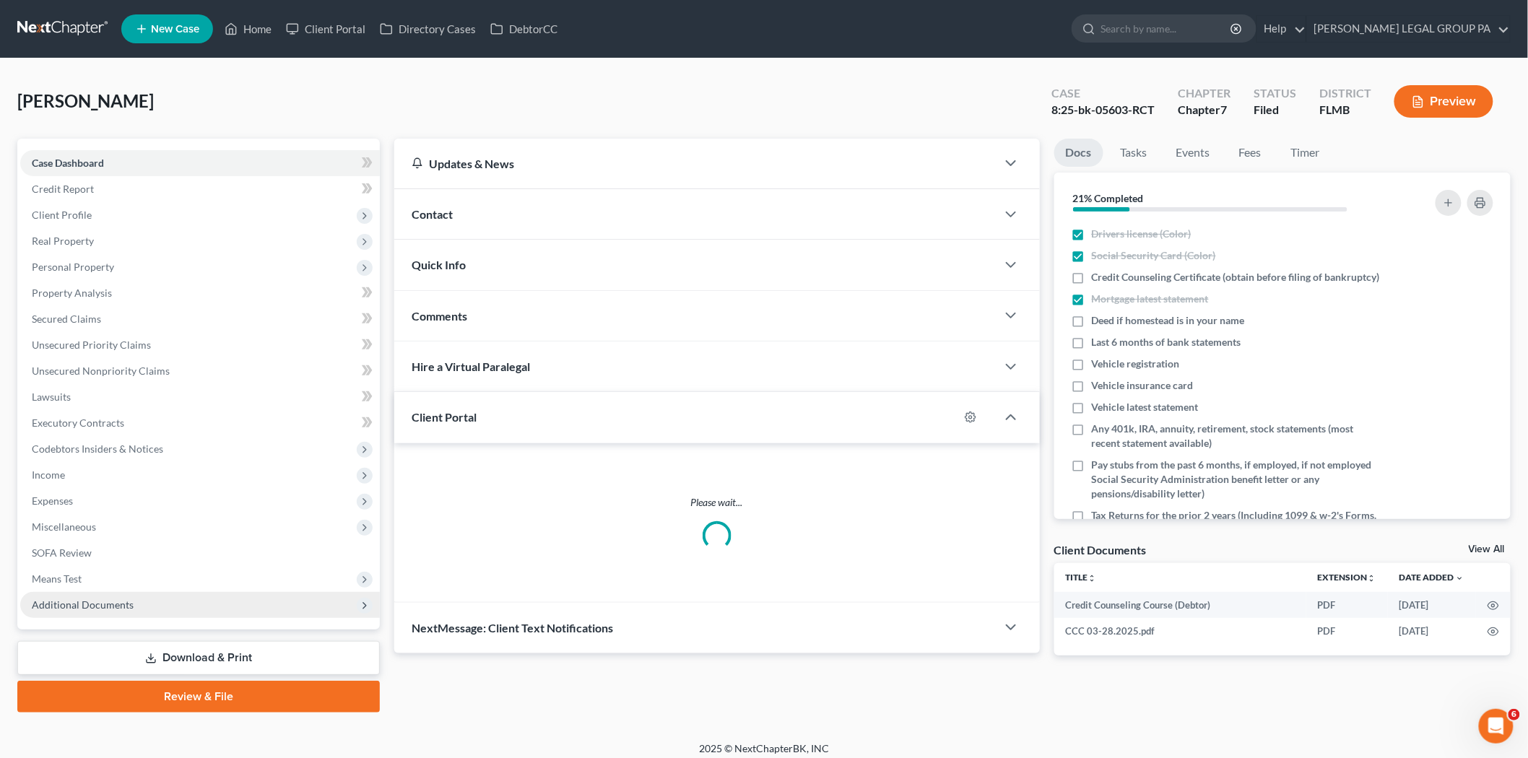
click at [241, 601] on span "Additional Documents" at bounding box center [200, 605] width 360 height 26
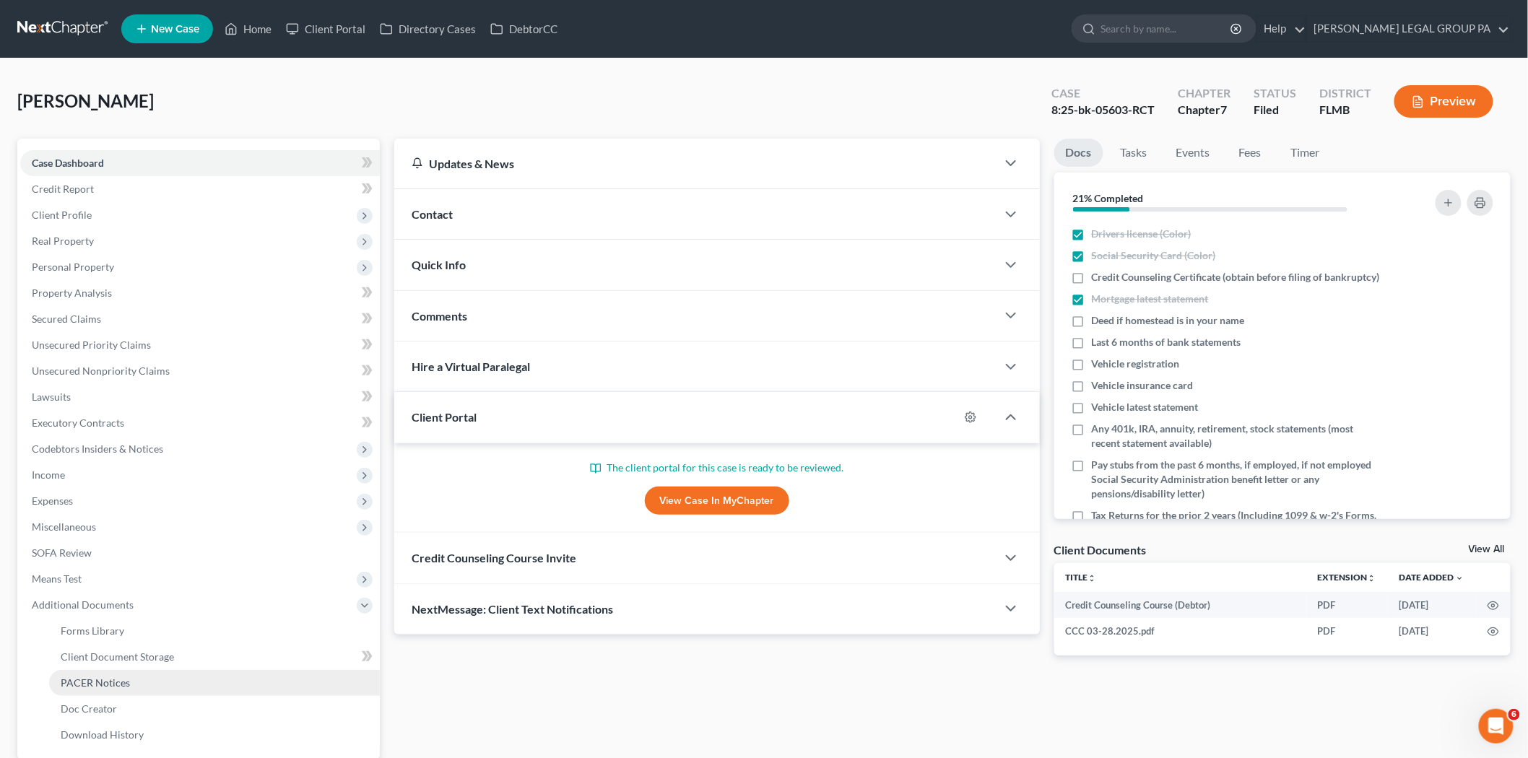
click at [189, 687] on link "PACER Notices" at bounding box center [214, 683] width 331 height 26
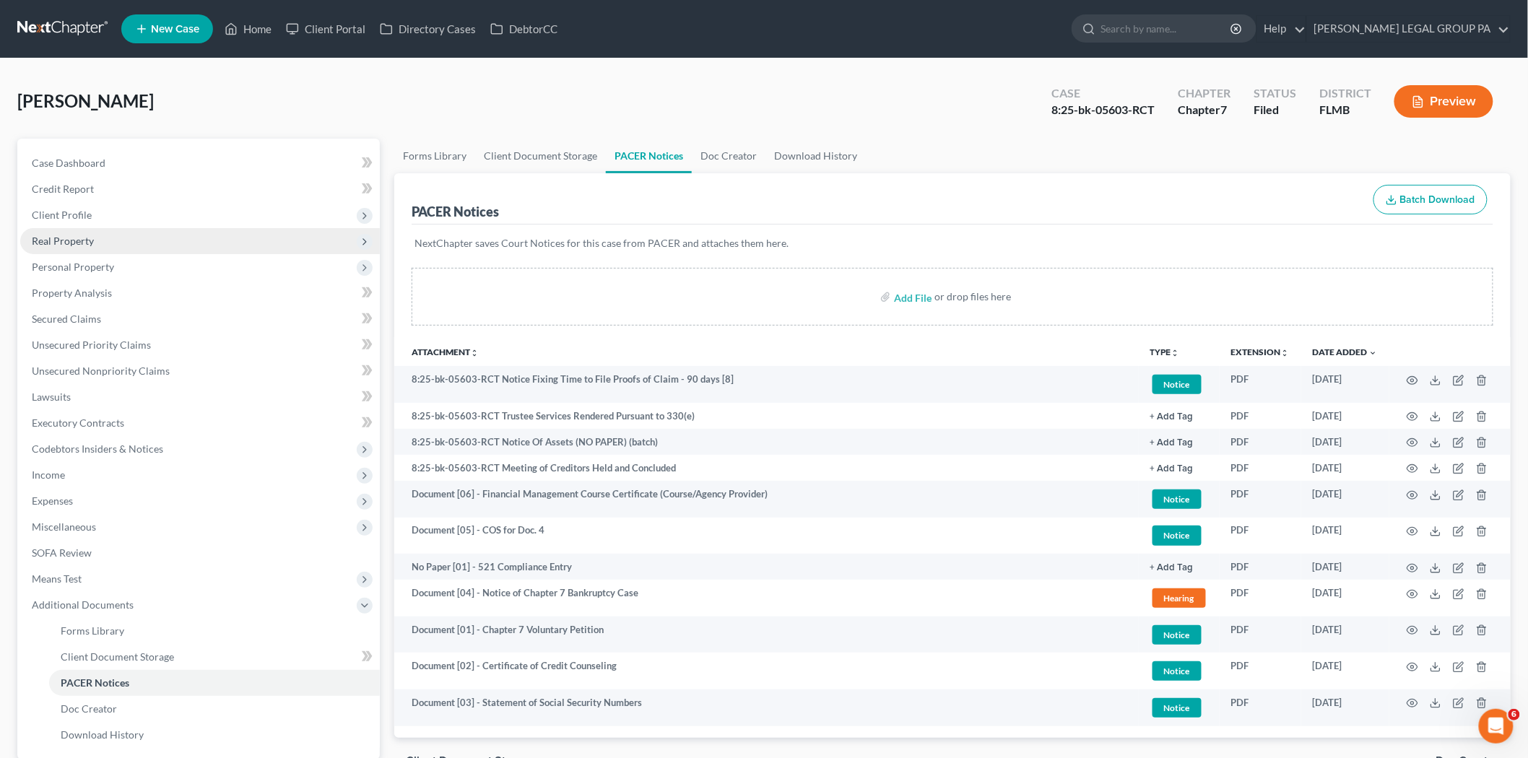
click at [135, 235] on span "Real Property" at bounding box center [200, 241] width 360 height 26
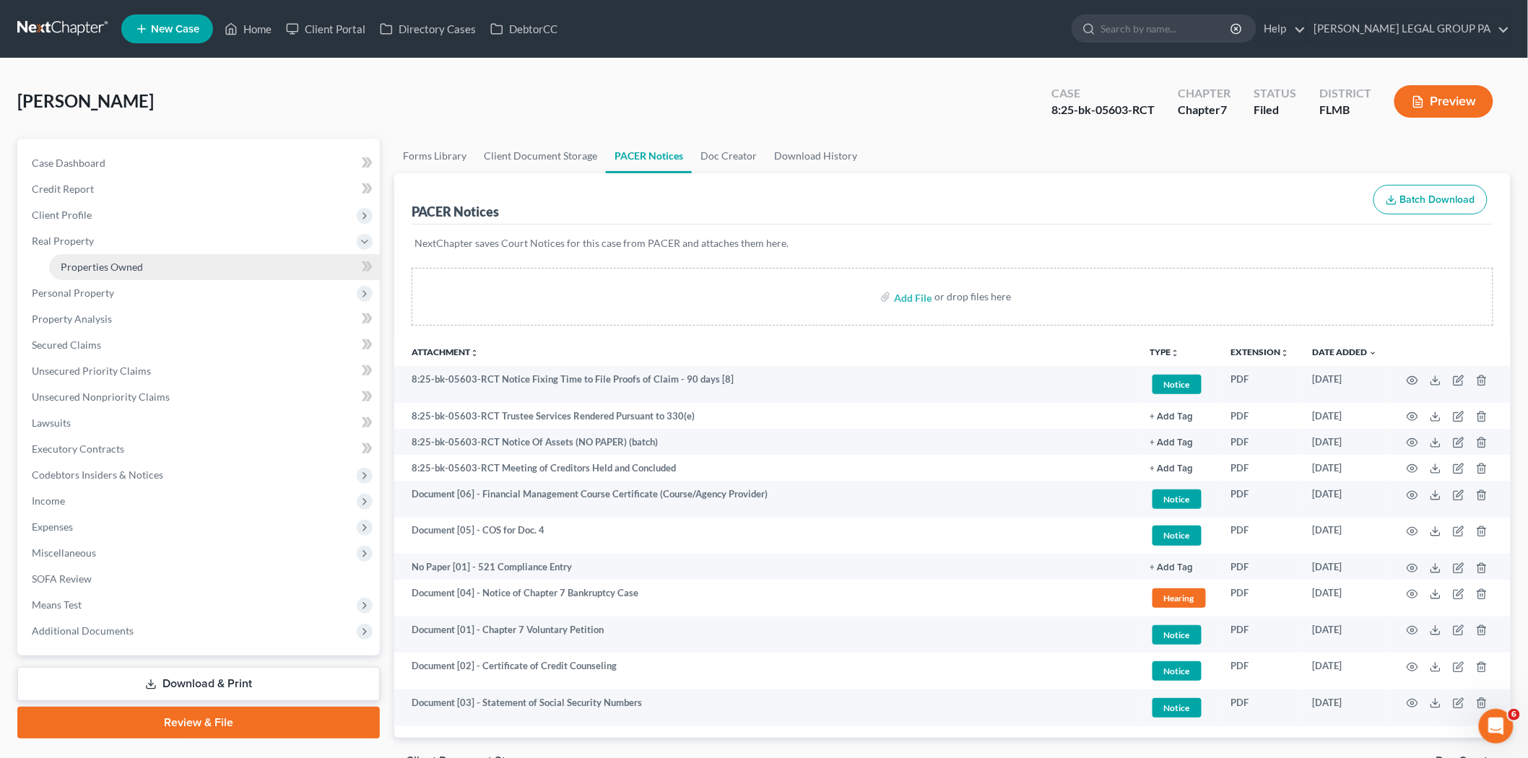
click at [136, 268] on span "Properties Owned" at bounding box center [102, 267] width 82 height 12
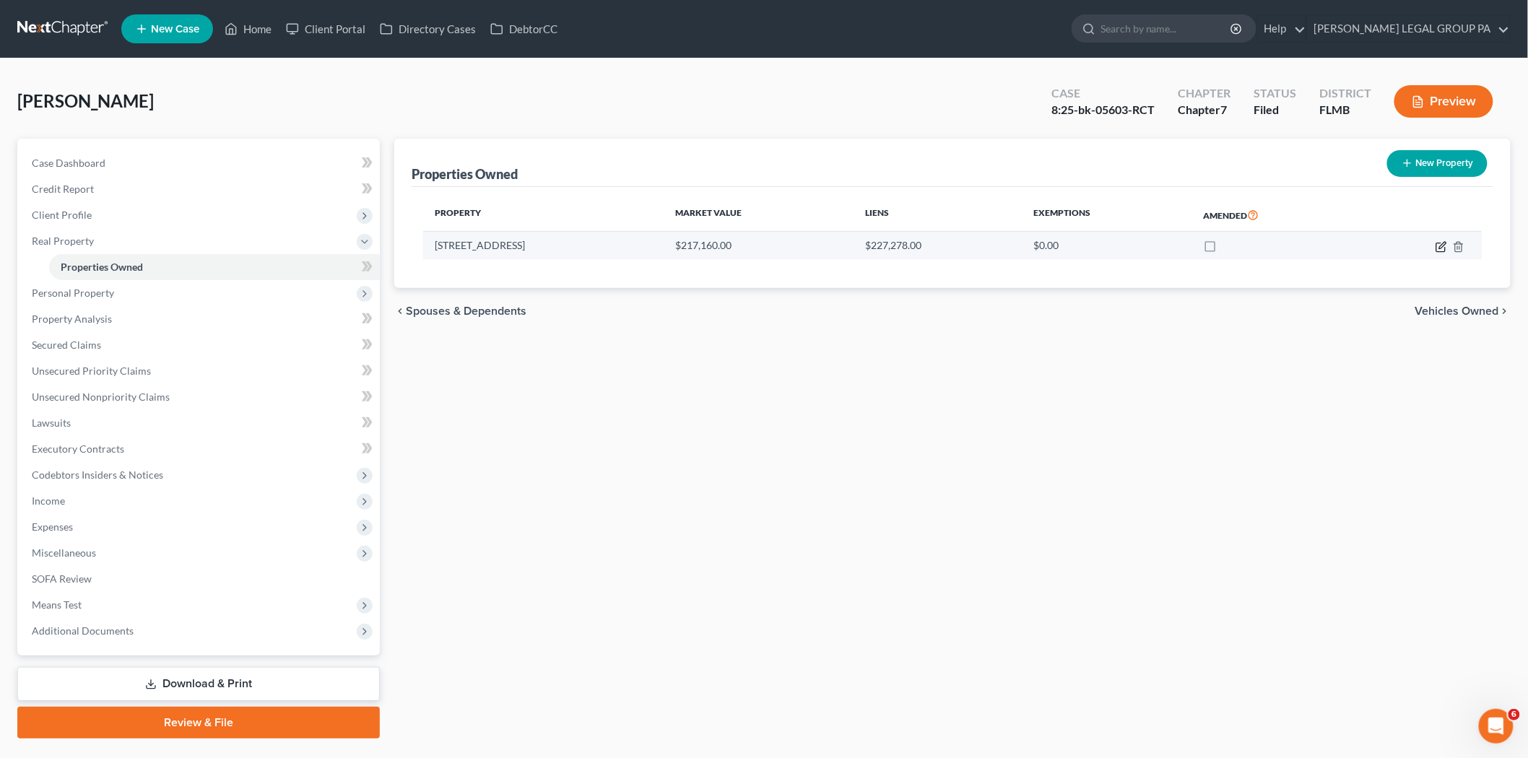
click at [1440, 247] on icon "button" at bounding box center [1441, 247] width 12 height 12
select select "9"
select select "0"
select select "44"
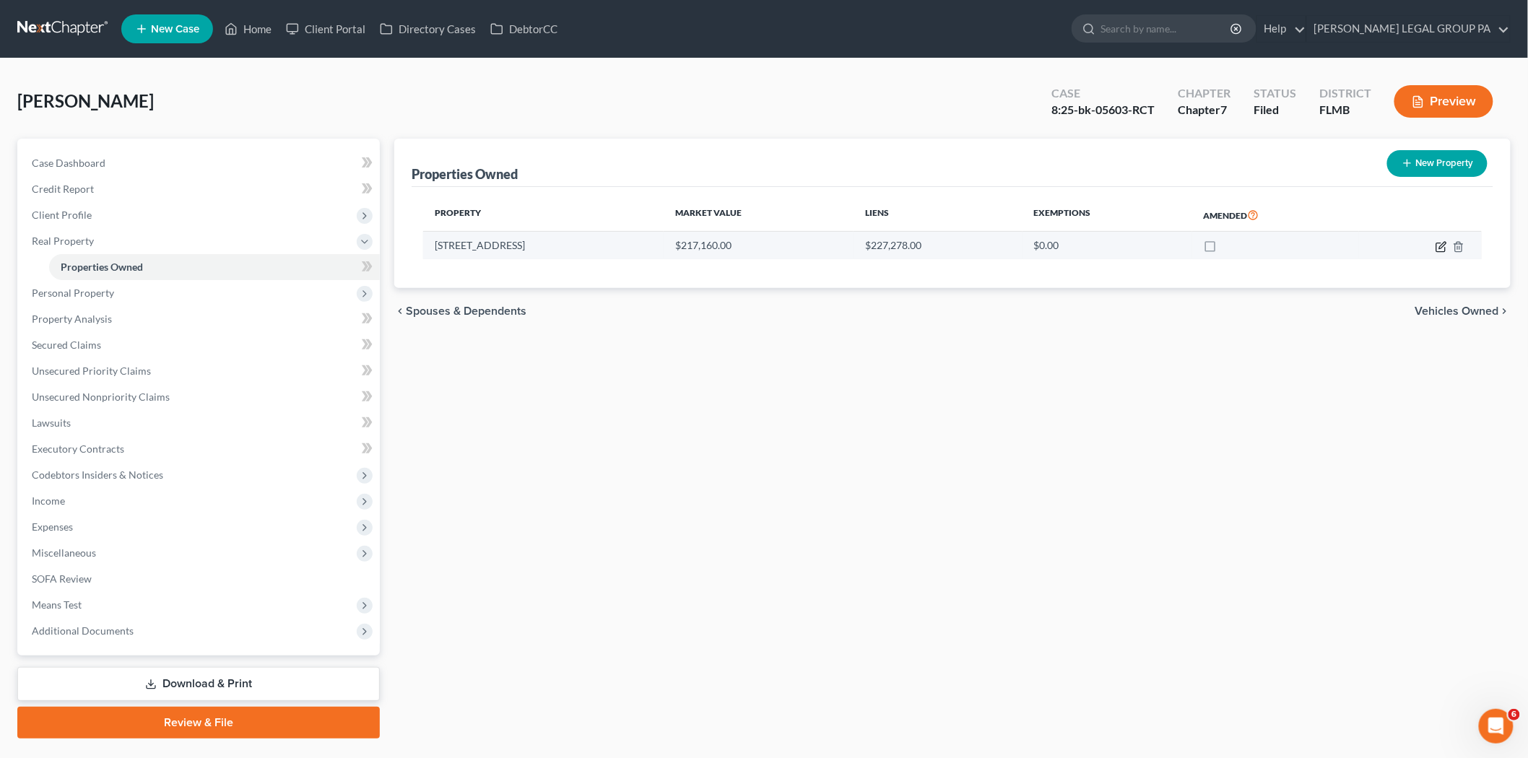
select select "0"
select select "2"
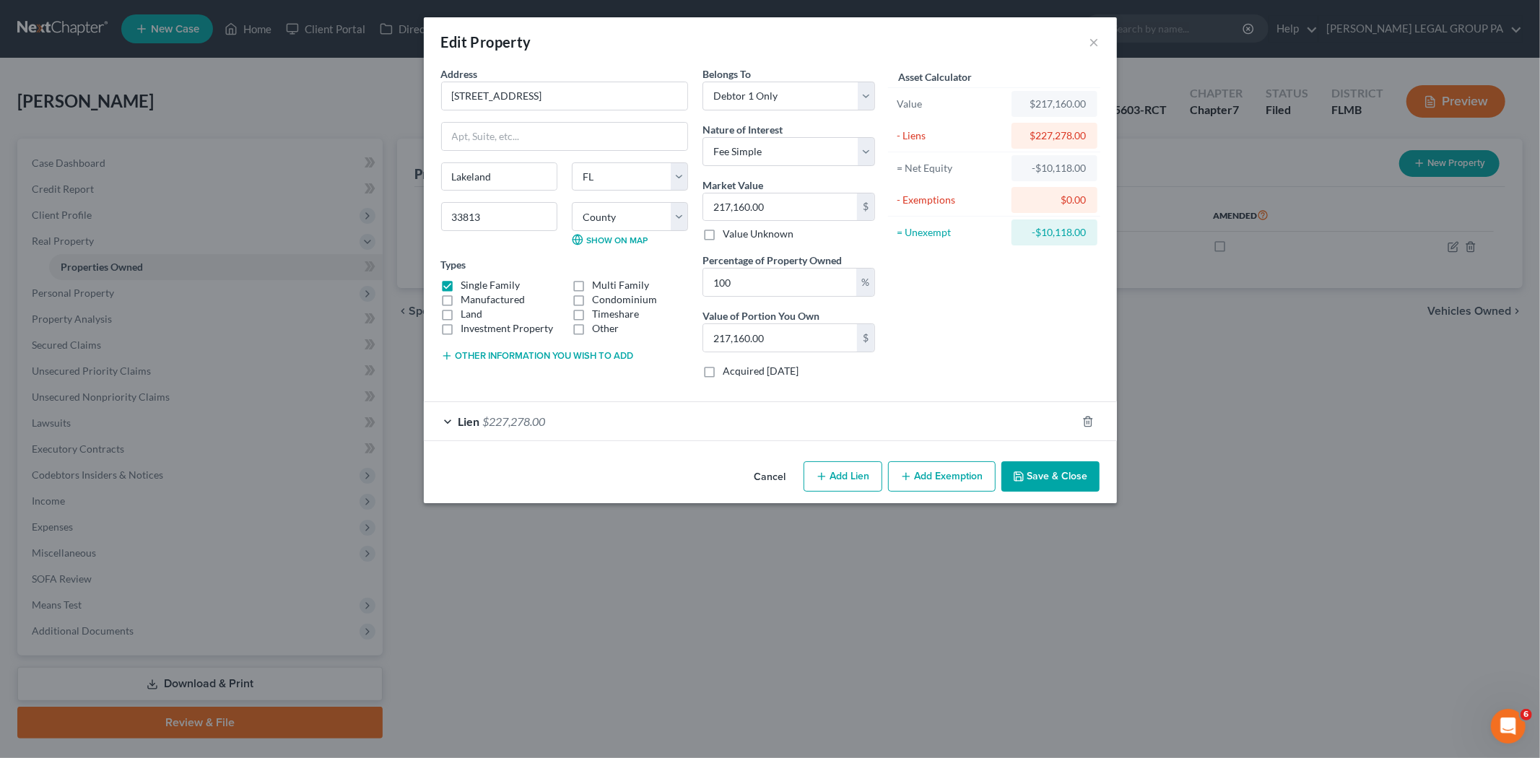
click at [768, 419] on div "Lien $227,278.00" at bounding box center [750, 421] width 653 height 38
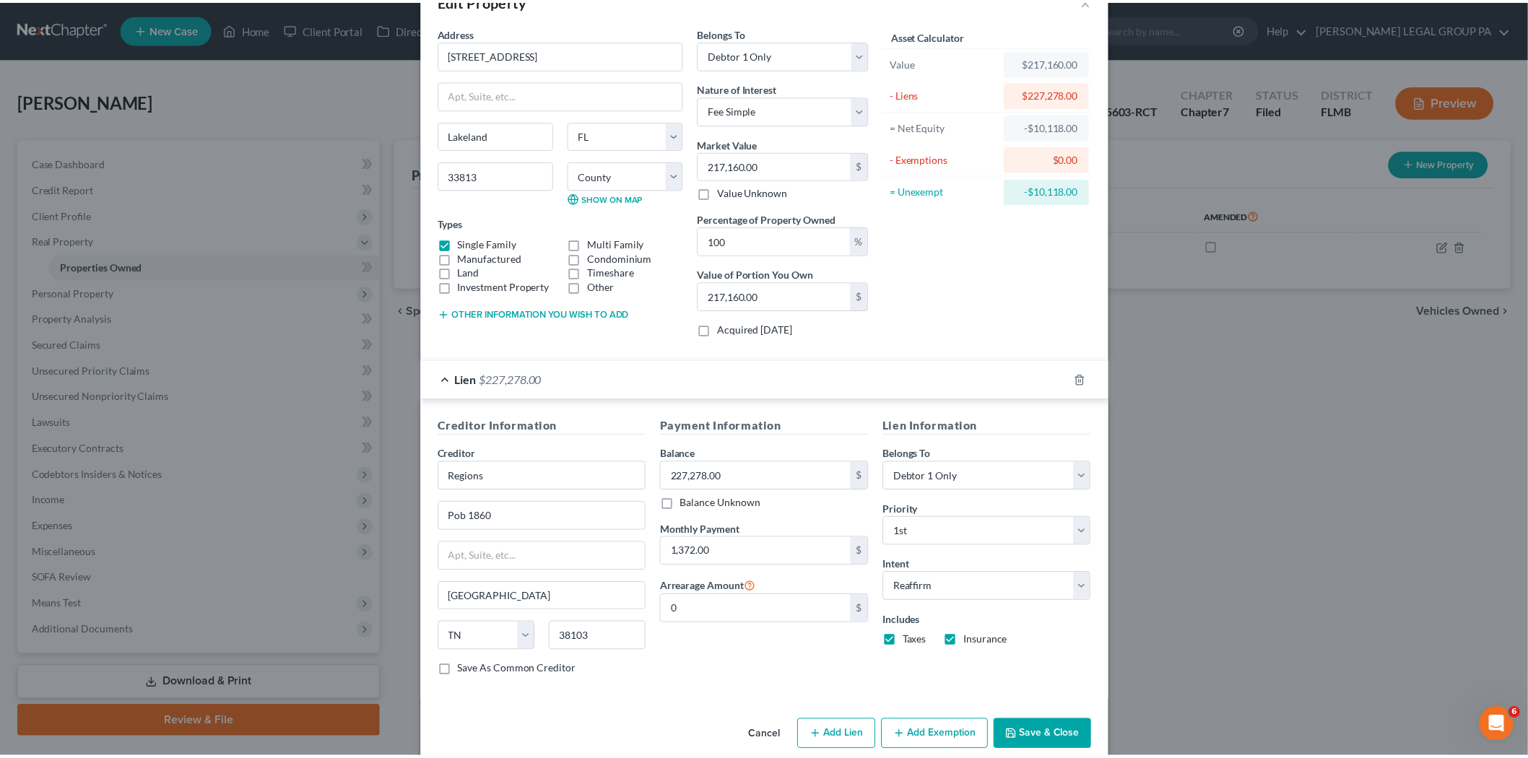
scroll to position [65, 0]
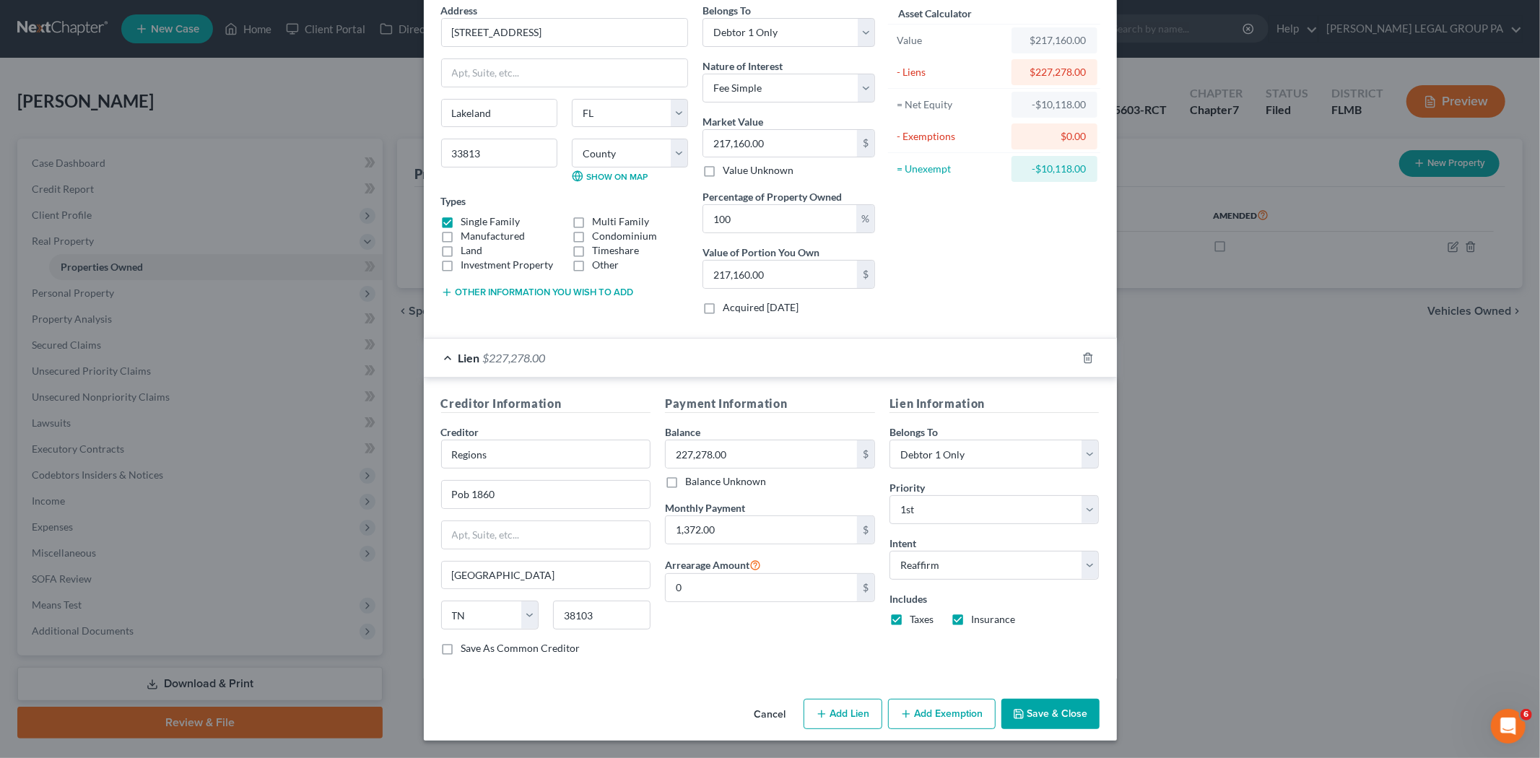
click at [1047, 708] on button "Save & Close" at bounding box center [1050, 714] width 98 height 30
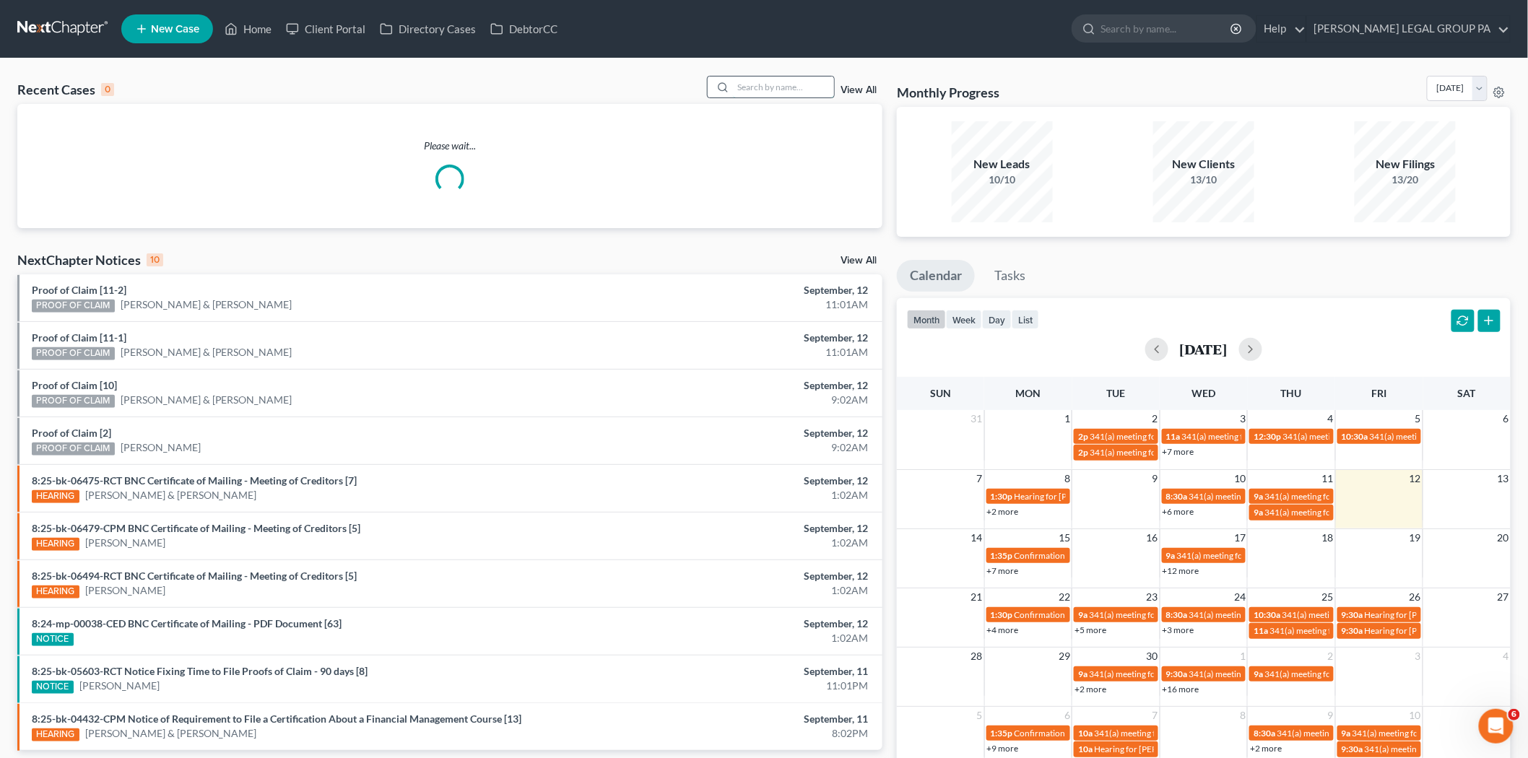
click at [776, 95] on input "search" at bounding box center [783, 87] width 101 height 21
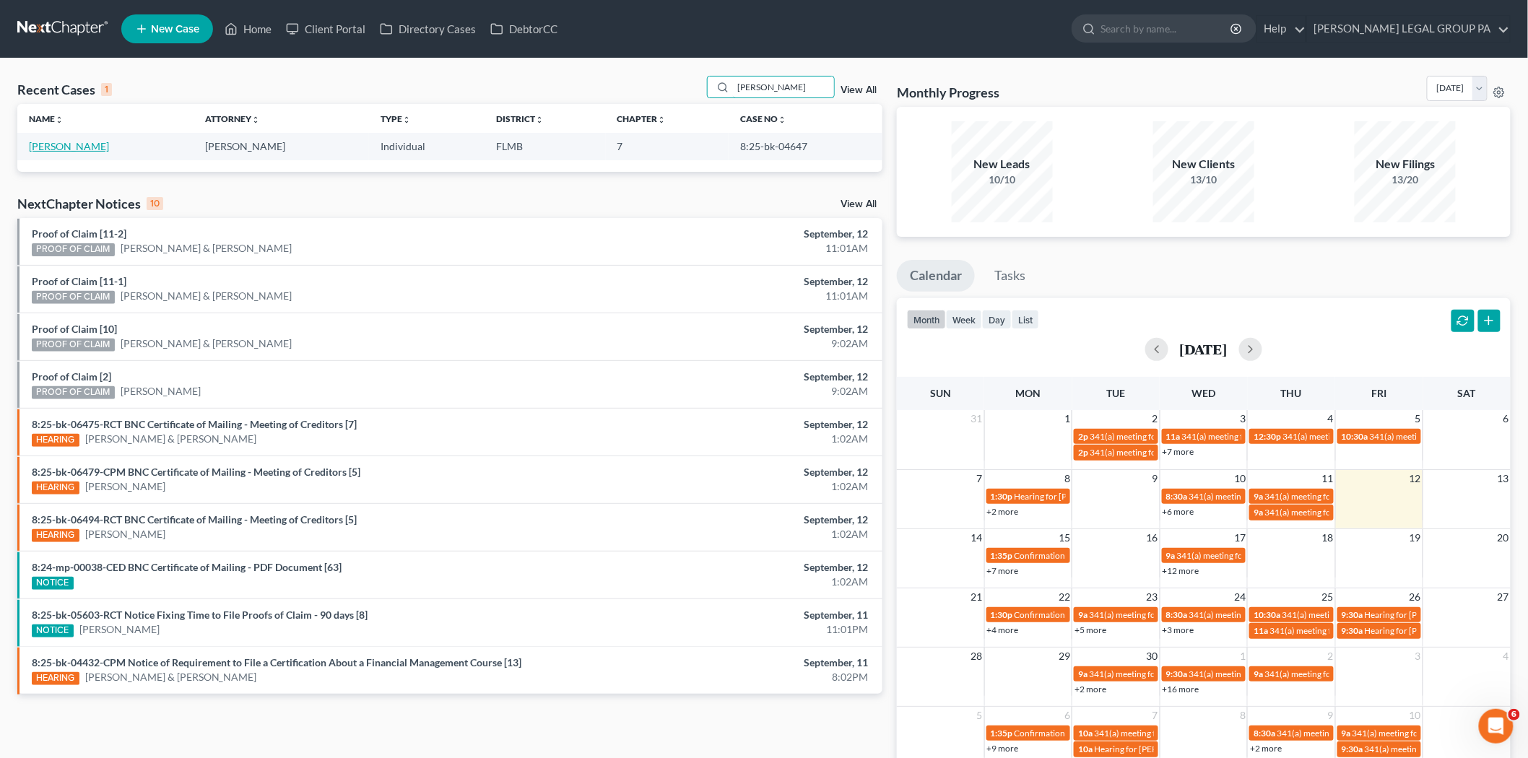
type input "[PERSON_NAME]"
click at [54, 142] on link "[PERSON_NAME]" at bounding box center [69, 146] width 80 height 12
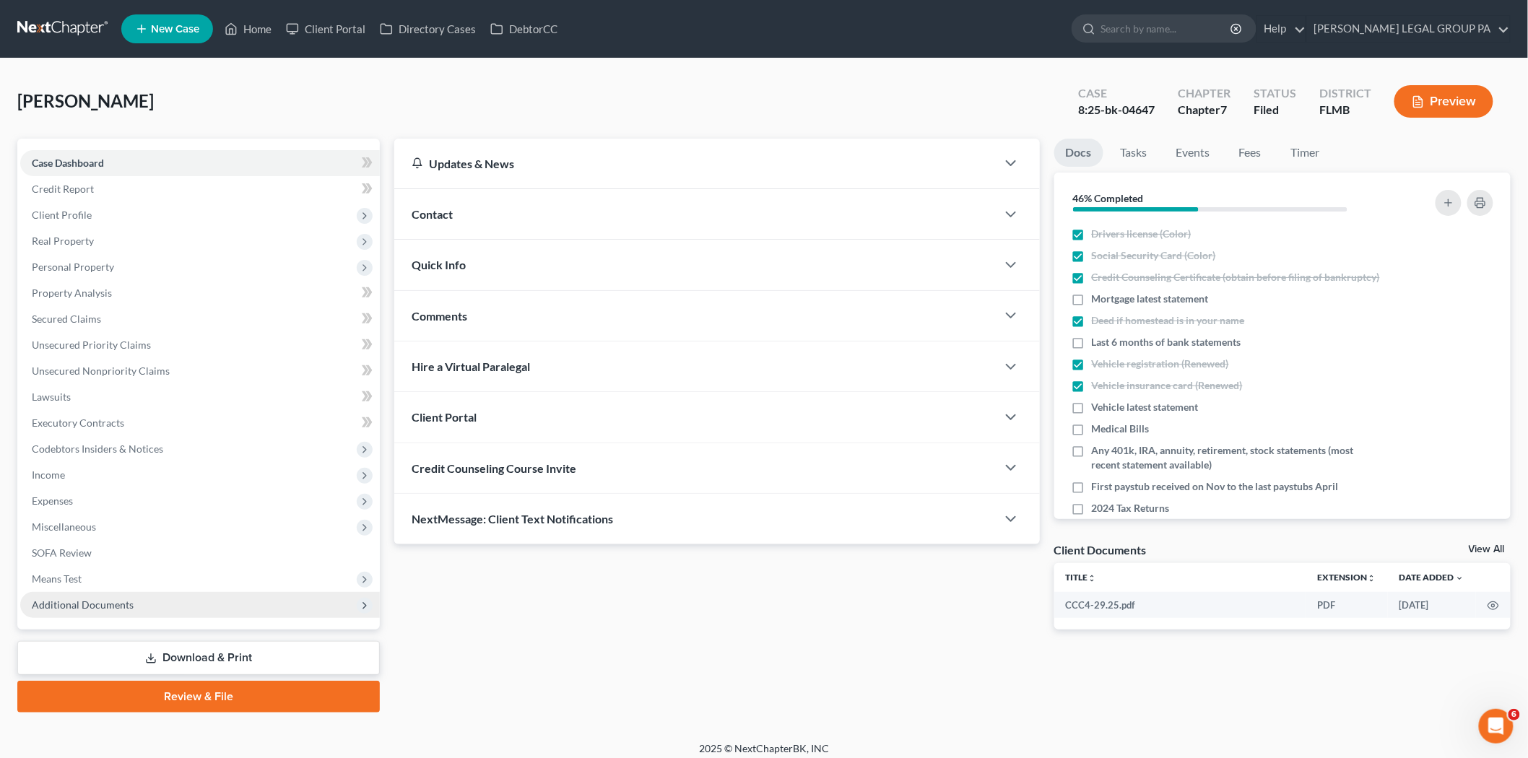
drag, startPoint x: 110, startPoint y: 606, endPoint x: 118, endPoint y: 595, distance: 14.0
click at [110, 606] on span "Additional Documents" at bounding box center [83, 605] width 102 height 12
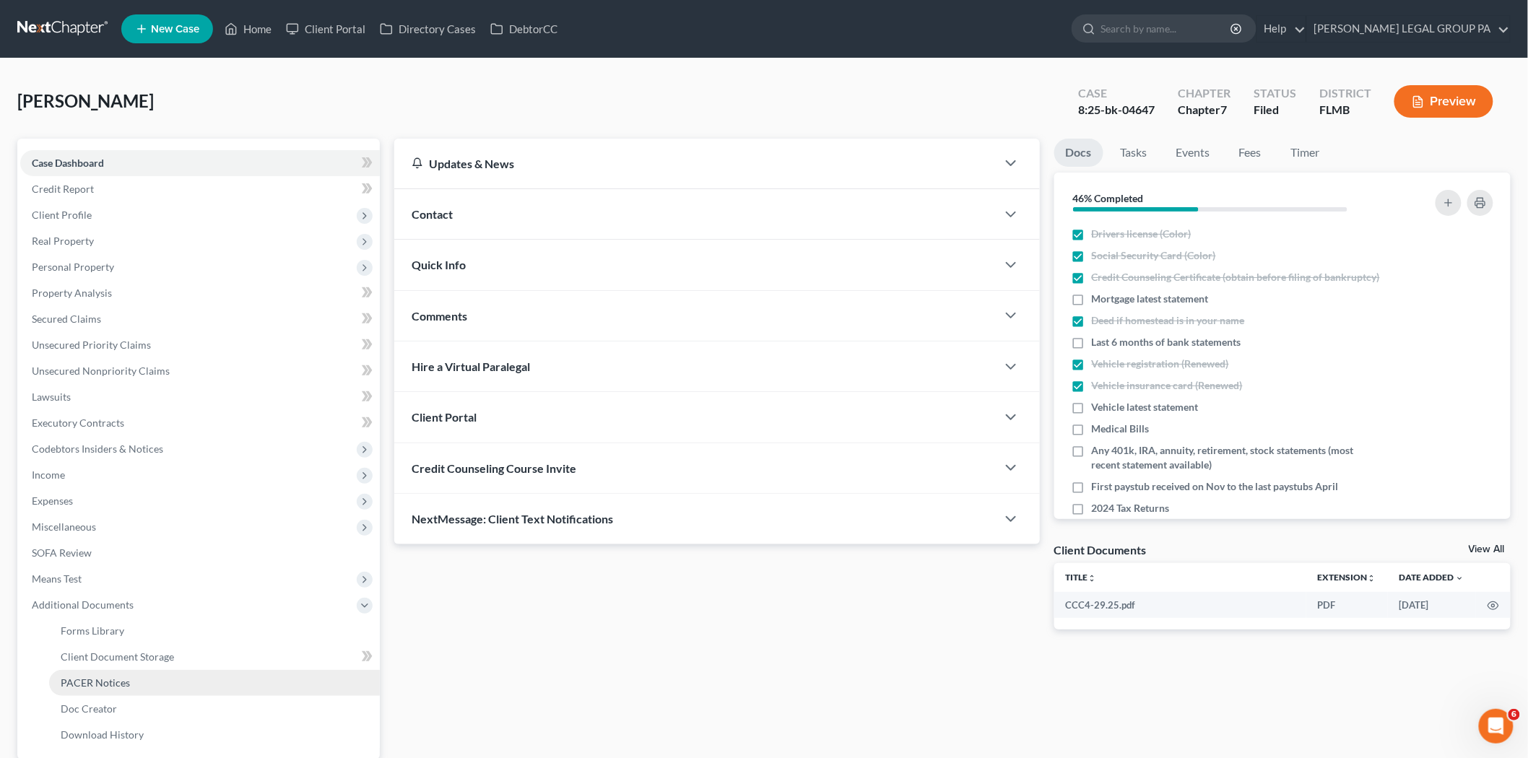
click at [133, 684] on link "PACER Notices" at bounding box center [214, 683] width 331 height 26
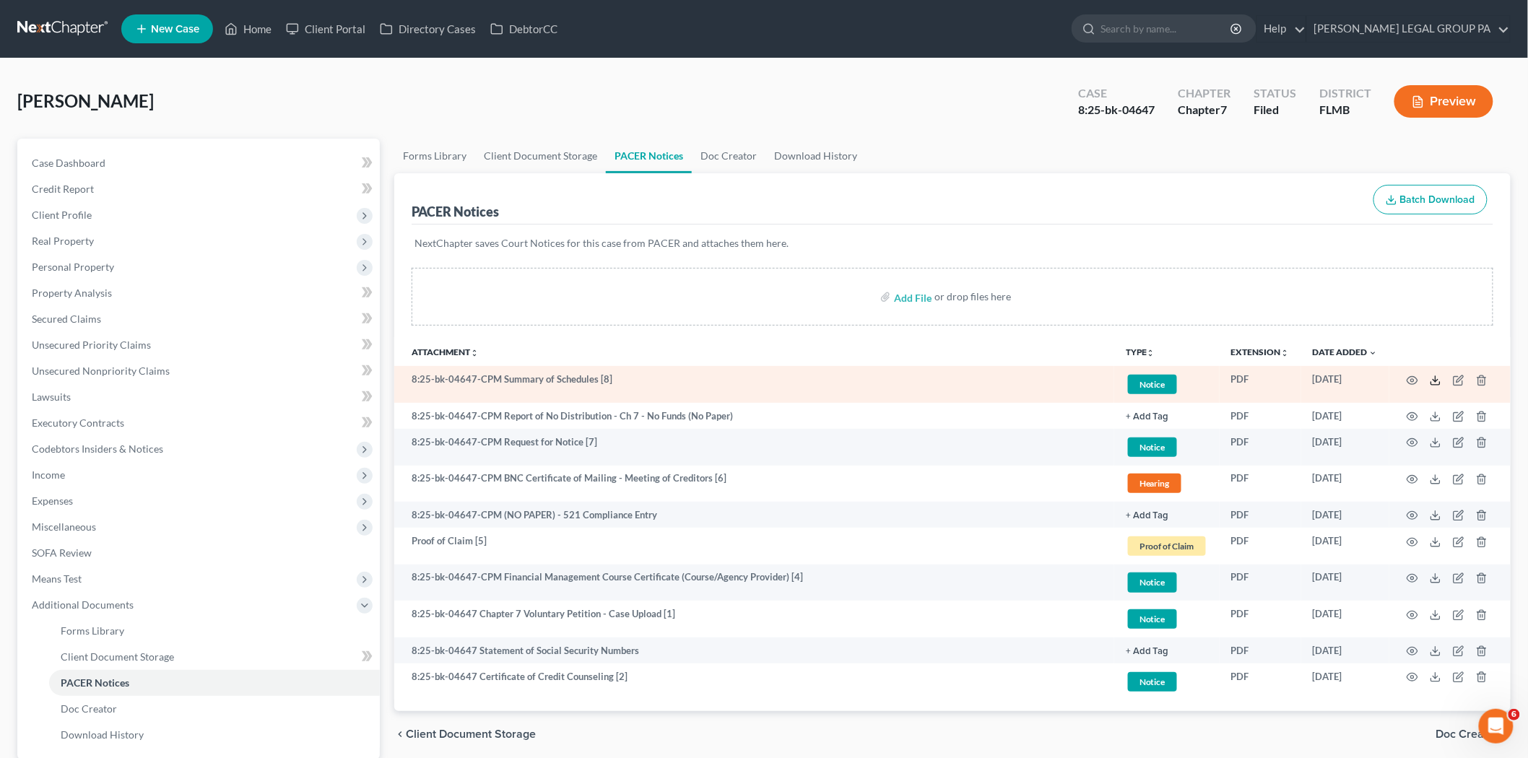
click at [1437, 386] on icon at bounding box center [1435, 381] width 12 height 12
